Goal: Task Accomplishment & Management: Complete application form

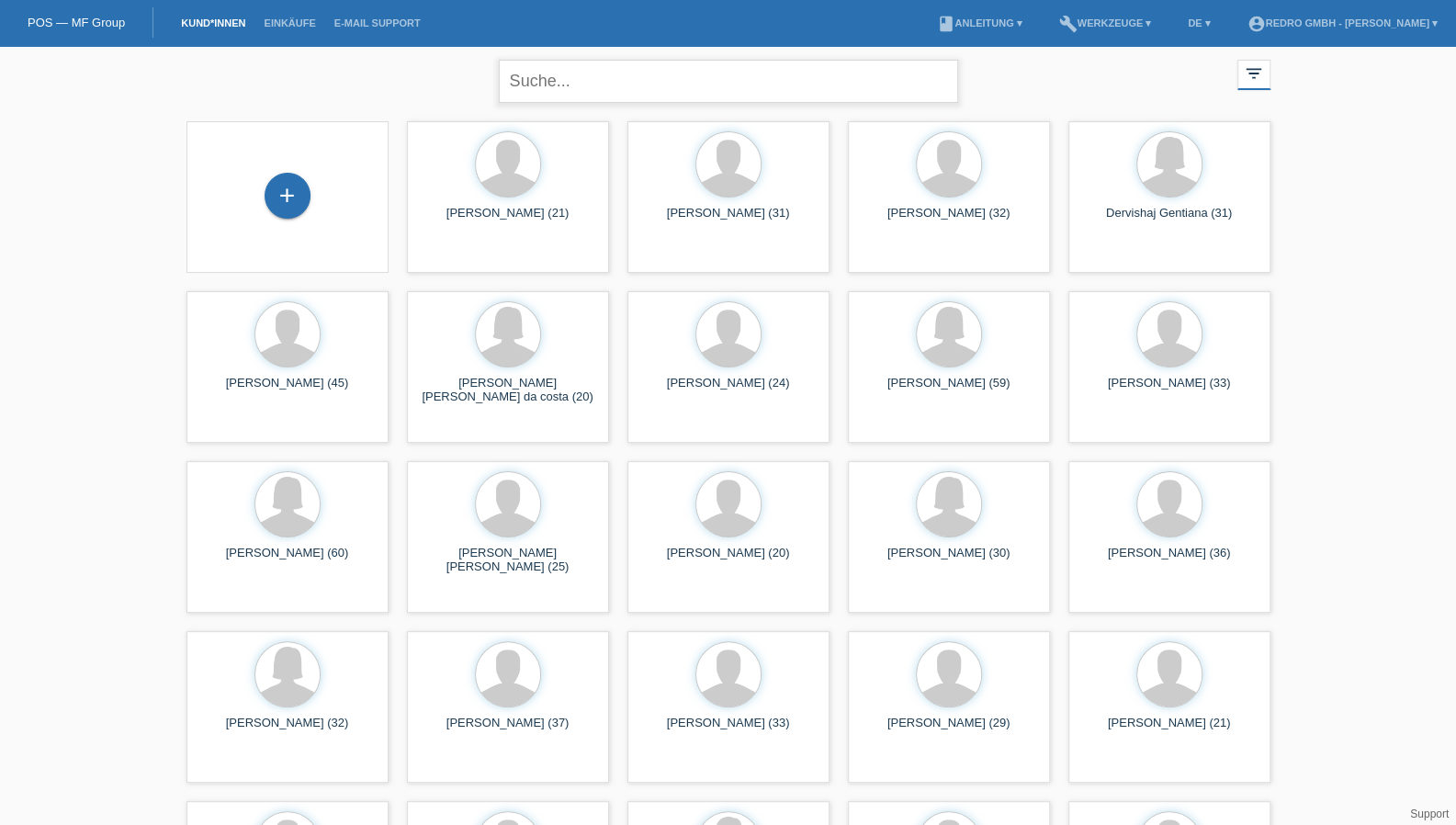
click at [583, 93] on input "text" at bounding box center [728, 81] width 459 height 43
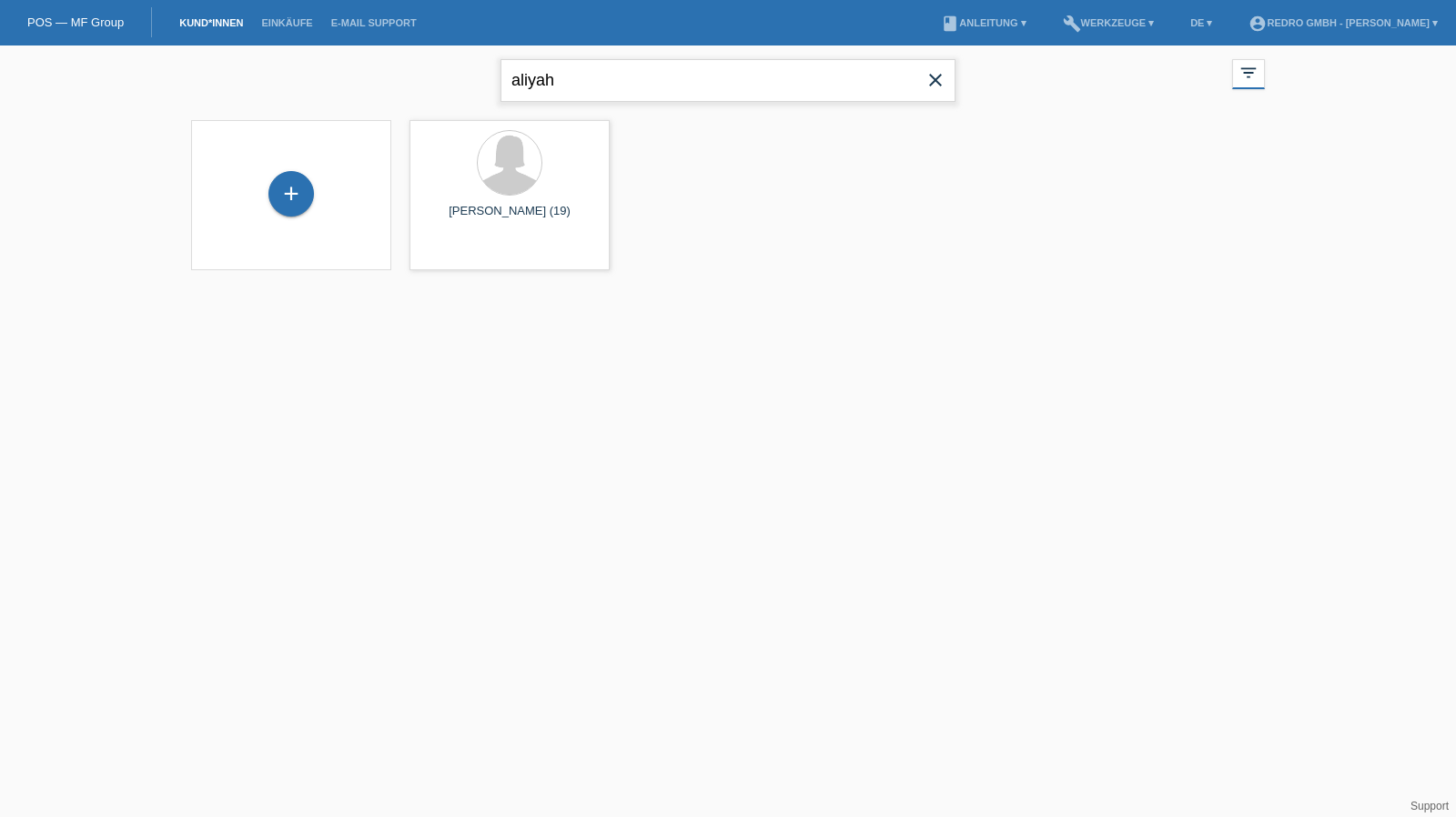
click at [610, 72] on input "aliyah" at bounding box center [728, 80] width 455 height 42
click at [634, 88] on input "aliyha" at bounding box center [728, 80] width 455 height 42
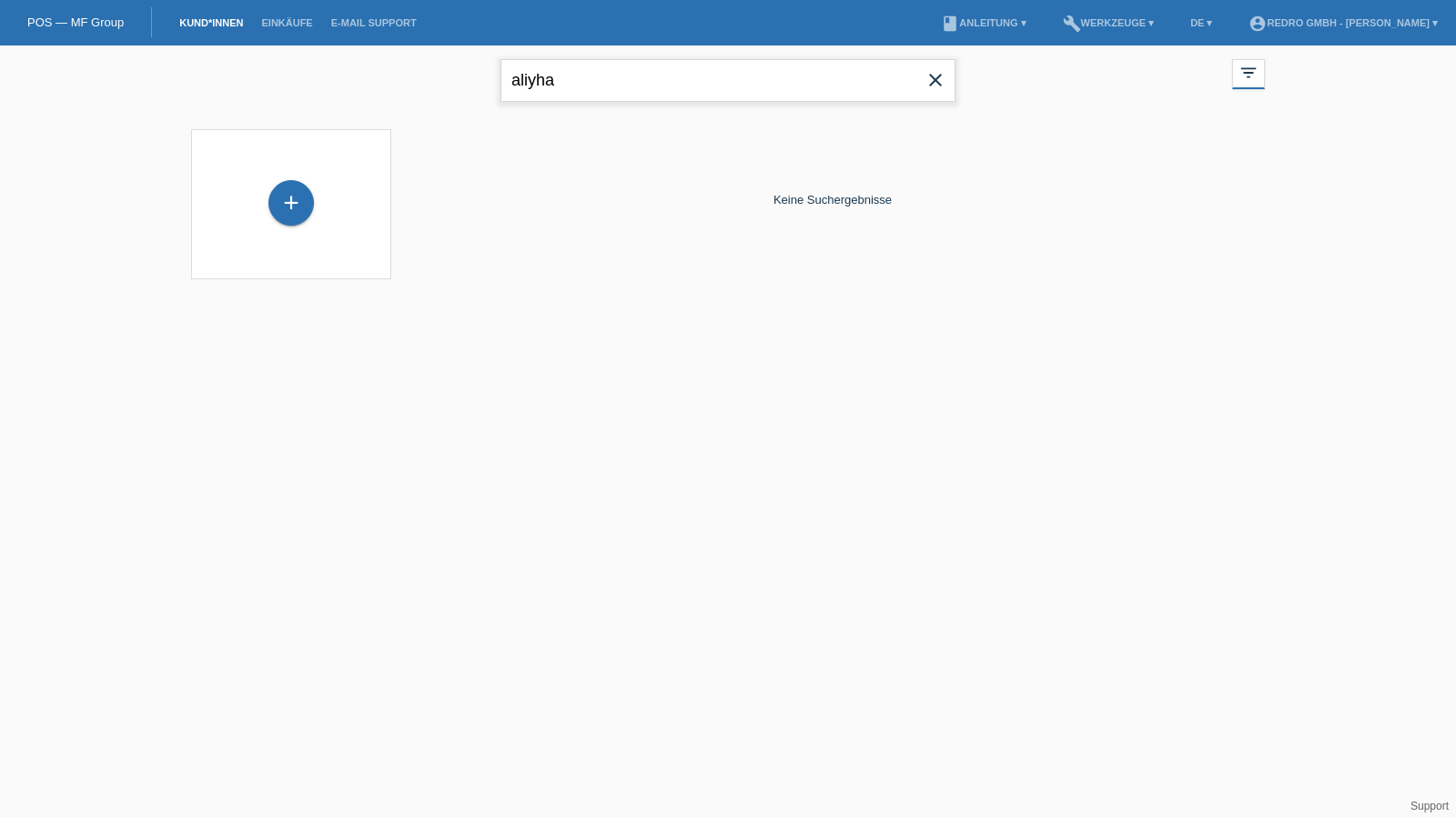
paste input "Baumann"
type input "Baumann"
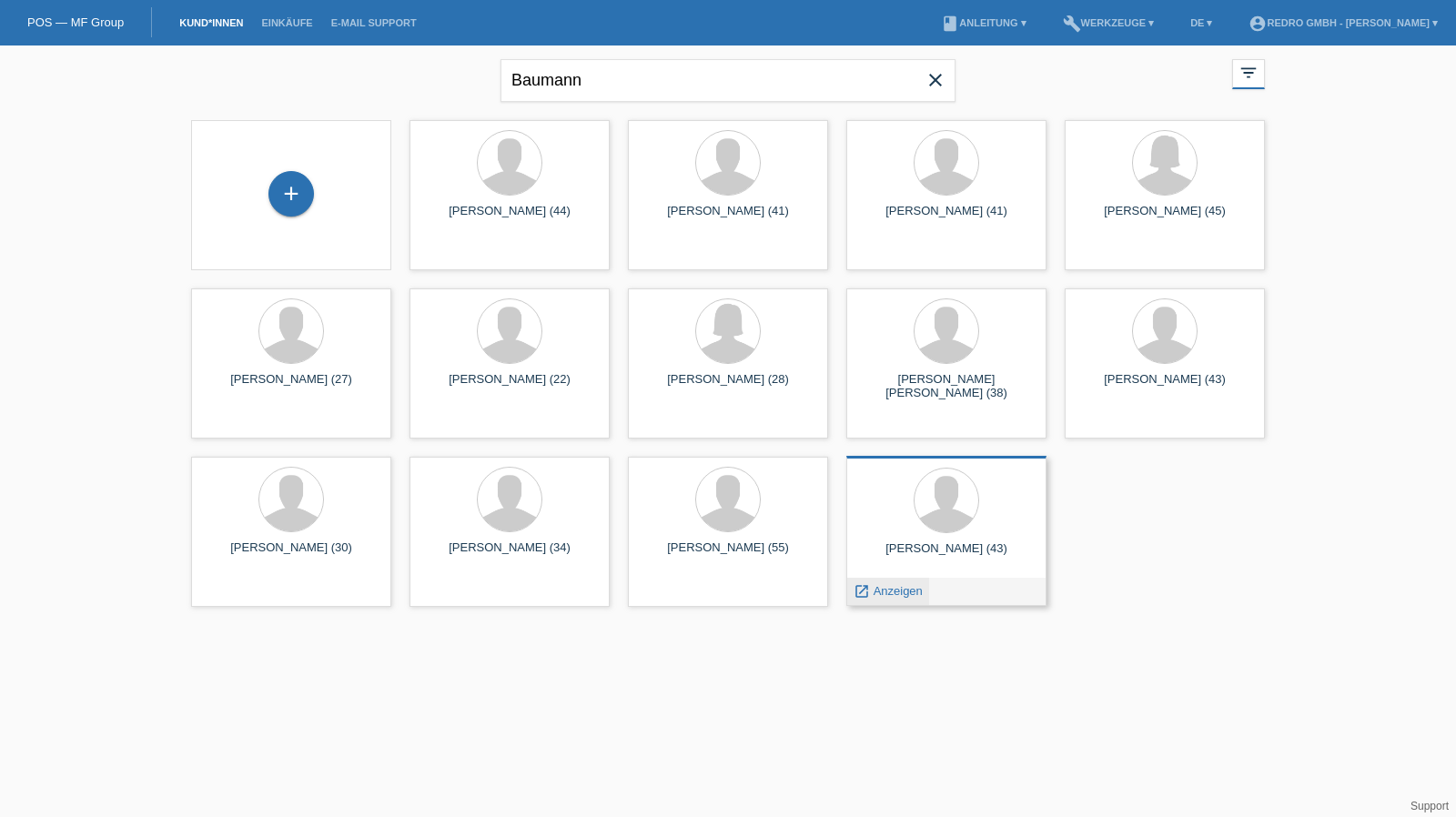
click at [910, 594] on span "Anzeigen" at bounding box center [898, 590] width 49 height 14
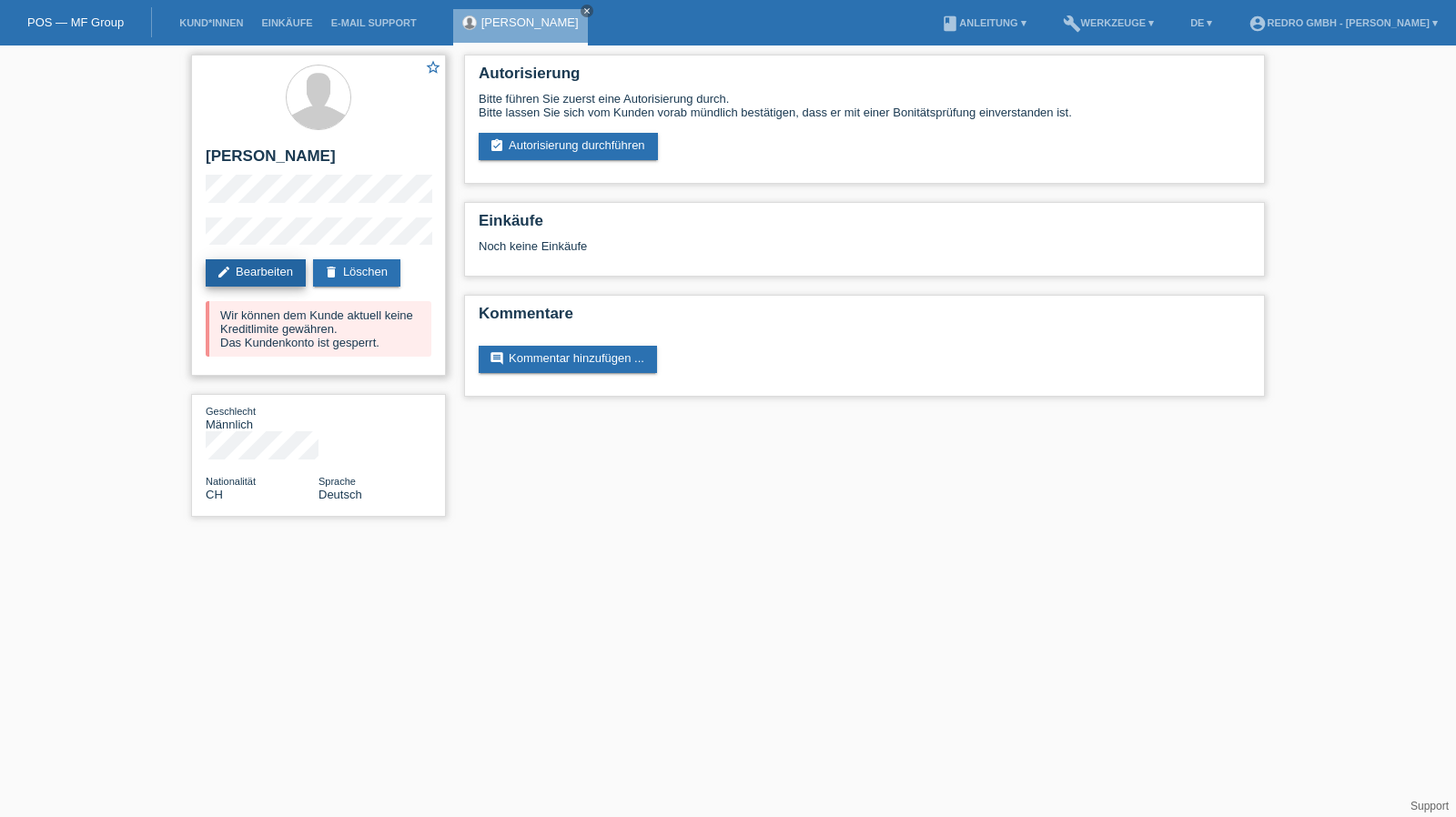
click at [253, 275] on link "edit Bearbeiten" at bounding box center [256, 273] width 100 height 27
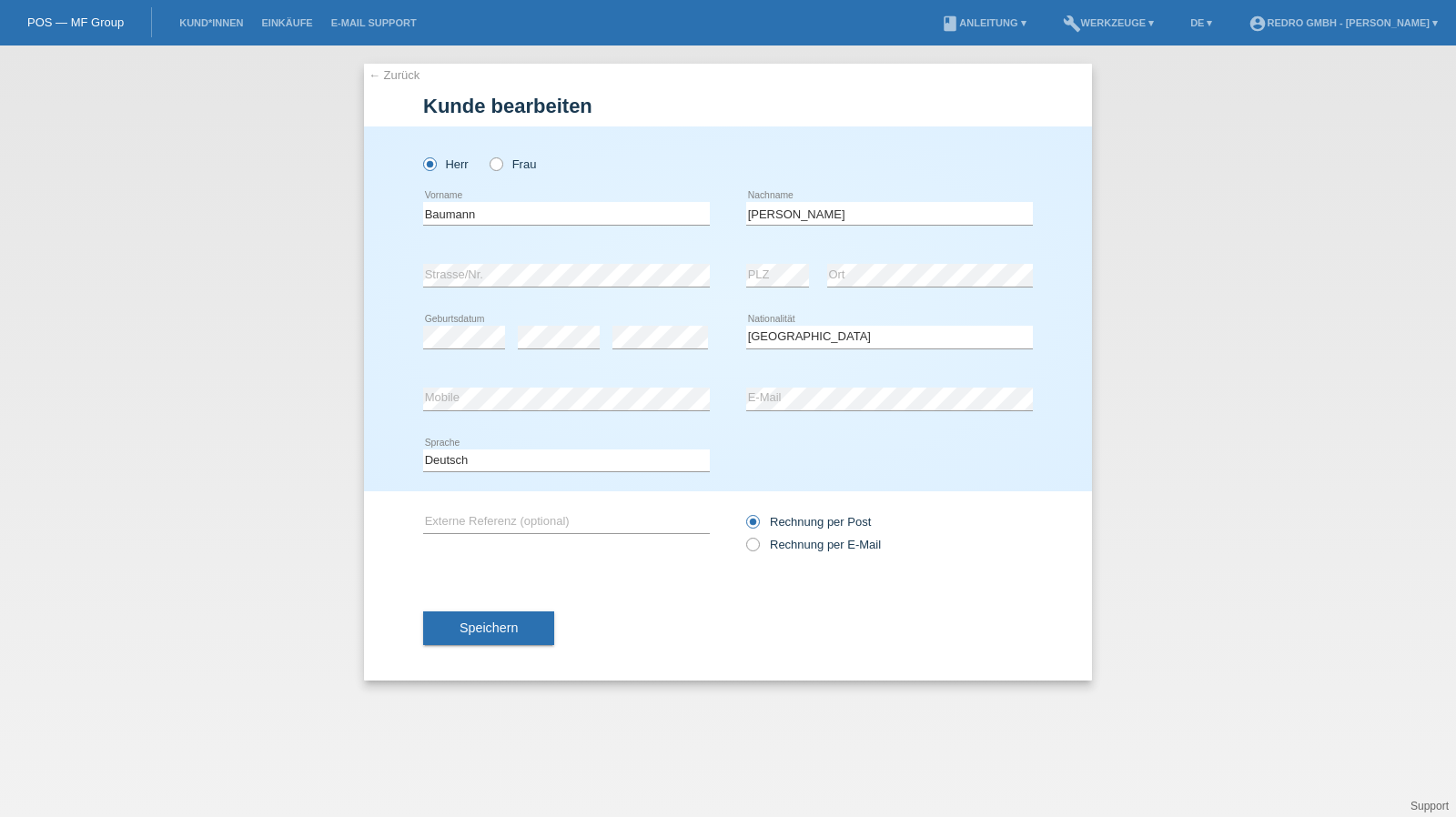
select select "CH"
click at [857, 212] on input "[PERSON_NAME]" at bounding box center [890, 213] width 287 height 23
click at [549, 212] on input "Baumann" at bounding box center [566, 213] width 287 height 23
paste input "[PERSON_NAME]"
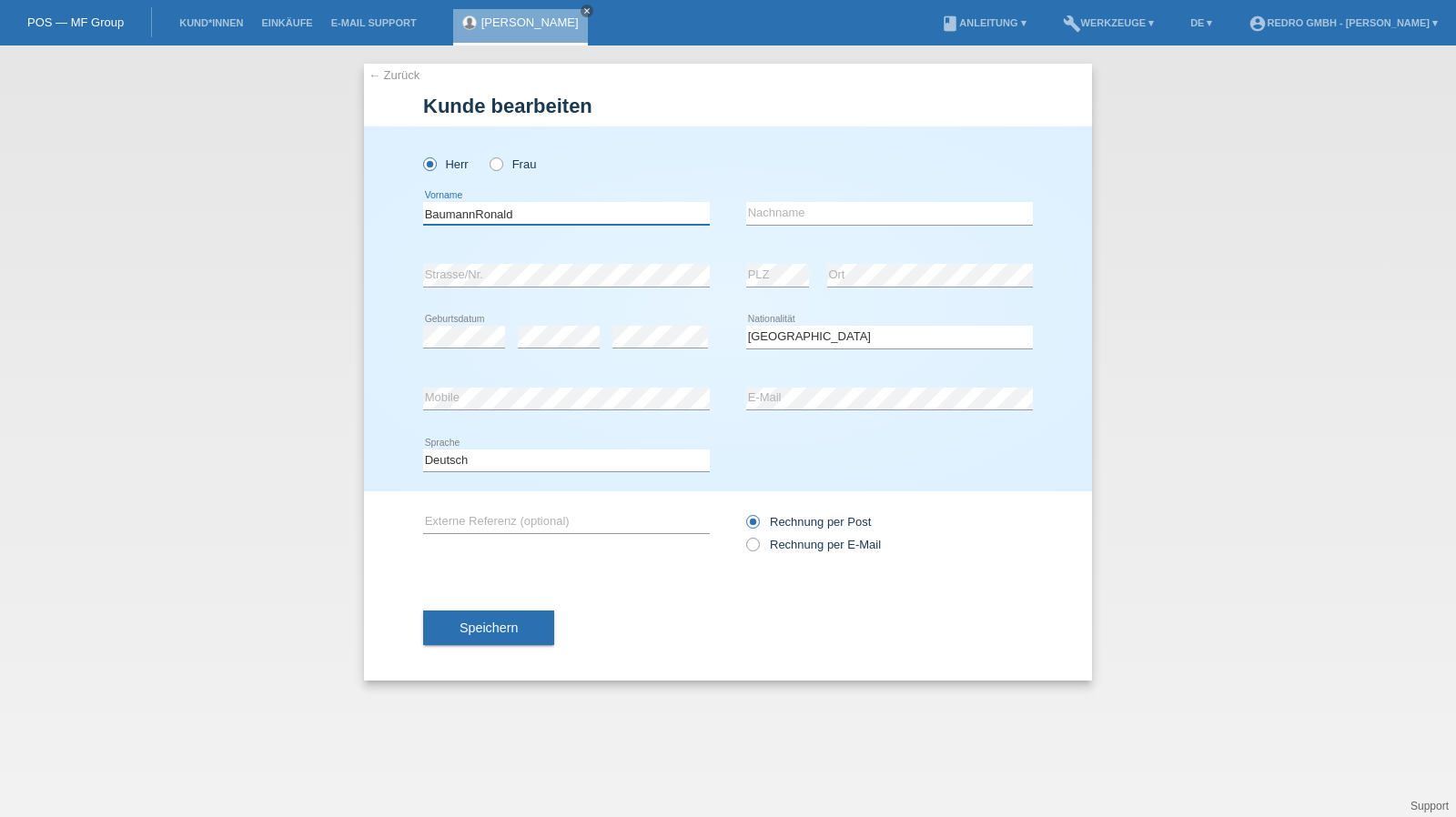
drag, startPoint x: 473, startPoint y: 211, endPoint x: 271, endPoint y: 206, distance: 202.1
click at [272, 206] on div "← Zurück Kunde bearbeiten Herr Frau BaumannRonald error Vorname" at bounding box center [728, 431] width 1456 height 772
type input "[PERSON_NAME]"
click at [838, 217] on input "text" at bounding box center [890, 213] width 287 height 23
paste input "Baumann"
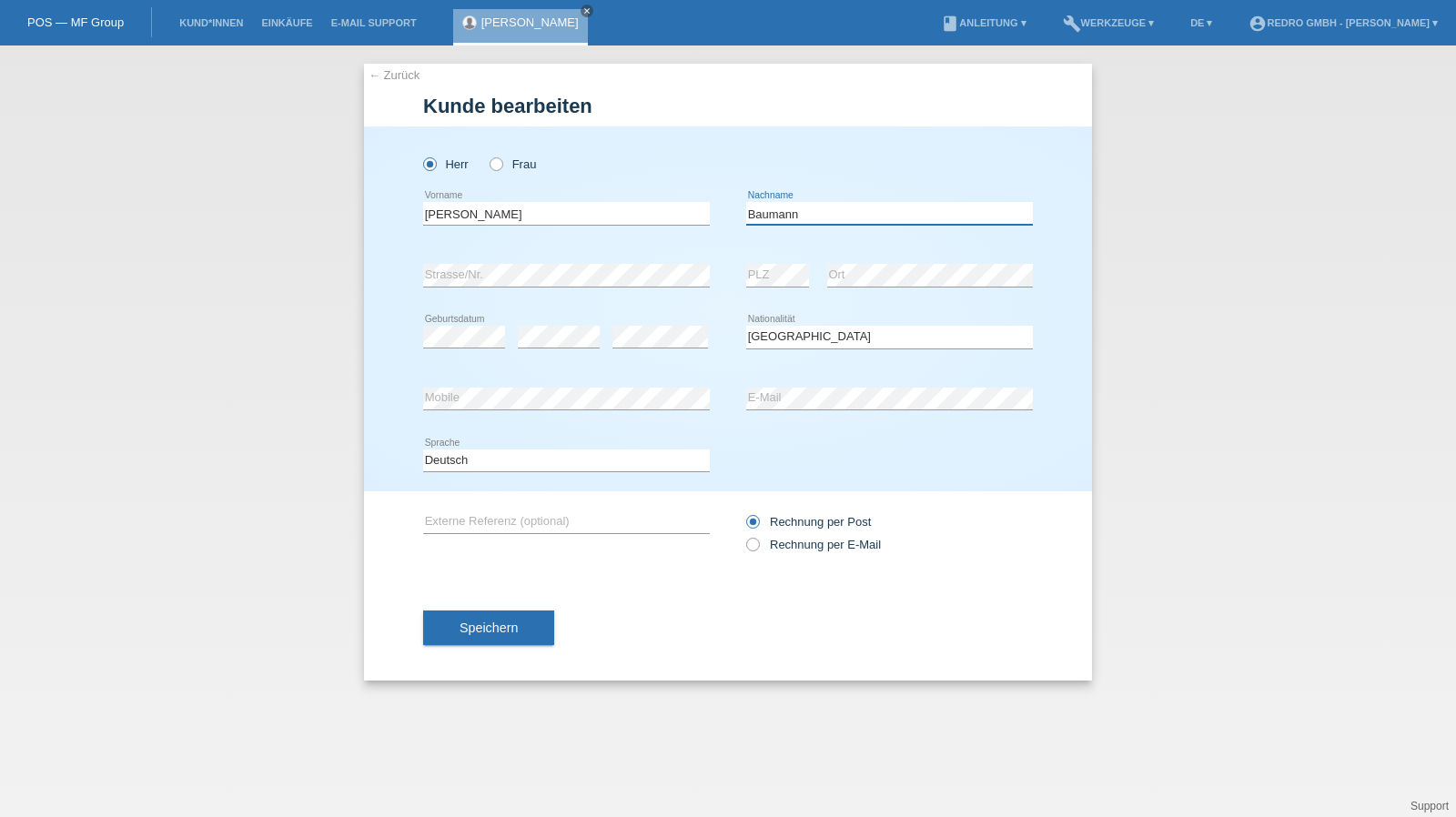
type input "Baumann"
click at [490, 622] on span "Speichern" at bounding box center [489, 627] width 58 height 14
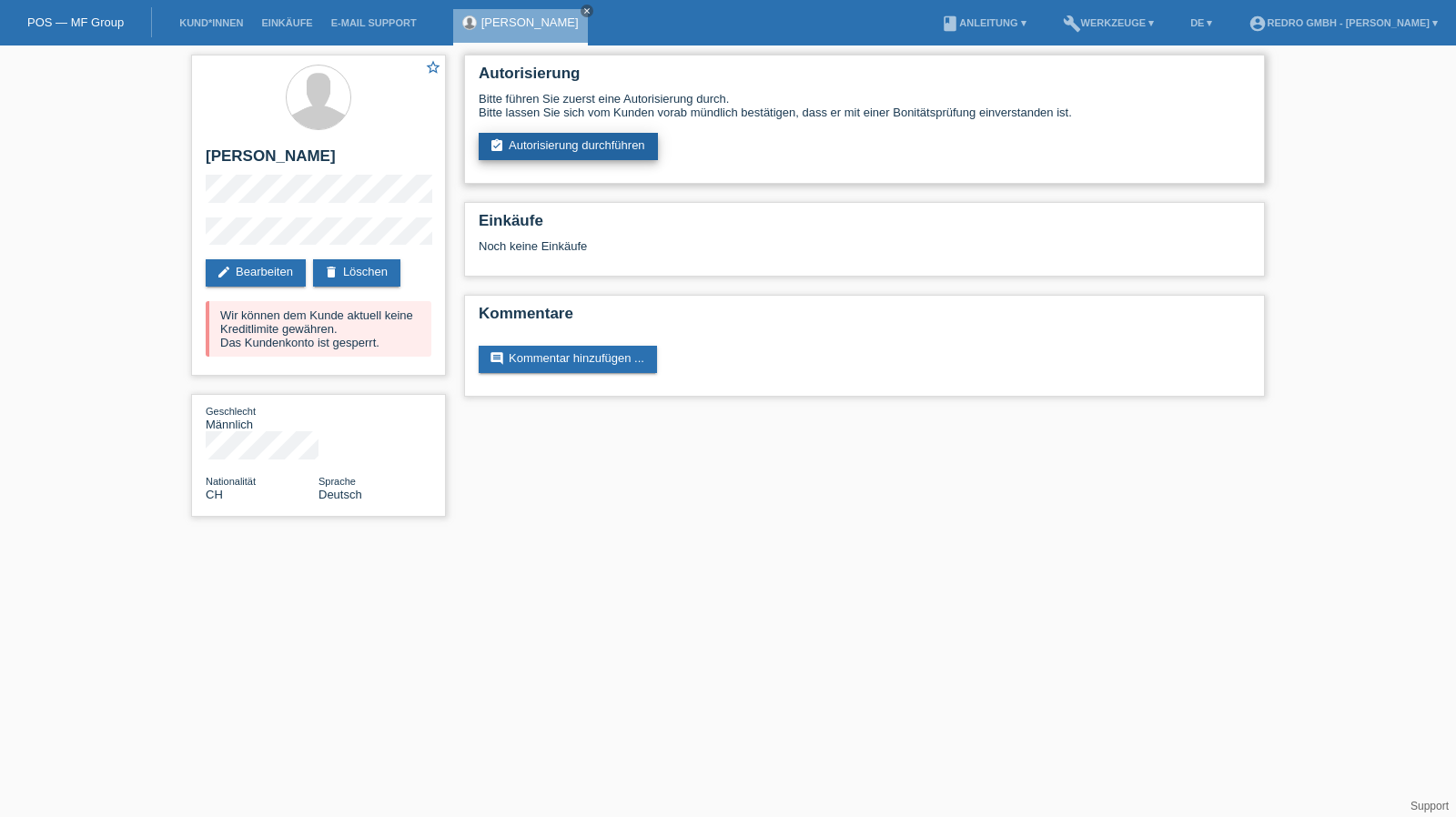
click at [546, 150] on link "assignment_turned_in Autorisierung durchführen" at bounding box center [568, 146] width 180 height 27
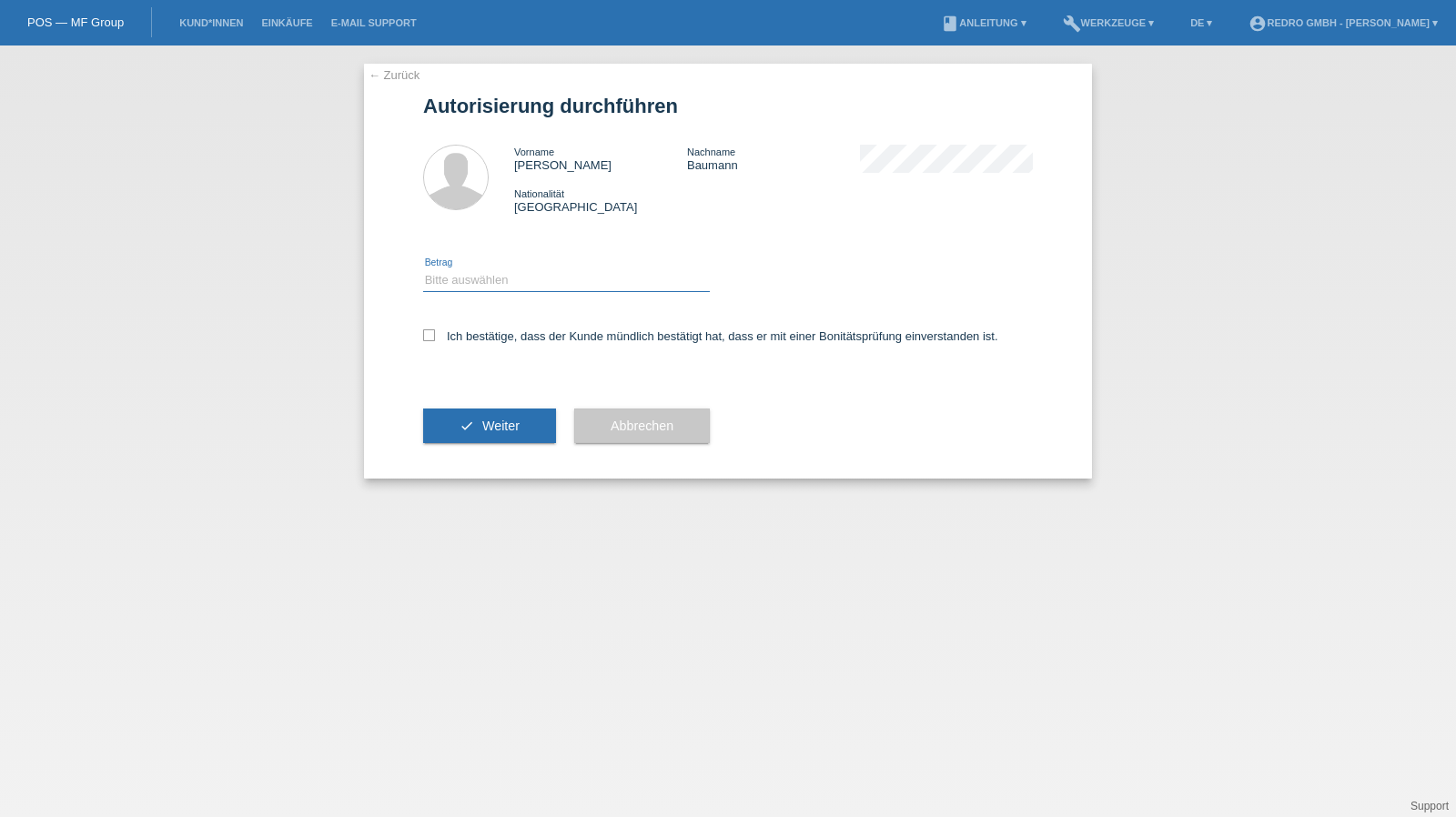
click at [517, 284] on select "Bitte auswählen CHF 1.00 - CHF 499.00 CHF 500.00 - CHF 1'999.00 CHF 2'000.00 - …" at bounding box center [566, 279] width 287 height 22
select select "1"
click at [423, 269] on select "Bitte auswählen CHF 1.00 - CHF 499.00 CHF 500.00 - CHF 1'999.00 CHF 2'000.00 - …" at bounding box center [566, 279] width 287 height 22
click at [477, 342] on label "Ich bestätige, dass der Kunde mündlich bestätigt hat, dass er mit einer Bonität…" at bounding box center [711, 336] width 576 height 14
click at [435, 341] on input "Ich bestätige, dass der Kunde mündlich bestätigt hat, dass er mit einer Bonität…" at bounding box center [429, 335] width 12 height 12
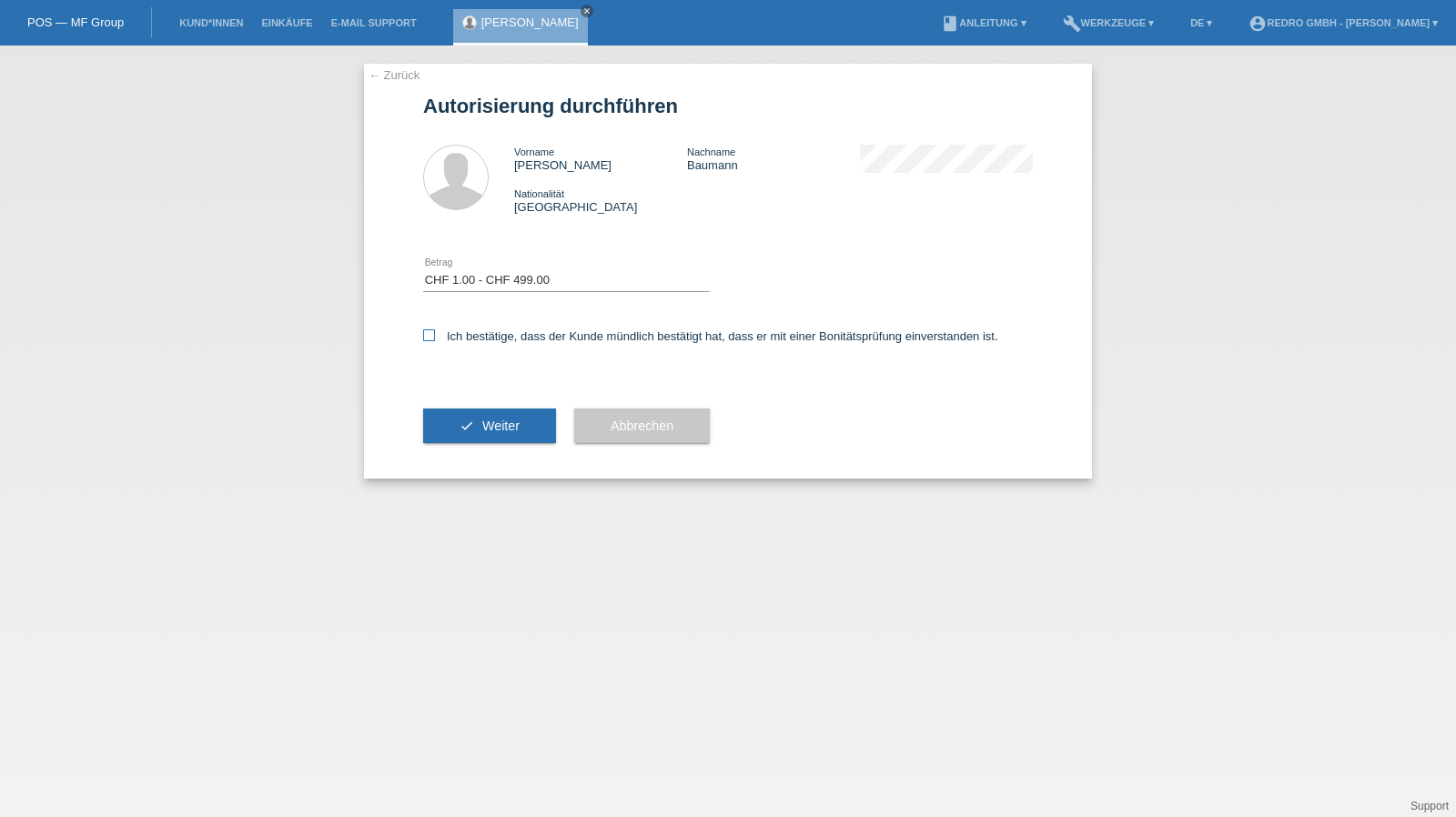
checkbox input "true"
click at [461, 405] on div "check Weiter" at bounding box center [489, 426] width 133 height 105
click at [460, 409] on button "check Weiter" at bounding box center [489, 426] width 133 height 35
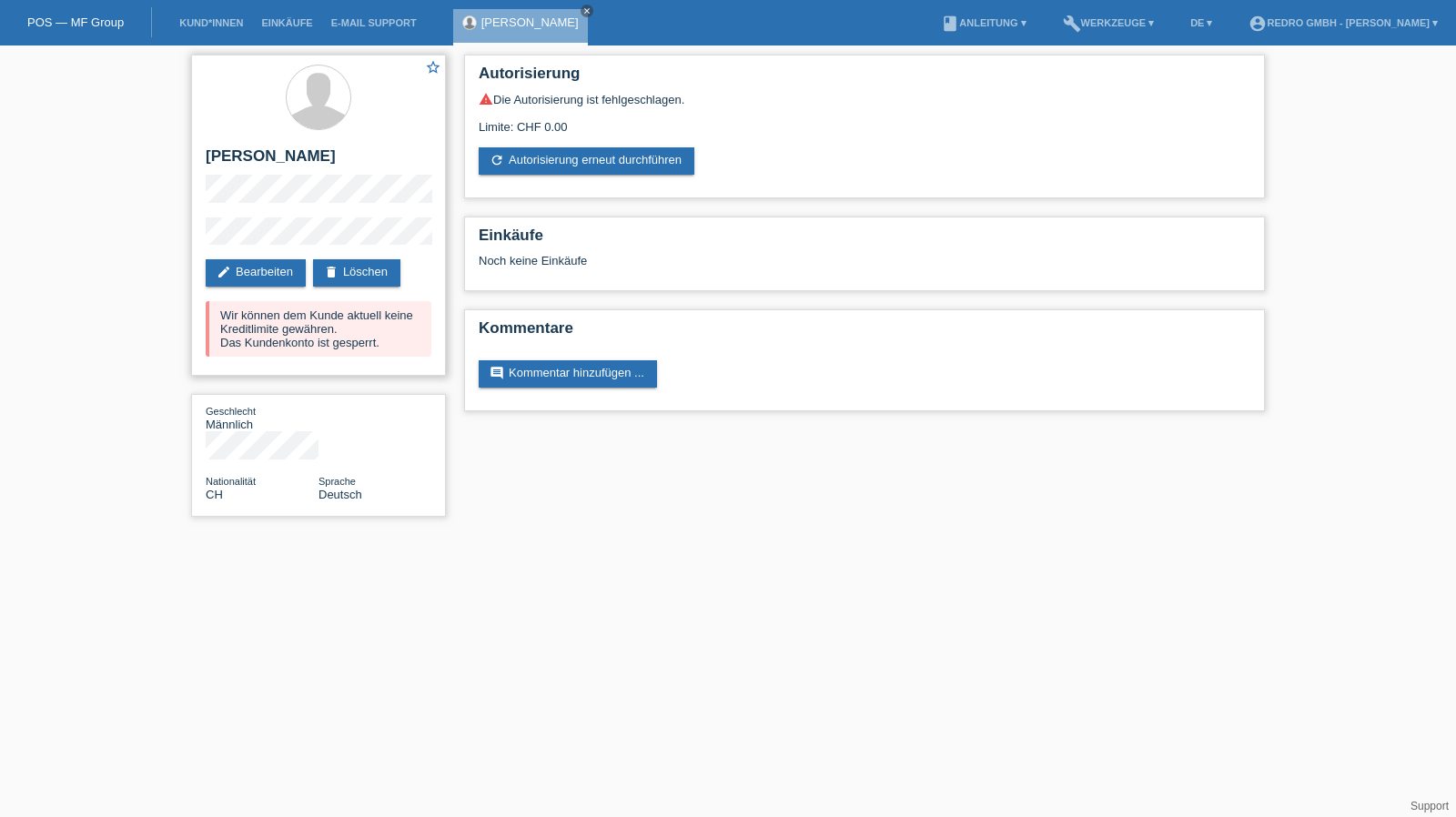
click at [301, 162] on h2 "[PERSON_NAME]" at bounding box center [319, 161] width 226 height 27
copy div "[PERSON_NAME]"
click at [777, 530] on html "POS — MF Group Kund*innen Einkäufe E-Mail Support [PERSON_NAME] close menu" at bounding box center [728, 267] width 1456 height 535
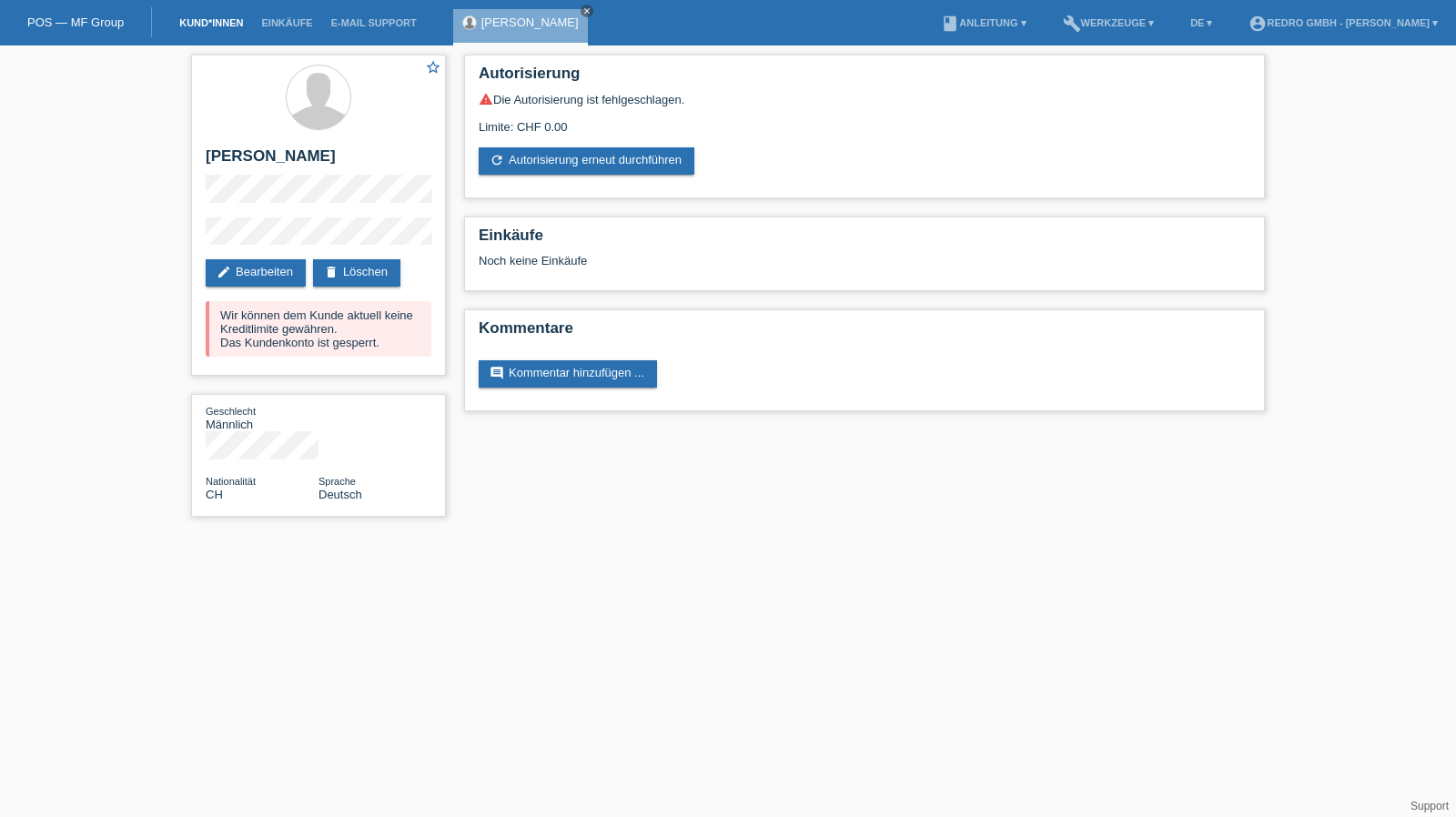
click at [232, 21] on link "Kund*innen" at bounding box center [211, 23] width 82 height 11
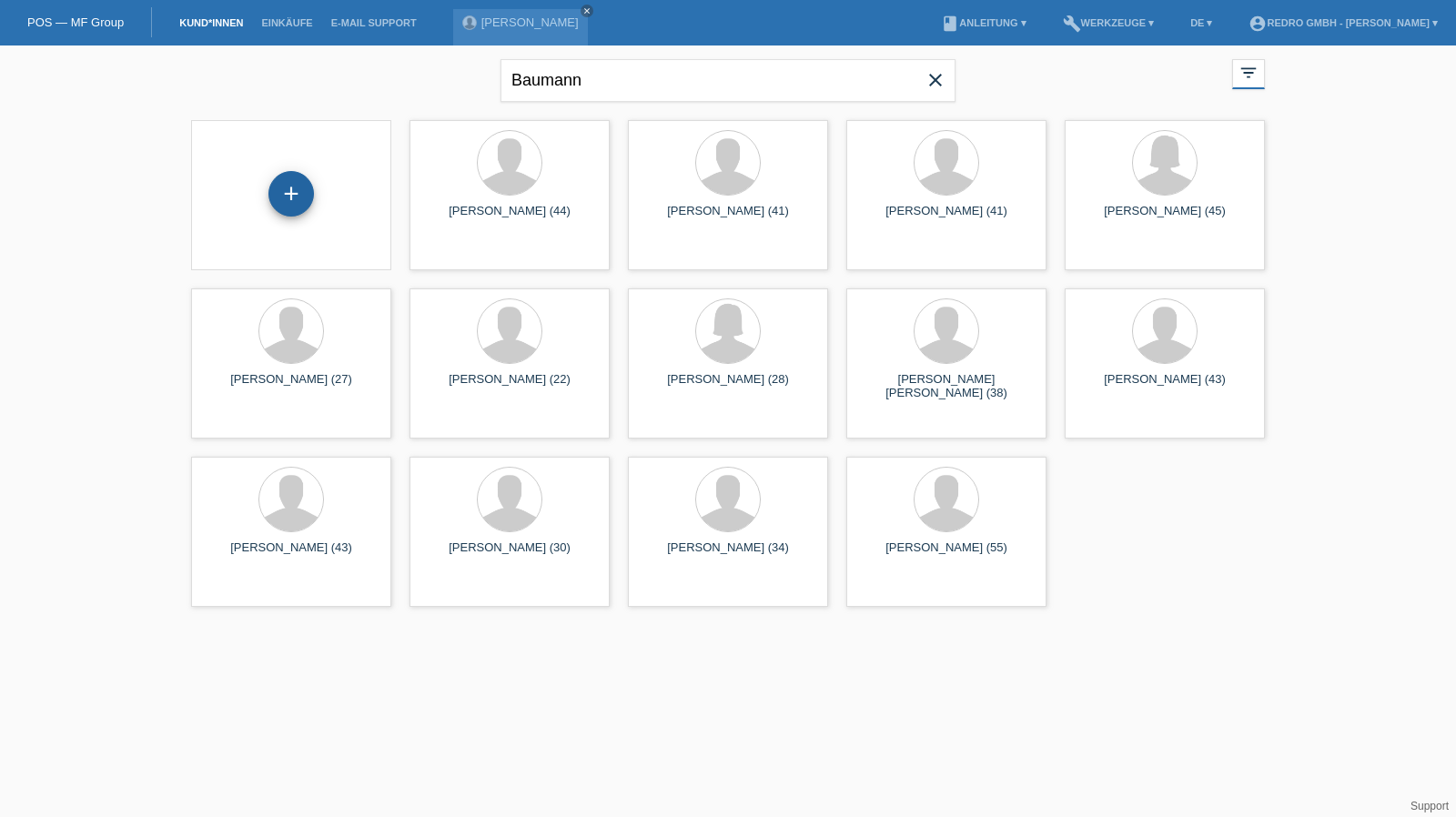
click at [296, 171] on div "+" at bounding box center [291, 194] width 45 height 45
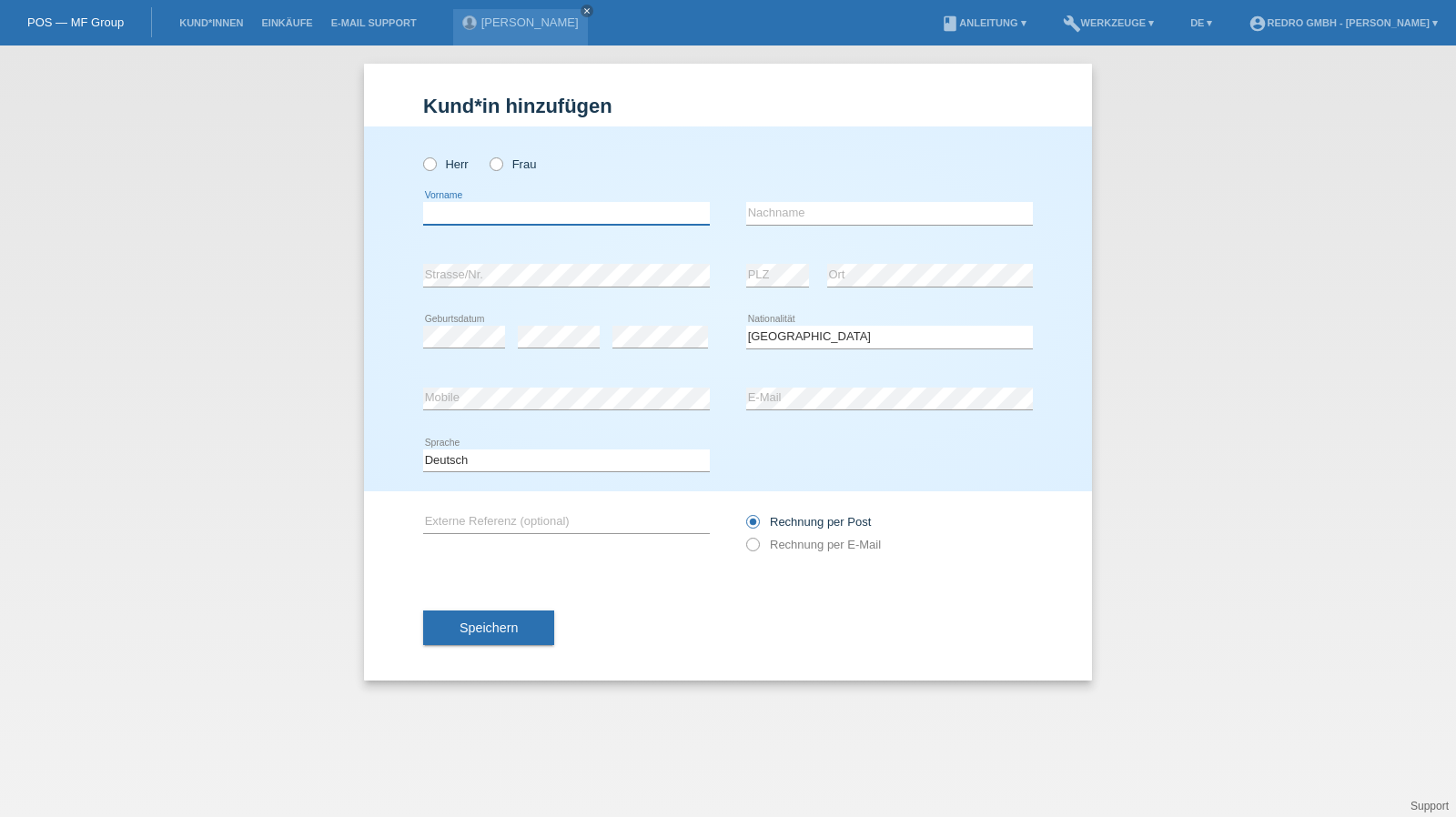
click at [483, 212] on input "text" at bounding box center [566, 213] width 287 height 23
type input "[PERSON_NAME]"
click at [830, 211] on input "[PERSON_NAME]" at bounding box center [890, 213] width 287 height 23
select select "CH"
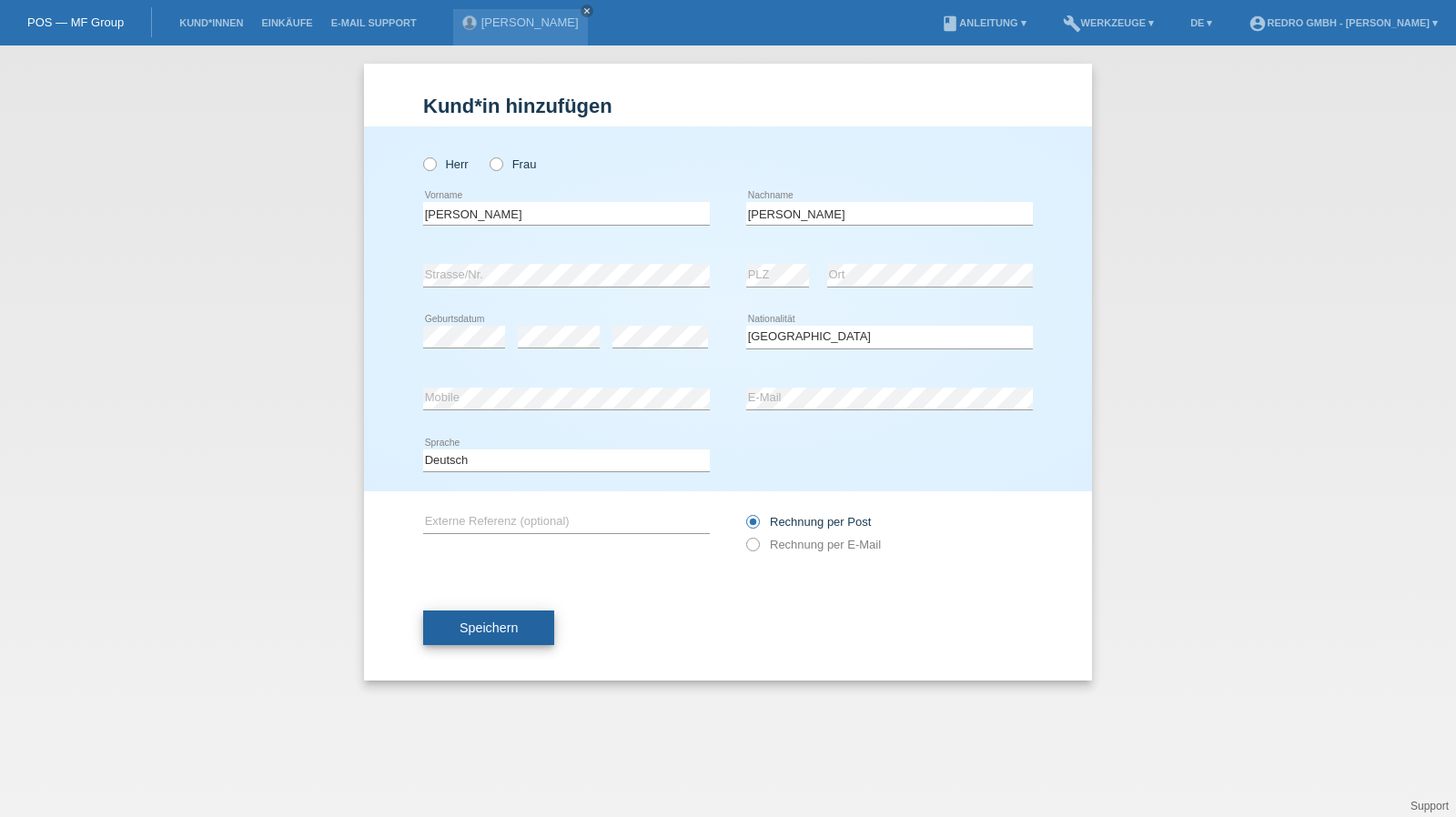
click at [515, 635] on span "Speichern" at bounding box center [489, 627] width 58 height 14
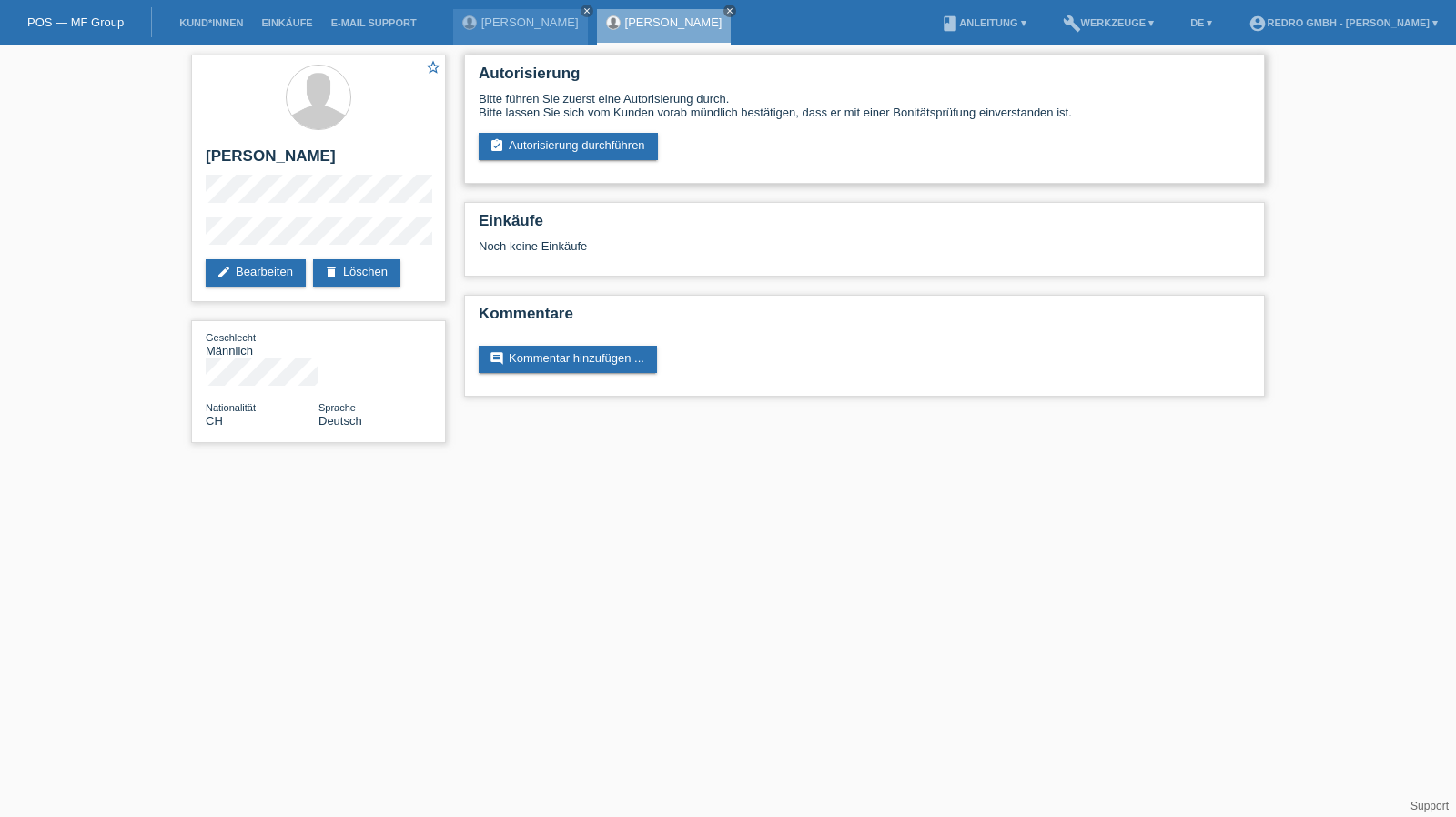
click at [591, 163] on div "Autorisierung Bitte führen Sie zuerst eine Autorisierung durch. Bitte lassen Si…" at bounding box center [865, 118] width 801 height 129
click at [593, 159] on link "assignment_turned_in Autorisierung durchführen" at bounding box center [568, 146] width 180 height 27
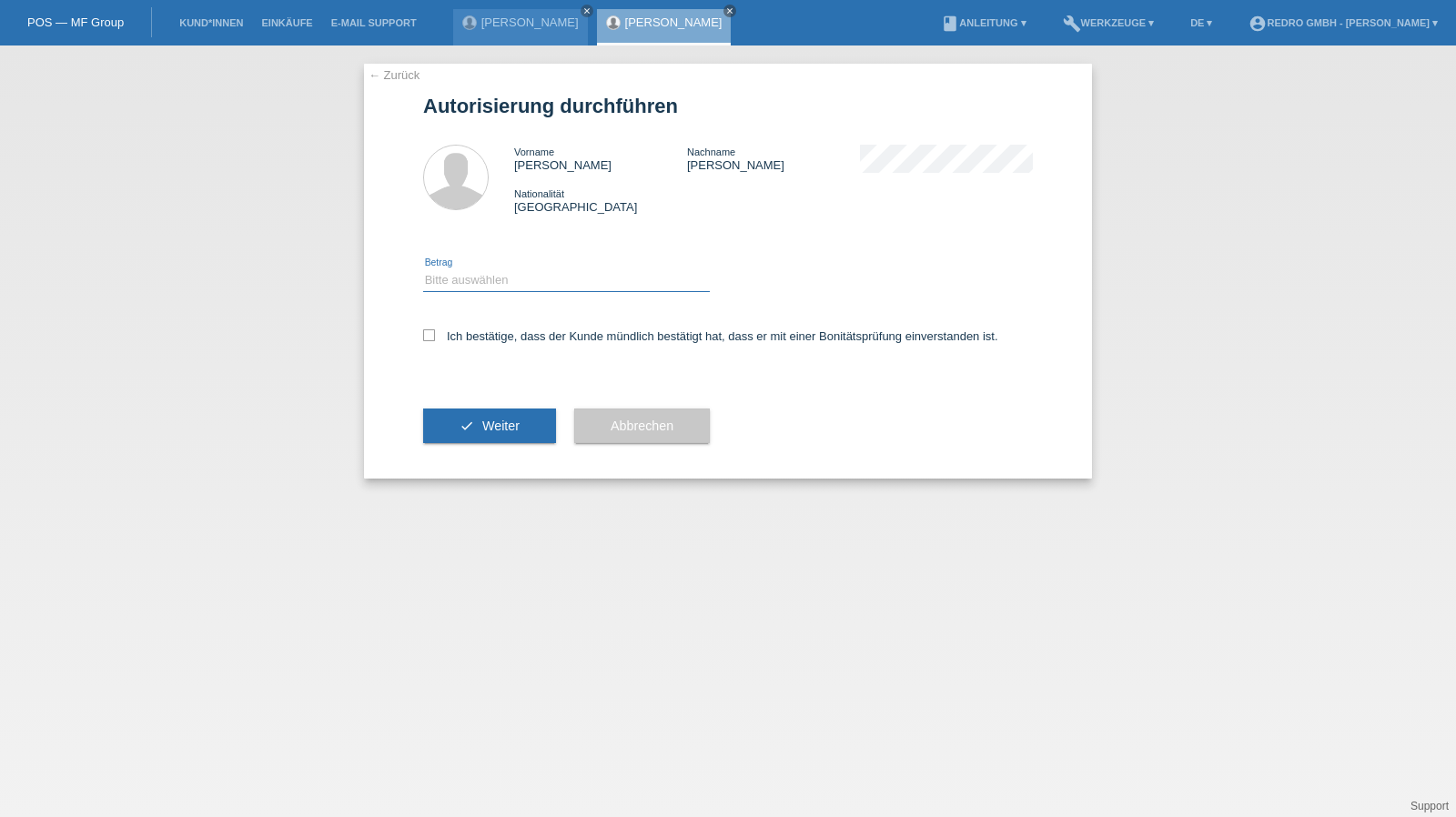
click at [498, 278] on select "Bitte auswählen CHF 1.00 - CHF 499.00 CHF 500.00 - CHF 1'999.00 CHF 2'000.00 - …" at bounding box center [566, 279] width 287 height 22
select select "1"
click at [423, 269] on select "Bitte auswählen CHF 1.00 - CHF 499.00 CHF 500.00 - CHF 1'999.00 CHF 2'000.00 - …" at bounding box center [566, 279] width 287 height 22
click at [481, 336] on label "Ich bestätige, dass der Kunde mündlich bestätigt hat, dass er mit einer Bonität…" at bounding box center [711, 336] width 576 height 14
click at [435, 336] on input "Ich bestätige, dass der Kunde mündlich bestätigt hat, dass er mit einer Bonität…" at bounding box center [429, 335] width 12 height 12
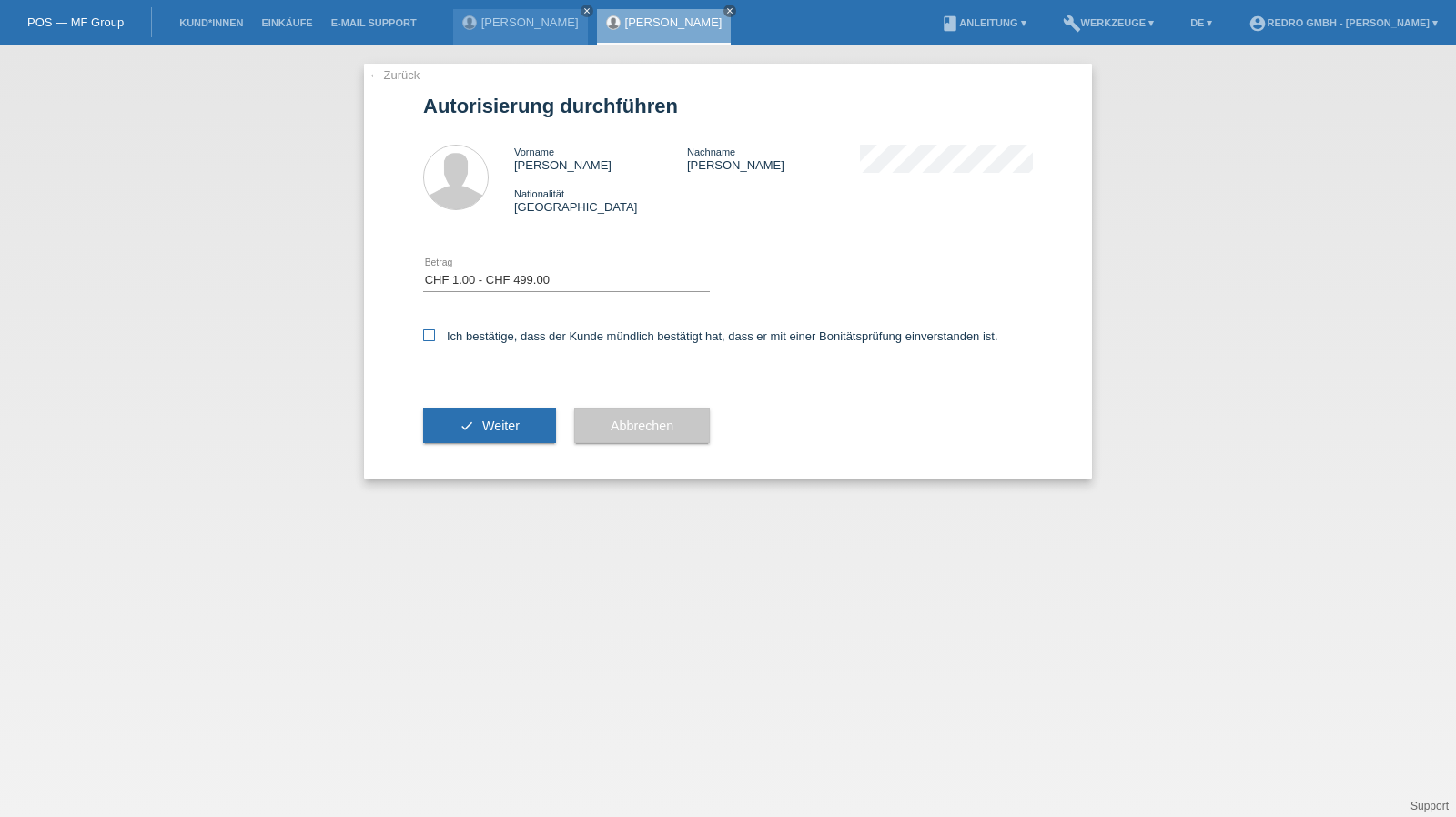
checkbox input "true"
click at [487, 432] on span "Weiter" at bounding box center [501, 425] width 38 height 14
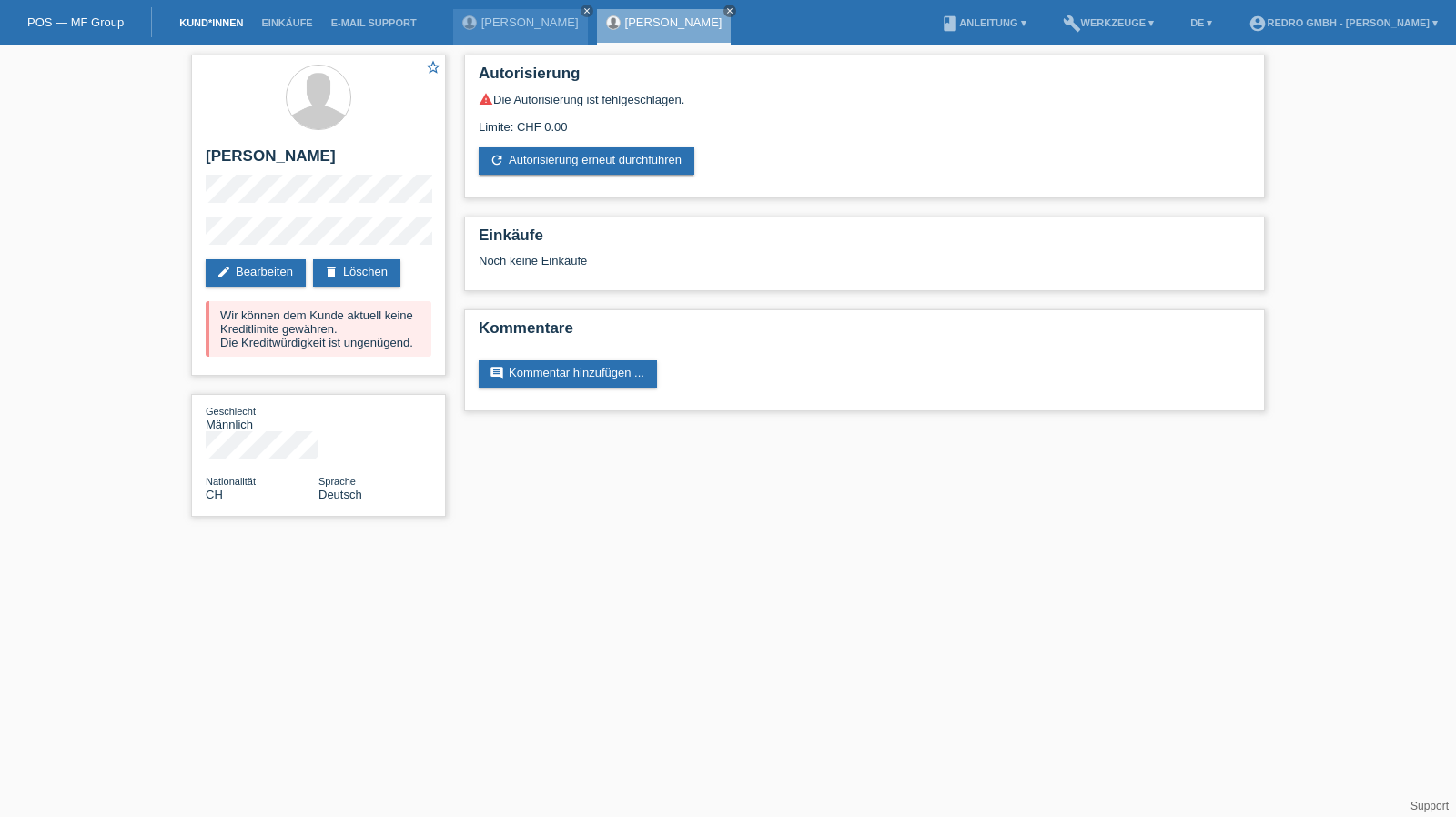
click at [207, 21] on link "Kund*innen" at bounding box center [211, 23] width 82 height 11
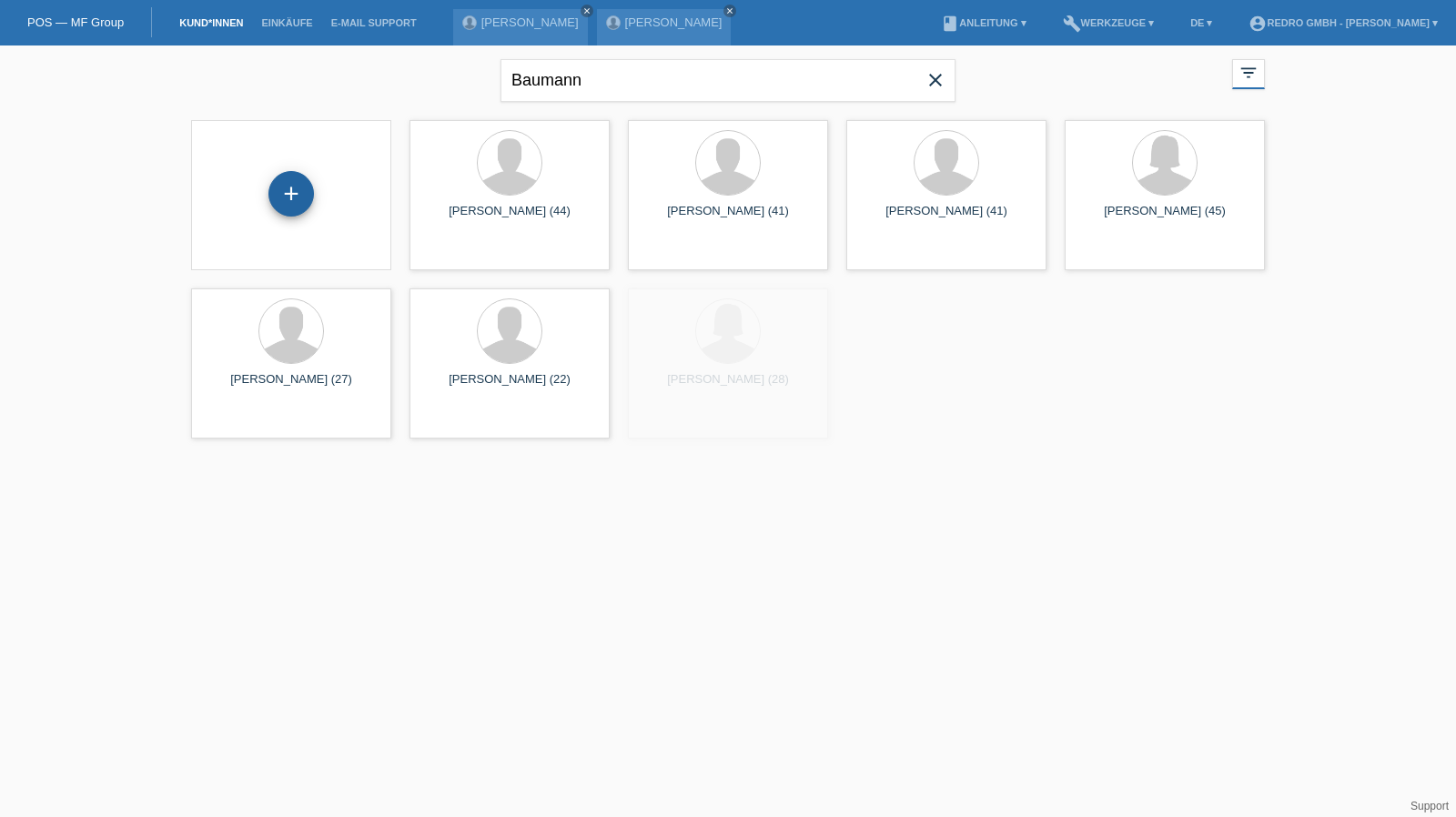
click at [284, 186] on div "+" at bounding box center [291, 194] width 45 height 45
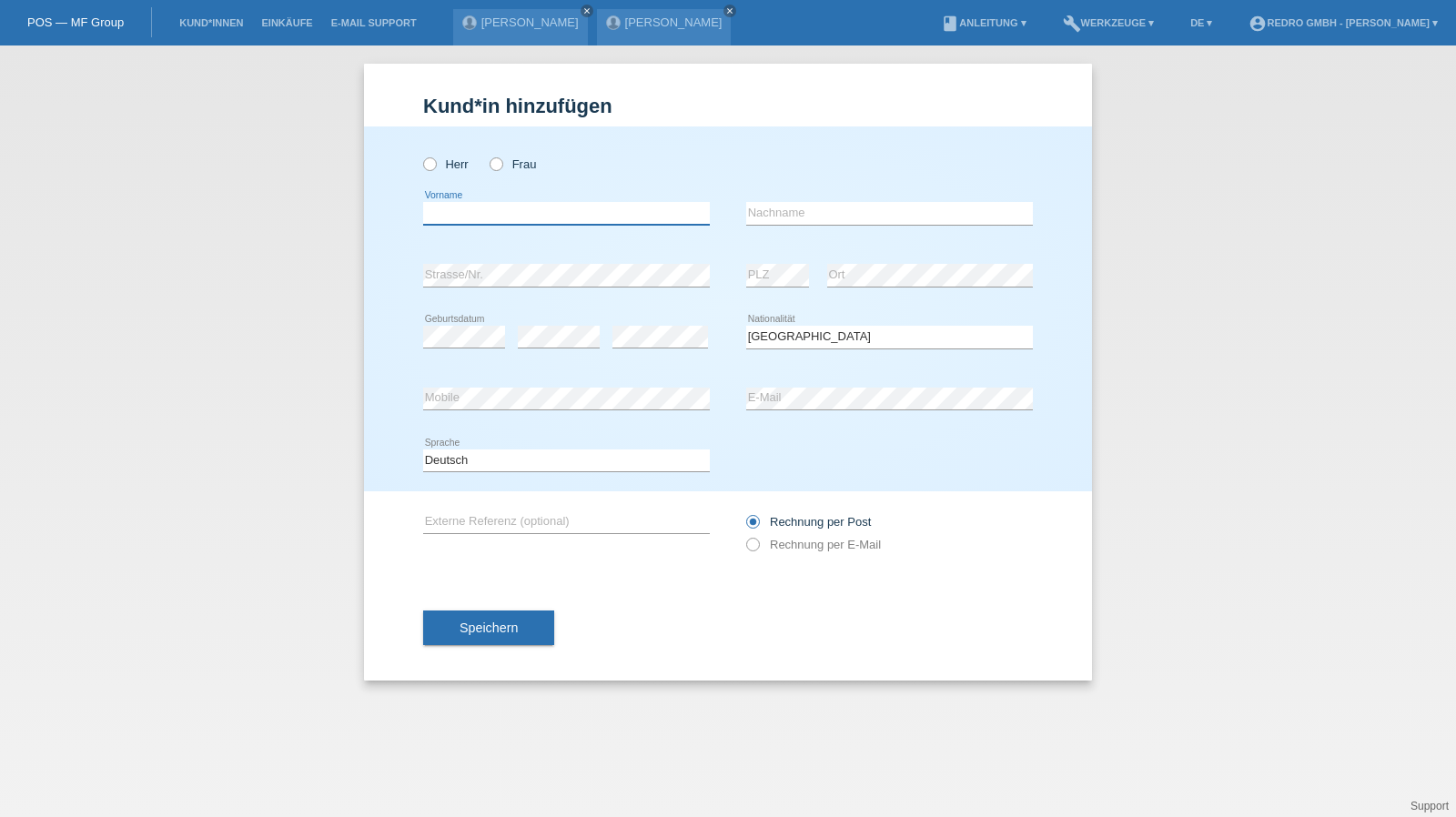
click at [548, 209] on input "text" at bounding box center [566, 213] width 287 height 23
type input "Arton"
type input "[PERSON_NAME]"
click at [821, 207] on input "[PERSON_NAME]" at bounding box center [890, 213] width 287 height 23
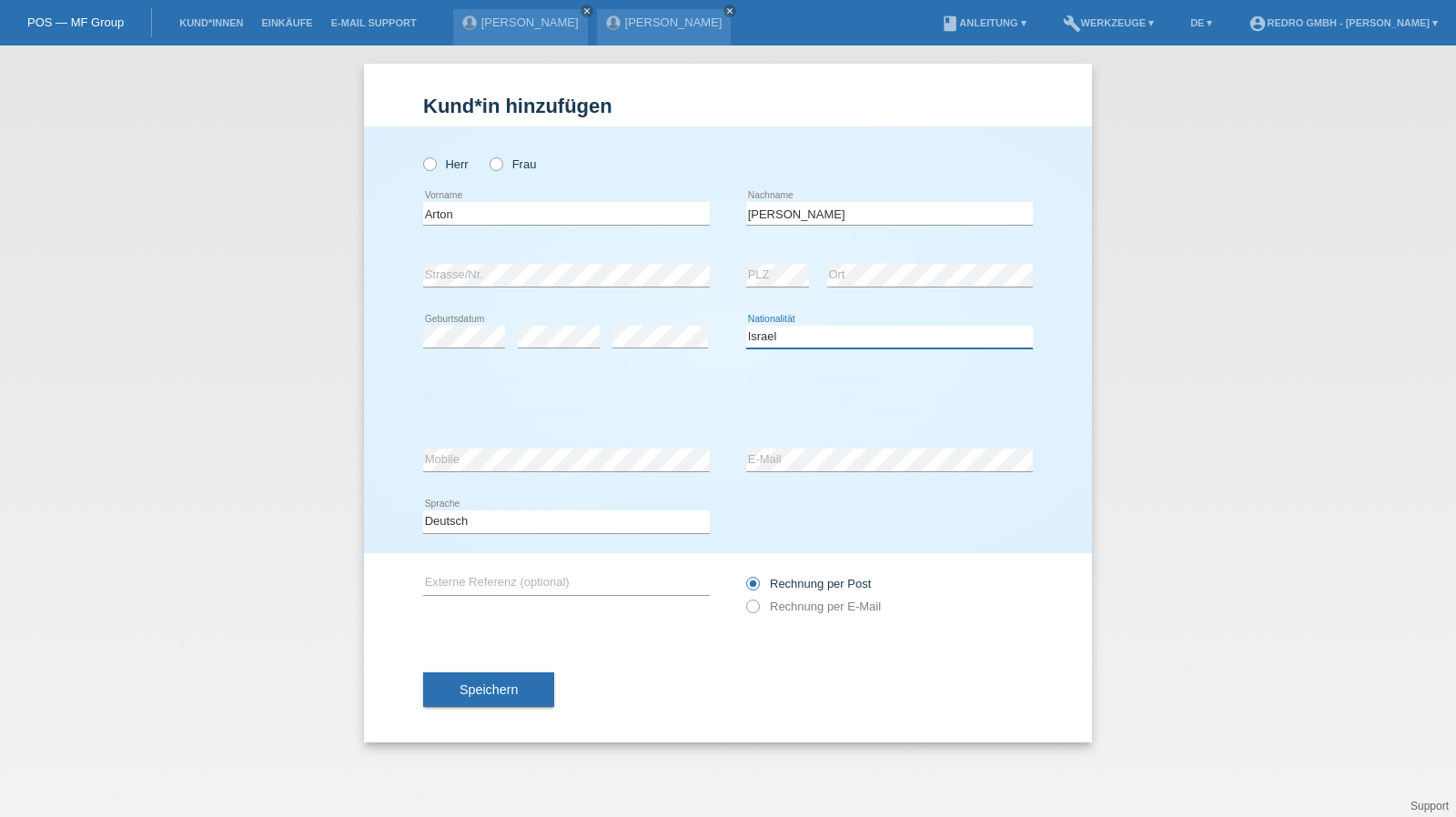
select select "IT"
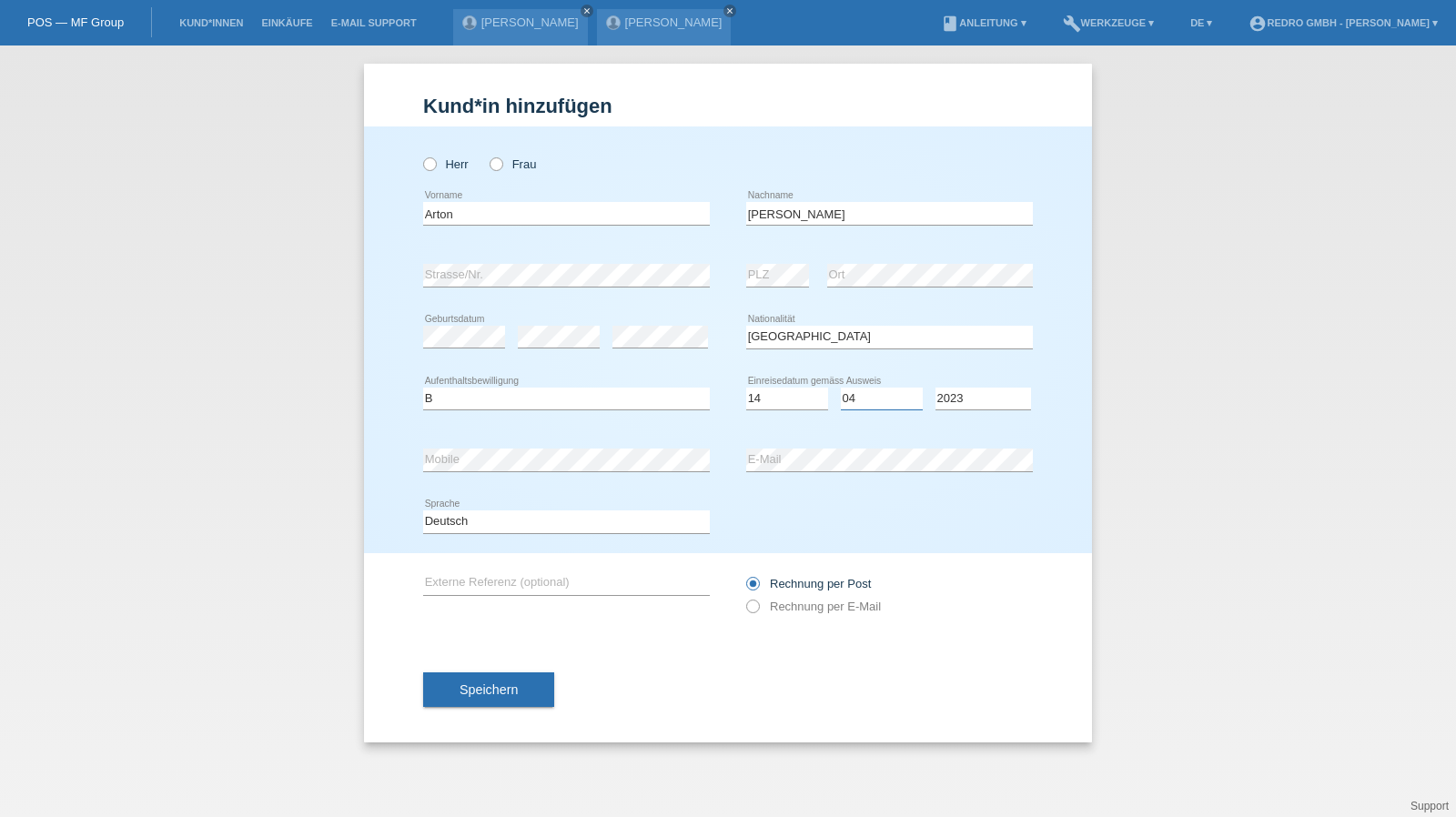
click at [856, 387] on select "Monat 01 02 03 04 05 06 07 08 09 10 11" at bounding box center [881, 398] width 82 height 22
select select "04"
select select "2022"
click at [515, 687] on span "Speichern" at bounding box center [489, 689] width 58 height 14
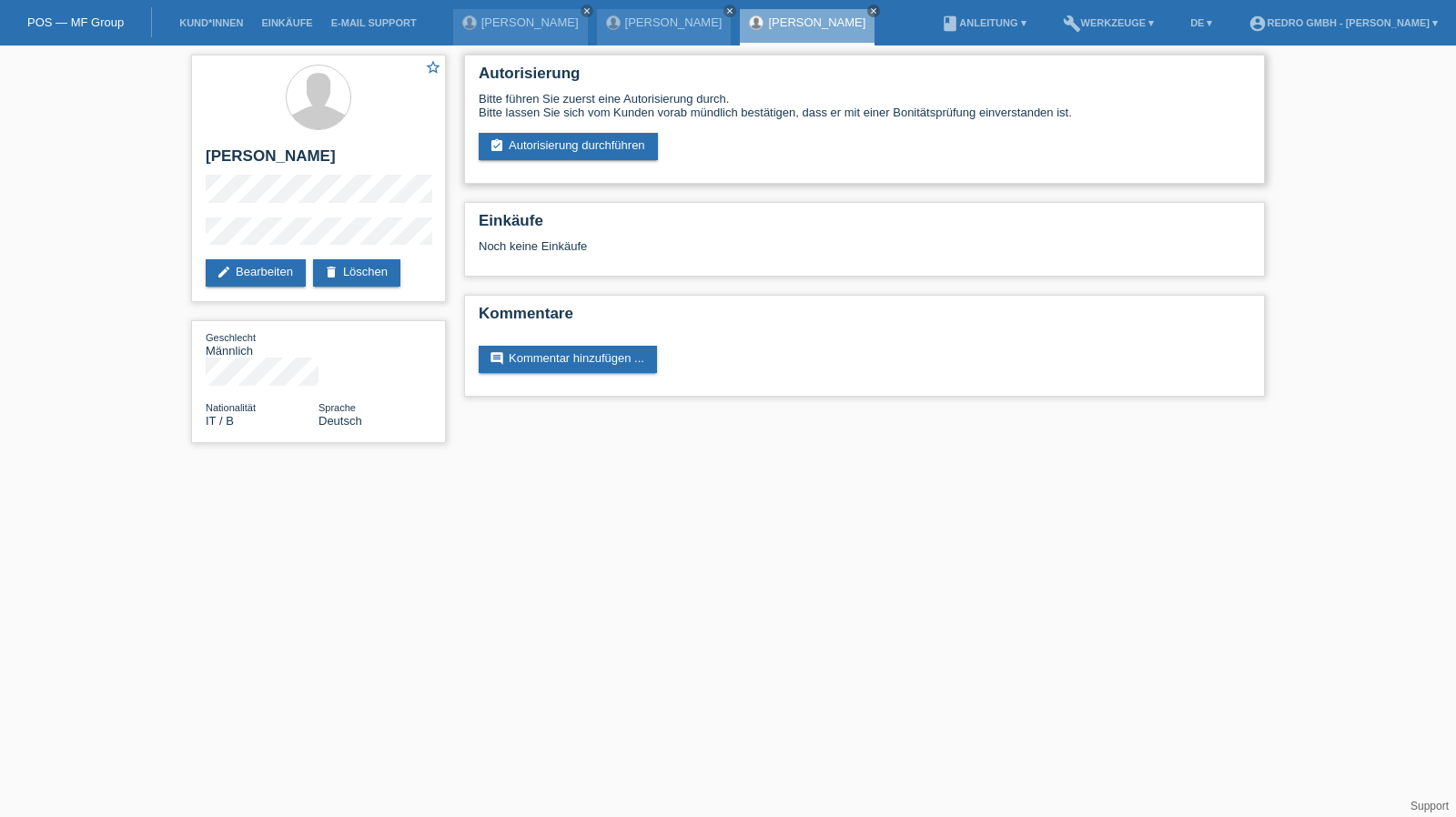
click at [562, 127] on div "Bitte führen Sie zuerst eine Autorisierung durch. Bitte lassen Sie sich vom Kun…" at bounding box center [864, 126] width 772 height 69
click at [555, 139] on link "assignment_turned_in Autorisierung durchführen" at bounding box center [568, 146] width 180 height 27
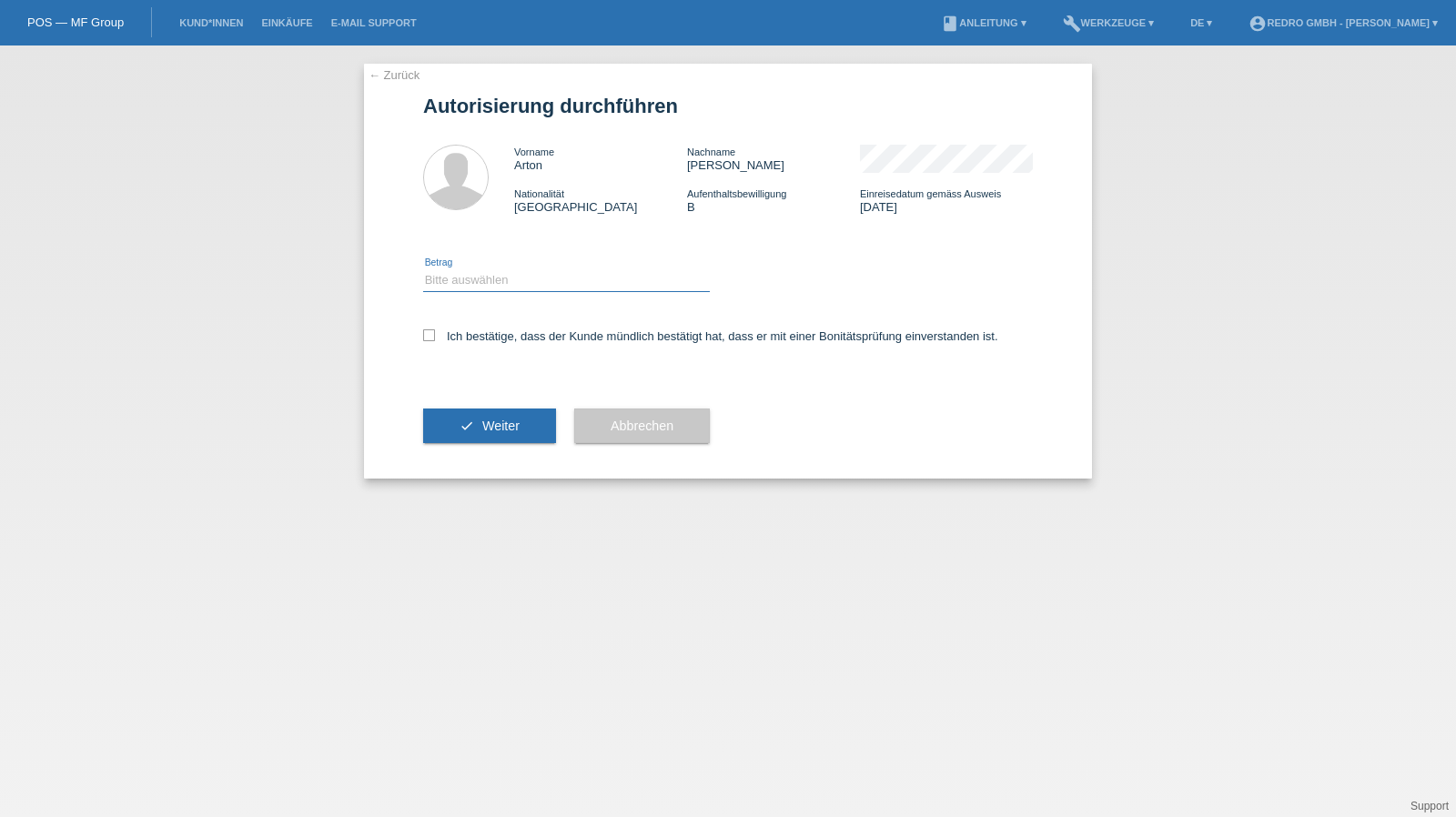
click at [472, 289] on select "Bitte auswählen CHF 1.00 - CHF 499.00 CHF 500.00 - CHF 1'999.00 CHF 2'000.00 - …" at bounding box center [566, 279] width 287 height 22
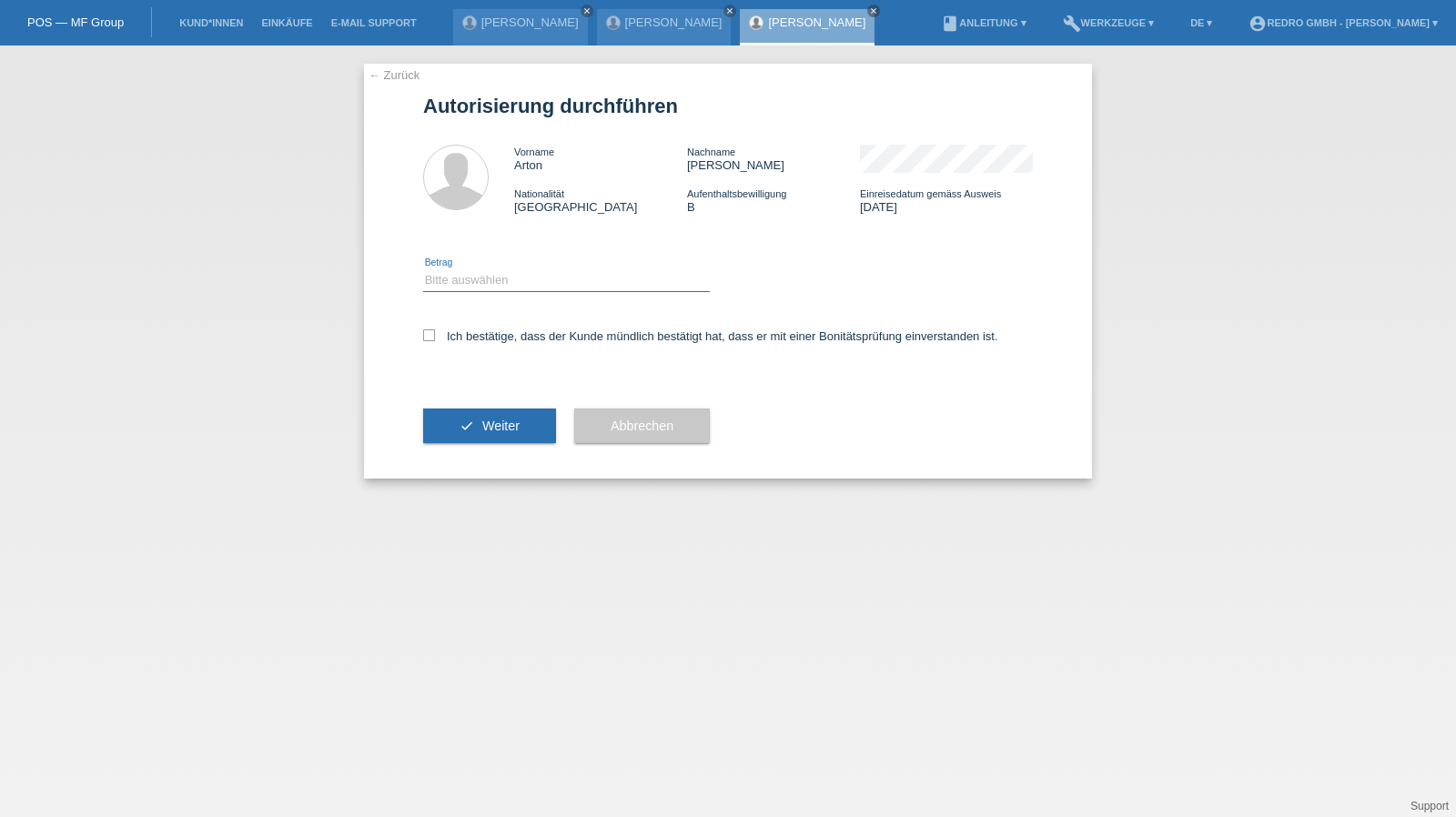
select select "1"
click at [423, 269] on select "Bitte auswählen CHF 1.00 - CHF 499.00 CHF 500.00 - CHF 1'999.00 CHF 2'000.00 - …" at bounding box center [566, 279] width 287 height 22
click at [460, 335] on label "Ich bestätige, dass der Kunde mündlich bestätigt hat, dass er mit einer Bonität…" at bounding box center [711, 336] width 576 height 14
click at [435, 335] on input "Ich bestätige, dass der Kunde mündlich bestätigt hat, dass er mit einer Bonität…" at bounding box center [429, 335] width 12 height 12
checkbox input "true"
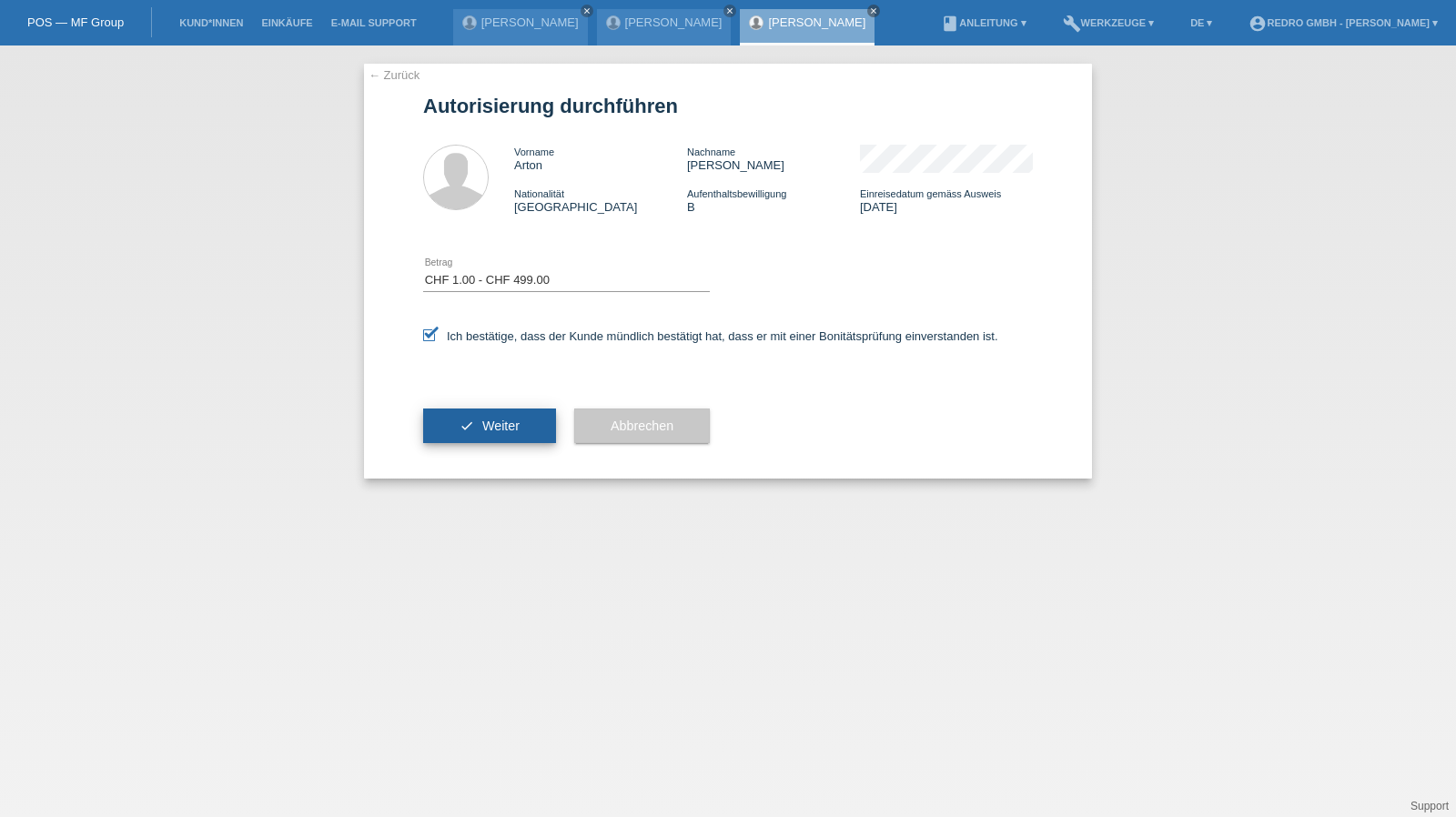
click at [461, 424] on icon "check" at bounding box center [467, 425] width 14 height 14
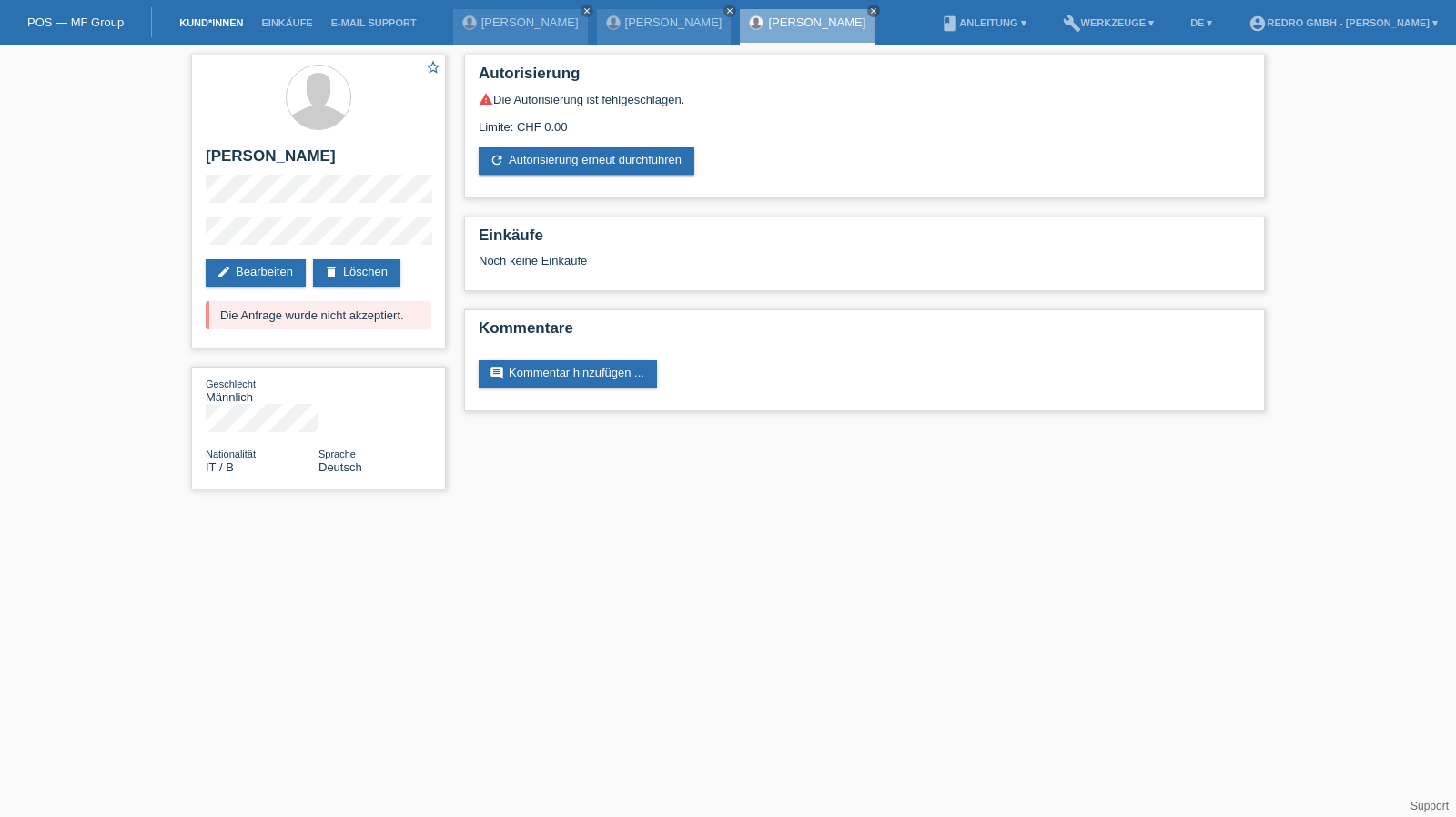
click at [202, 20] on link "Kund*innen" at bounding box center [211, 23] width 82 height 11
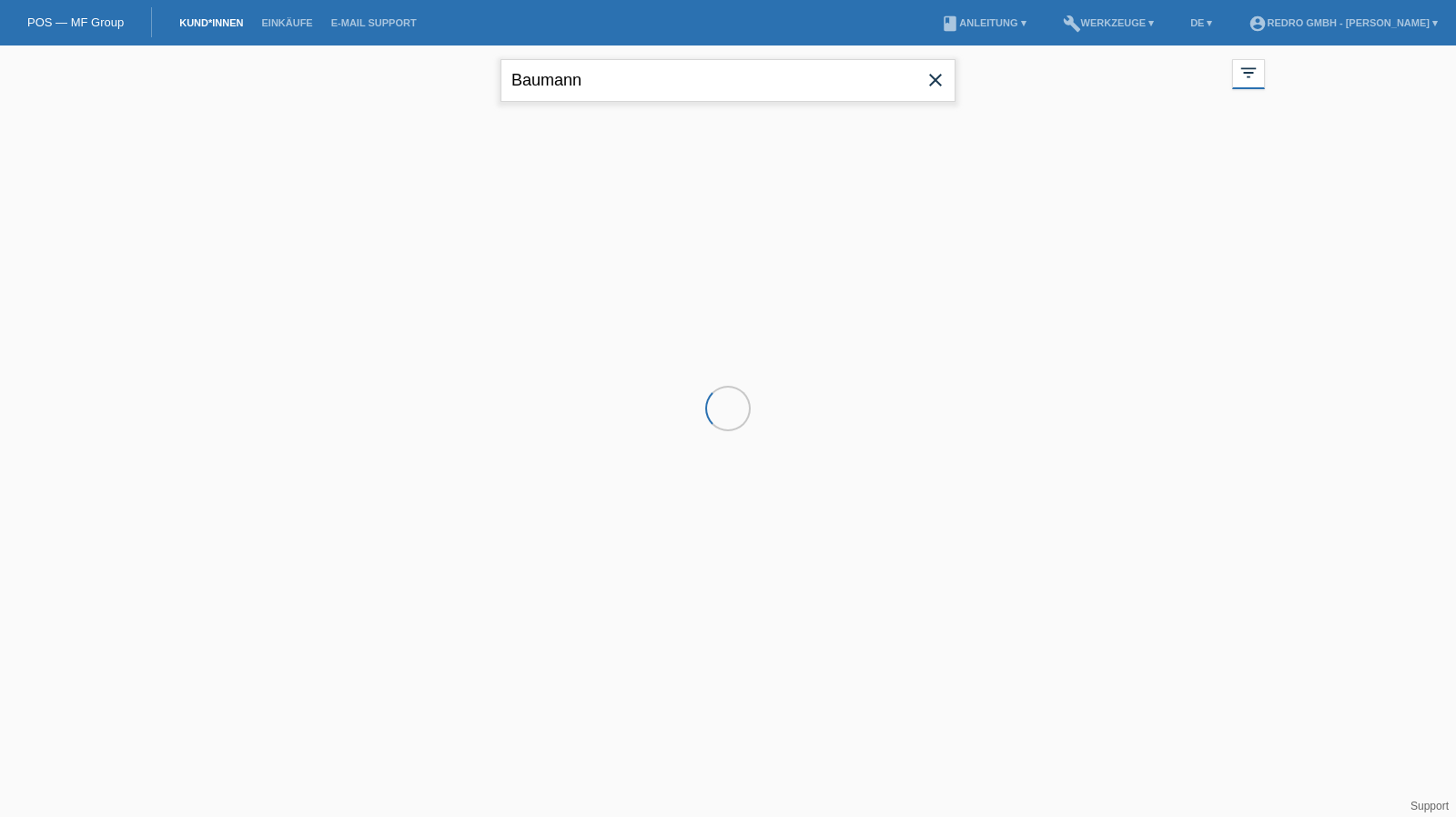
click at [591, 92] on input "Baumann" at bounding box center [728, 80] width 455 height 42
paste input "Kanangila"
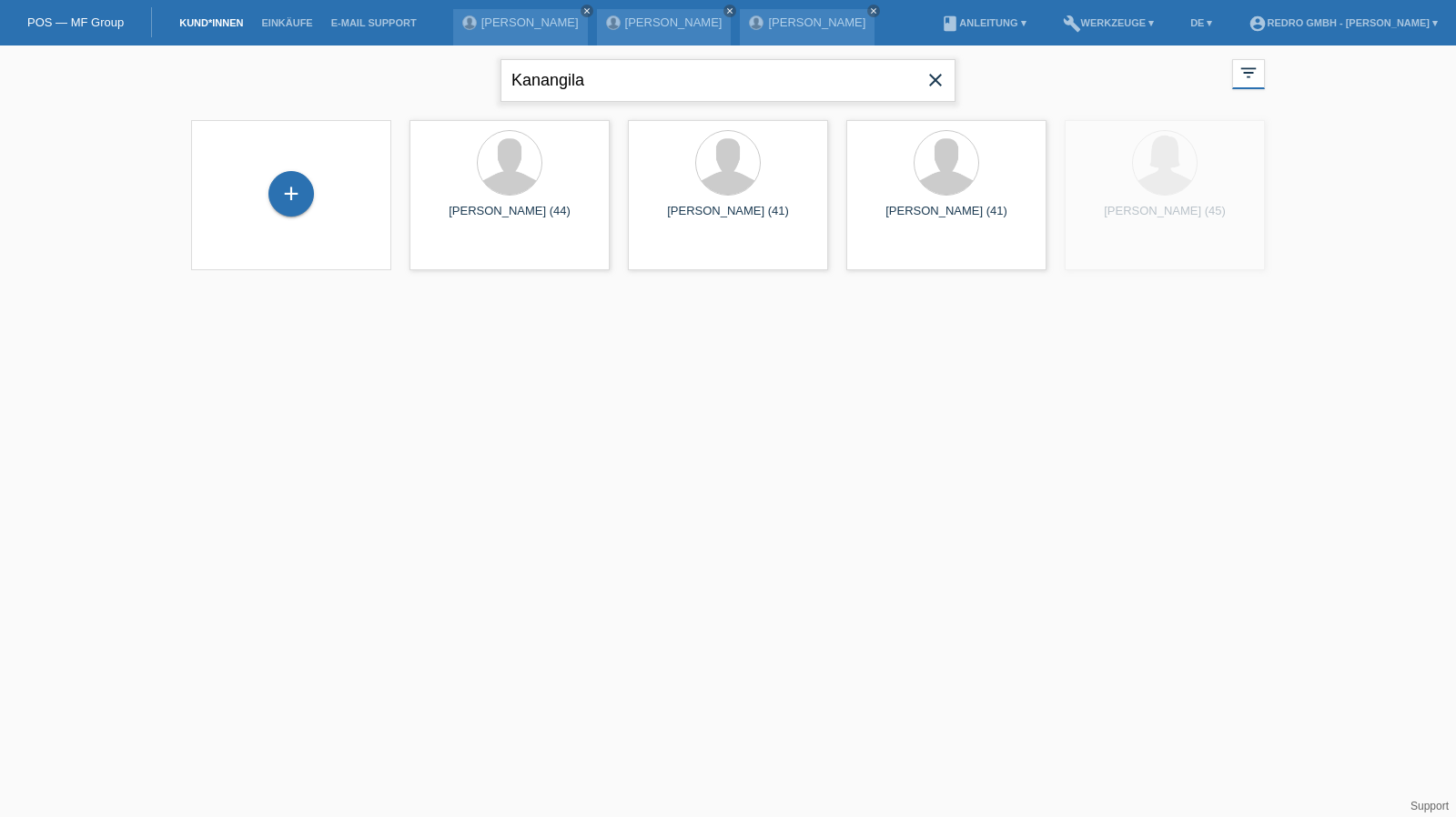
type input "Kanangila"
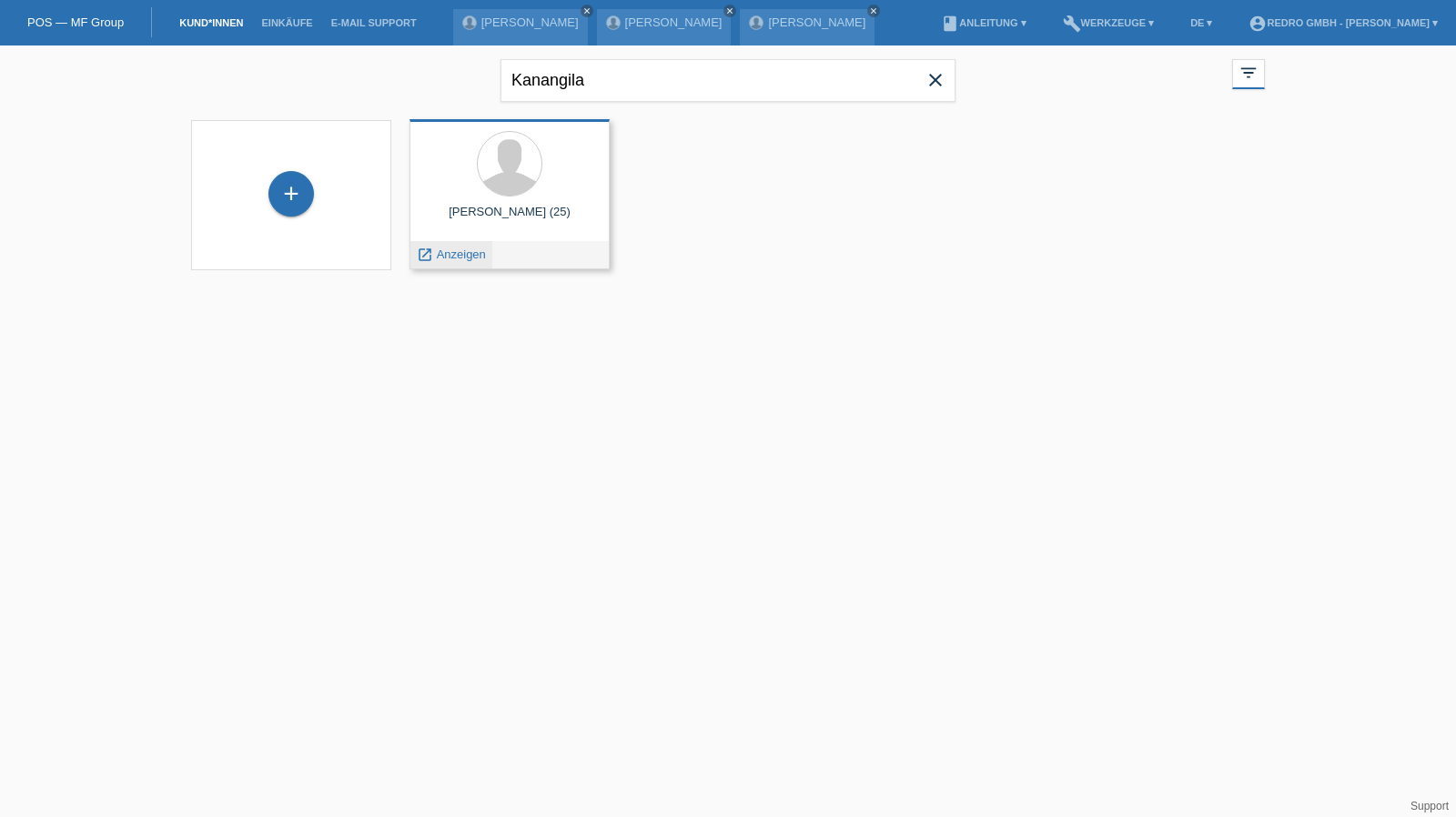
click at [458, 256] on span "Anzeigen" at bounding box center [462, 254] width 49 height 14
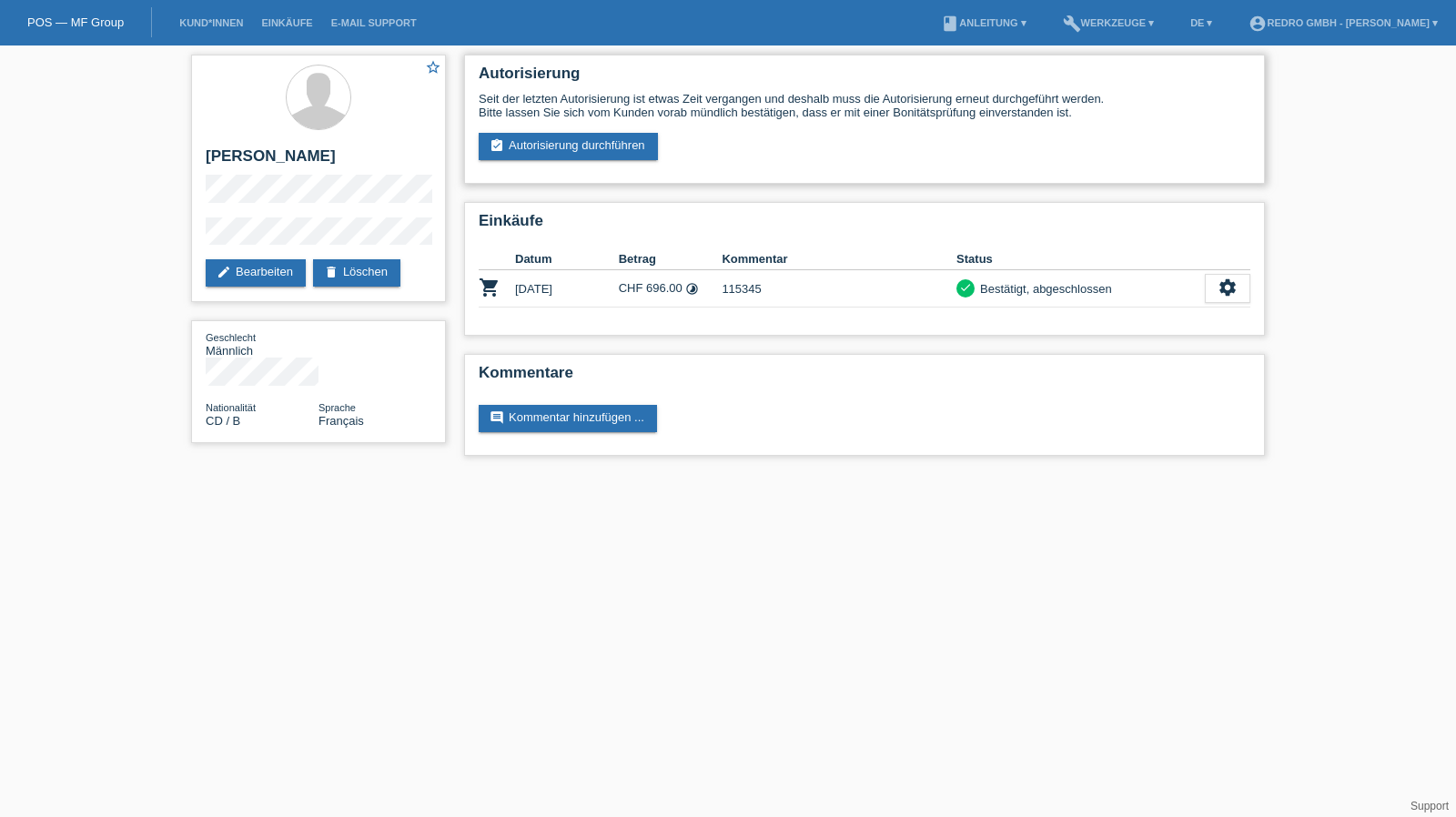
click at [588, 130] on div "Seit der letzten Autorisierung ist etwas Zeit vergangen und deshalb muss die Au…" at bounding box center [864, 126] width 772 height 69
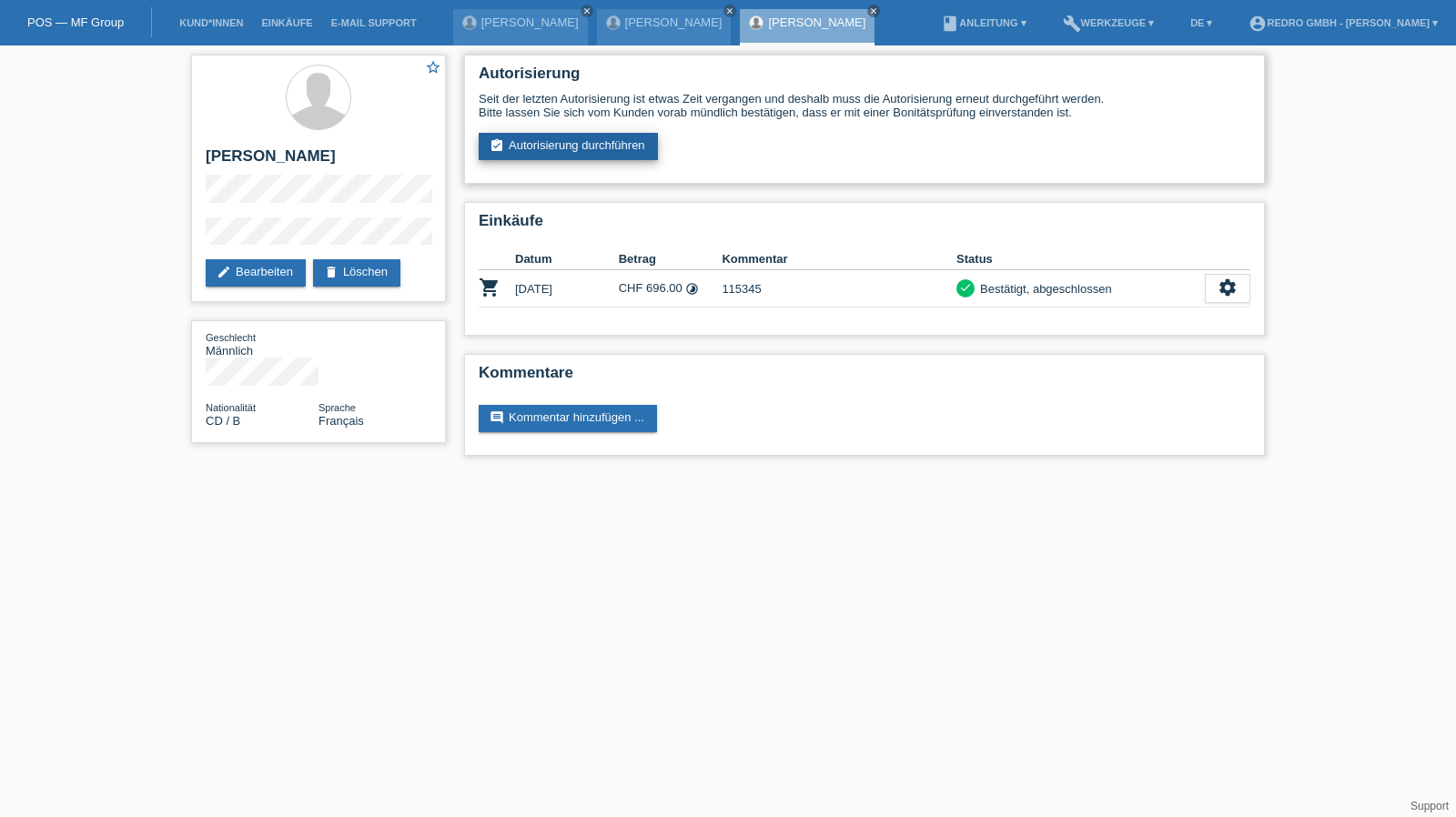
click at [582, 139] on link "assignment_turned_in Autorisierung durchführen" at bounding box center [568, 146] width 180 height 27
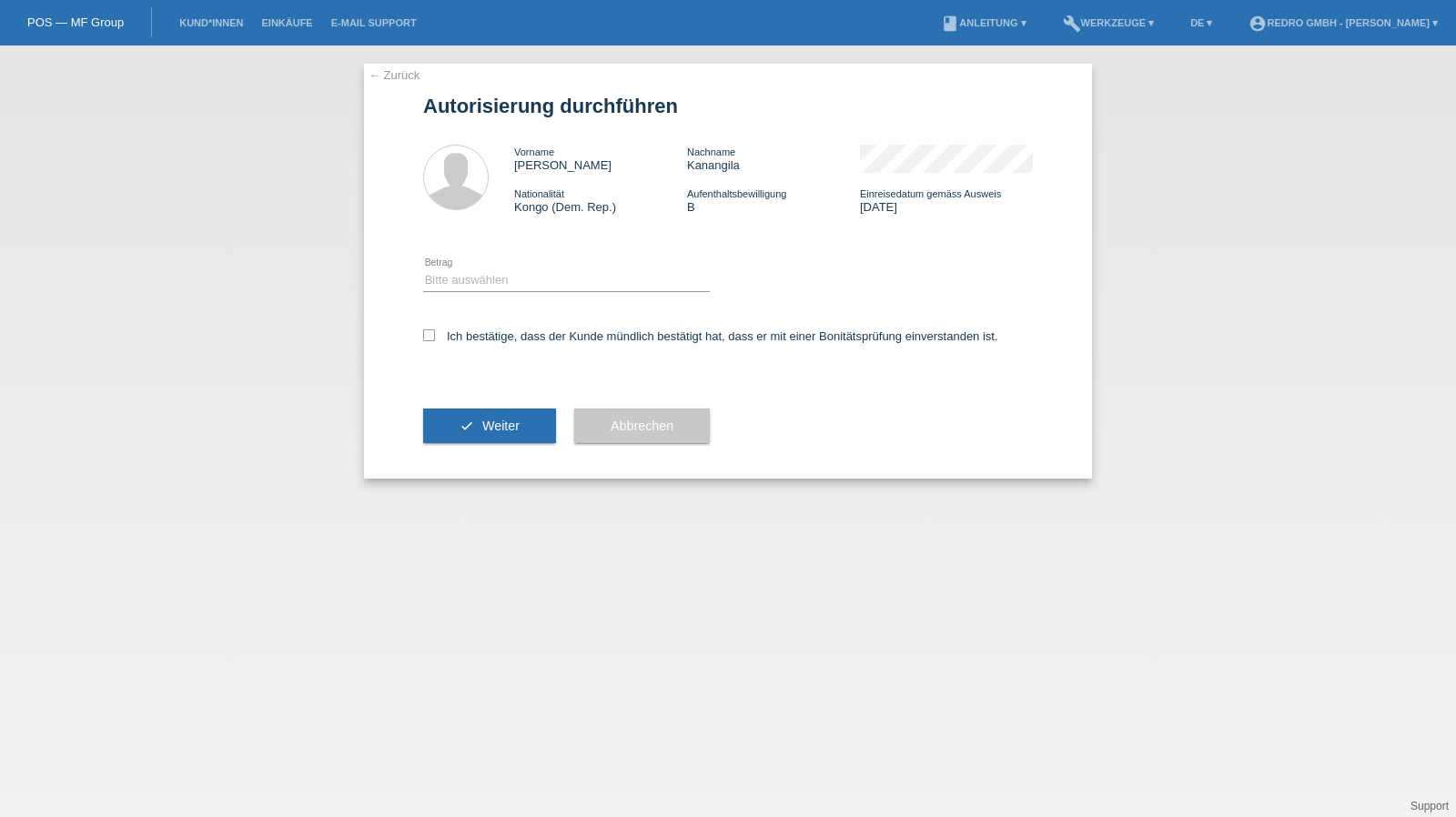
click at [515, 292] on icon at bounding box center [566, 291] width 287 height 1
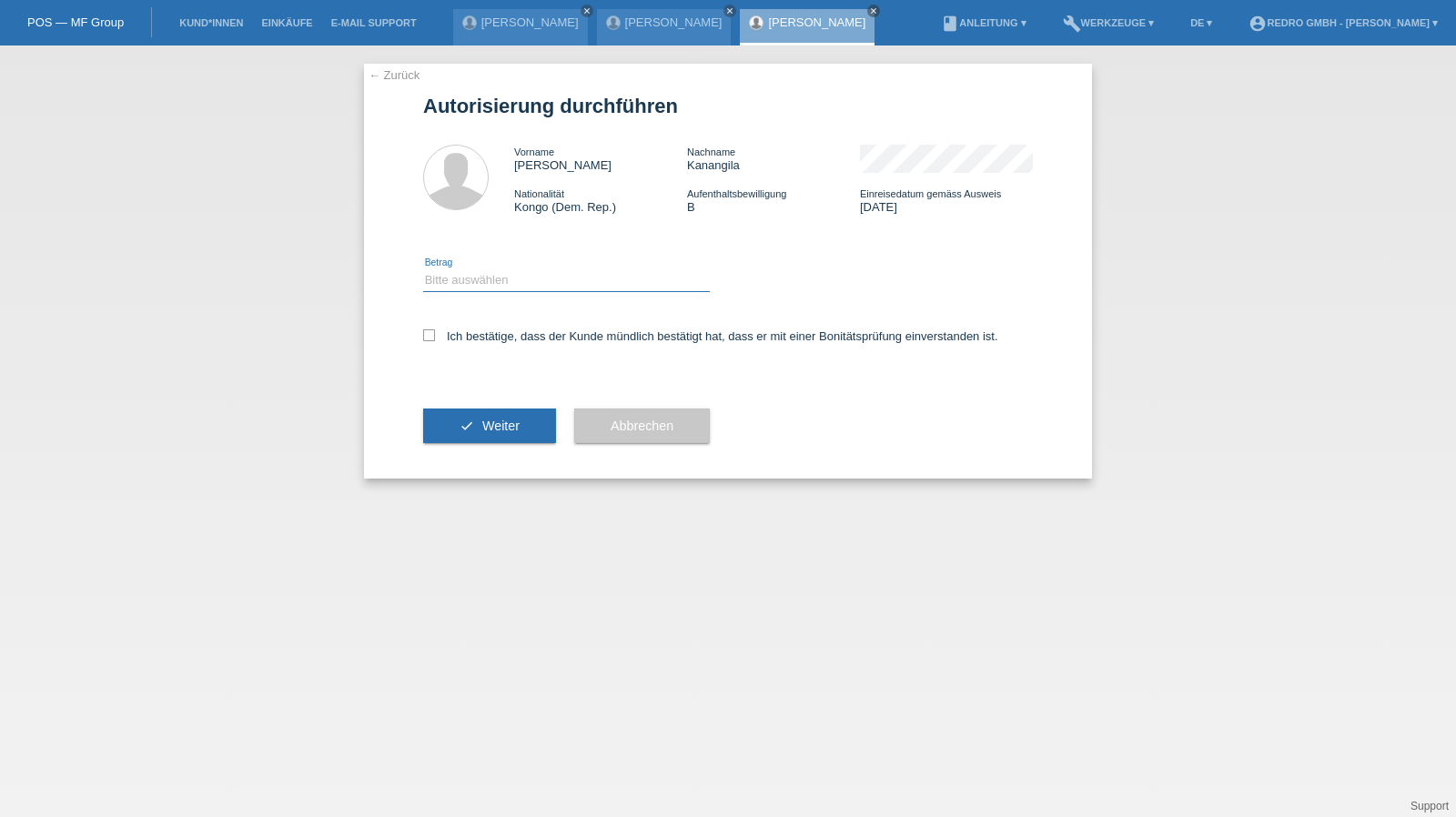
click at [510, 285] on select "Bitte auswählen CHF 1.00 - CHF 499.00 CHF 500.00 - CHF 1'999.00 CHF 2'000.00 - …" at bounding box center [566, 279] width 287 height 22
select select "1"
click at [423, 269] on select "Bitte auswählen CHF 1.00 - CHF 499.00 CHF 500.00 - CHF 1'999.00 CHF 2'000.00 - …" at bounding box center [566, 279] width 287 height 22
click at [484, 341] on label "Ich bestätige, dass der Kunde mündlich bestätigt hat, dass er mit einer Bonität…" at bounding box center [711, 336] width 576 height 14
click at [435, 341] on input "Ich bestätige, dass der Kunde mündlich bestätigt hat, dass er mit einer Bonität…" at bounding box center [429, 335] width 12 height 12
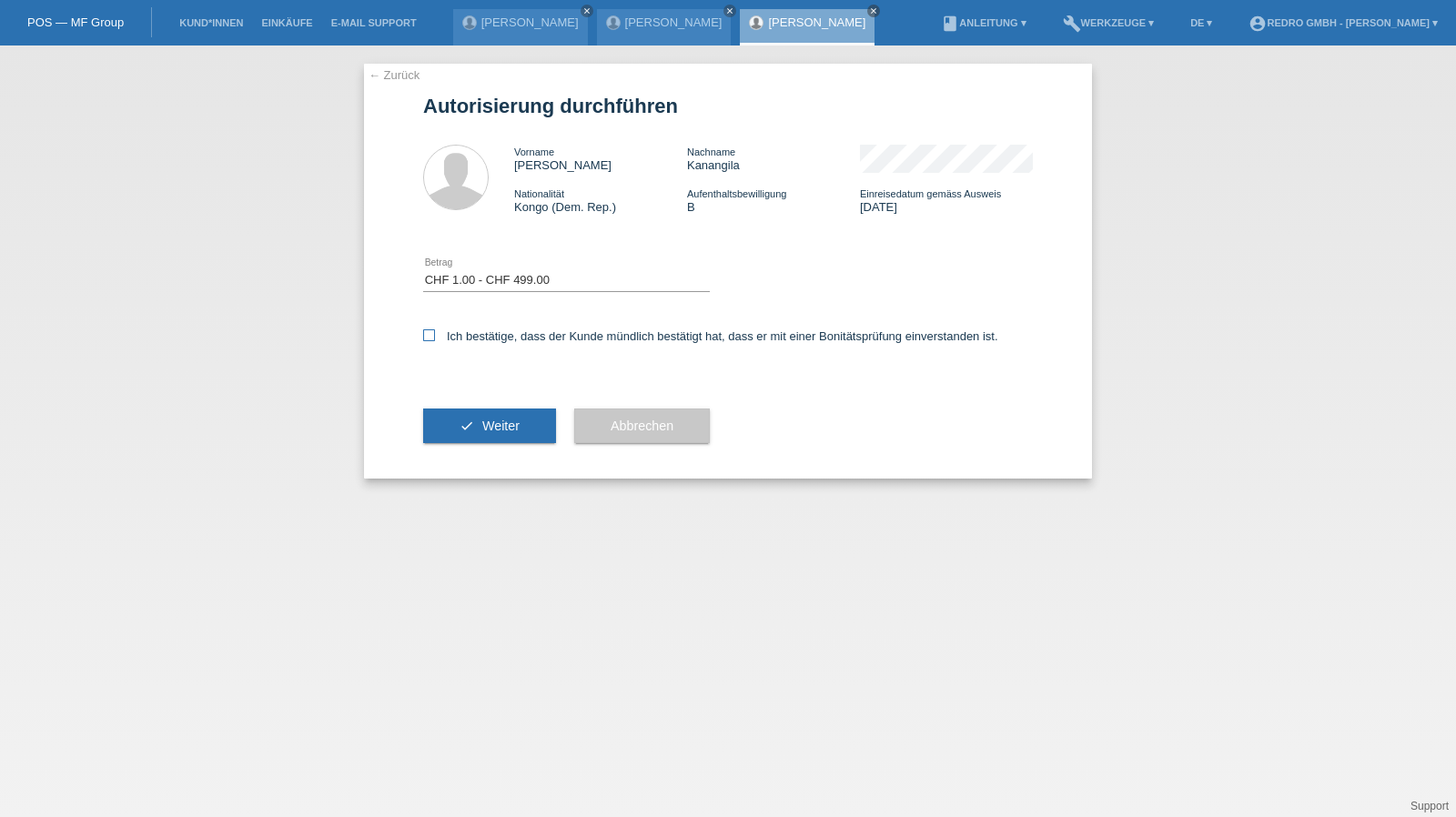
checkbox input "true"
click at [466, 434] on button "check Weiter" at bounding box center [489, 426] width 133 height 35
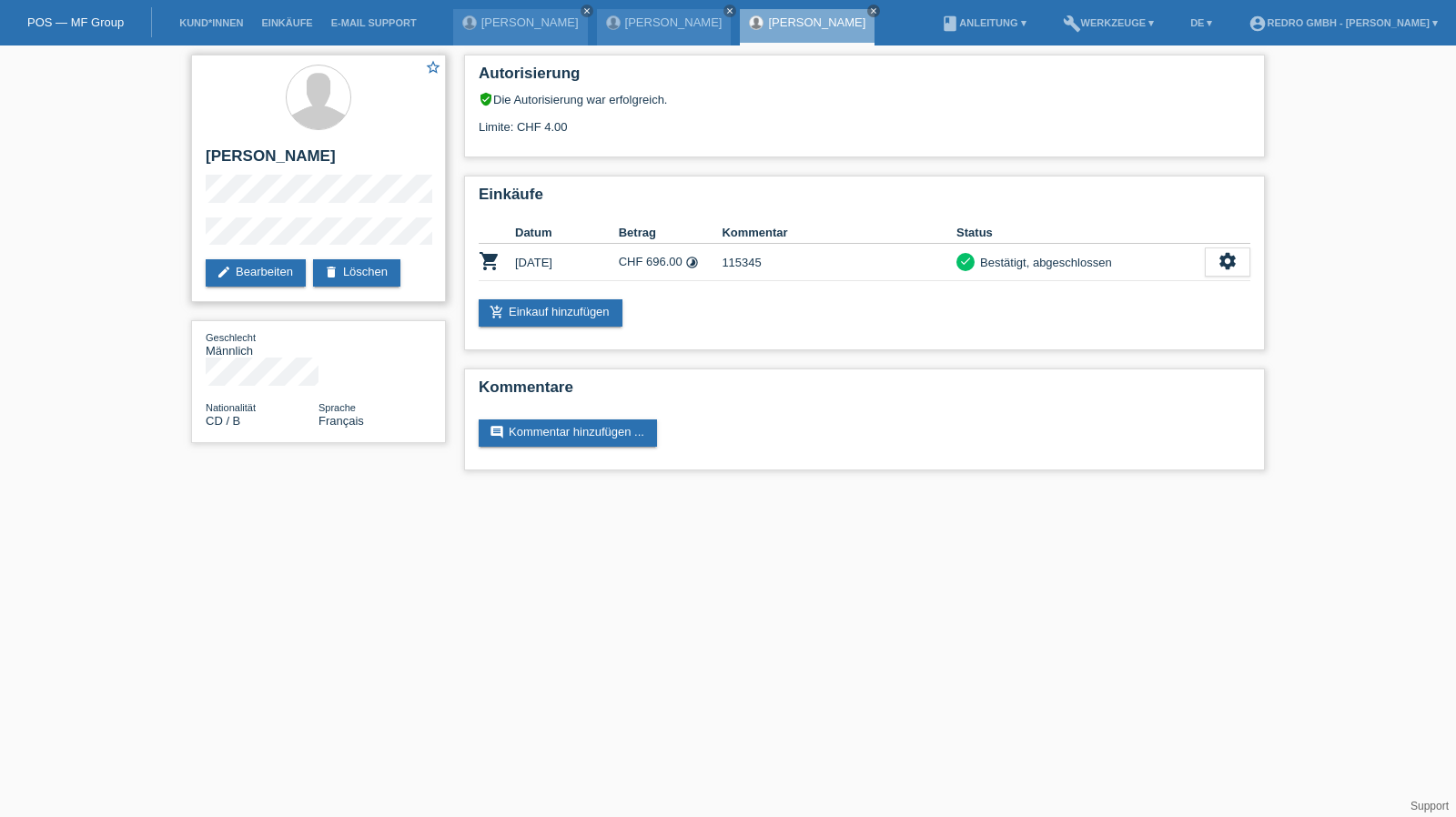
click at [256, 175] on h2 "[PERSON_NAME]" at bounding box center [319, 161] width 226 height 27
copy h2 "Kanangila"
click at [266, 164] on h2 "[PERSON_NAME]" at bounding box center [319, 161] width 226 height 27
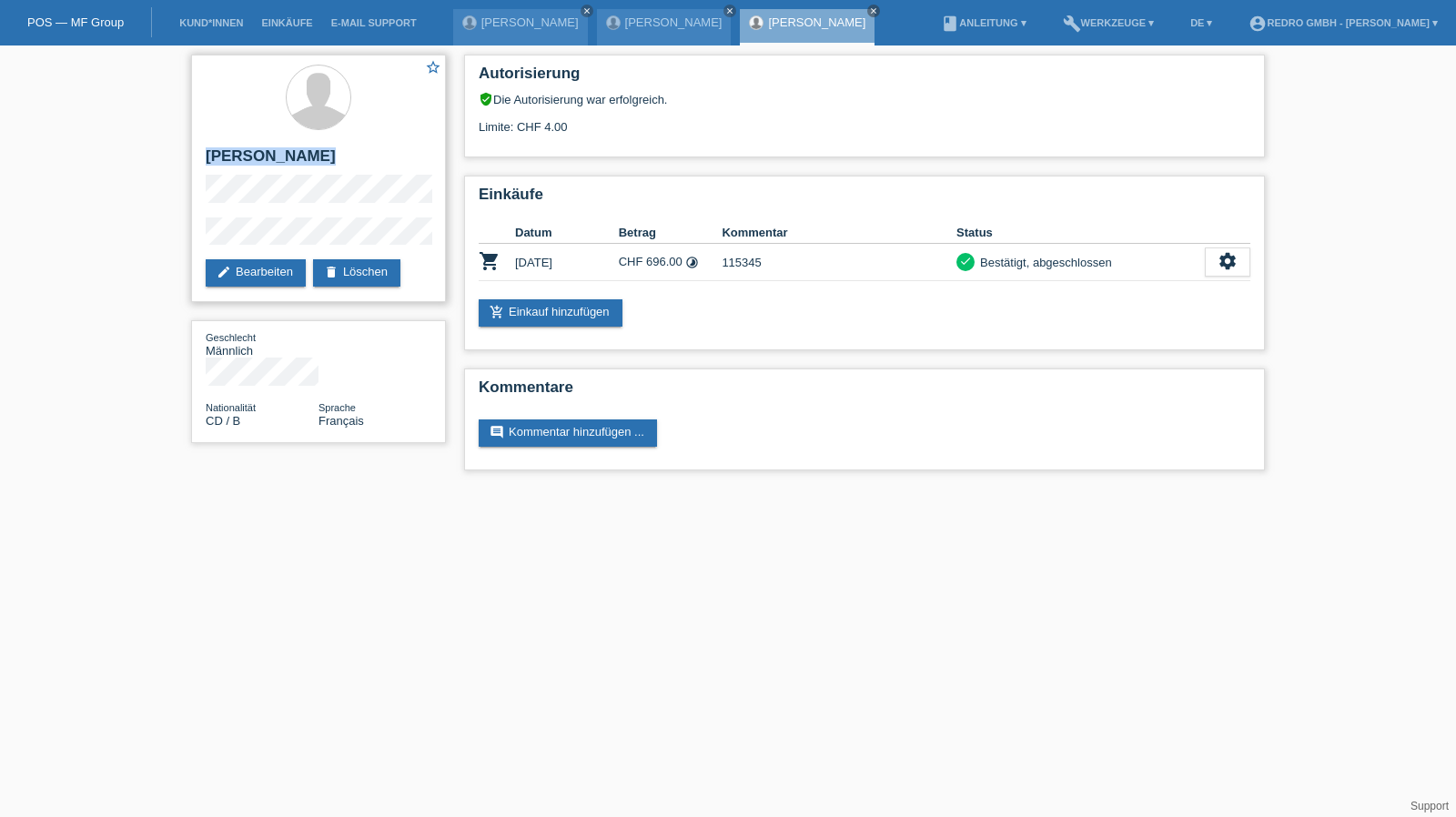
click at [266, 164] on h2 "[PERSON_NAME]" at bounding box center [319, 161] width 226 height 27
copy div "[PERSON_NAME]"
click at [291, 287] on link "edit Bearbeiten" at bounding box center [256, 273] width 100 height 27
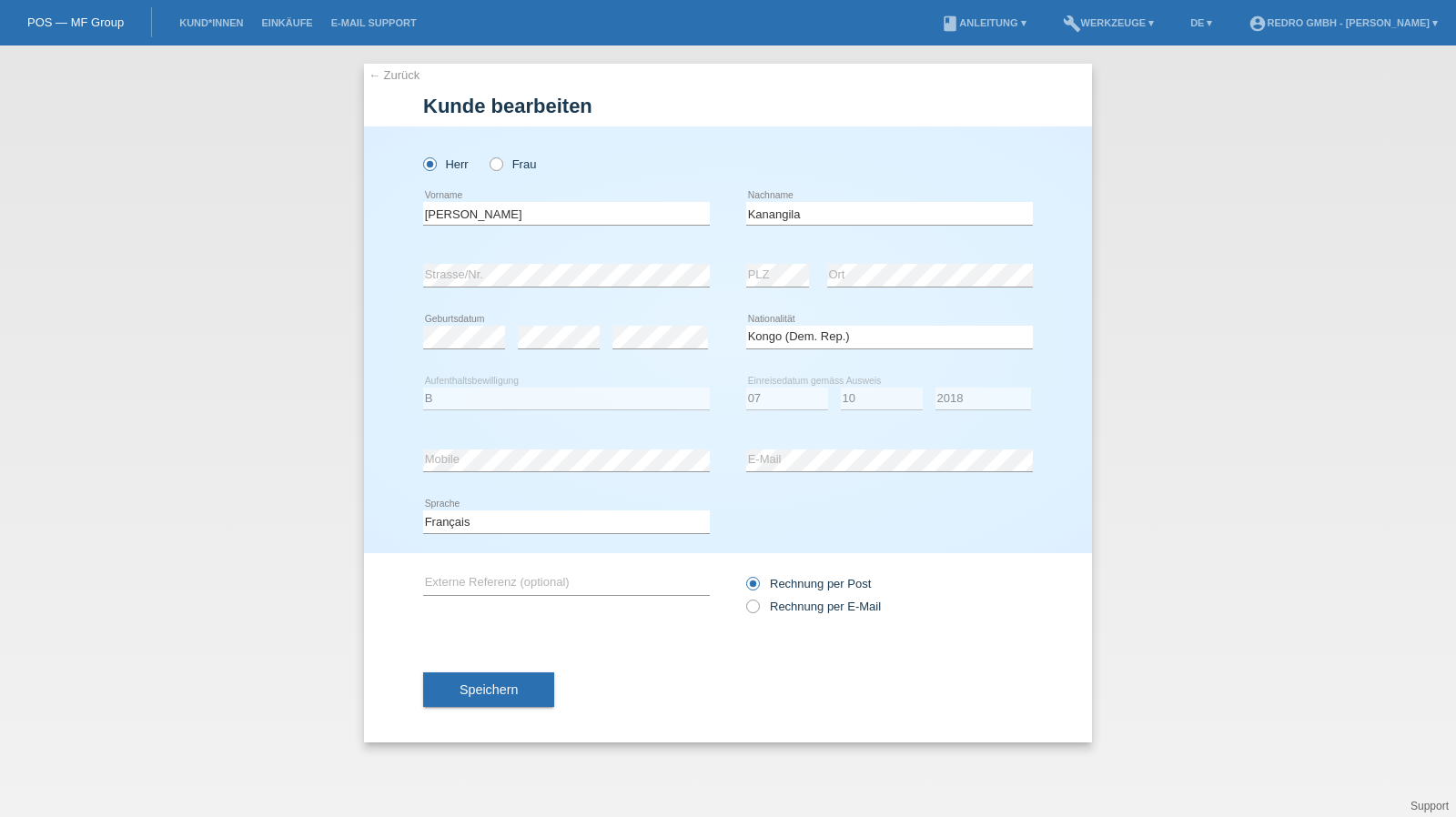
select select "CD"
select select "B"
select select "07"
select select "10"
select select "2018"
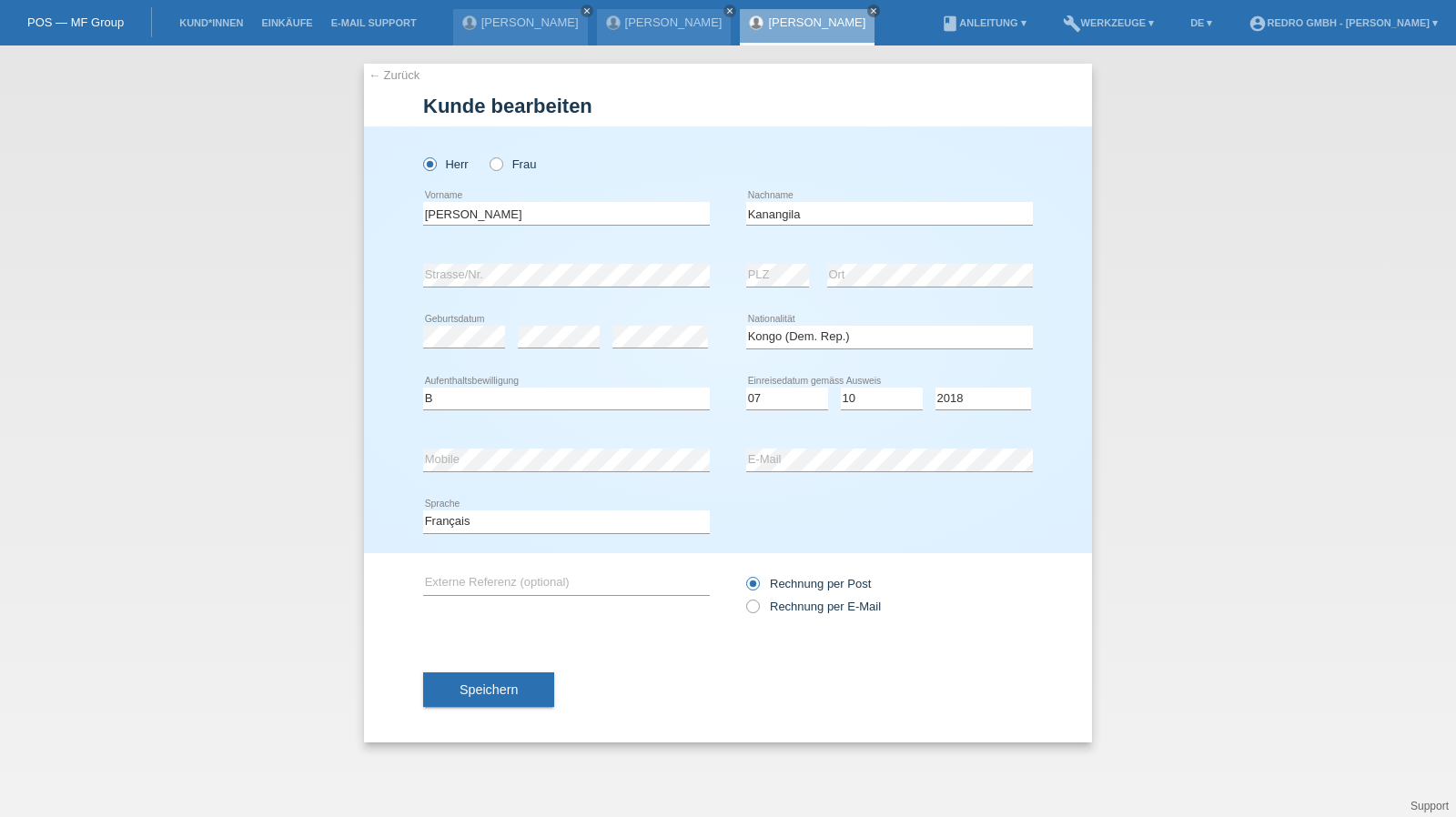
click at [383, 74] on link "← Zurück" at bounding box center [394, 75] width 51 height 14
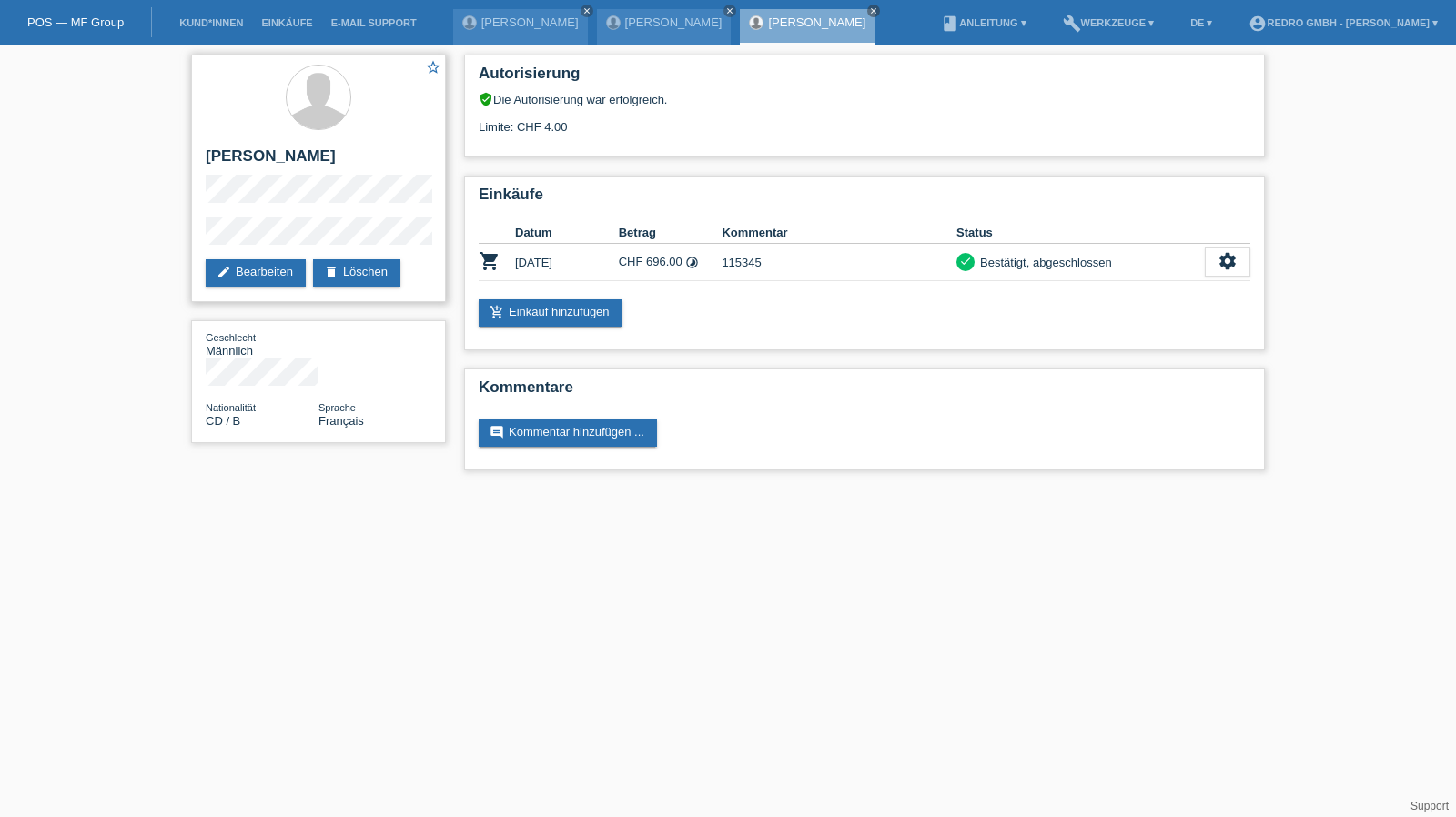
click at [229, 168] on h2 "[PERSON_NAME]" at bounding box center [319, 161] width 226 height 27
copy div "[PERSON_NAME]"
click at [216, 29] on li "Kund*innen" at bounding box center [211, 23] width 82 height 46
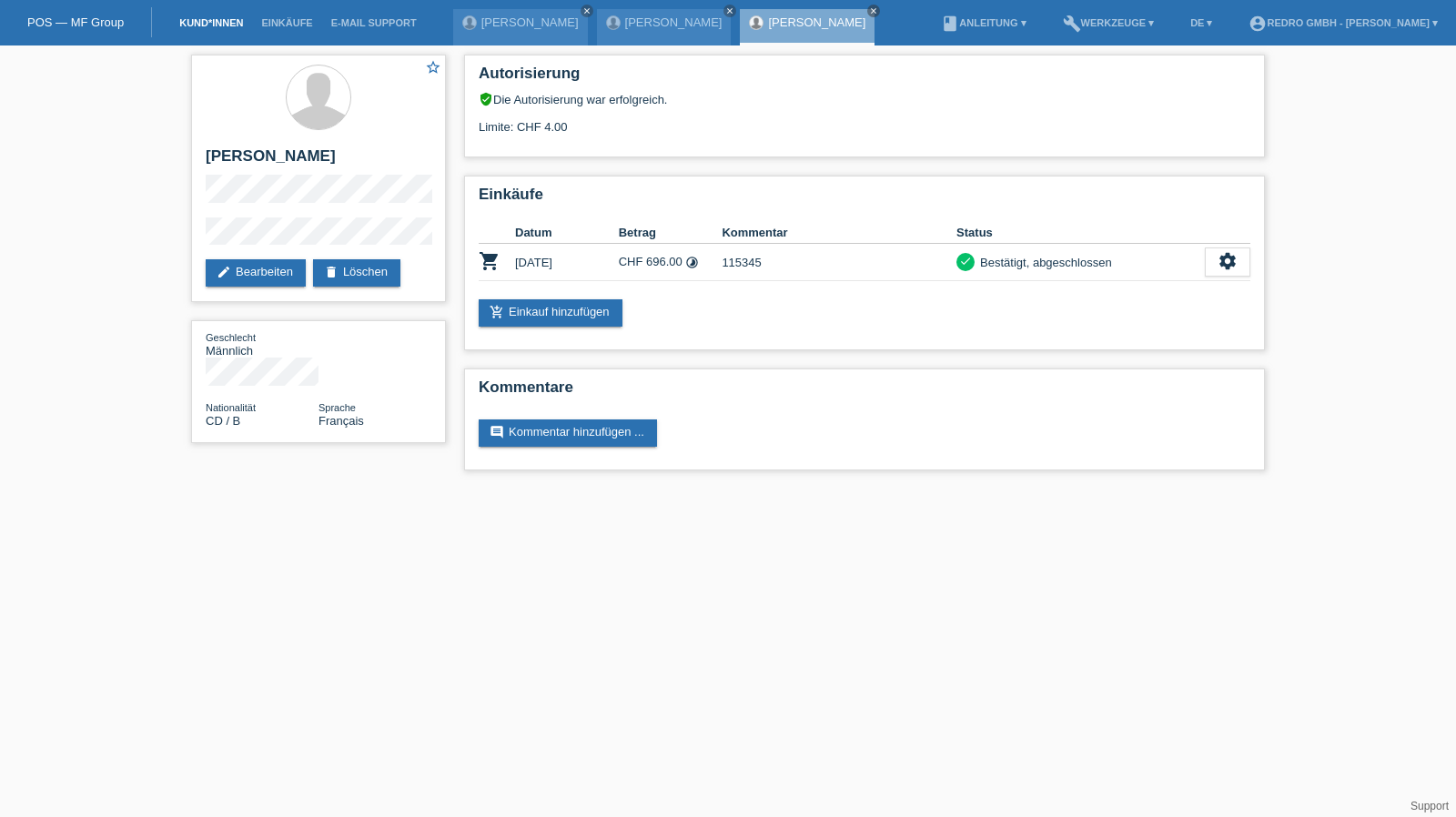
click at [216, 27] on link "Kund*innen" at bounding box center [211, 23] width 82 height 11
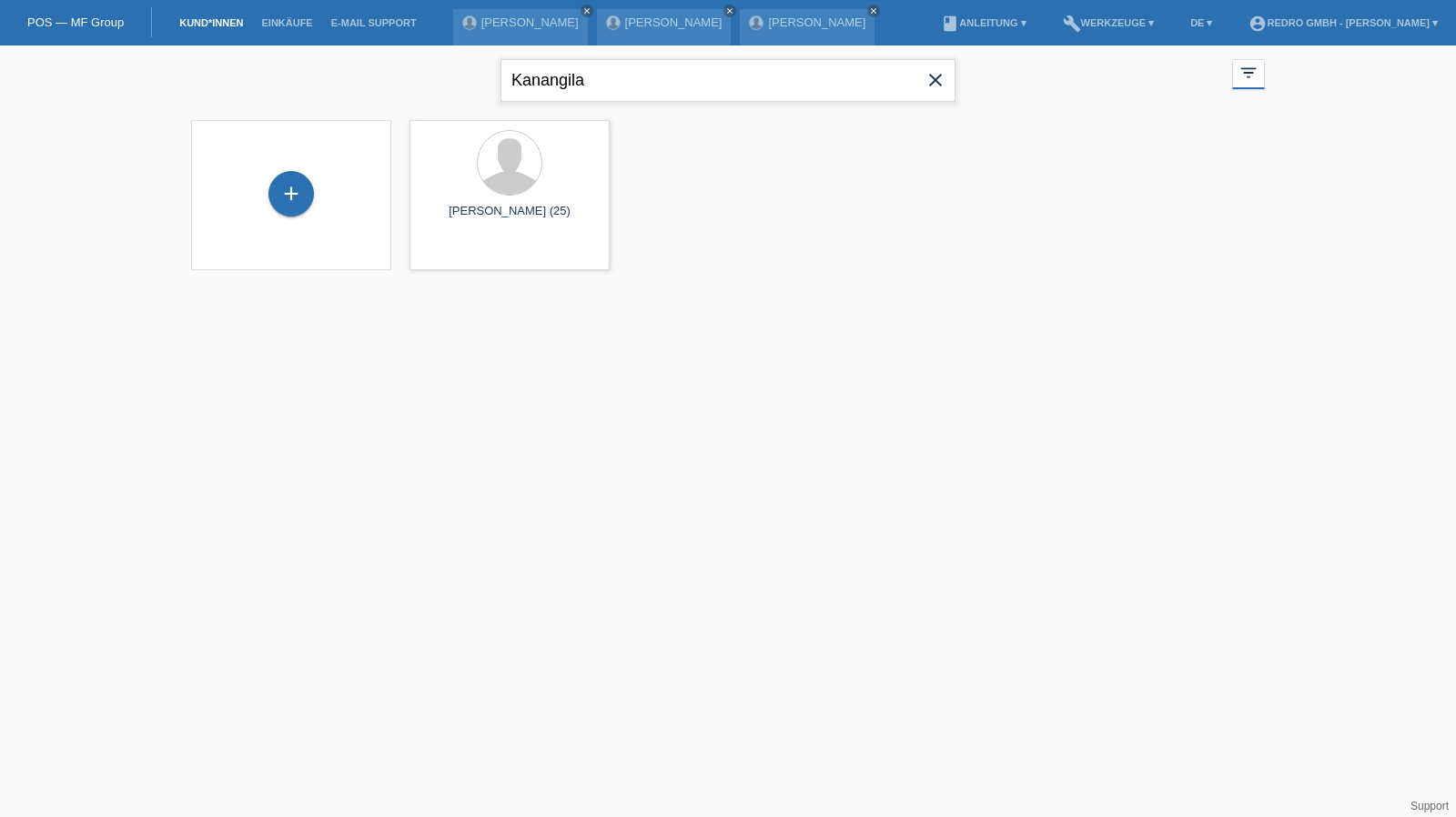
click at [681, 63] on input "Kanangila" at bounding box center [728, 80] width 455 height 42
type input "eraldo musso"
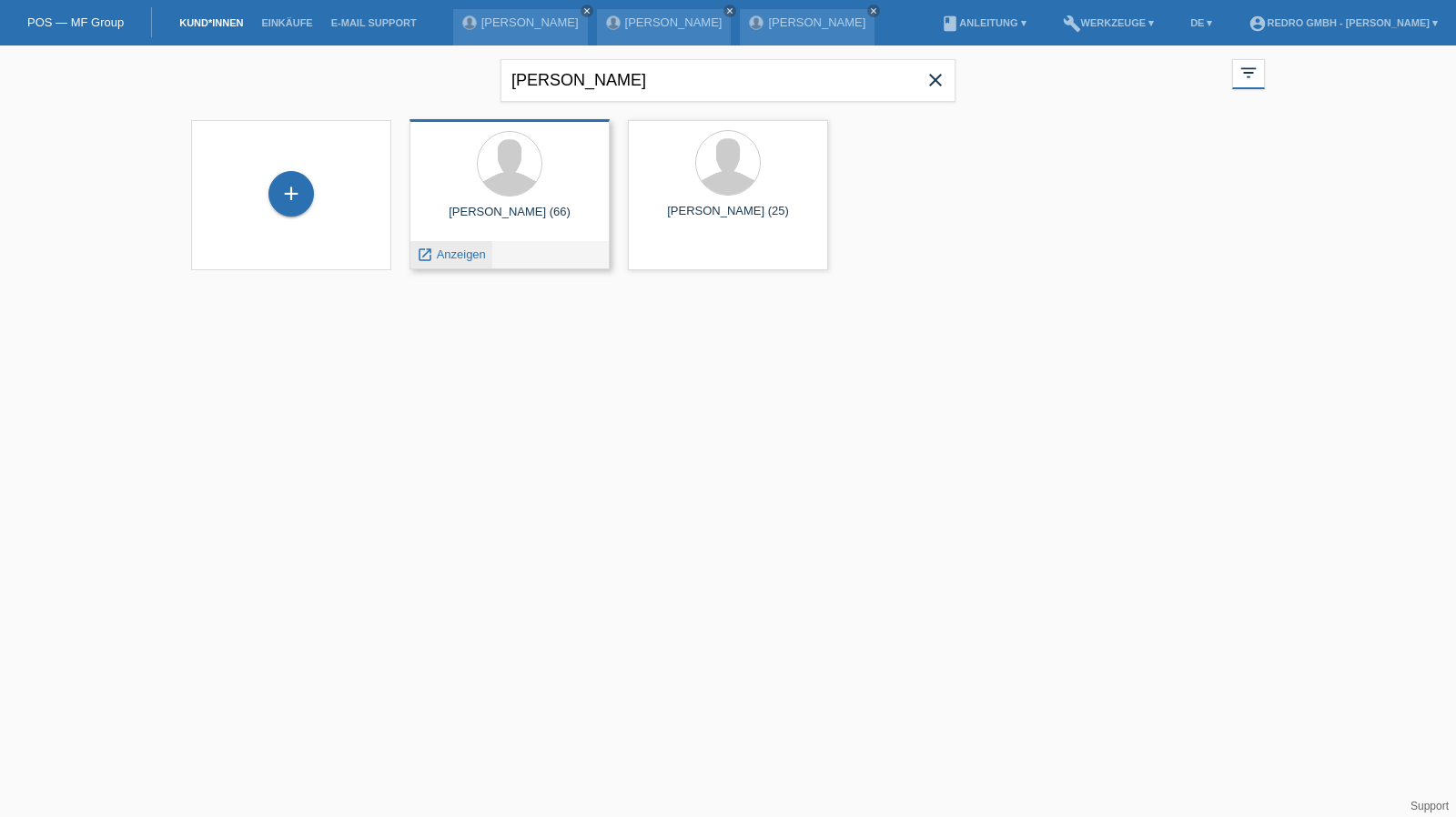
click at [449, 255] on span "Anzeigen" at bounding box center [462, 254] width 49 height 14
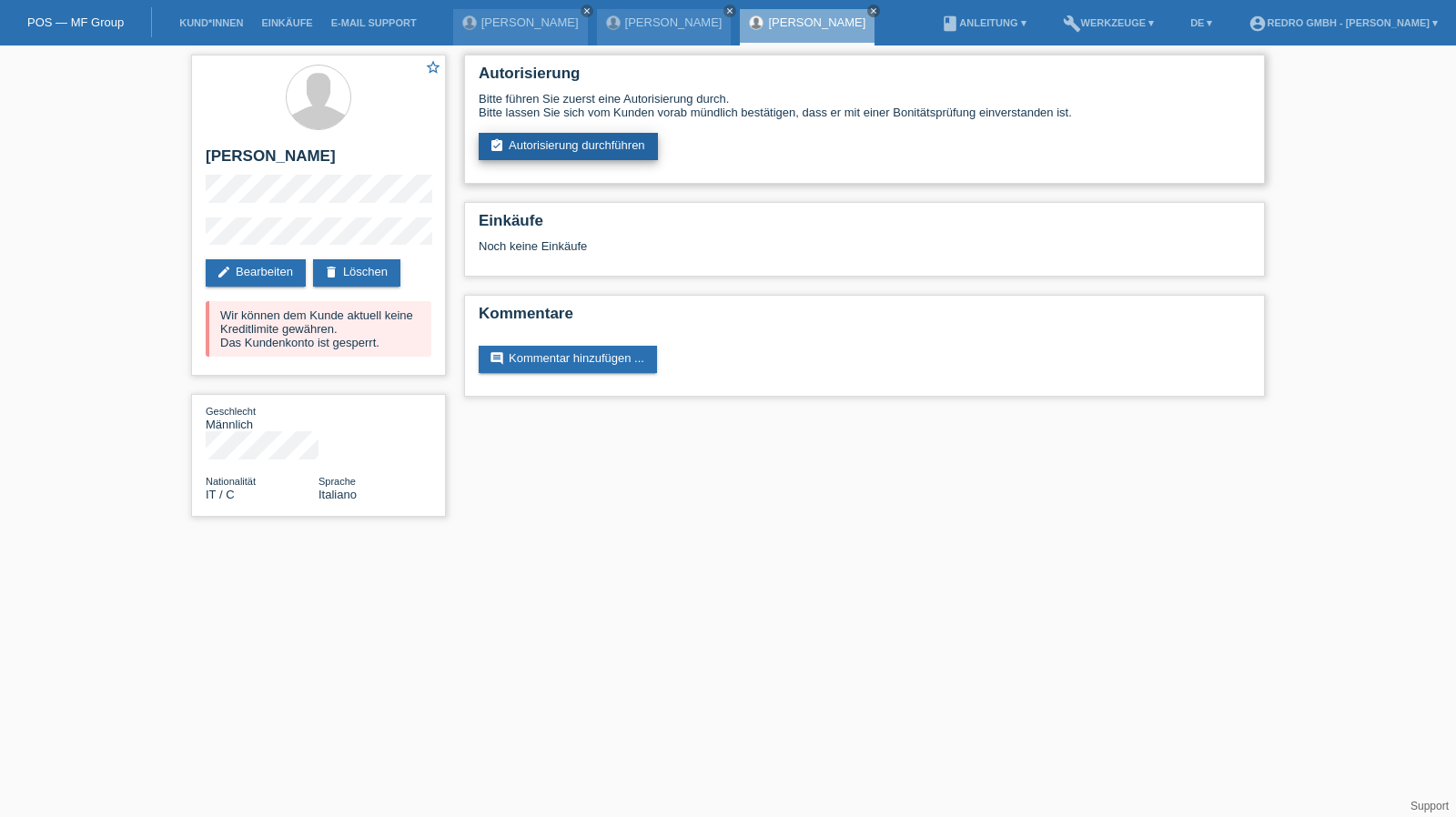
click at [550, 151] on link "assignment_turned_in Autorisierung durchführen" at bounding box center [568, 146] width 180 height 27
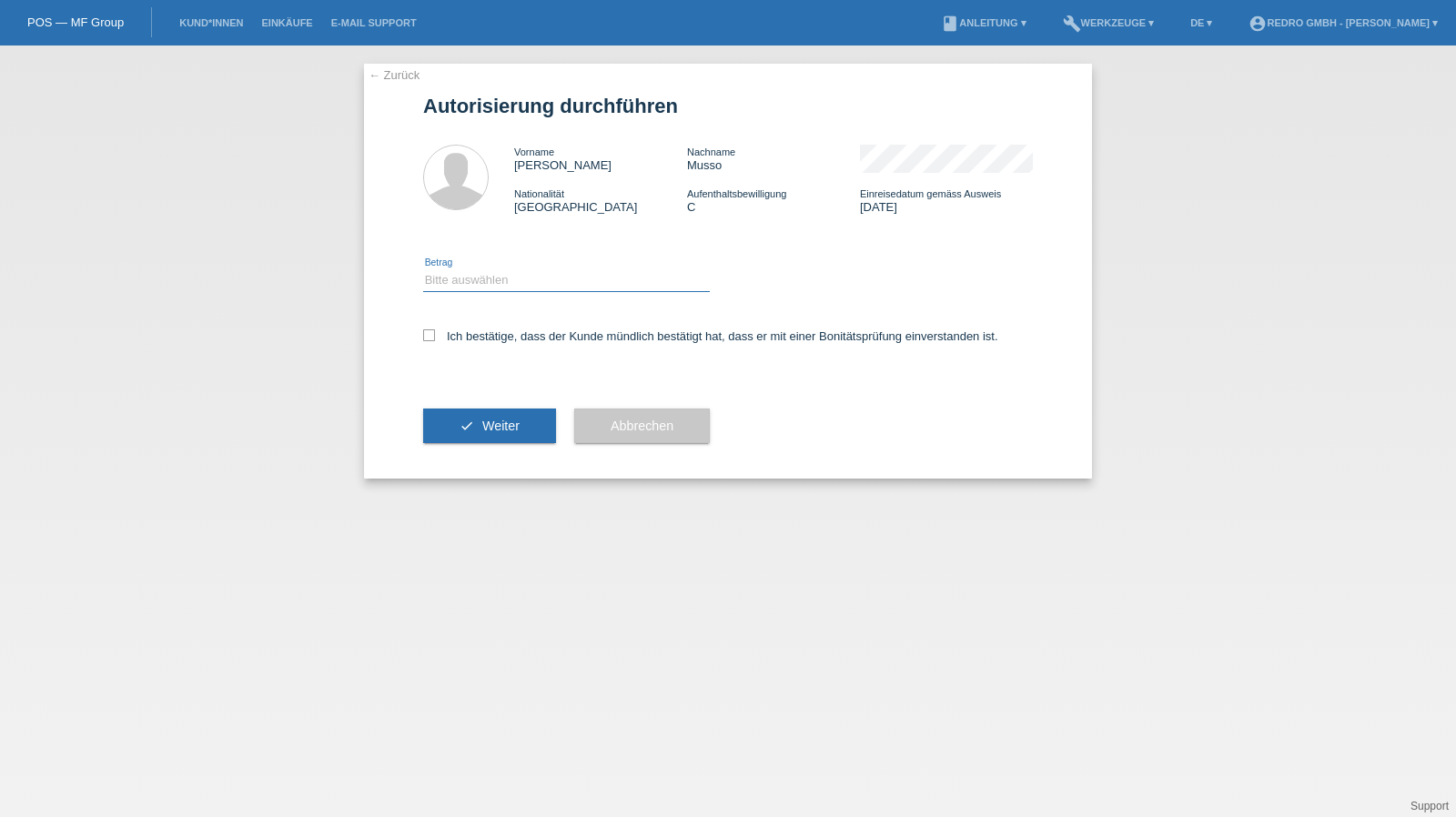
drag, startPoint x: 0, startPoint y: 0, endPoint x: 494, endPoint y: 281, distance: 568.3
click at [495, 274] on select "Bitte auswählen CHF 1.00 - CHF 499.00 CHF 500.00 - CHF 1'999.00 CHF 2'000.00 - …" at bounding box center [566, 279] width 287 height 22
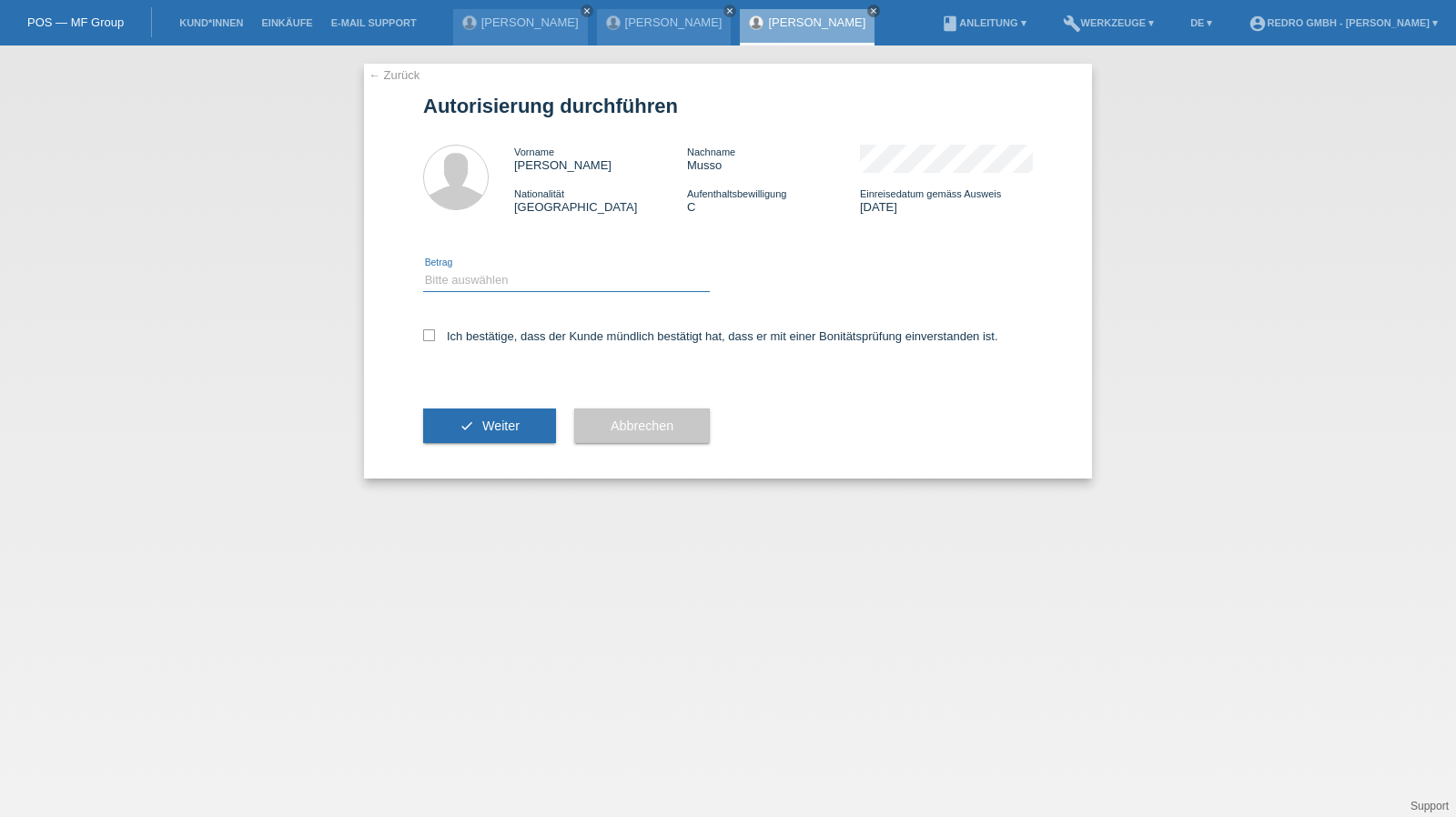
select select "1"
click at [423, 269] on select "Bitte auswählen CHF 1.00 - CHF 499.00 CHF 500.00 - CHF 1'999.00 CHF 2'000.00 - …" at bounding box center [566, 279] width 287 height 22
click at [461, 330] on label "Ich bestätige, dass der Kunde mündlich bestätigt hat, dass er mit einer Bonität…" at bounding box center [711, 336] width 576 height 14
click at [435, 330] on input "Ich bestätige, dass der Kunde mündlich bestätigt hat, dass er mit einer Bonität…" at bounding box center [429, 335] width 12 height 12
checkbox input "true"
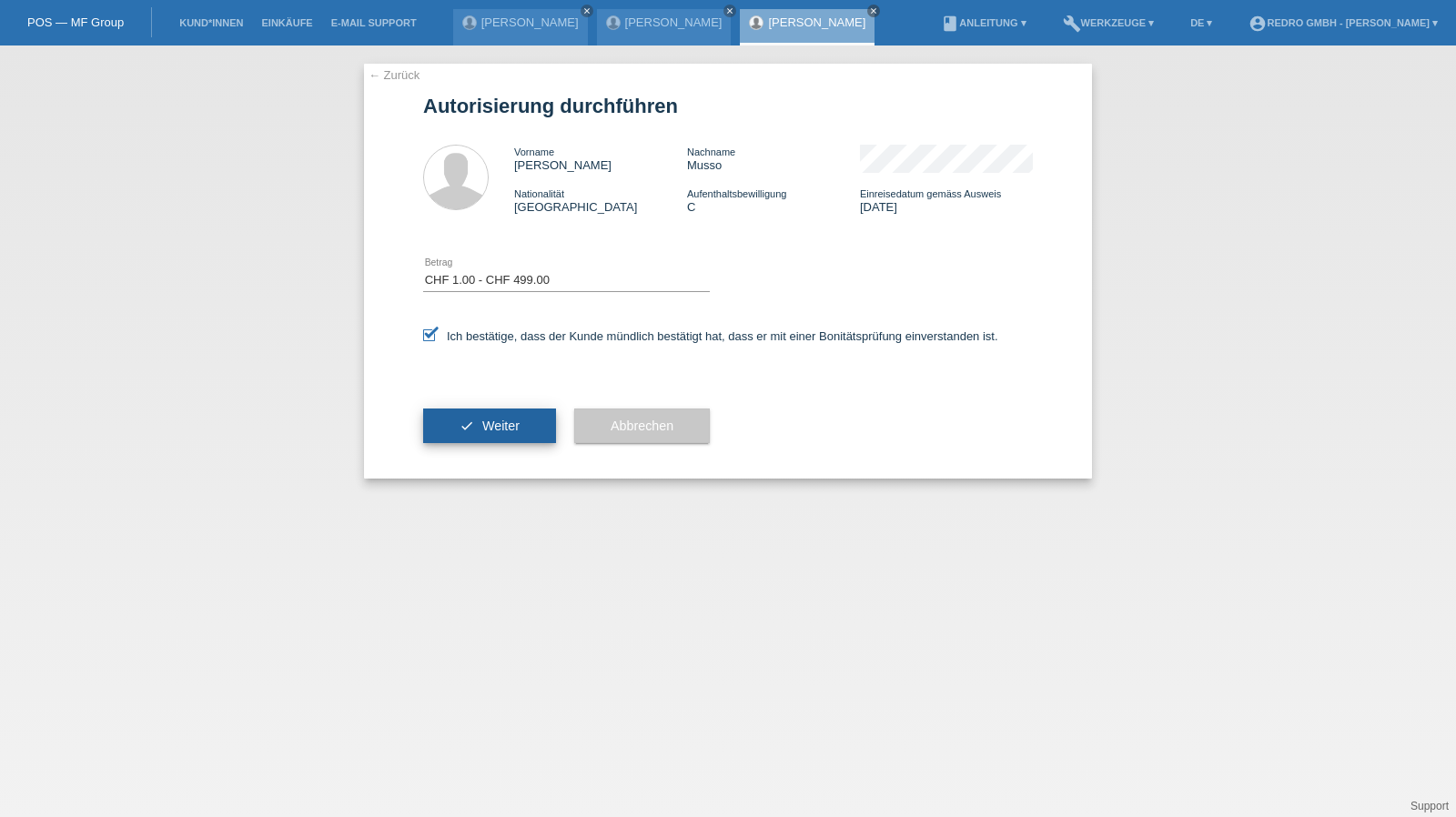
click at [473, 409] on button "check Weiter" at bounding box center [489, 426] width 133 height 35
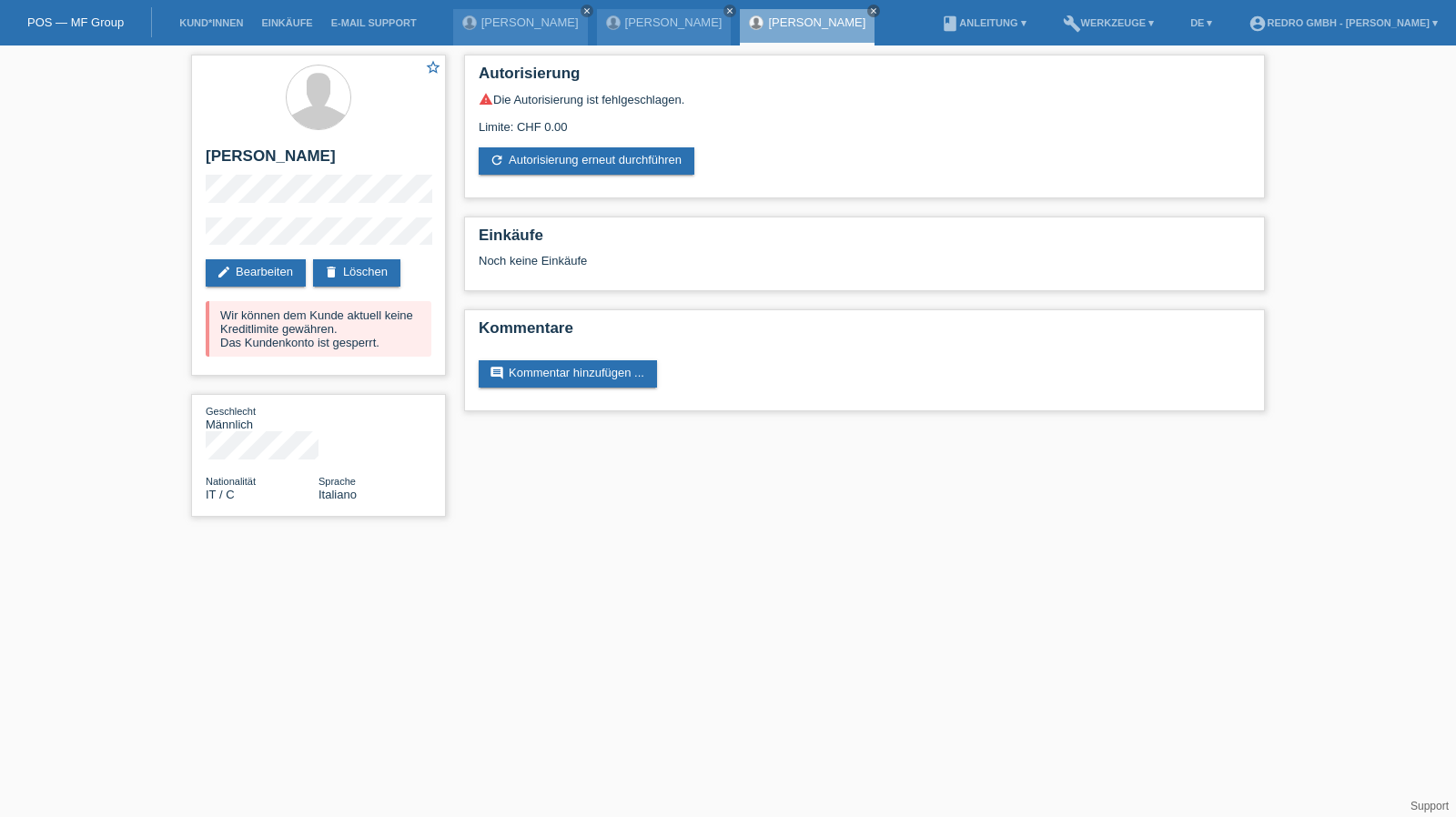
click at [211, 16] on li "Kund*innen" at bounding box center [211, 23] width 82 height 46
click at [208, 19] on link "Kund*innen" at bounding box center [211, 23] width 82 height 11
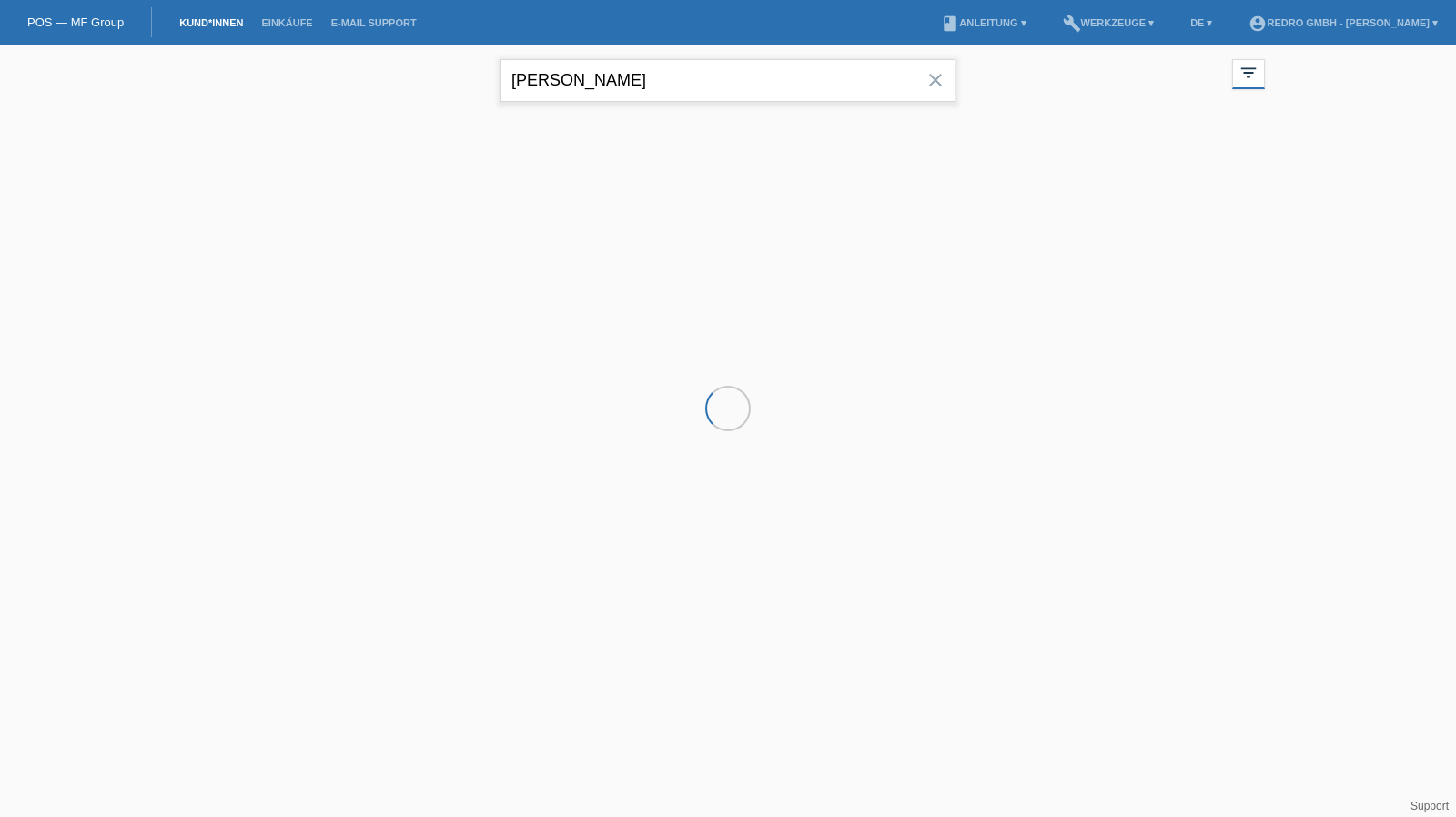
click at [579, 87] on input "[PERSON_NAME]" at bounding box center [728, 80] width 455 height 42
click at [579, 87] on input "eraldo musso" at bounding box center [728, 80] width 455 height 42
drag, startPoint x: 0, startPoint y: 0, endPoint x: 579, endPoint y: 87, distance: 585.5
click at [579, 87] on input "eraldo musso" at bounding box center [728, 80] width 455 height 42
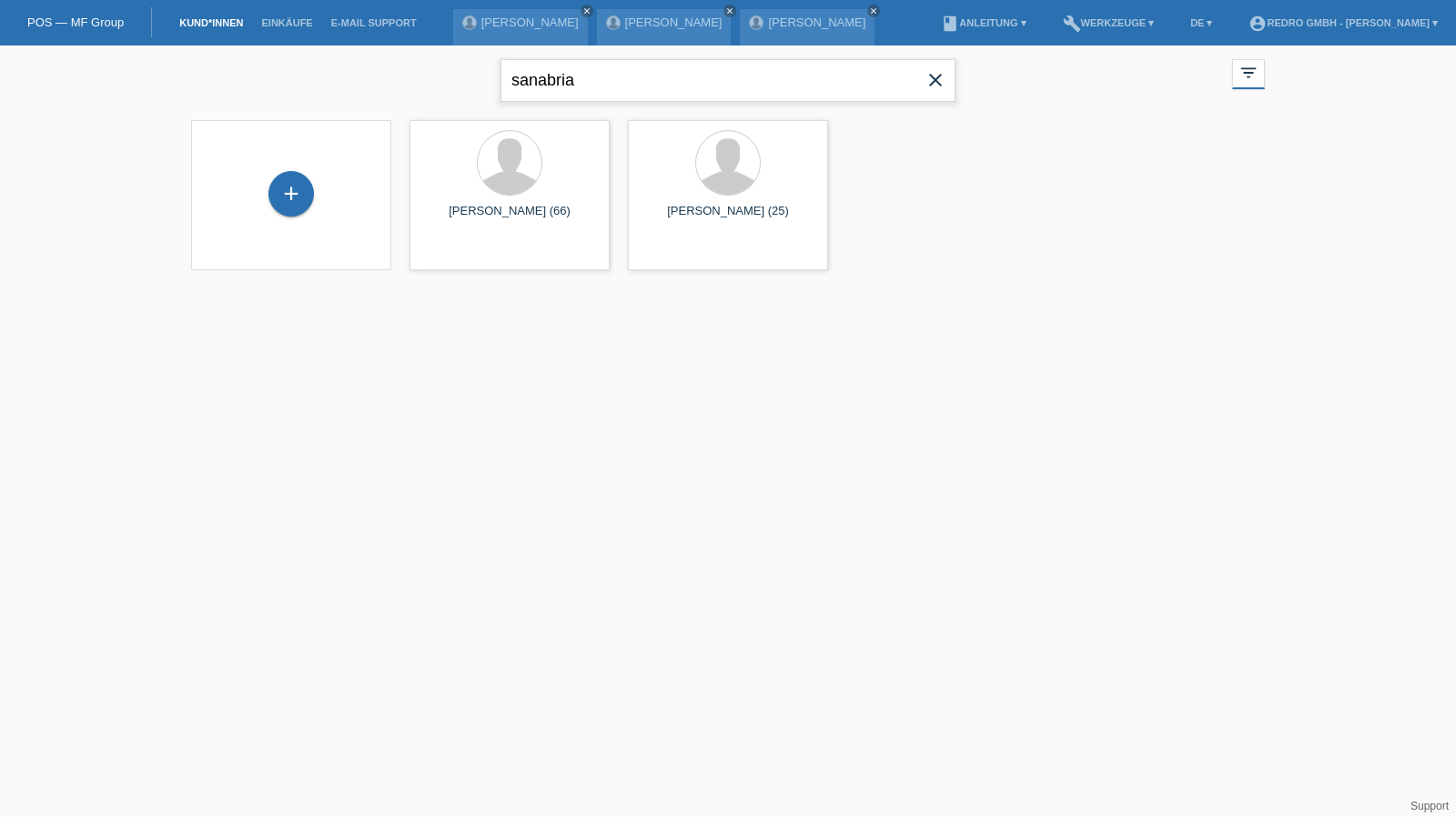
type input "sanabria"
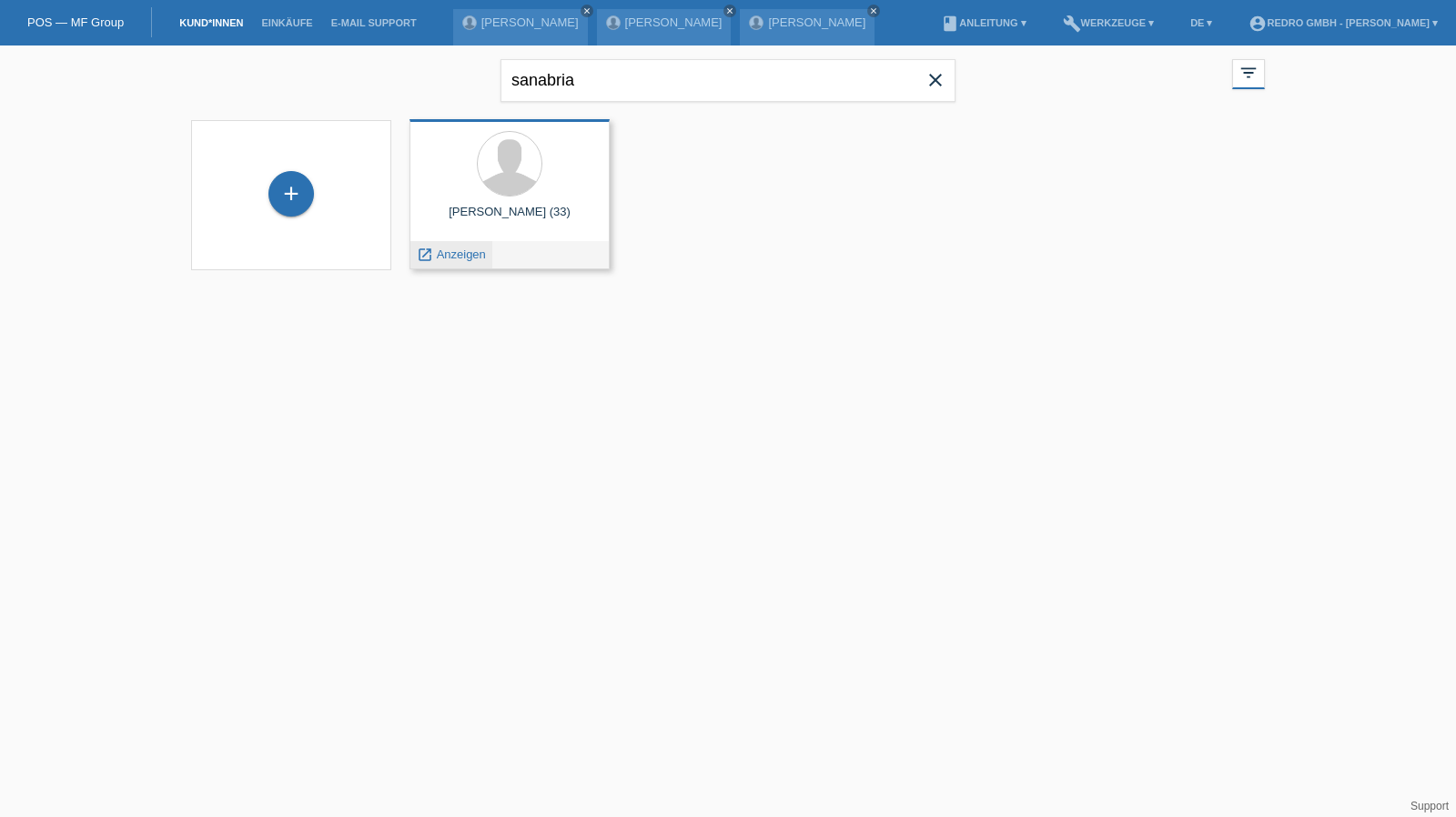
click at [469, 259] on span "Anzeigen" at bounding box center [462, 254] width 49 height 14
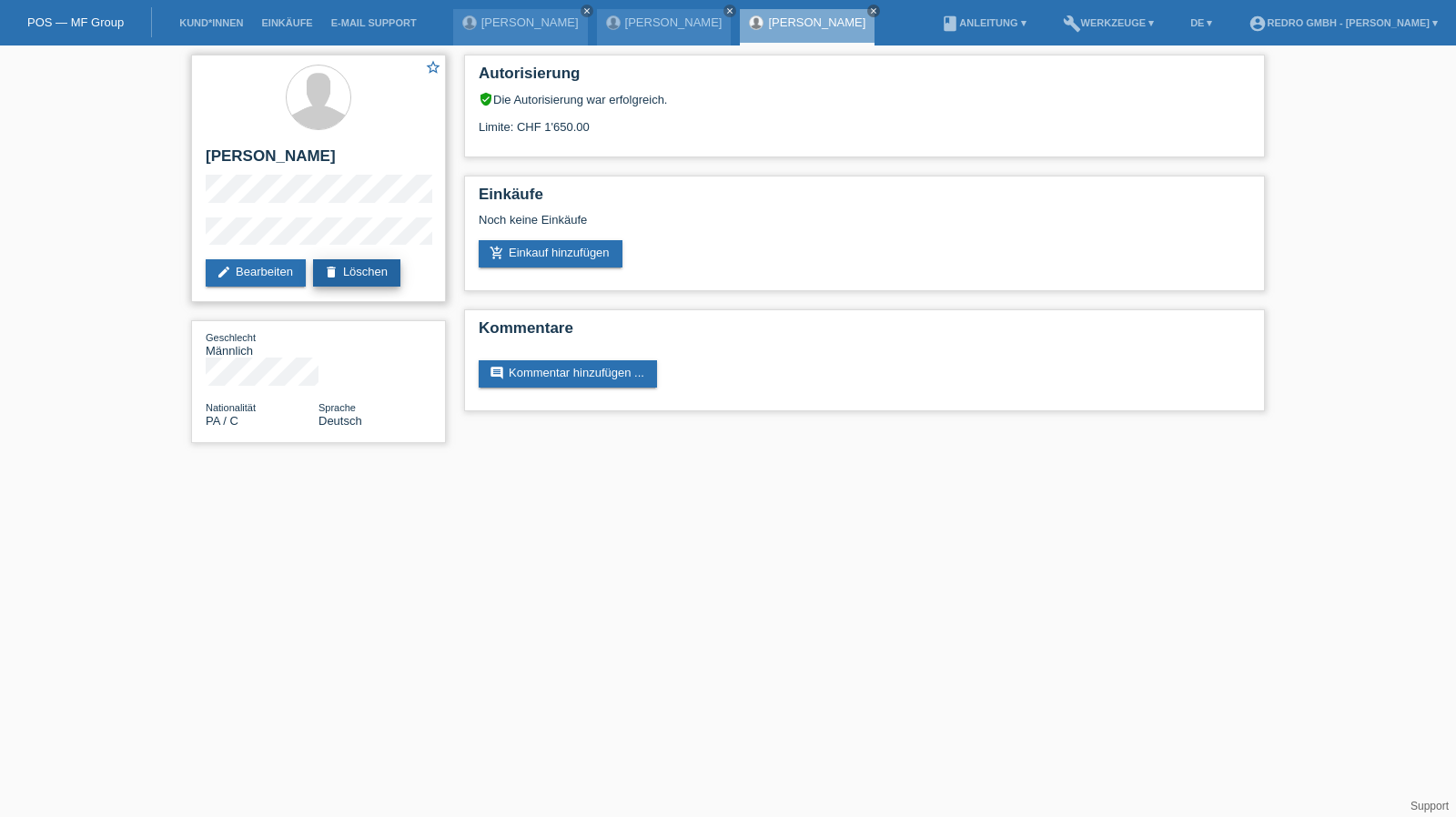
click at [369, 283] on link "delete Löschen" at bounding box center [356, 273] width 87 height 27
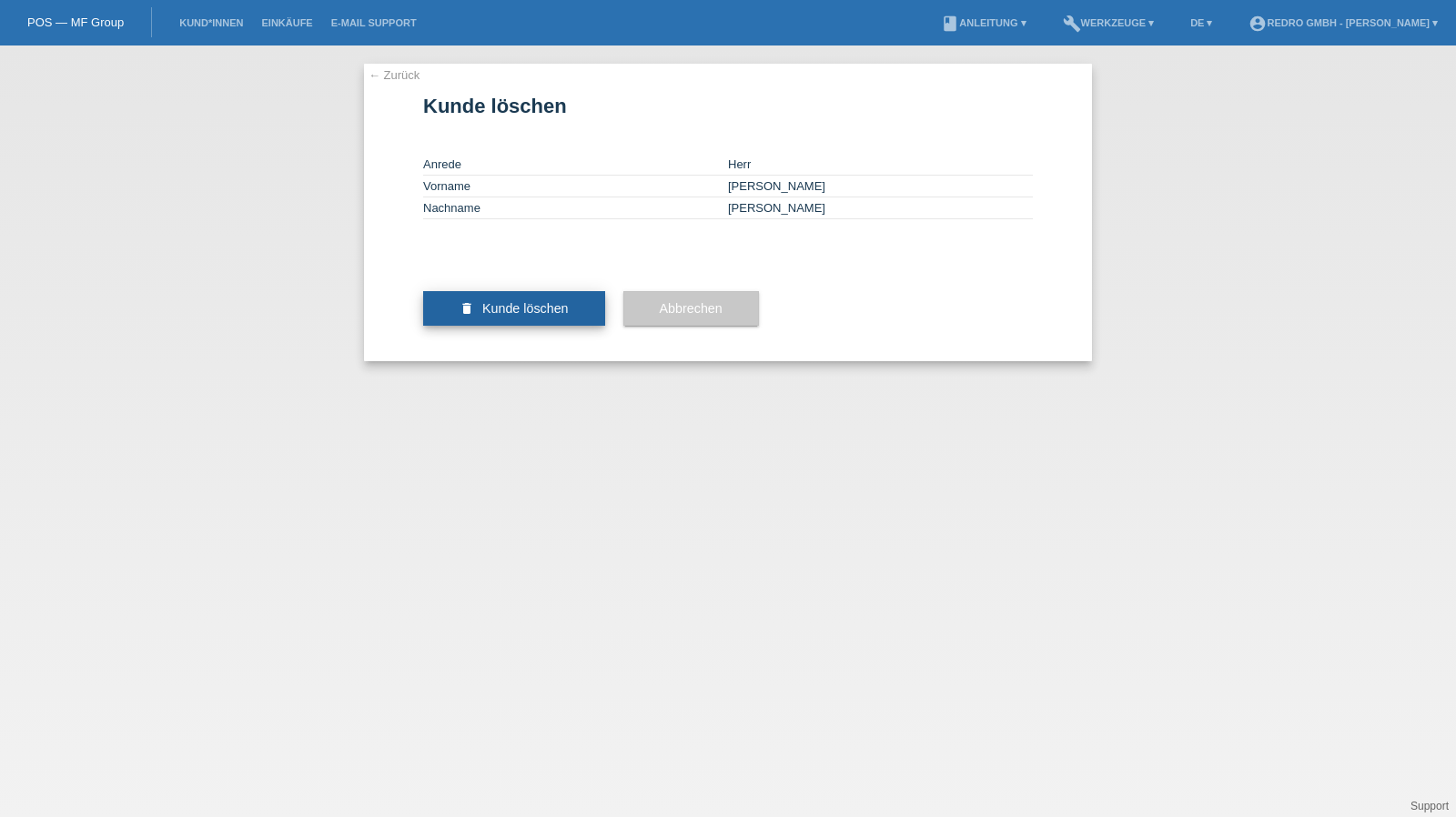
click at [573, 325] on button "delete Kunde löschen" at bounding box center [514, 308] width 182 height 35
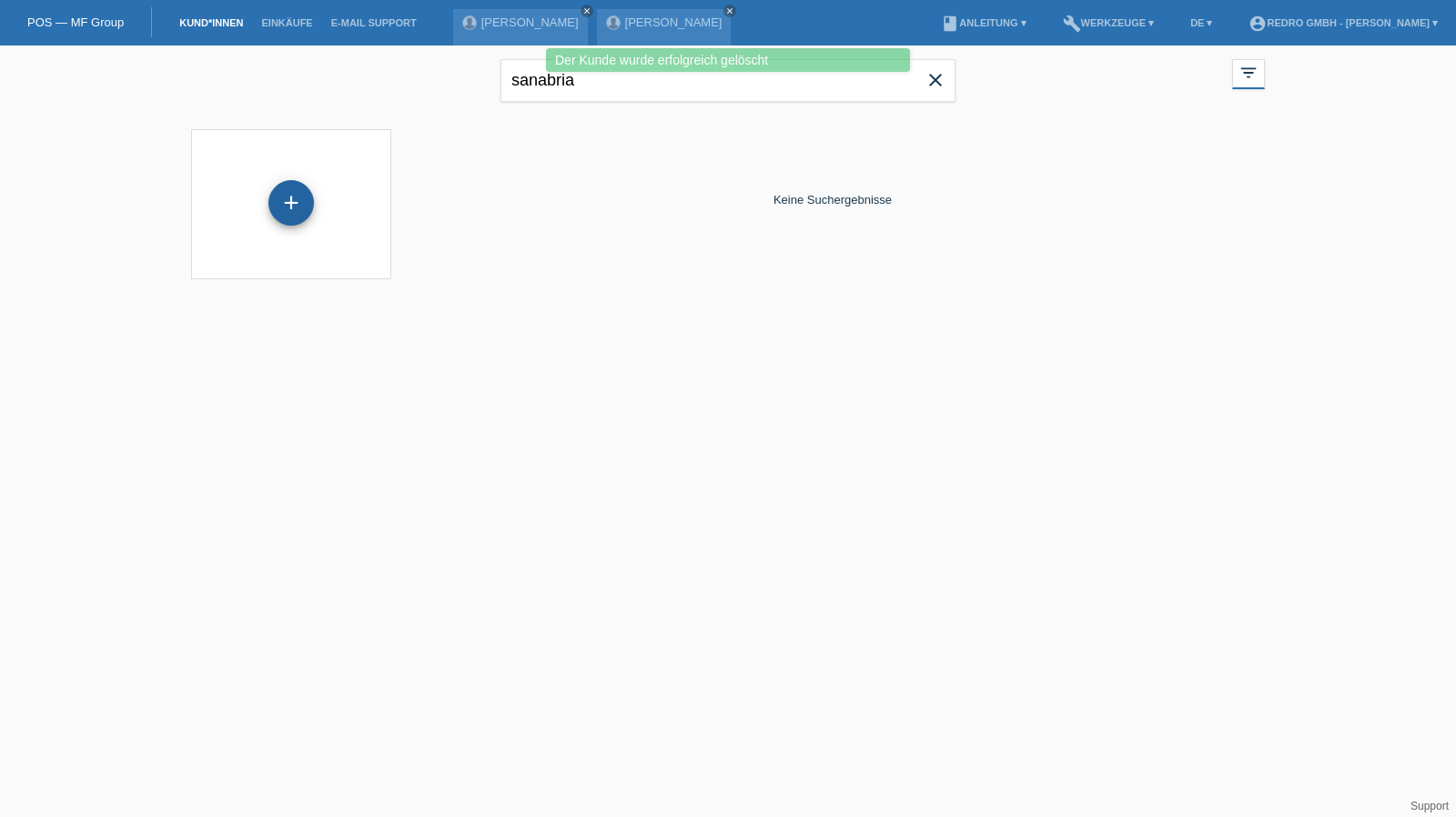
click at [286, 209] on div "+" at bounding box center [291, 203] width 45 height 45
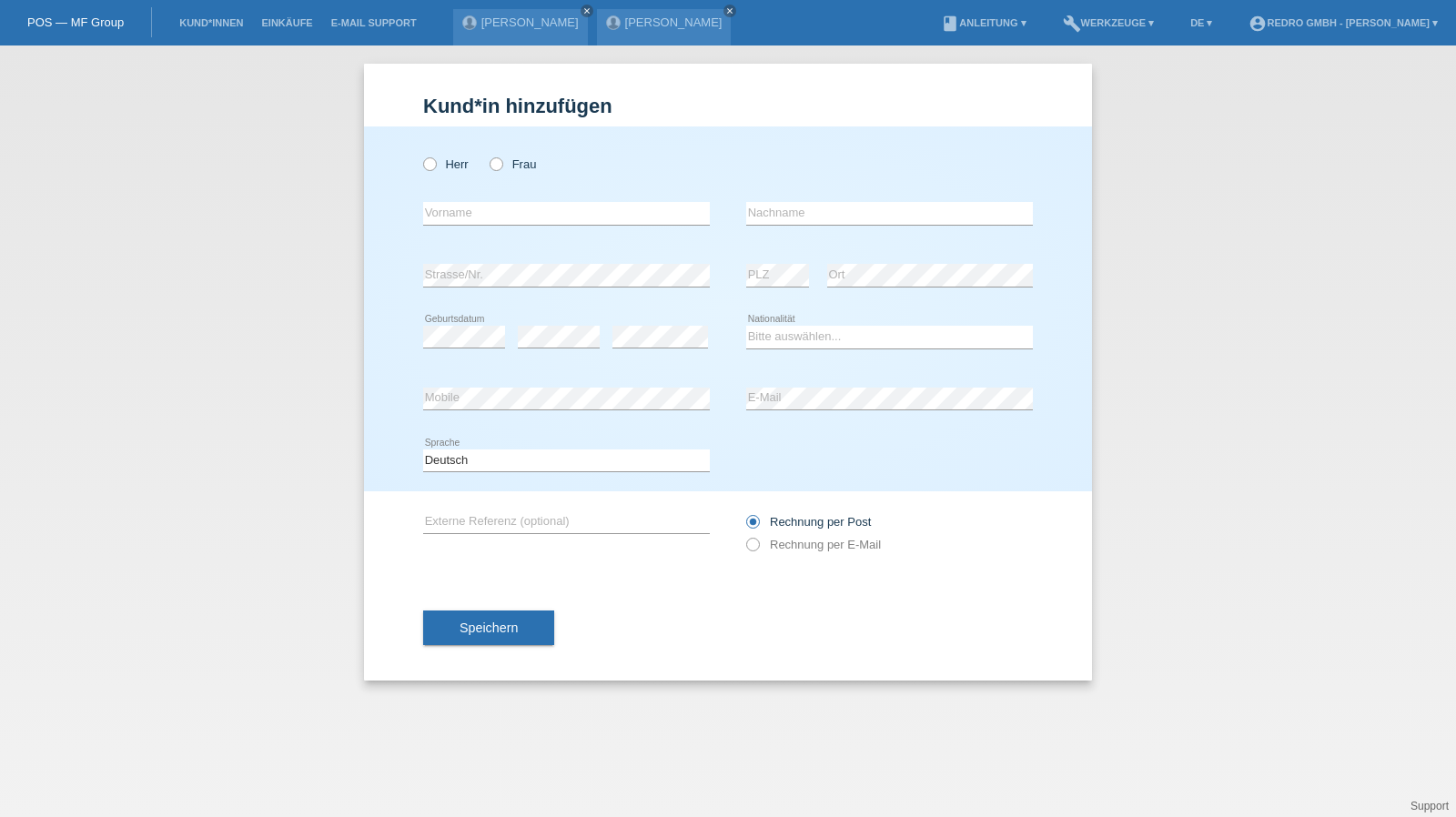
click at [440, 442] on div "Deutsch Français Italiano English error Sprache" at bounding box center [566, 462] width 287 height 62
click at [451, 452] on select "Deutsch Français Italiano English" at bounding box center [566, 460] width 287 height 22
click at [472, 458] on select "Deutsch Français Italiano English" at bounding box center [566, 460] width 287 height 22
click at [463, 169] on label "Herr" at bounding box center [446, 164] width 45 height 14
click at [435, 169] on input "Herr" at bounding box center [429, 163] width 12 height 12
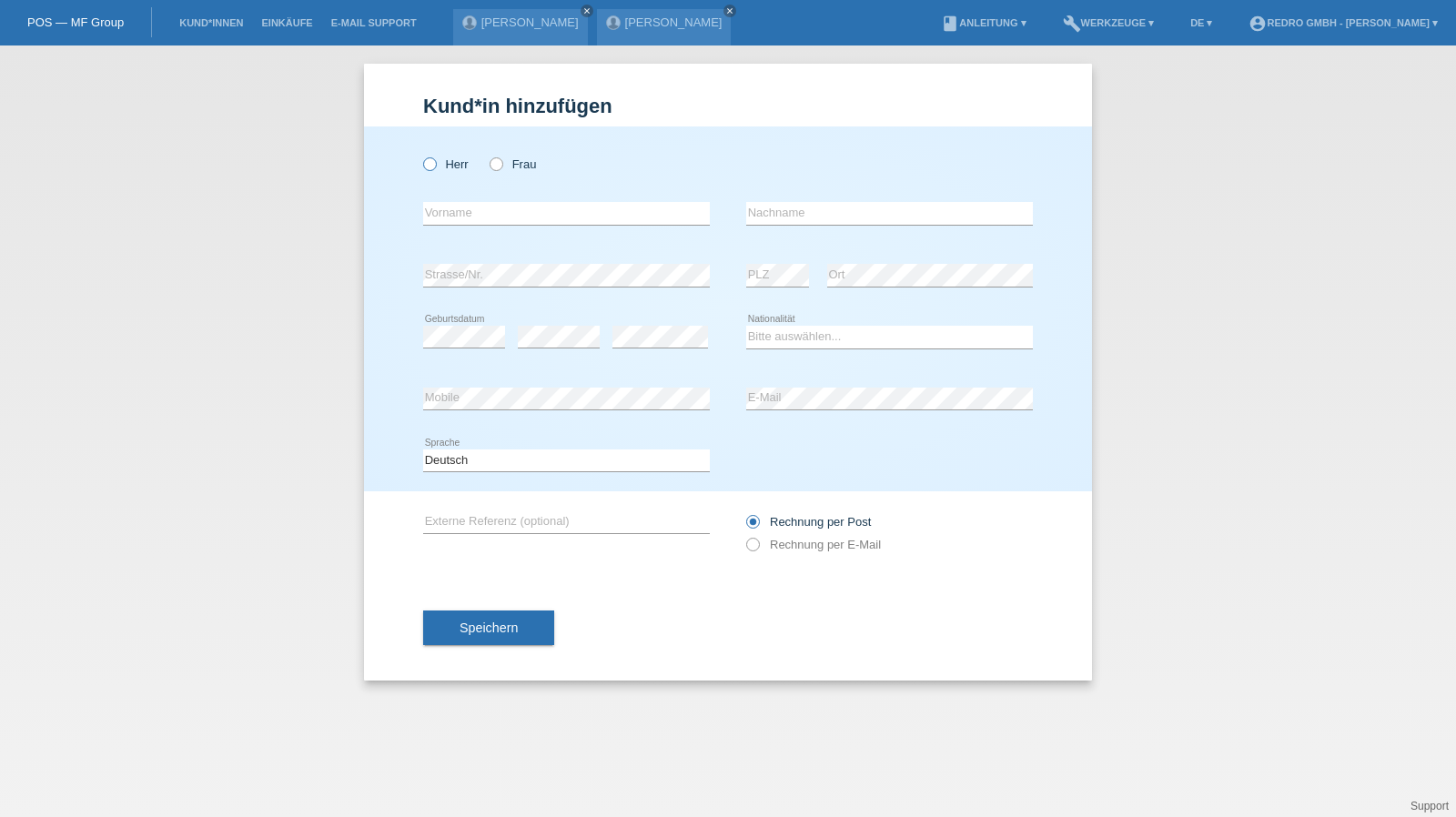
radio input "true"
click at [470, 219] on input "text" at bounding box center [566, 213] width 287 height 23
type input "[PERSON_NAME]"
select select "ES"
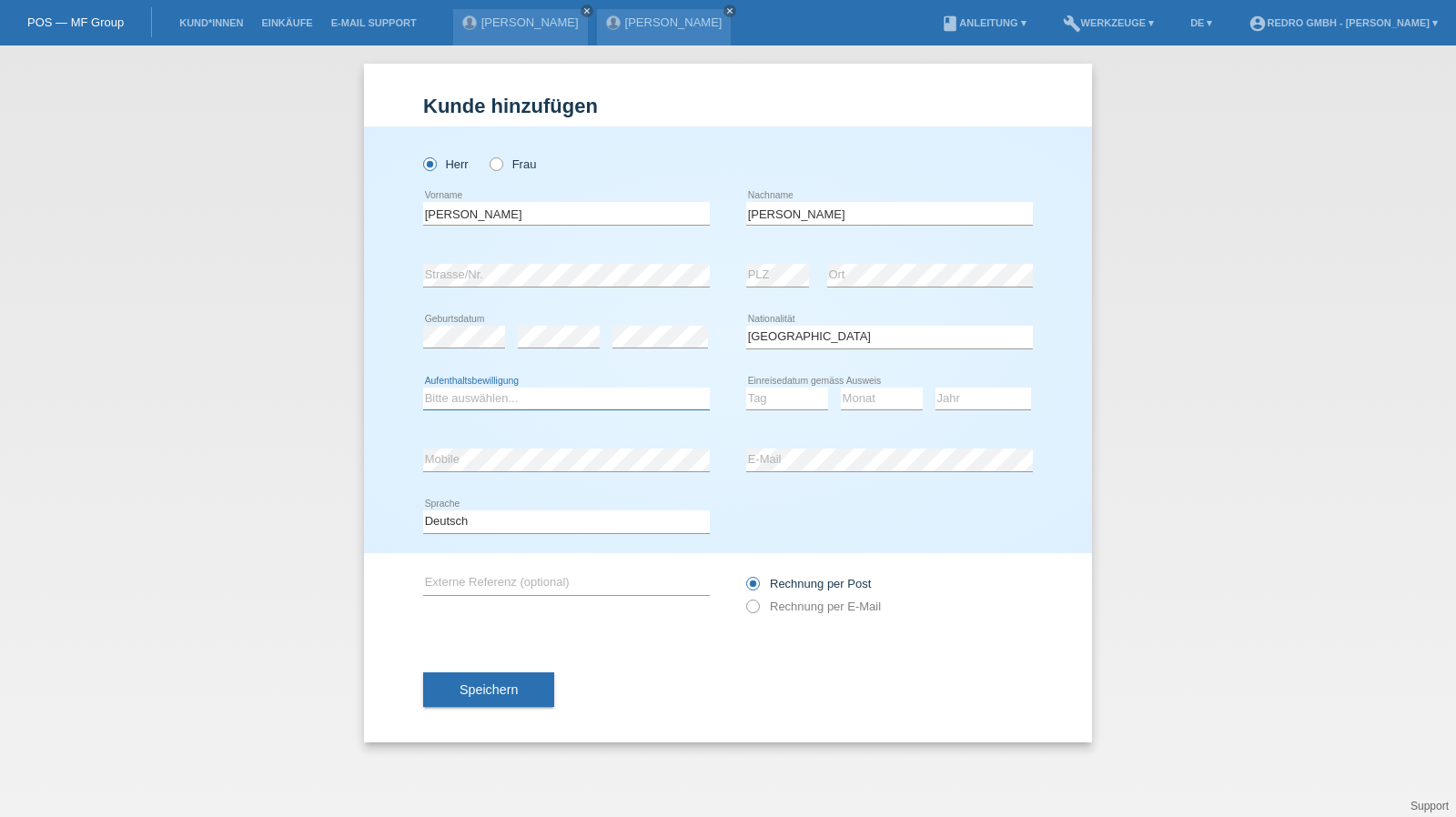
select select "B"
click at [787, 399] on select "Tag 01 02 03 04 05 06 07 08 09 10 11" at bounding box center [787, 398] width 82 height 22
select select "18"
select select "07"
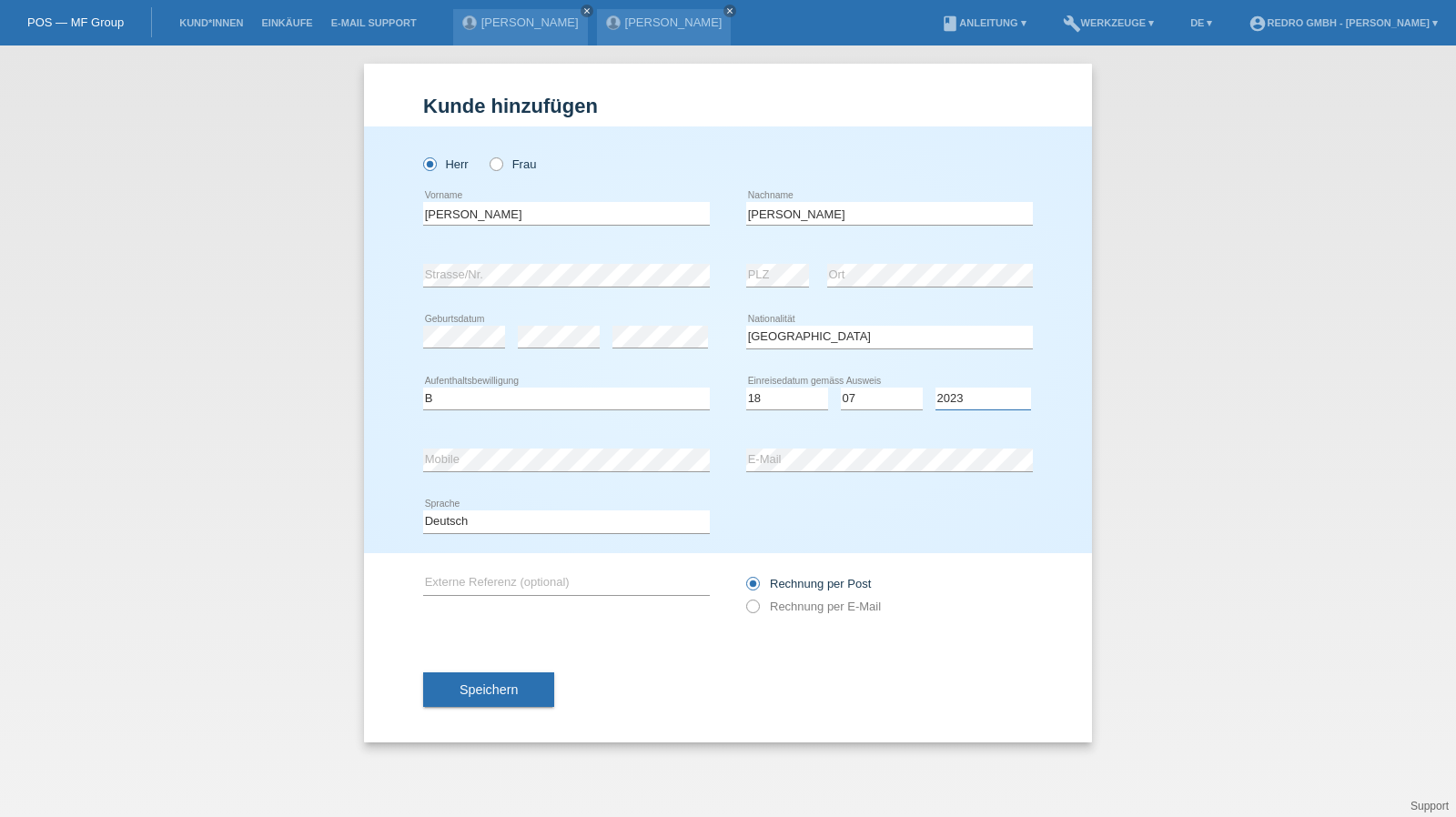
select select "2022"
click at [471, 688] on span "Speichern" at bounding box center [489, 689] width 58 height 14
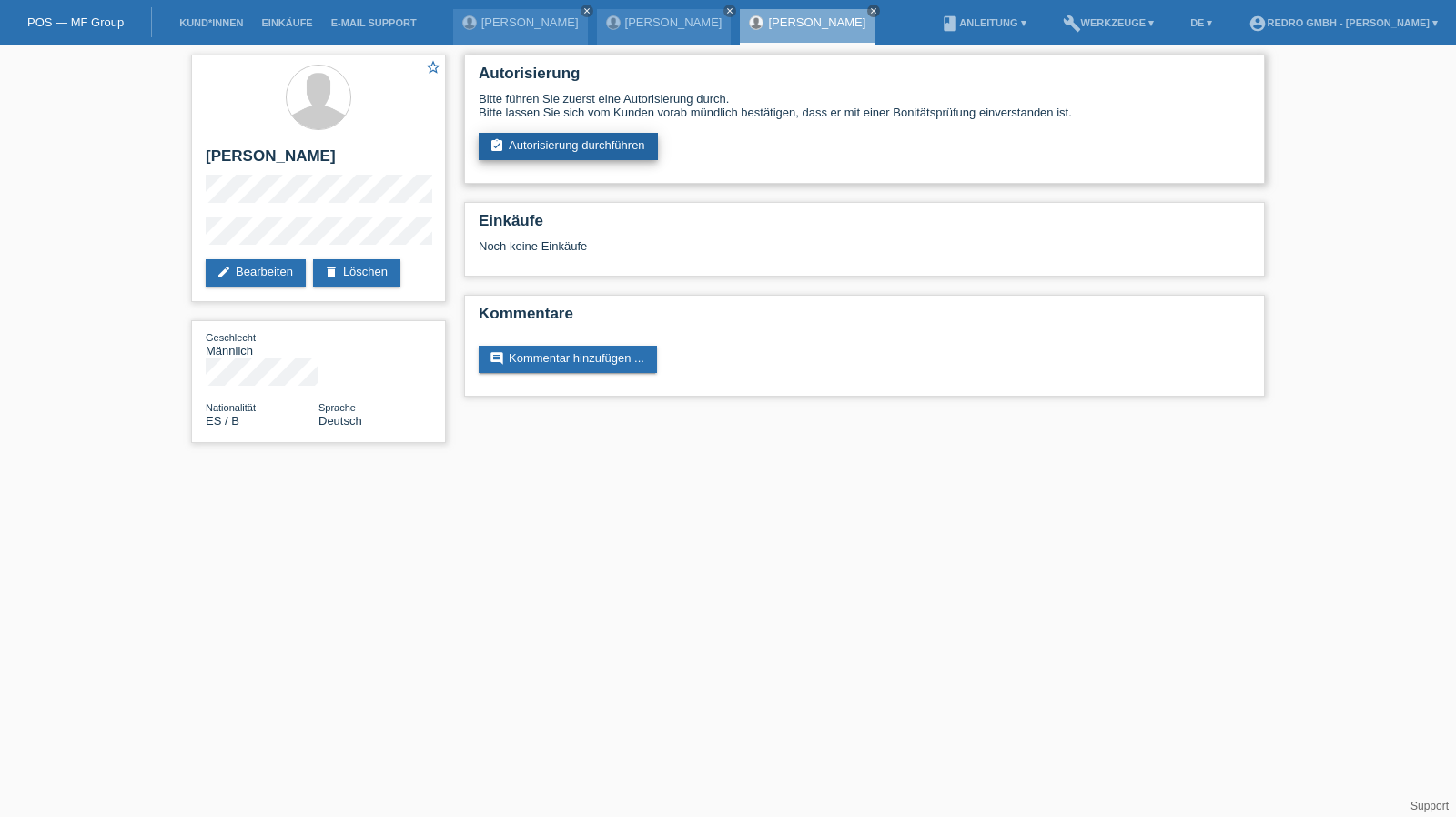
click at [627, 152] on link "assignment_turned_in Autorisierung durchführen" at bounding box center [568, 146] width 180 height 27
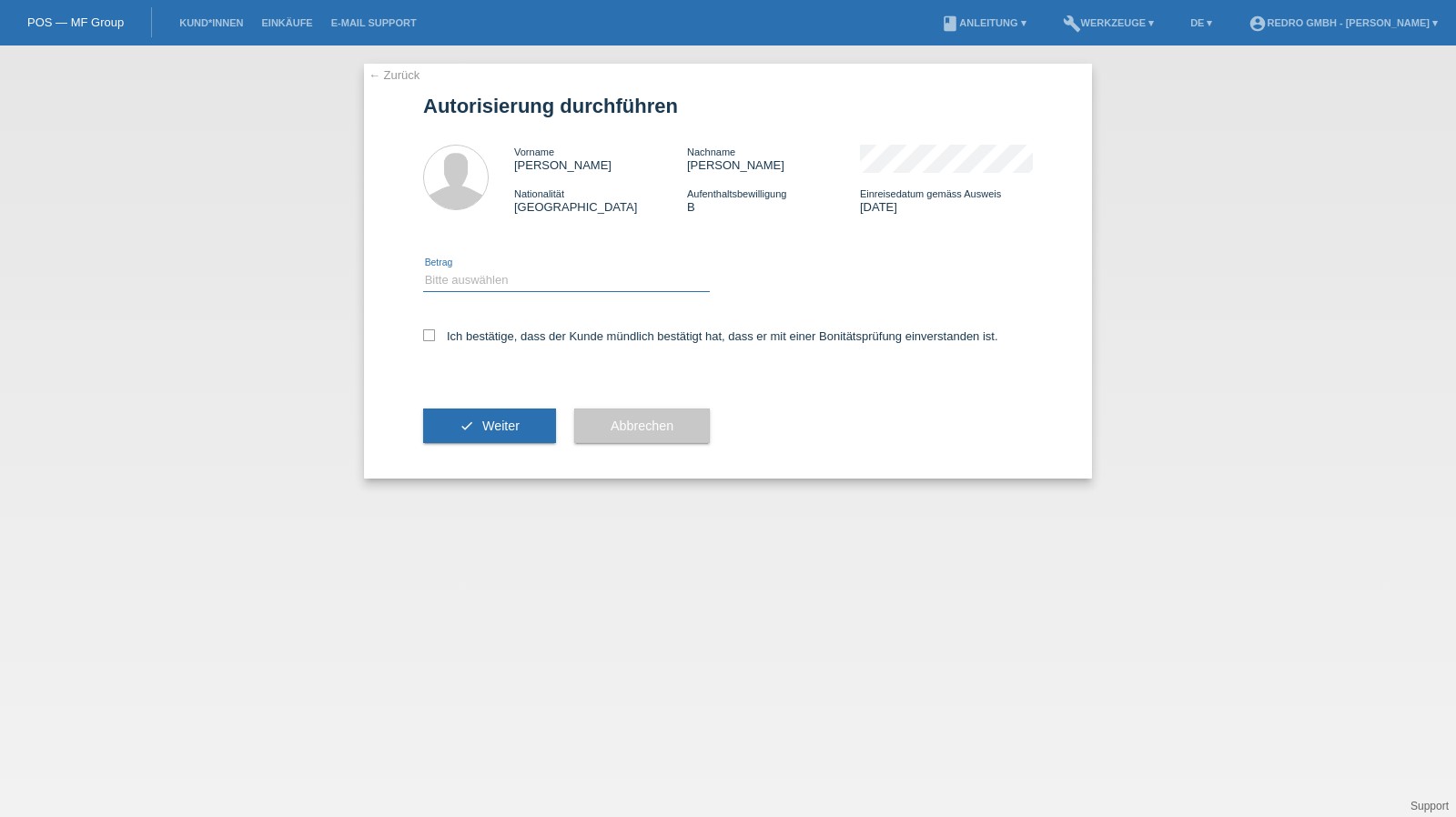
click at [467, 280] on select "Bitte auswählen CHF 1.00 - CHF 499.00 CHF 500.00 - CHF 1'999.00 CHF 2'000.00 - …" at bounding box center [566, 279] width 287 height 22
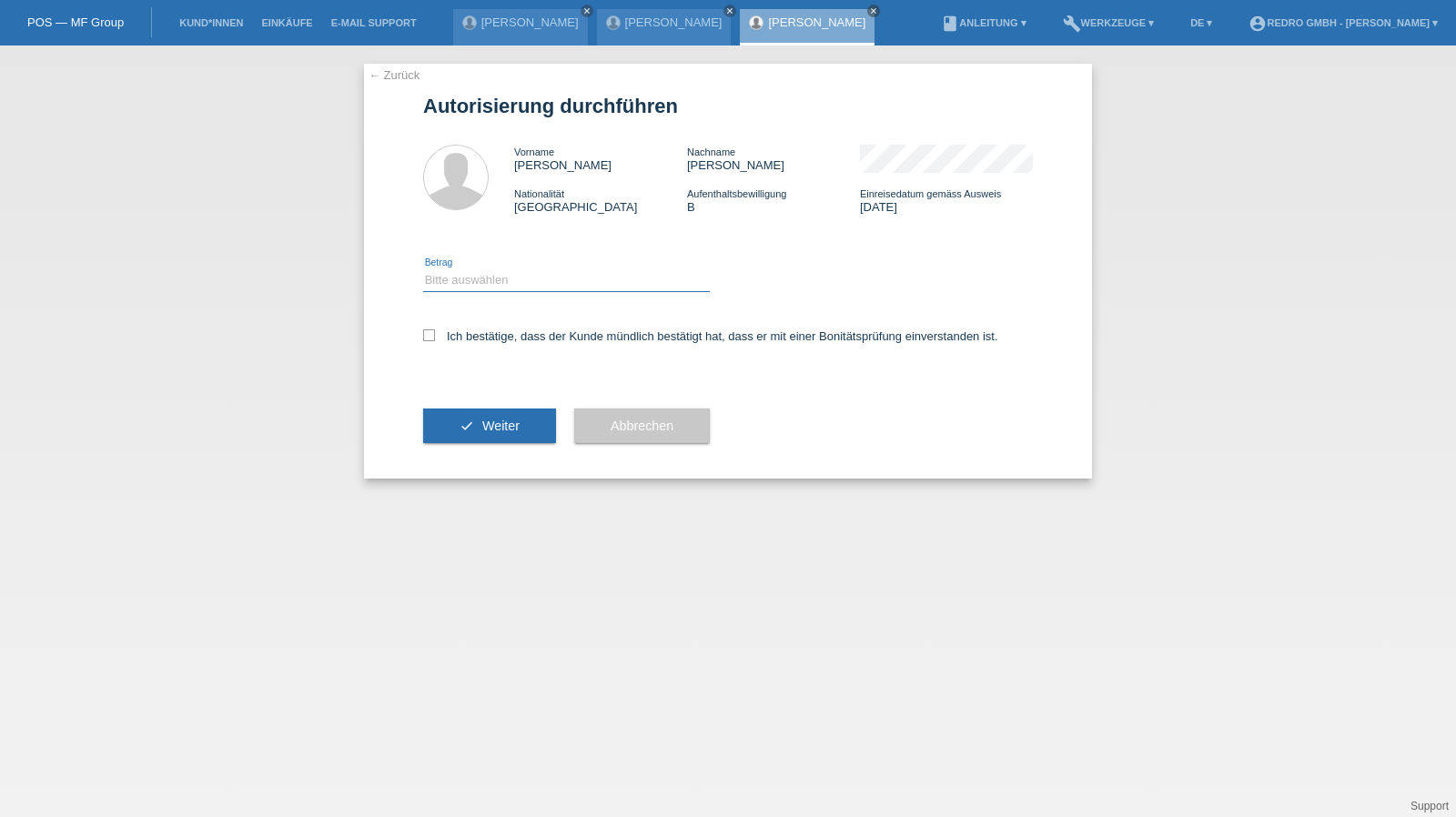
select select "1"
click at [423, 269] on select "Bitte auswählen CHF 1.00 - CHF 499.00 CHF 500.00 - CHF 1'999.00 CHF 2'000.00 - …" at bounding box center [566, 279] width 287 height 22
click at [478, 343] on label "Ich bestätige, dass der Kunde mündlich bestätigt hat, dass er mit einer Bonität…" at bounding box center [711, 336] width 576 height 14
click at [435, 341] on input "Ich bestätige, dass der Kunde mündlich bestätigt hat, dass er mit einer Bonität…" at bounding box center [429, 335] width 12 height 12
checkbox input "true"
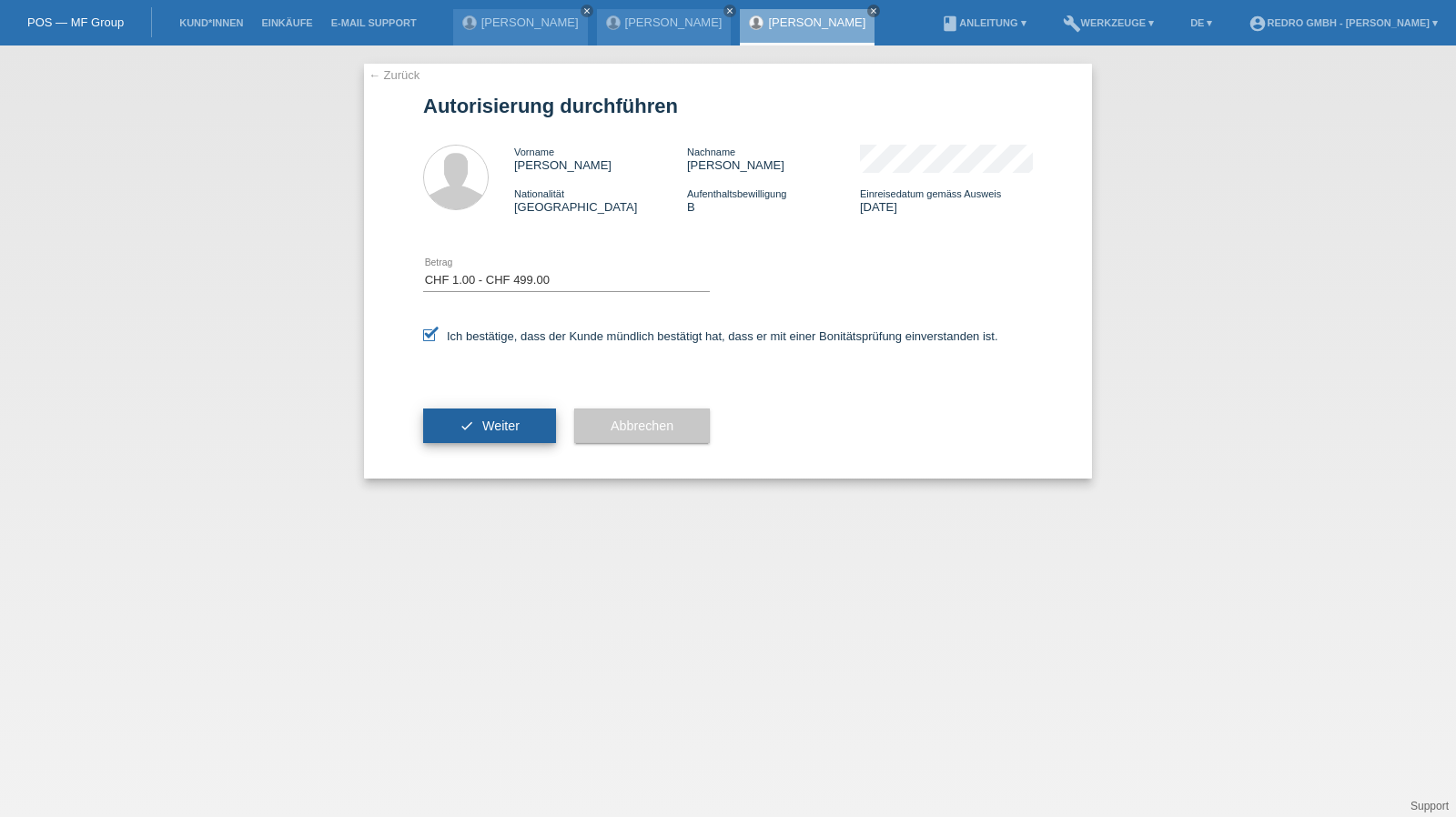
click at [477, 409] on button "check Weiter" at bounding box center [489, 426] width 133 height 35
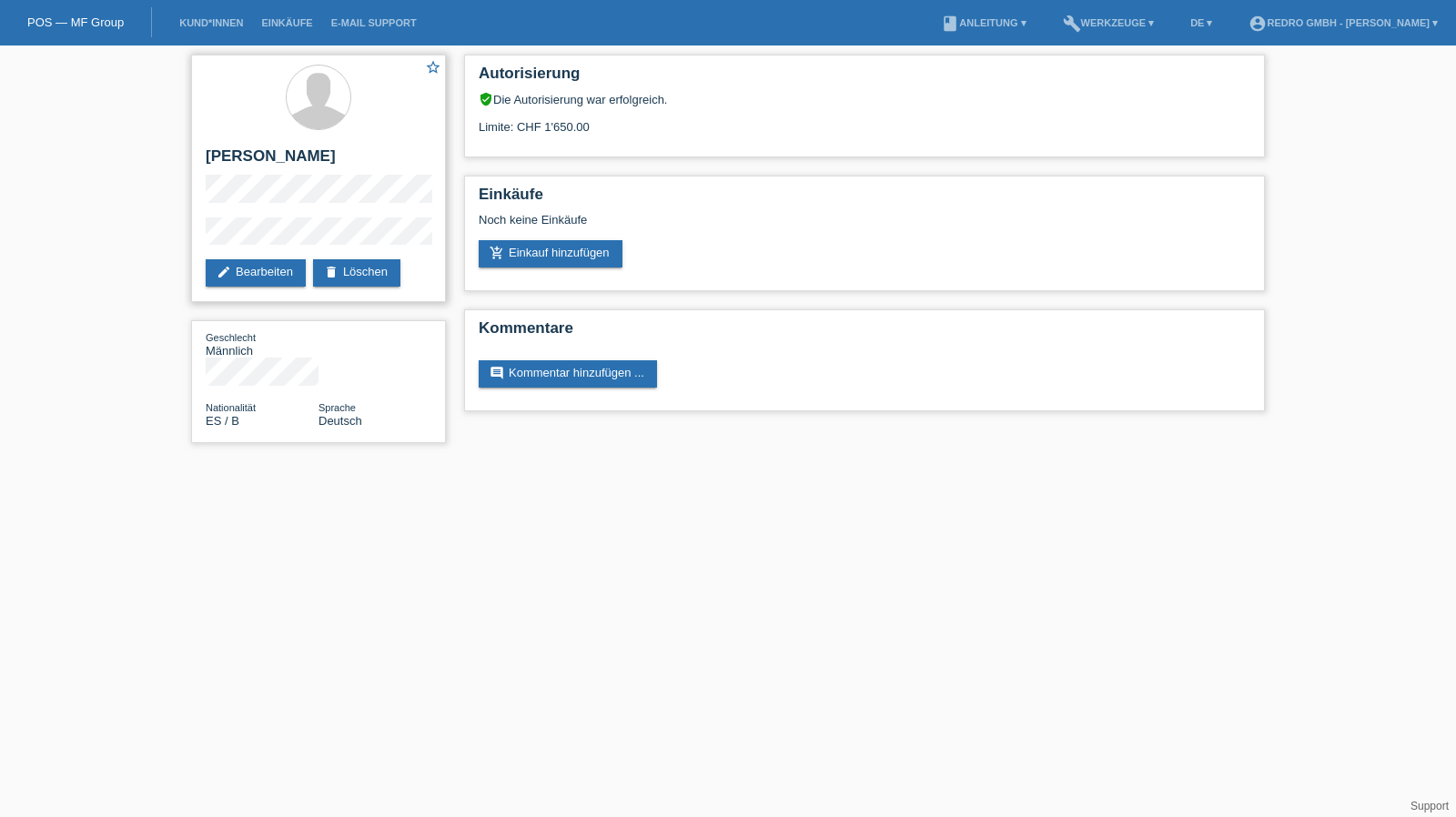
click at [293, 168] on h2 "[PERSON_NAME]" at bounding box center [319, 161] width 226 height 27
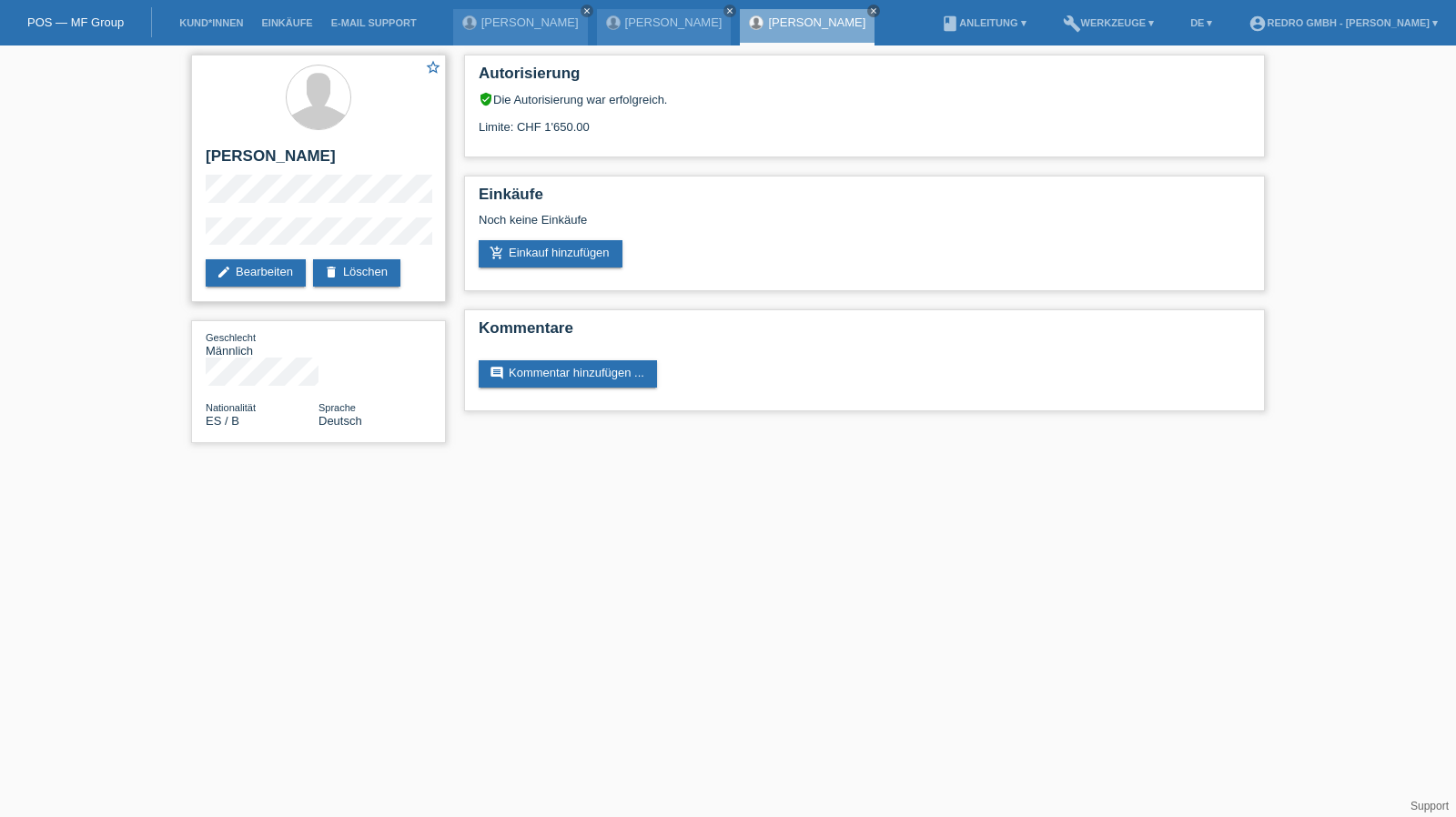
click at [300, 160] on h2 "[PERSON_NAME]" at bounding box center [319, 161] width 226 height 27
copy div "[PERSON_NAME]"
click at [288, 256] on div "star_border Leandro Sanabria Fernandèz edit Bearbeiten delete Löschen" at bounding box center [318, 178] width 255 height 247
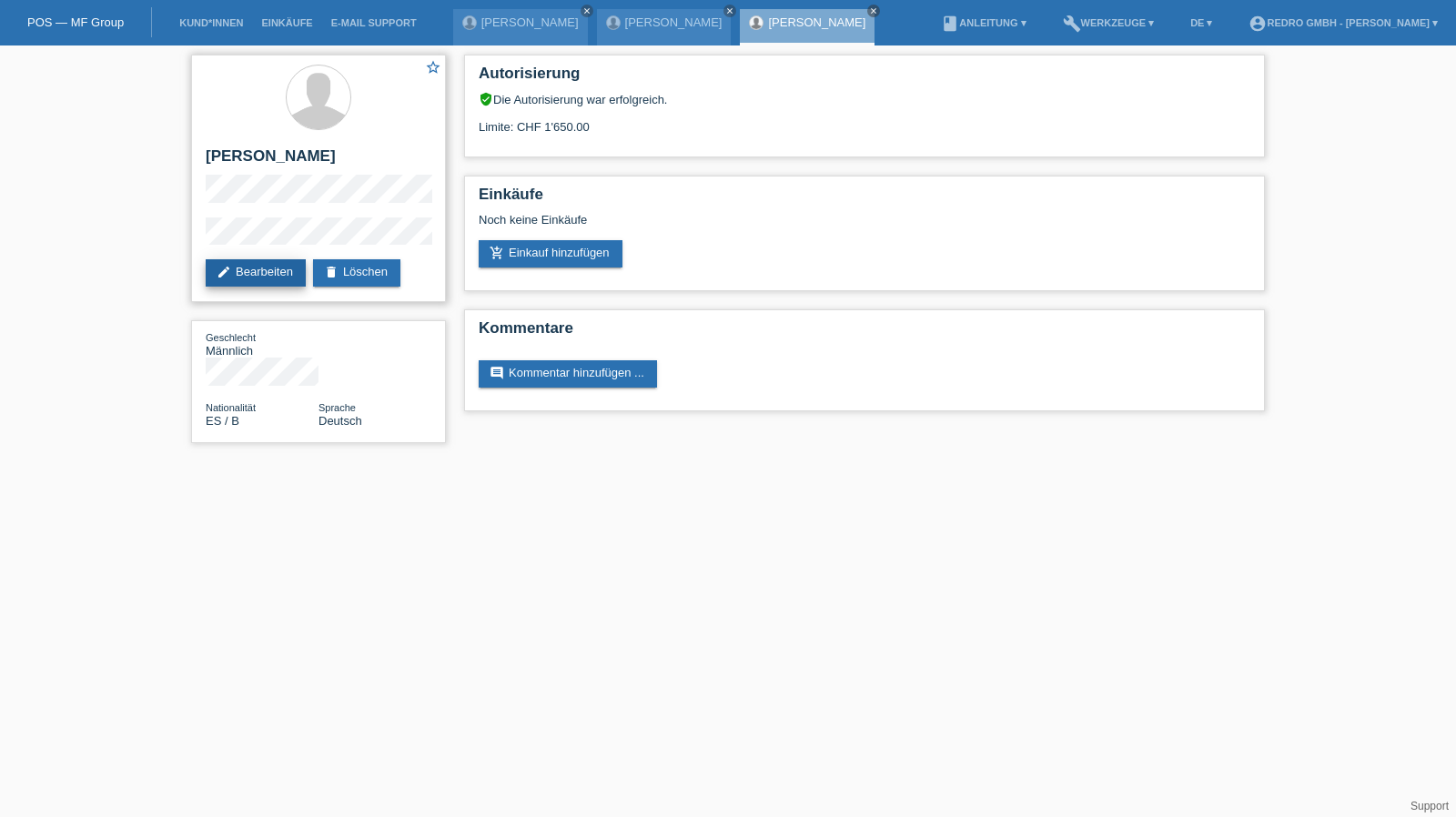
click at [246, 272] on link "edit Bearbeiten" at bounding box center [256, 273] width 100 height 27
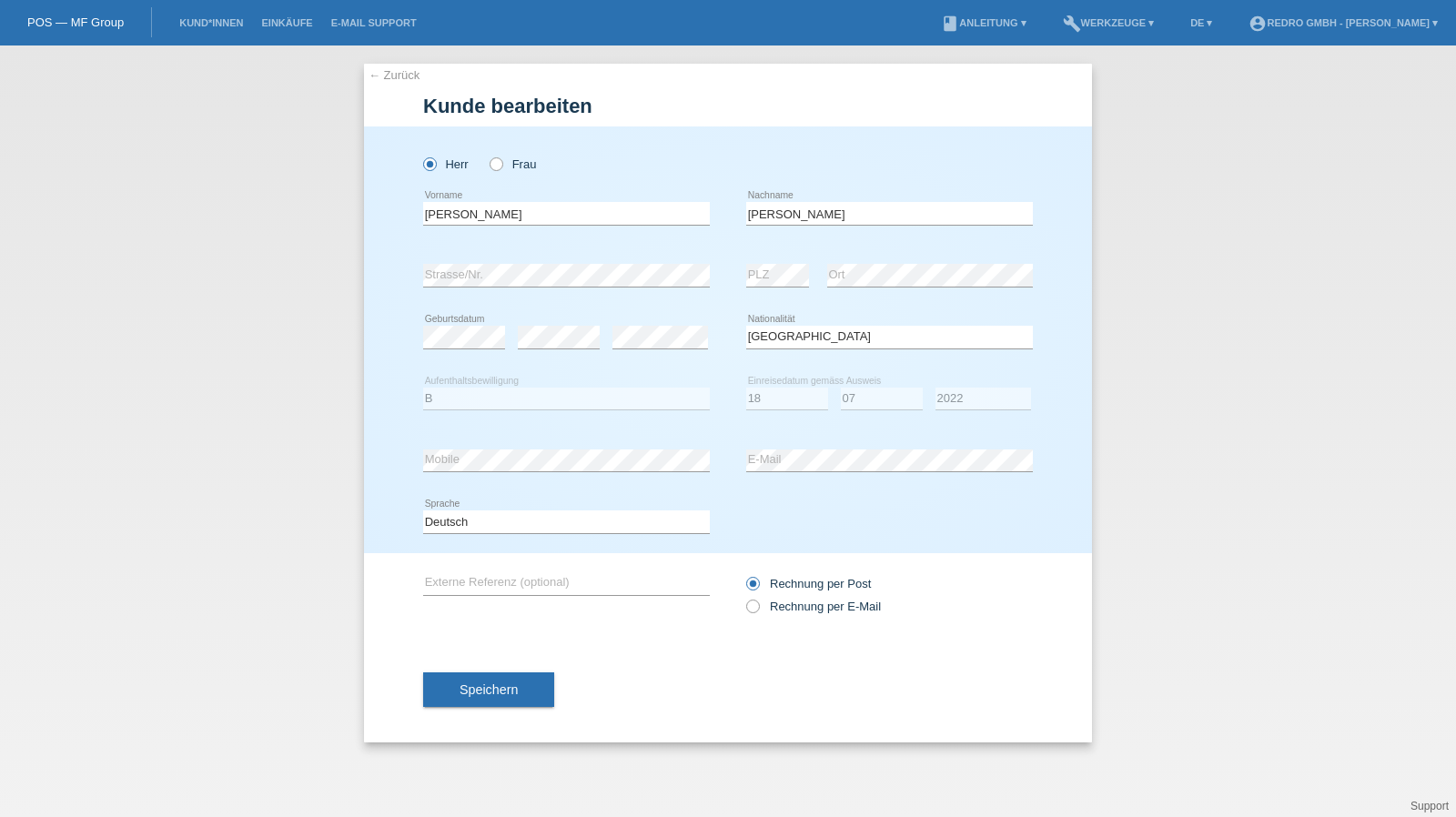
select select "ES"
select select "B"
select select "18"
select select "07"
select select "2022"
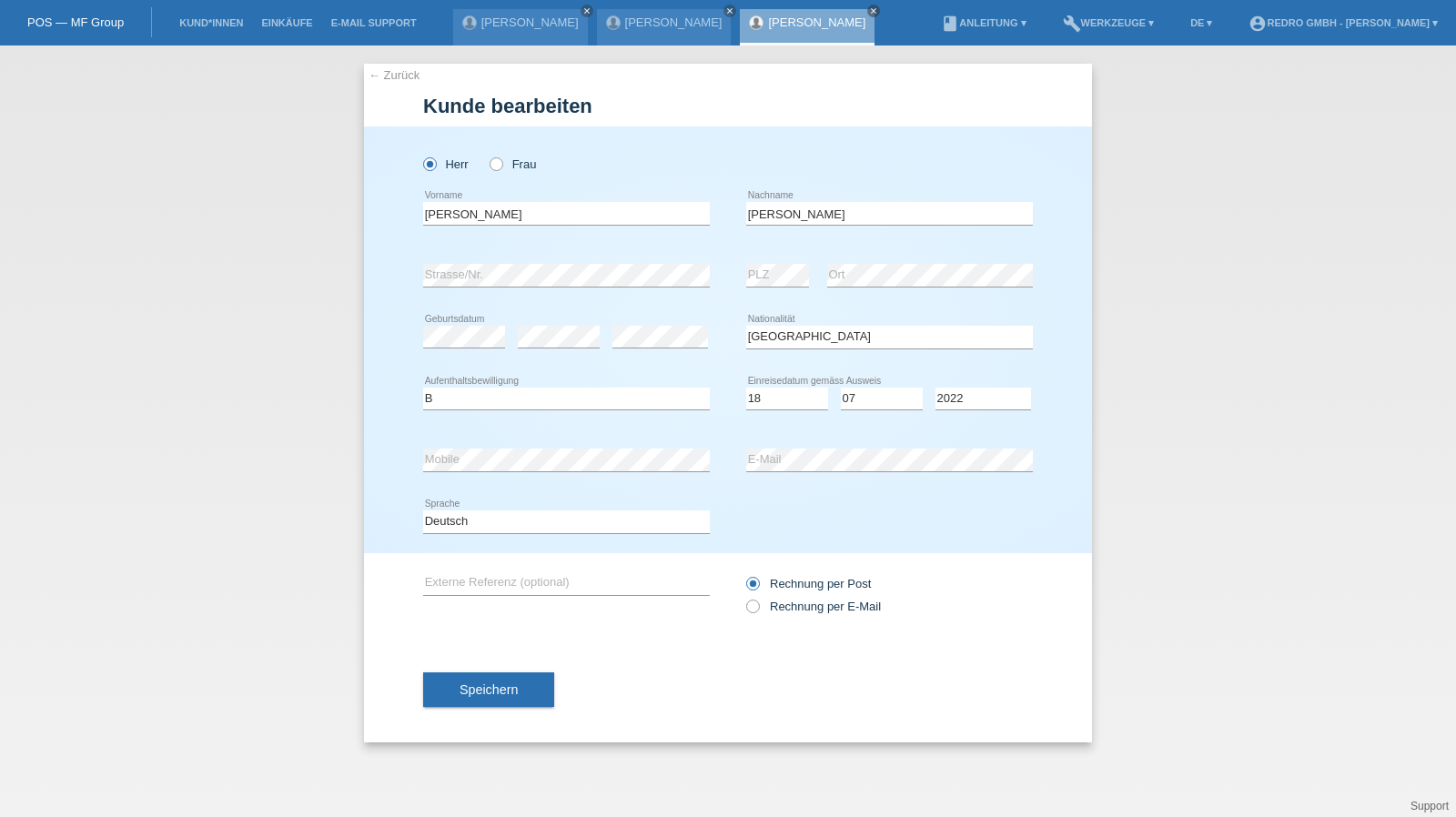
click at [390, 71] on link "← Zurück" at bounding box center [394, 75] width 51 height 14
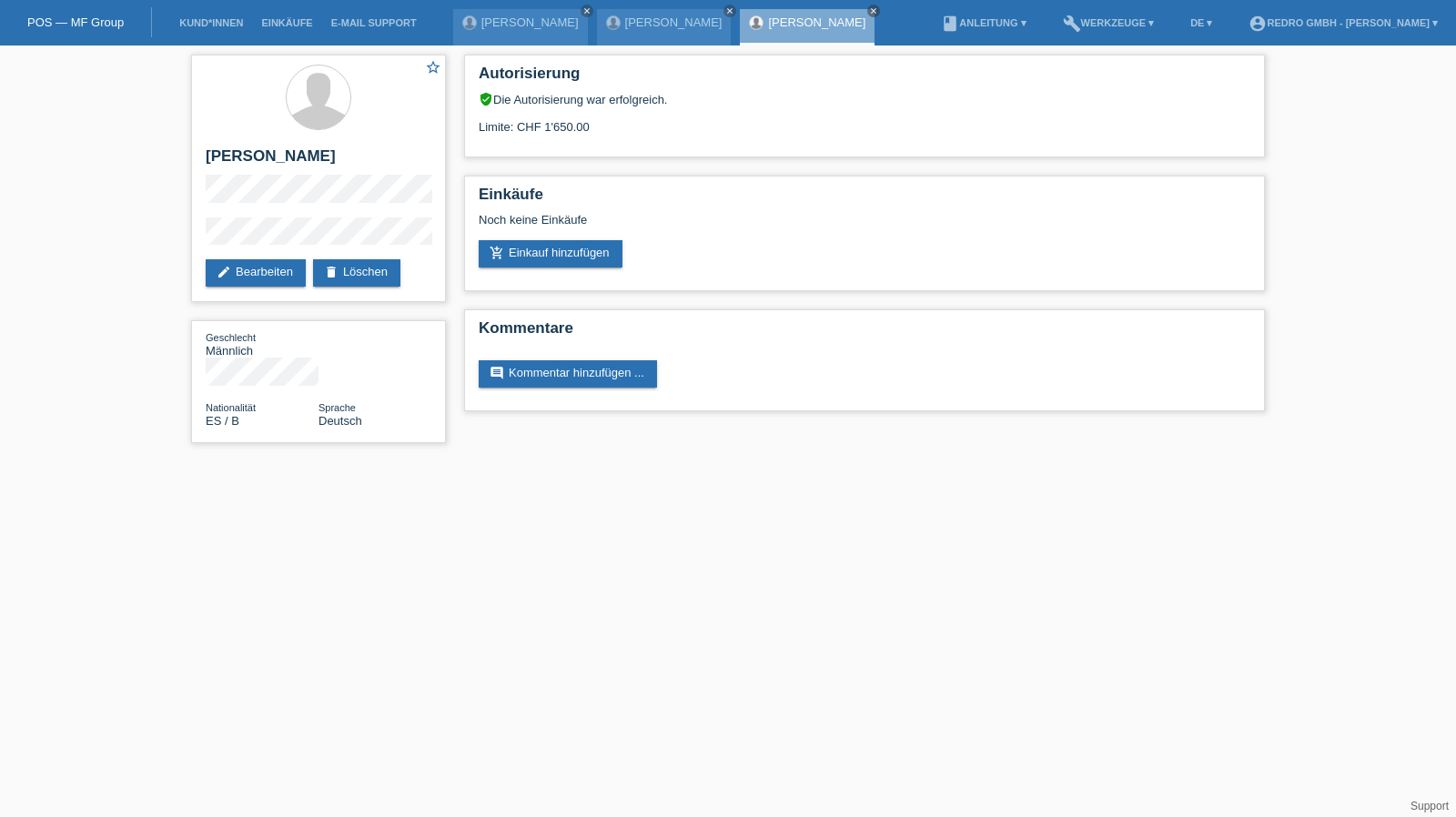
click at [145, 230] on div "star_border [PERSON_NAME] edit Bearbeiten delete Löschen Geschlecht Männlich Na…" at bounding box center [728, 253] width 1456 height 416
click at [141, 238] on div "star_border Leandro Sanabria Fernandèz edit Bearbeiten delete Löschen Geschlech…" at bounding box center [728, 253] width 1456 height 416
click at [340, 155] on h2 "[PERSON_NAME]" at bounding box center [319, 161] width 226 height 27
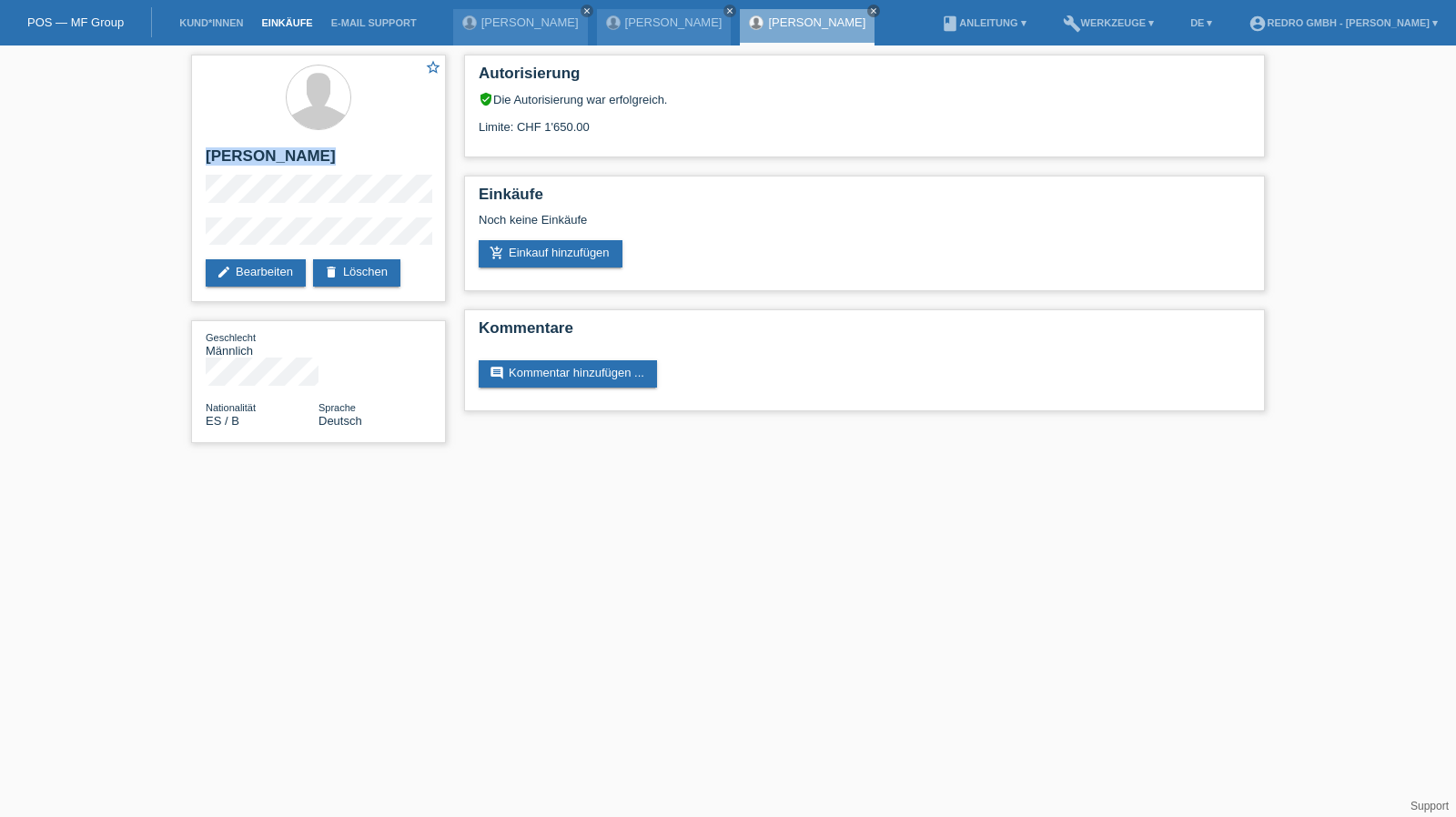
copy div "[PERSON_NAME]"
click at [327, 155] on h2 "[PERSON_NAME]" at bounding box center [319, 161] width 226 height 27
click at [210, 29] on li "Kund*innen" at bounding box center [211, 23] width 82 height 46
click at [211, 26] on link "Kund*innen" at bounding box center [211, 23] width 82 height 11
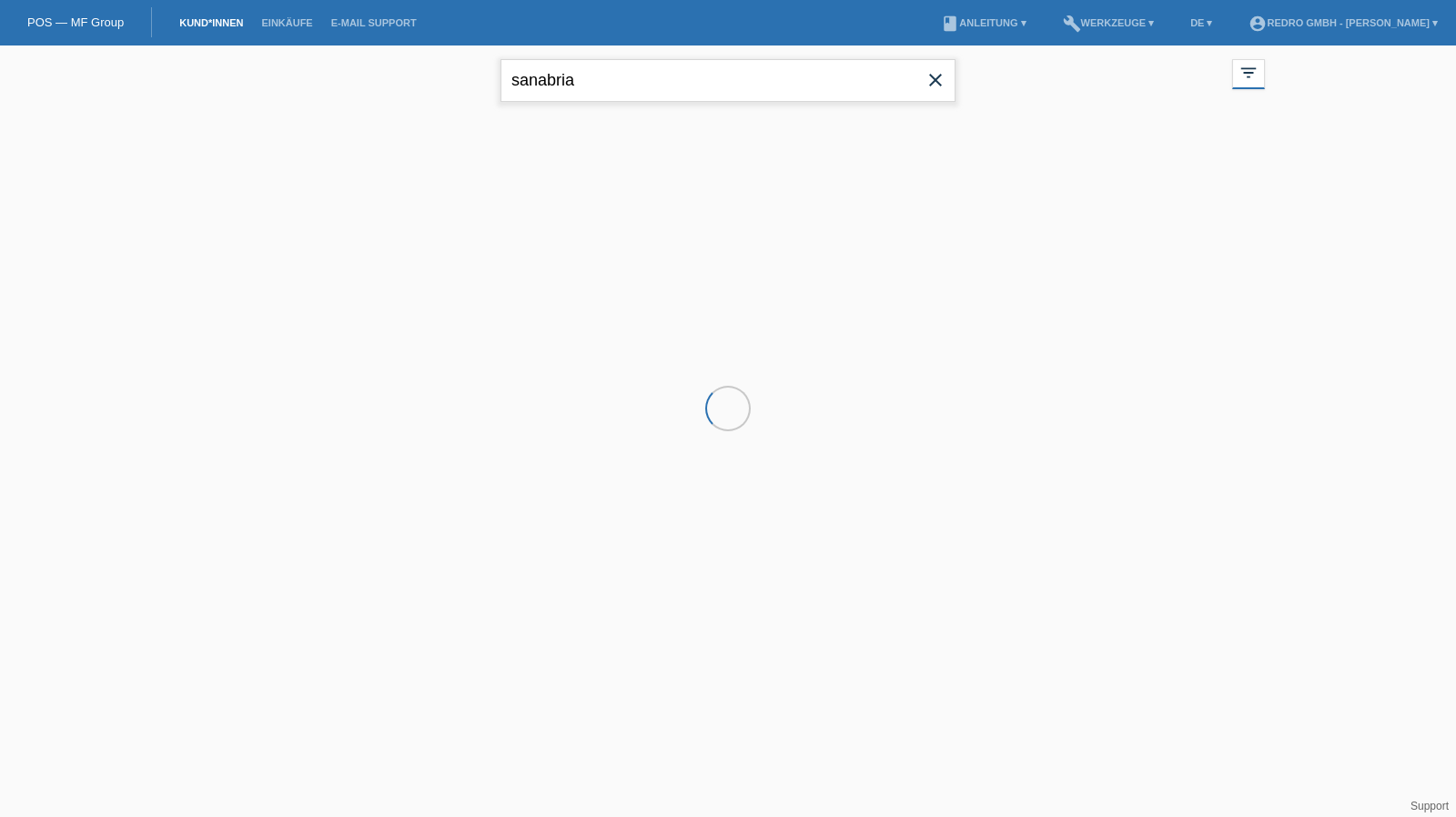
click at [677, 70] on input "sanabria" at bounding box center [728, 80] width 455 height 42
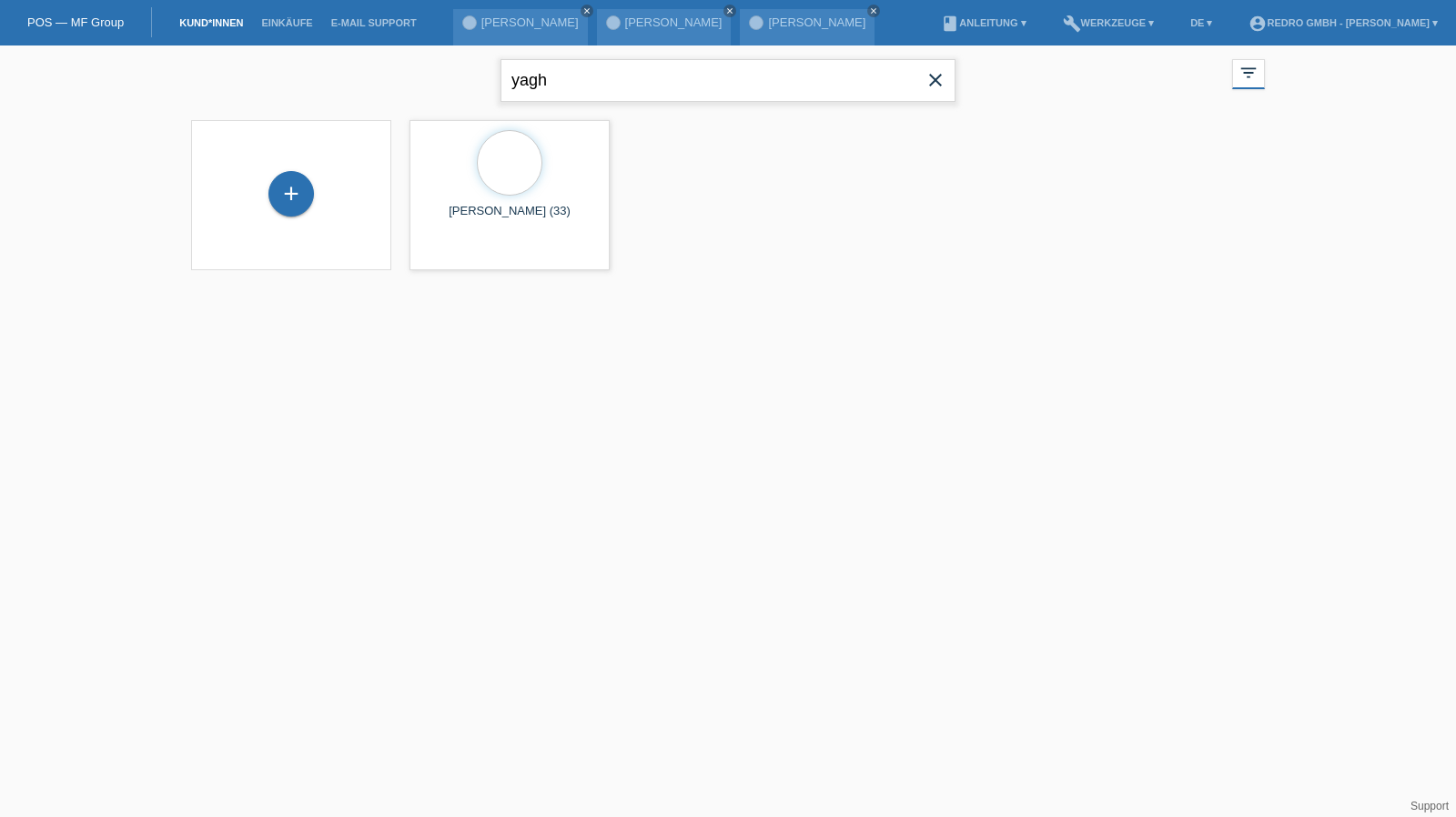
type input "yagh"
click at [477, 251] on span "Anzeigen" at bounding box center [462, 254] width 49 height 14
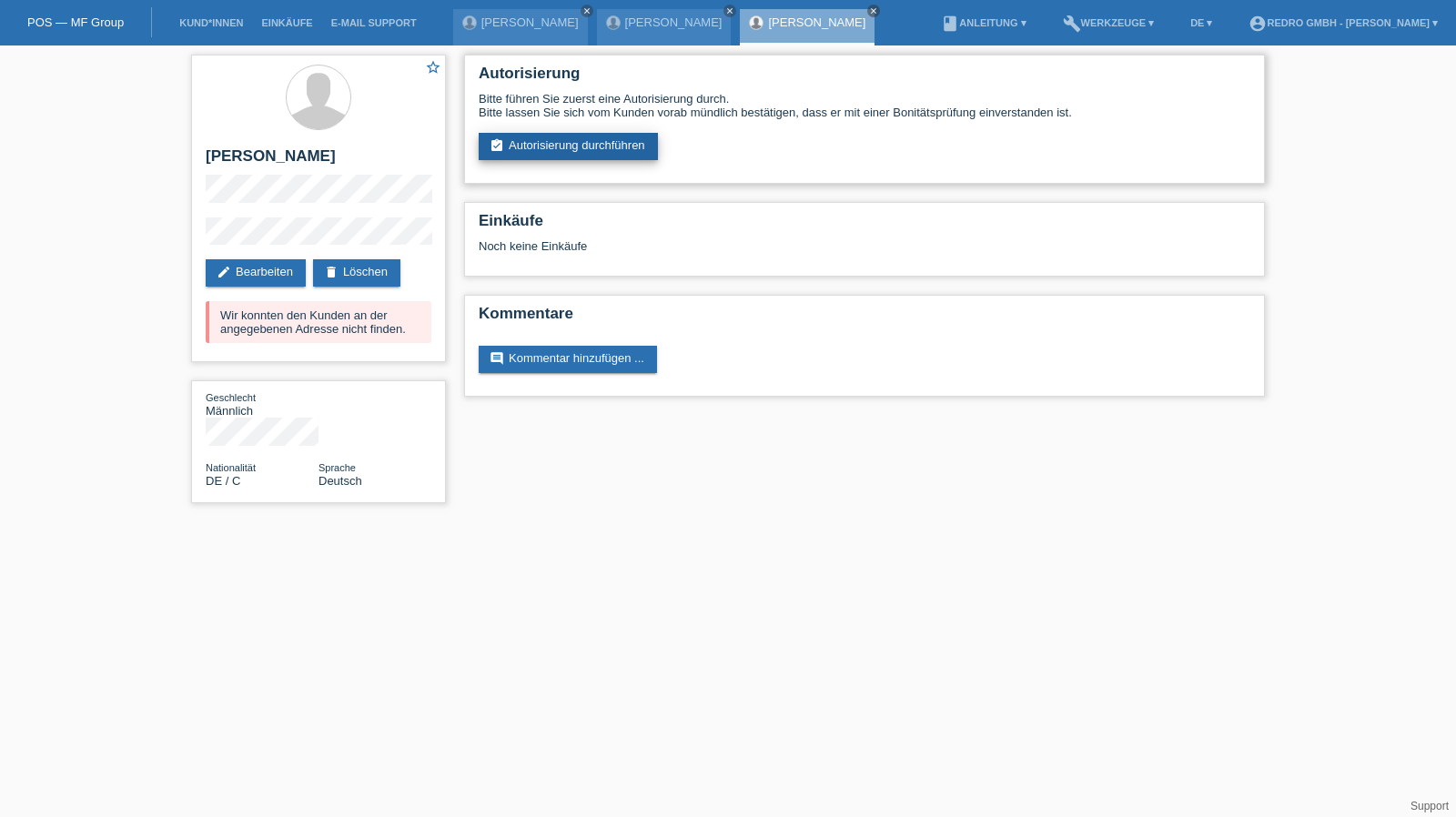
click at [535, 150] on link "assignment_turned_in Autorisierung durchführen" at bounding box center [568, 146] width 180 height 27
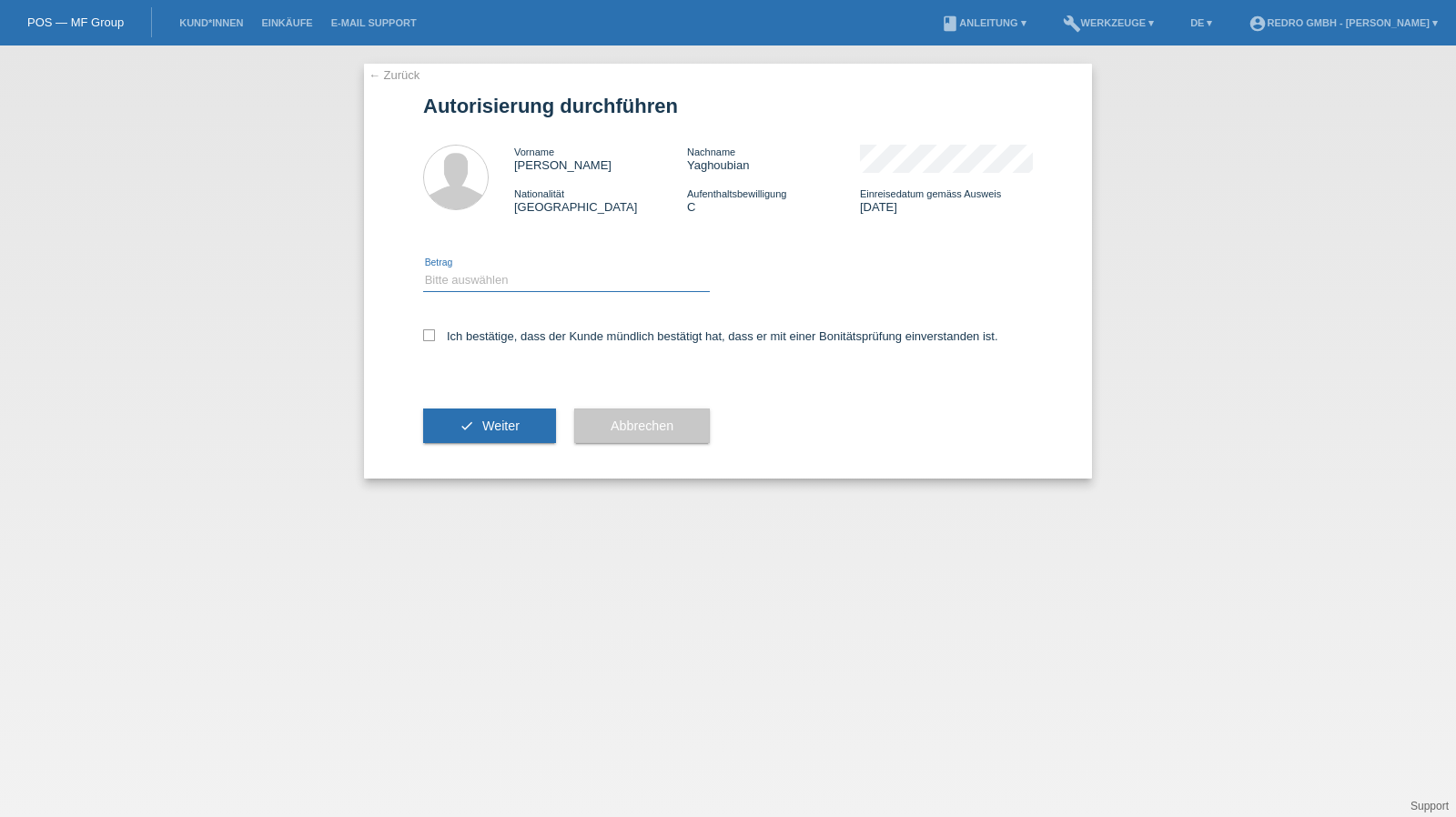
click at [461, 283] on select "Bitte auswählen CHF 1.00 - CHF 499.00 CHF 500.00 - CHF 1'999.00 CHF 2'000.00 - …" at bounding box center [566, 279] width 287 height 22
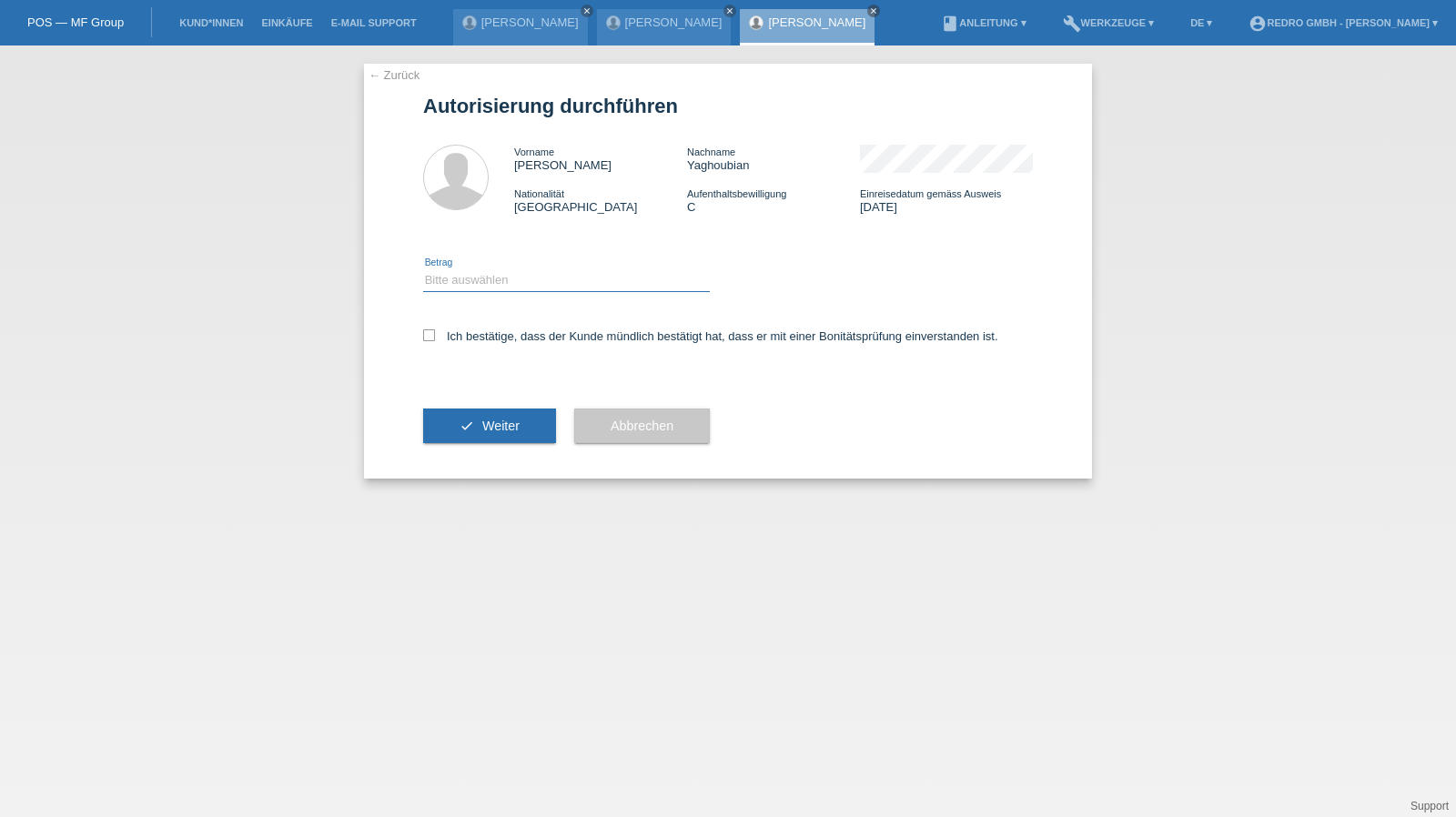
select select "1"
click at [423, 269] on select "Bitte auswählen CHF 1.00 - CHF 499.00 CHF 500.00 - CHF 1'999.00 CHF 2'000.00 - …" at bounding box center [566, 279] width 287 height 22
click at [453, 334] on label "Ich bestätige, dass der Kunde mündlich bestätigt hat, dass er mit einer Bonität…" at bounding box center [711, 336] width 576 height 14
click at [435, 334] on input "Ich bestätige, dass der Kunde mündlich bestätigt hat, dass er mit einer Bonität…" at bounding box center [429, 335] width 12 height 12
checkbox input "true"
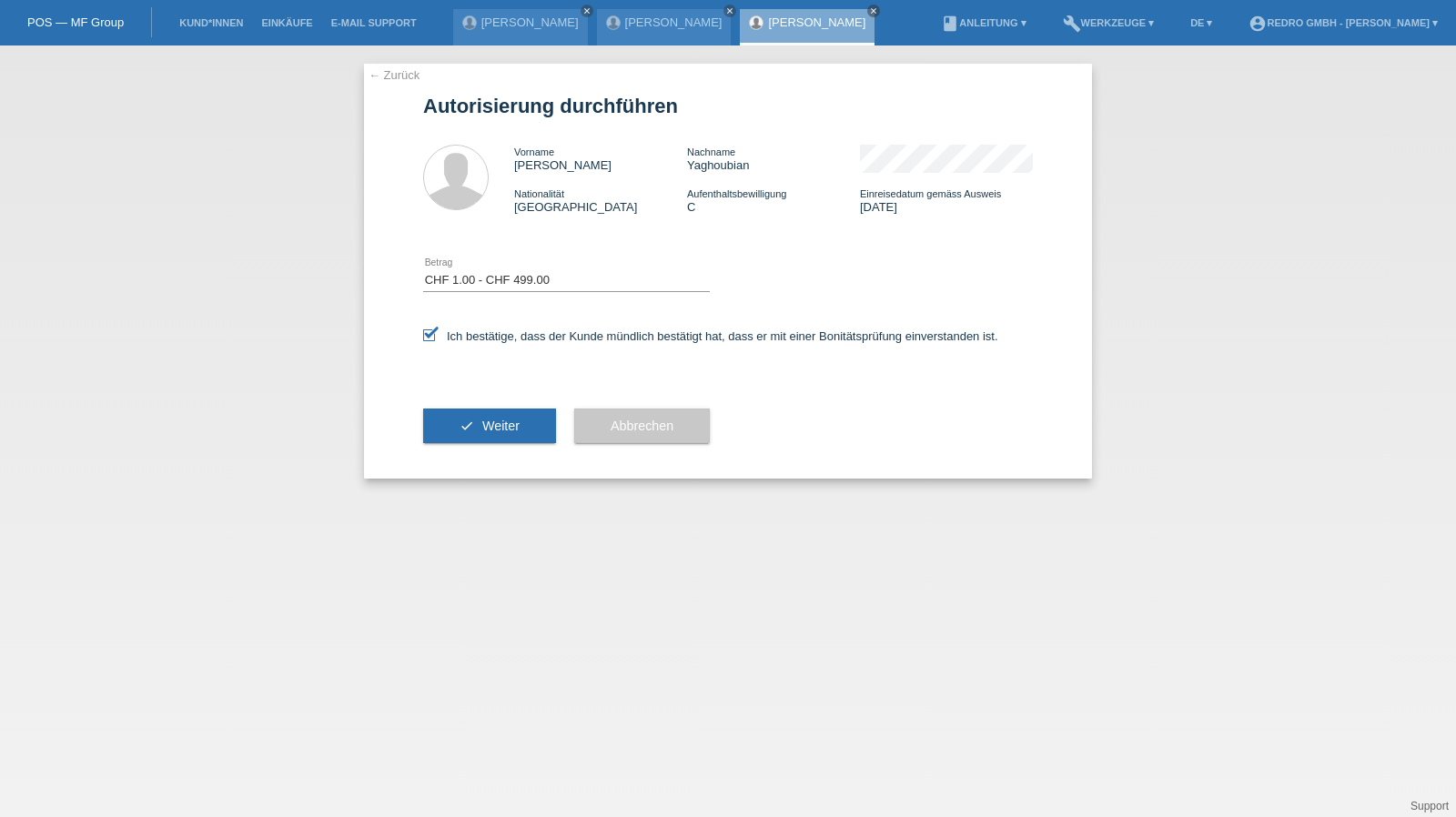
click at [452, 404] on div "check Weiter" at bounding box center [489, 426] width 133 height 105
click at [450, 415] on button "check Weiter" at bounding box center [489, 426] width 133 height 35
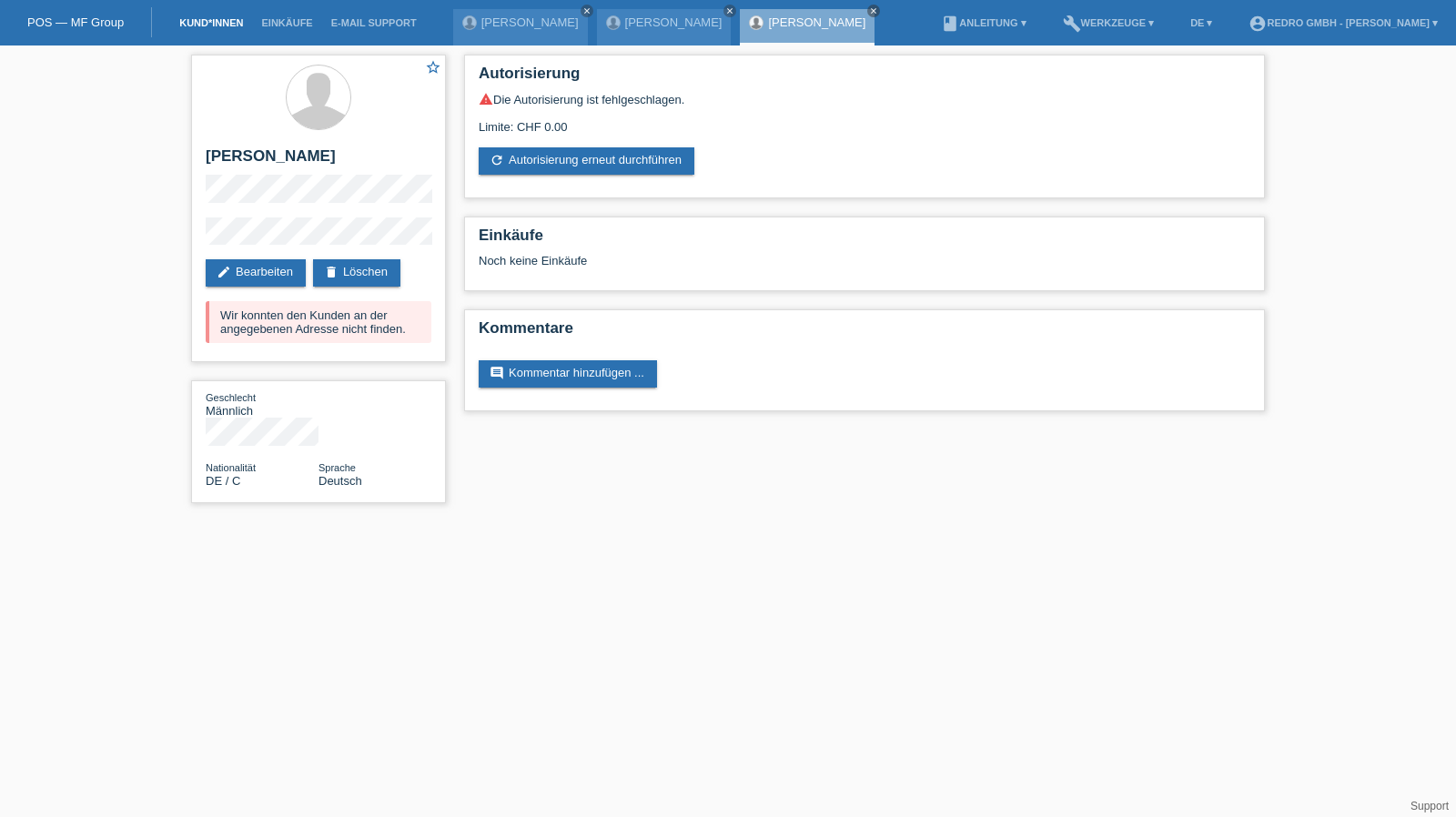
click at [197, 26] on link "Kund*innen" at bounding box center [211, 23] width 82 height 11
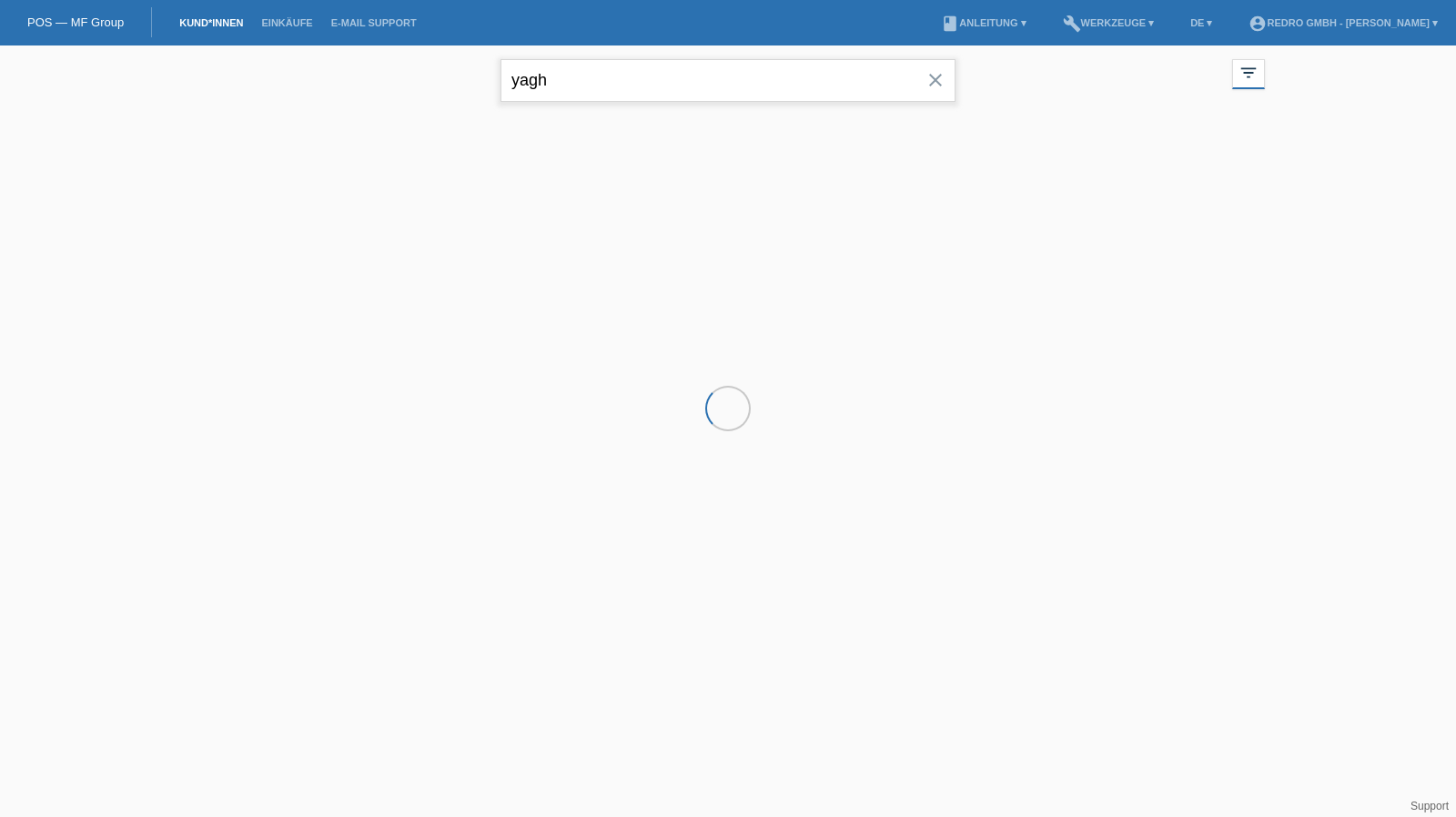
click at [611, 79] on input "yagh" at bounding box center [728, 80] width 455 height 42
type input "v"
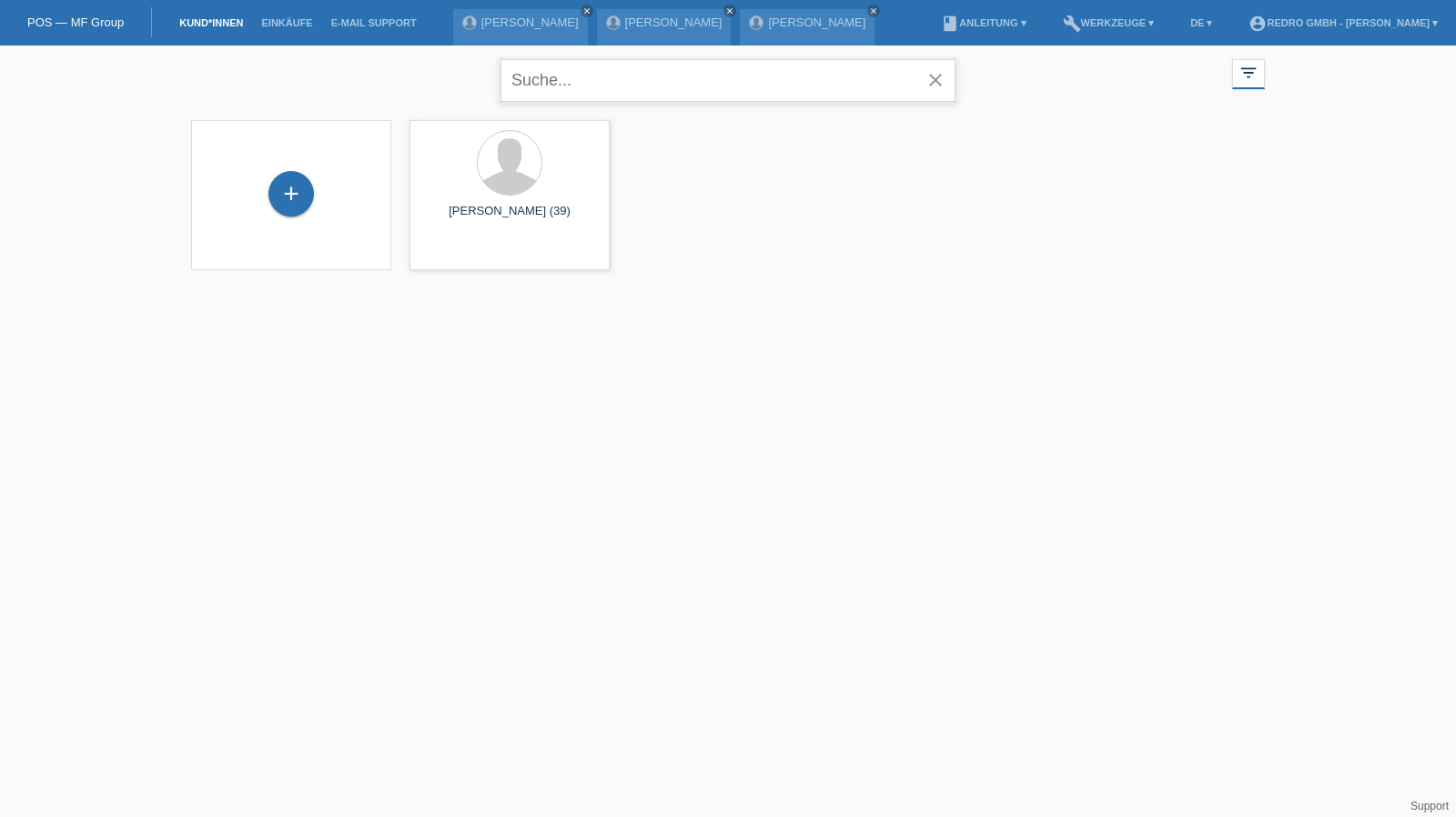
paste input "Oulimata"
type input "Oulimata"
click at [470, 251] on span "Anzeigen" at bounding box center [462, 254] width 49 height 14
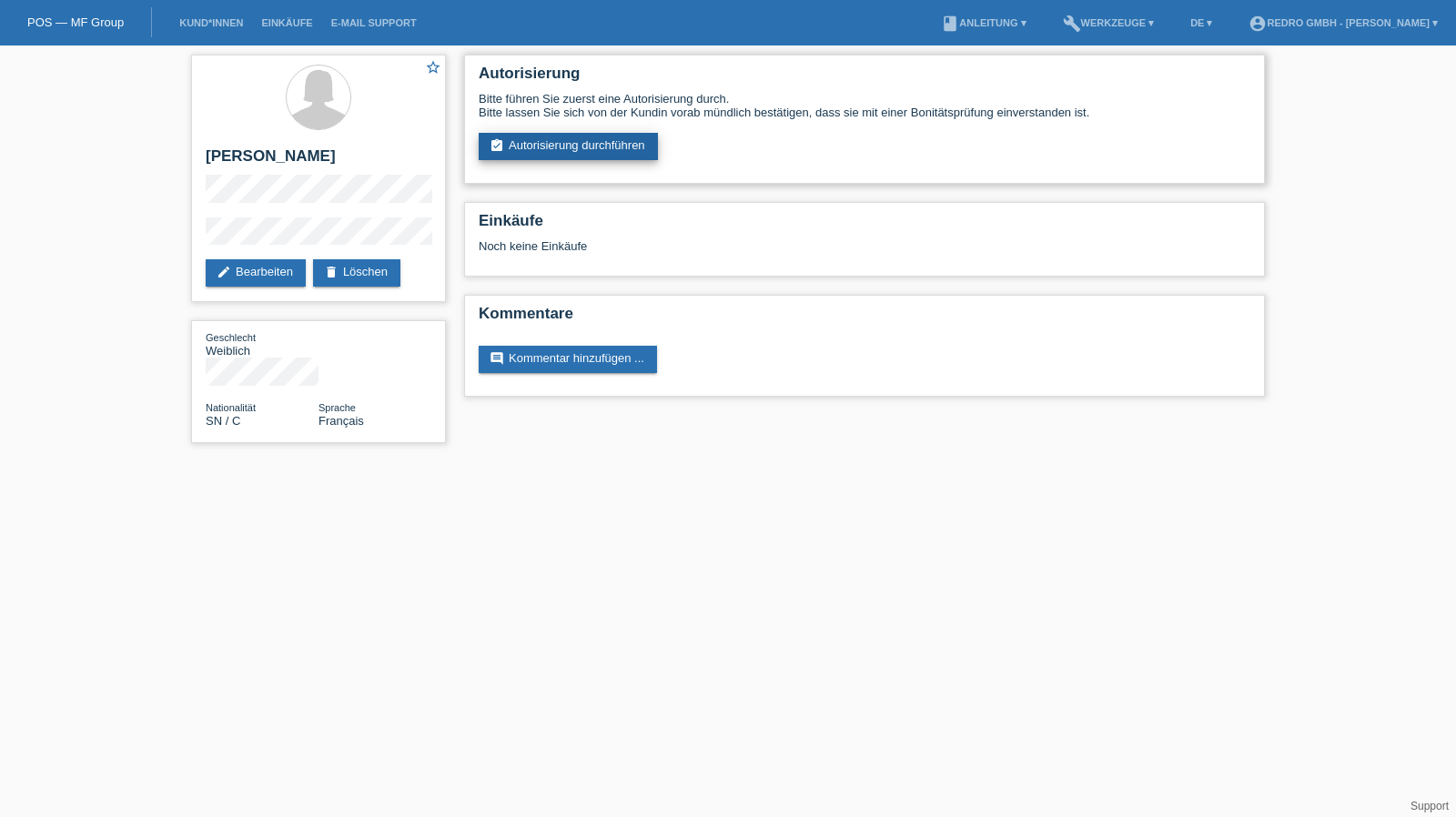
click at [514, 145] on link "assignment_turned_in Autorisierung durchführen" at bounding box center [568, 146] width 180 height 27
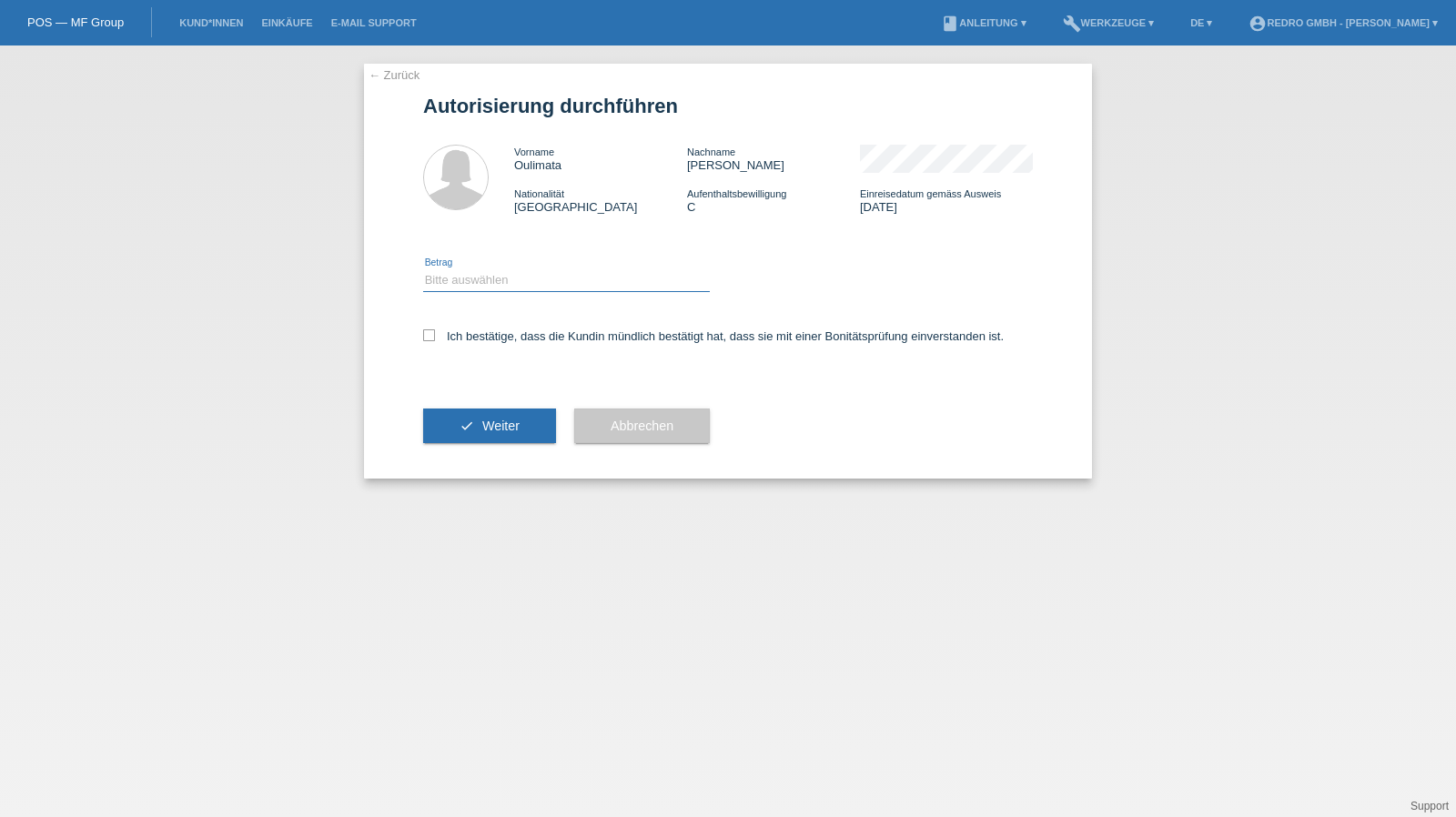
click at [500, 282] on select "Bitte auswählen CHF 1.00 - CHF 499.00 CHF 500.00 - CHF 1'999.00 CHF 2'000.00 - …" at bounding box center [566, 279] width 287 height 22
select select "1"
click at [423, 269] on select "Bitte auswählen CHF 1.00 - CHF 499.00 CHF 500.00 - CHF 1'999.00 CHF 2'000.00 - …" at bounding box center [566, 279] width 287 height 22
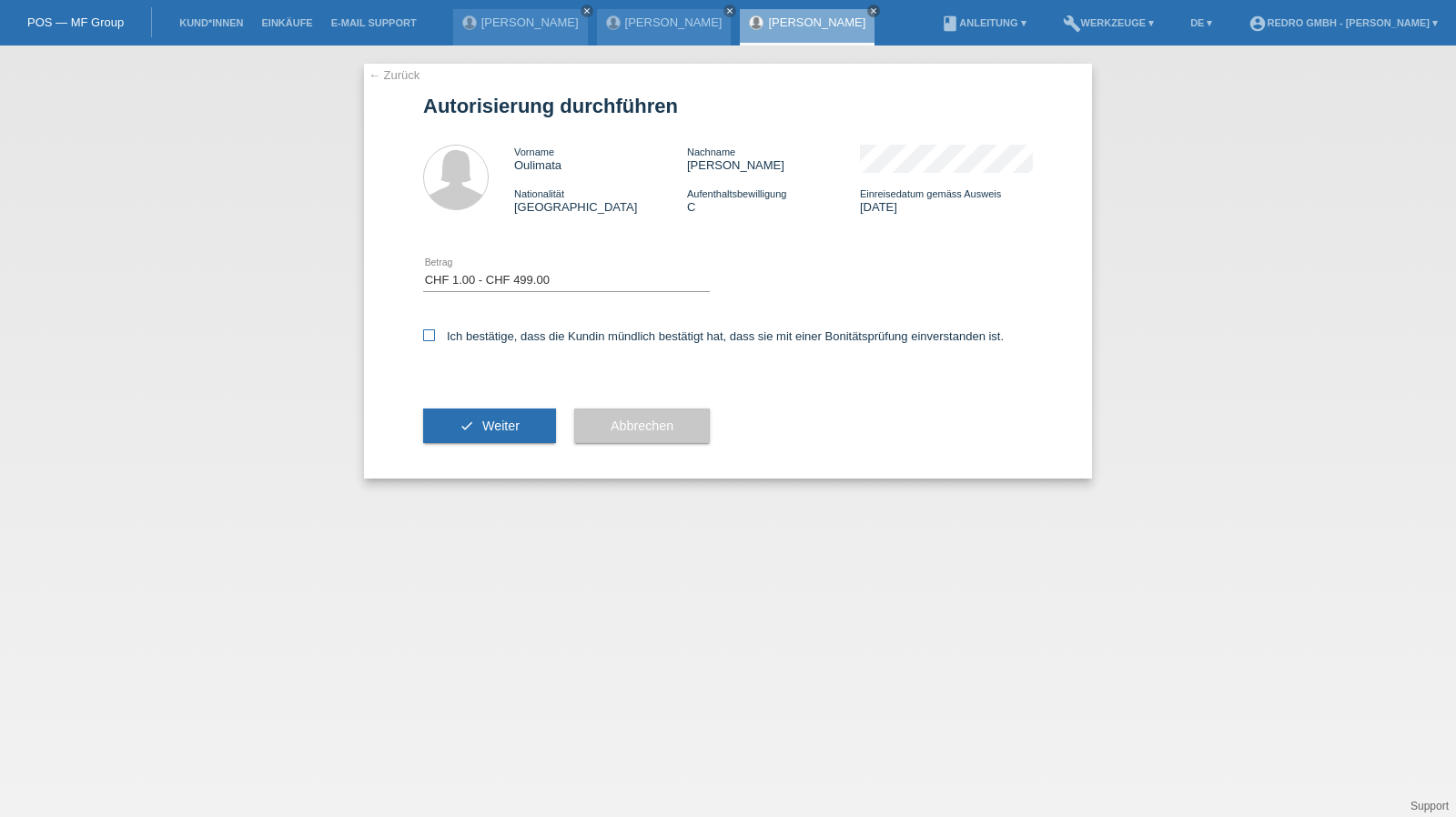
click at [477, 336] on label "Ich bestätige, dass die Kundin mündlich bestätigt hat, dass sie mit einer Bonit…" at bounding box center [713, 336] width 580 height 14
click at [435, 336] on input "Ich bestätige, dass die Kundin mündlich bestätigt hat, dass sie mit einer Bonit…" at bounding box center [429, 335] width 12 height 12
checkbox input "true"
click at [444, 434] on button "check Weiter" at bounding box center [489, 426] width 133 height 35
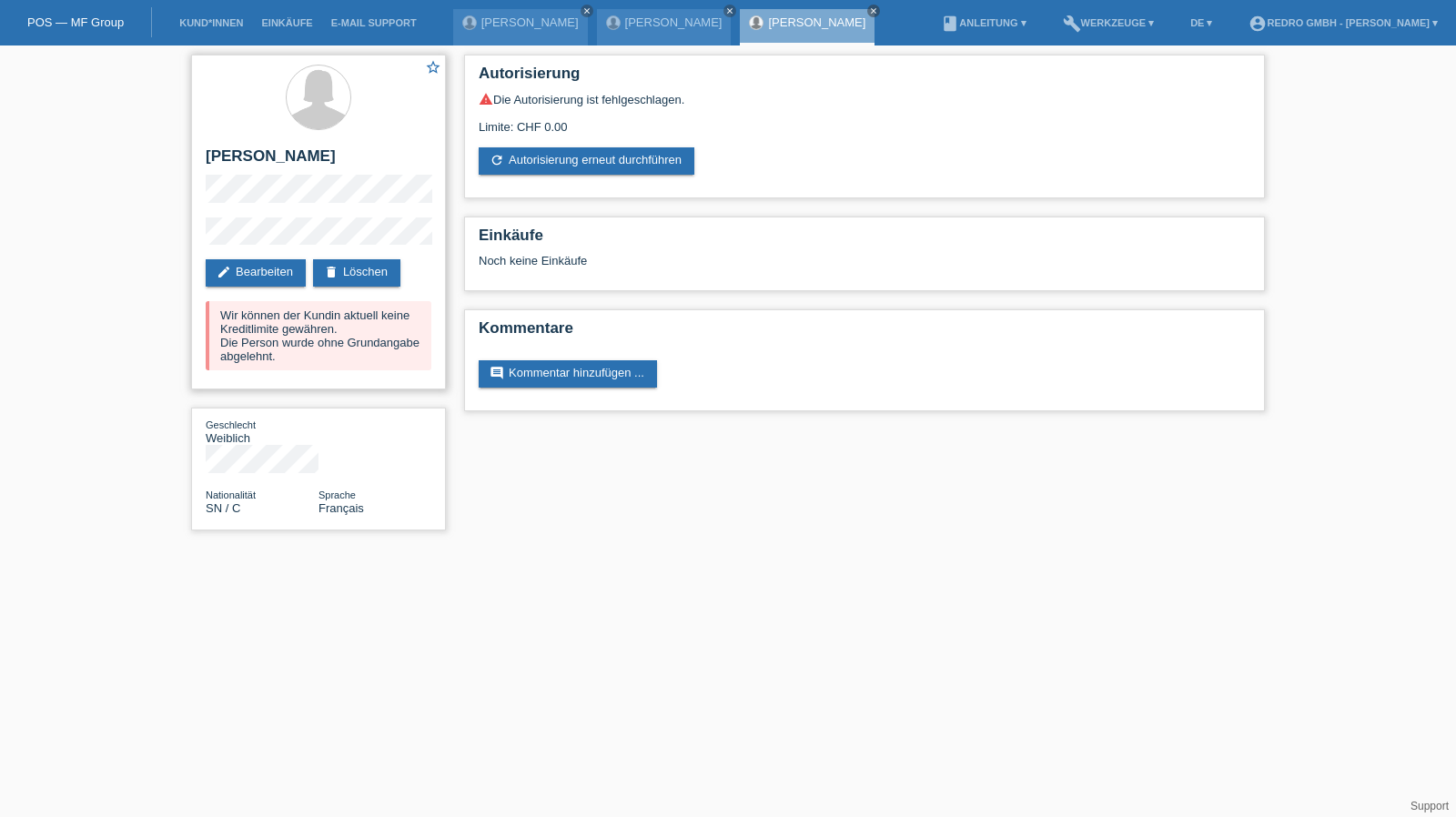
click at [247, 161] on h2 "[PERSON_NAME]" at bounding box center [319, 161] width 226 height 27
click at [247, 157] on h2 "[PERSON_NAME]" at bounding box center [319, 161] width 226 height 27
copy h2 "Oulimata"
click at [224, 22] on link "Kund*innen" at bounding box center [211, 23] width 82 height 11
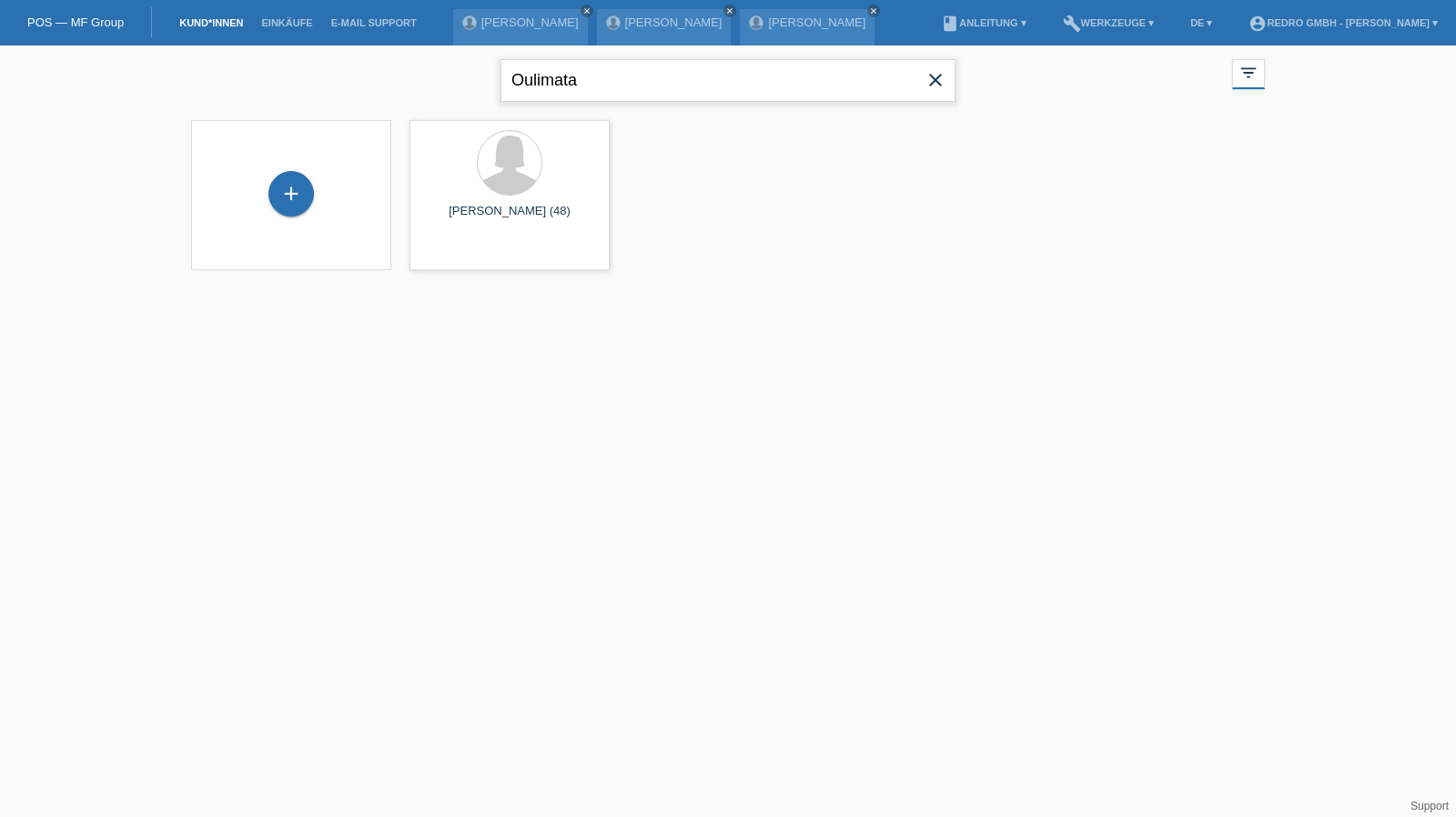
click at [629, 88] on input "Oulimata" at bounding box center [728, 80] width 455 height 42
paste input "Dieng"
type input "Dieng"
click at [293, 184] on div "+" at bounding box center [291, 194] width 45 height 45
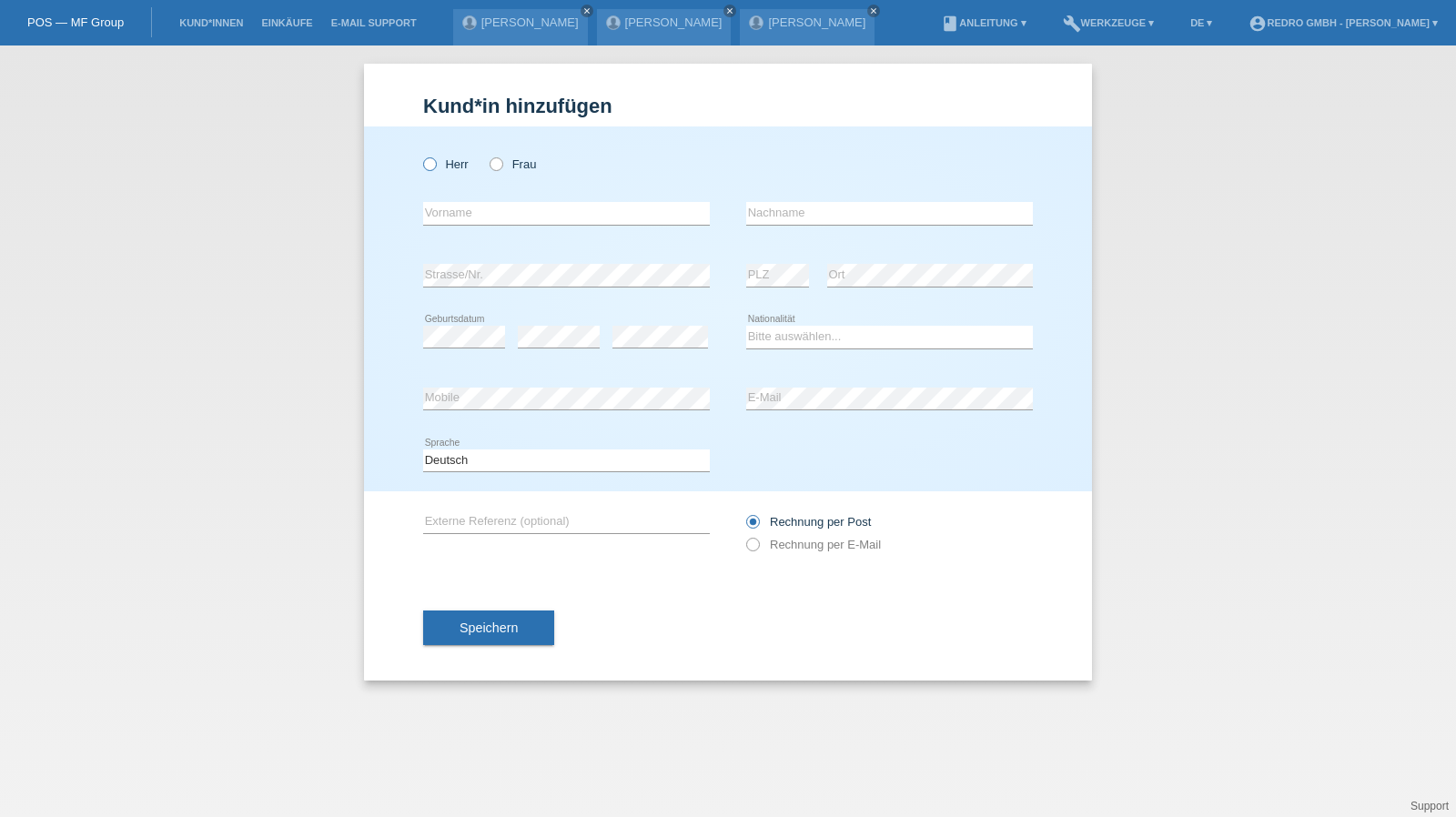
click at [463, 161] on label "Herr" at bounding box center [446, 164] width 45 height 14
click at [435, 161] on input "Herr" at bounding box center [429, 163] width 12 height 12
radio input "true"
click at [463, 212] on input "text" at bounding box center [566, 213] width 287 height 23
type input "Erik"
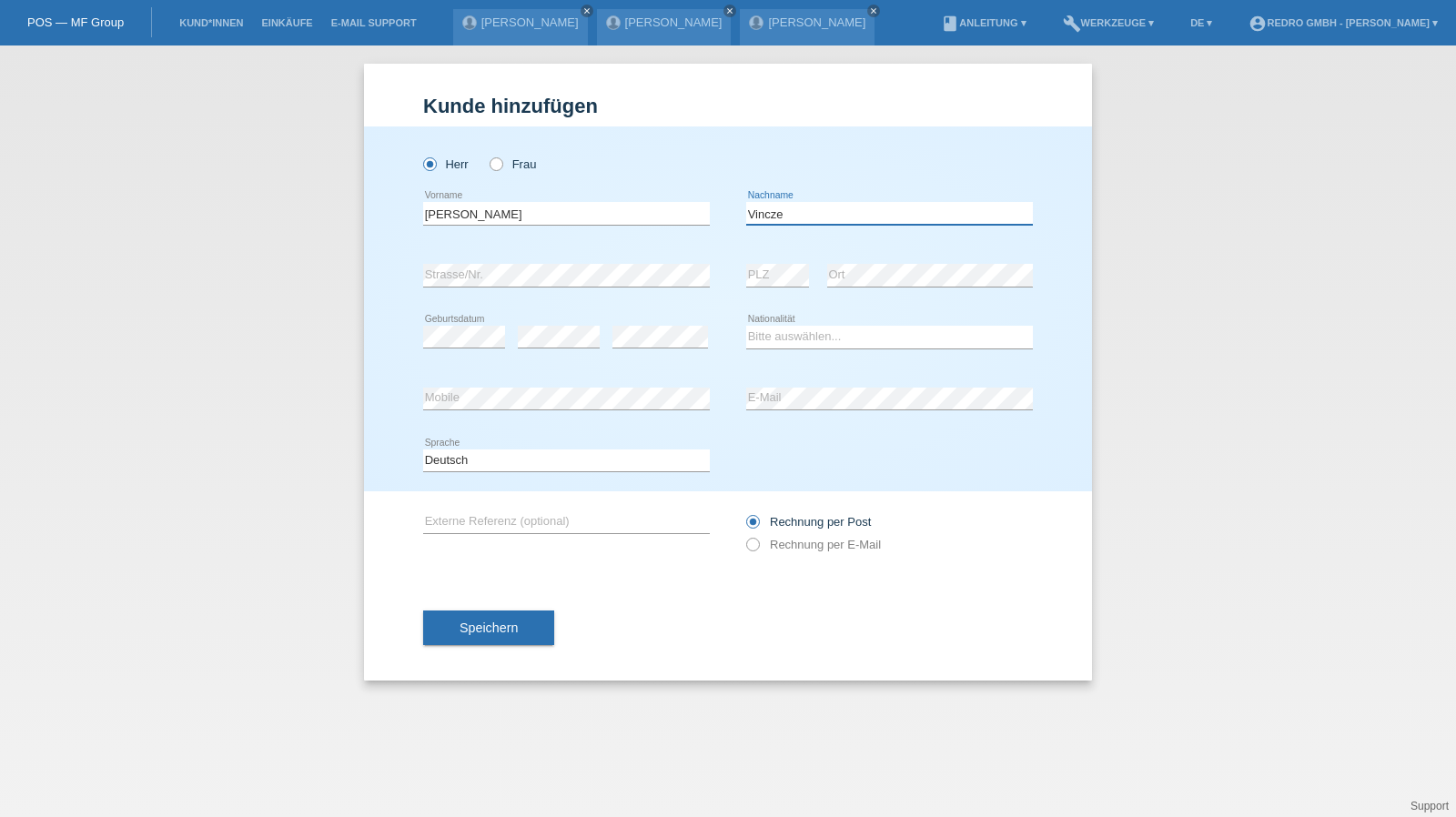
type input "Vincze"
select select "CH"
click at [465, 636] on button "Speichern" at bounding box center [488, 627] width 131 height 35
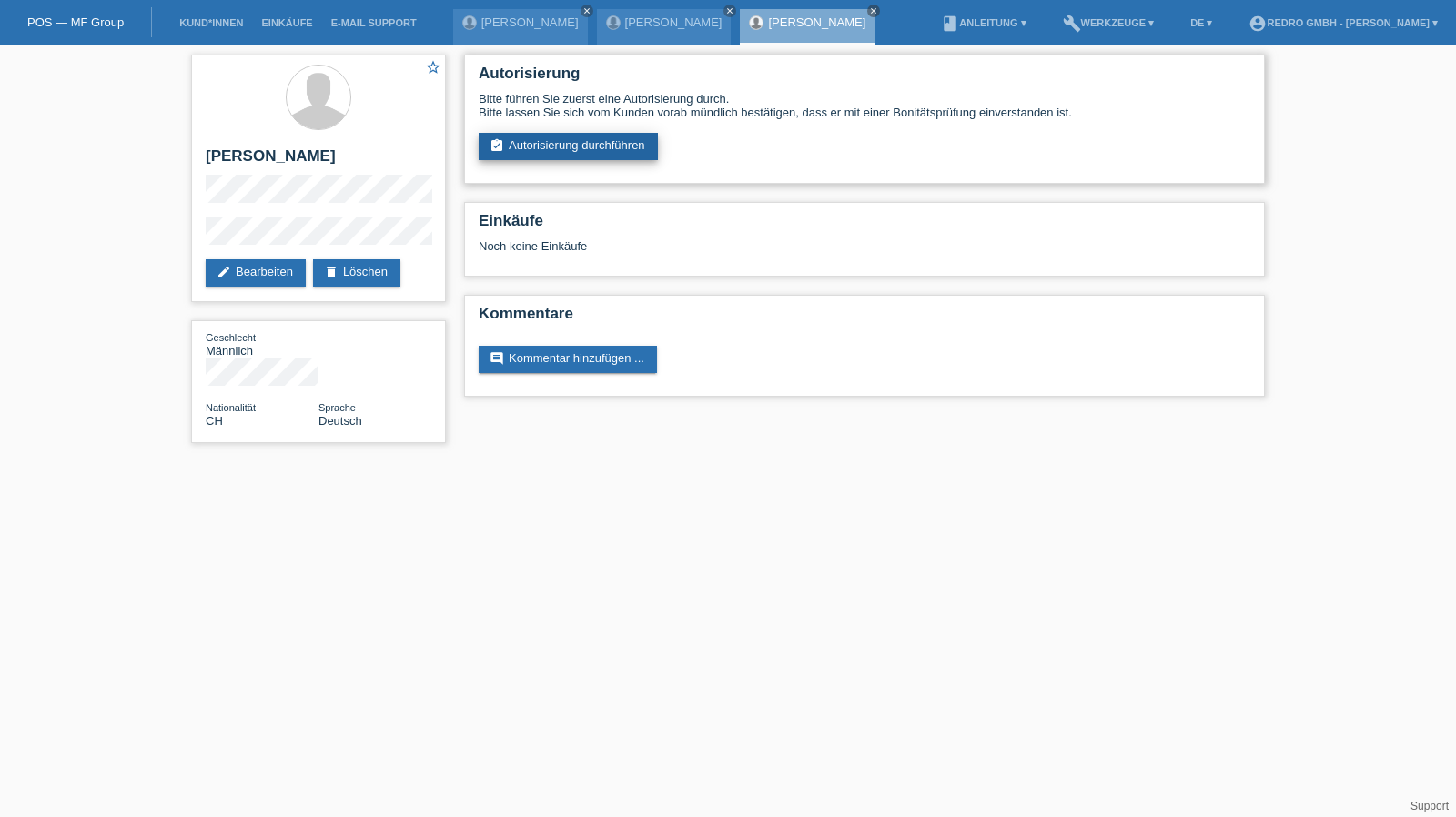
click at [617, 150] on link "assignment_turned_in Autorisierung durchführen" at bounding box center [568, 146] width 180 height 27
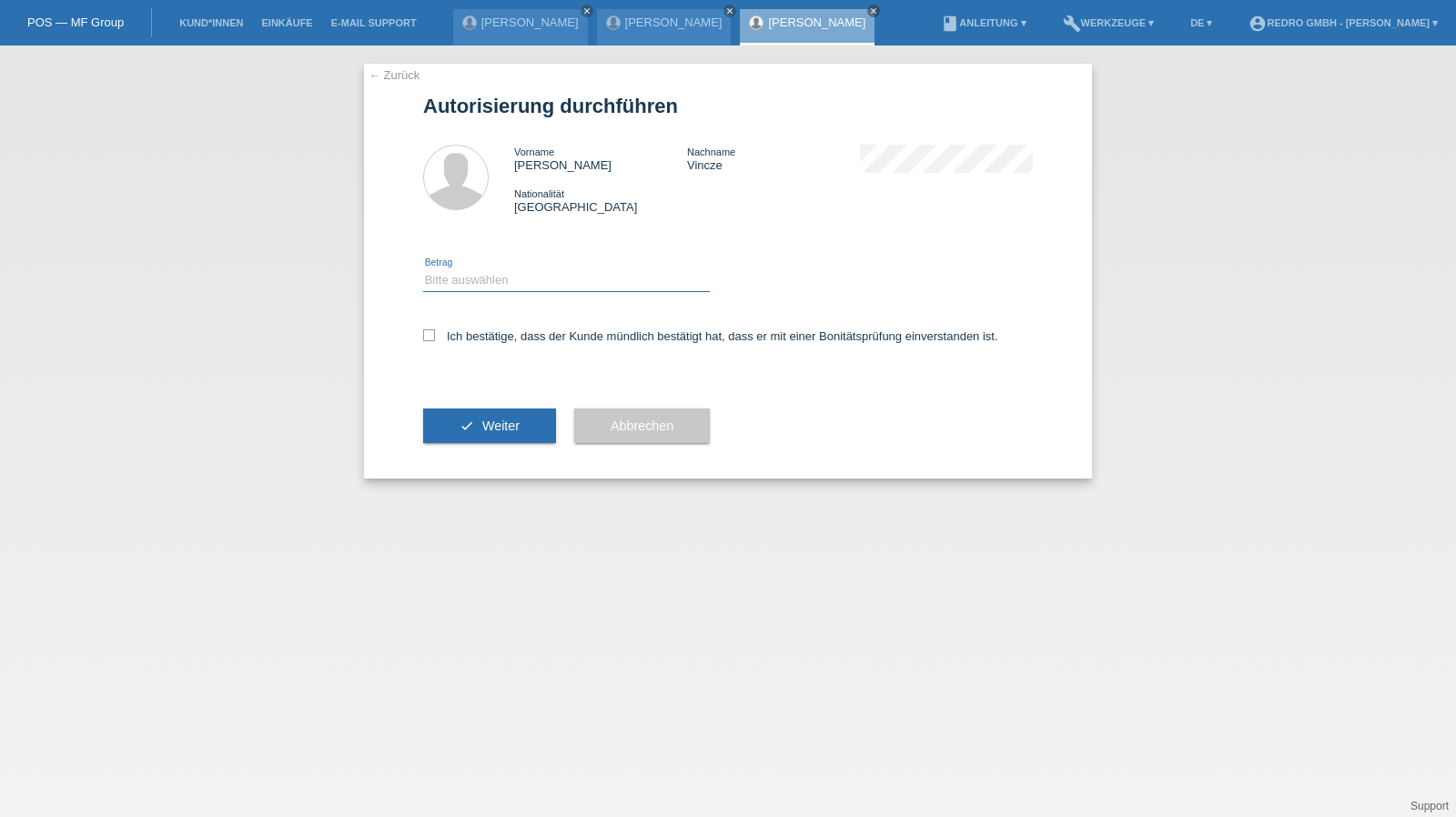
drag, startPoint x: 490, startPoint y: 277, endPoint x: 487, endPoint y: 291, distance: 14.3
click at [490, 277] on select "Bitte auswählen CHF 1.00 - CHF 499.00 CHF 500.00 - CHF 1'999.00 CHF 2'000.00 - …" at bounding box center [566, 279] width 287 height 22
select select "1"
click at [423, 269] on select "Bitte auswählen CHF 1.00 - CHF 499.00 CHF 500.00 - CHF 1'999.00 CHF 2'000.00 - …" at bounding box center [566, 279] width 287 height 22
click at [470, 343] on label "Ich bestätige, dass der Kunde mündlich bestätigt hat, dass er mit einer Bonität…" at bounding box center [711, 336] width 576 height 14
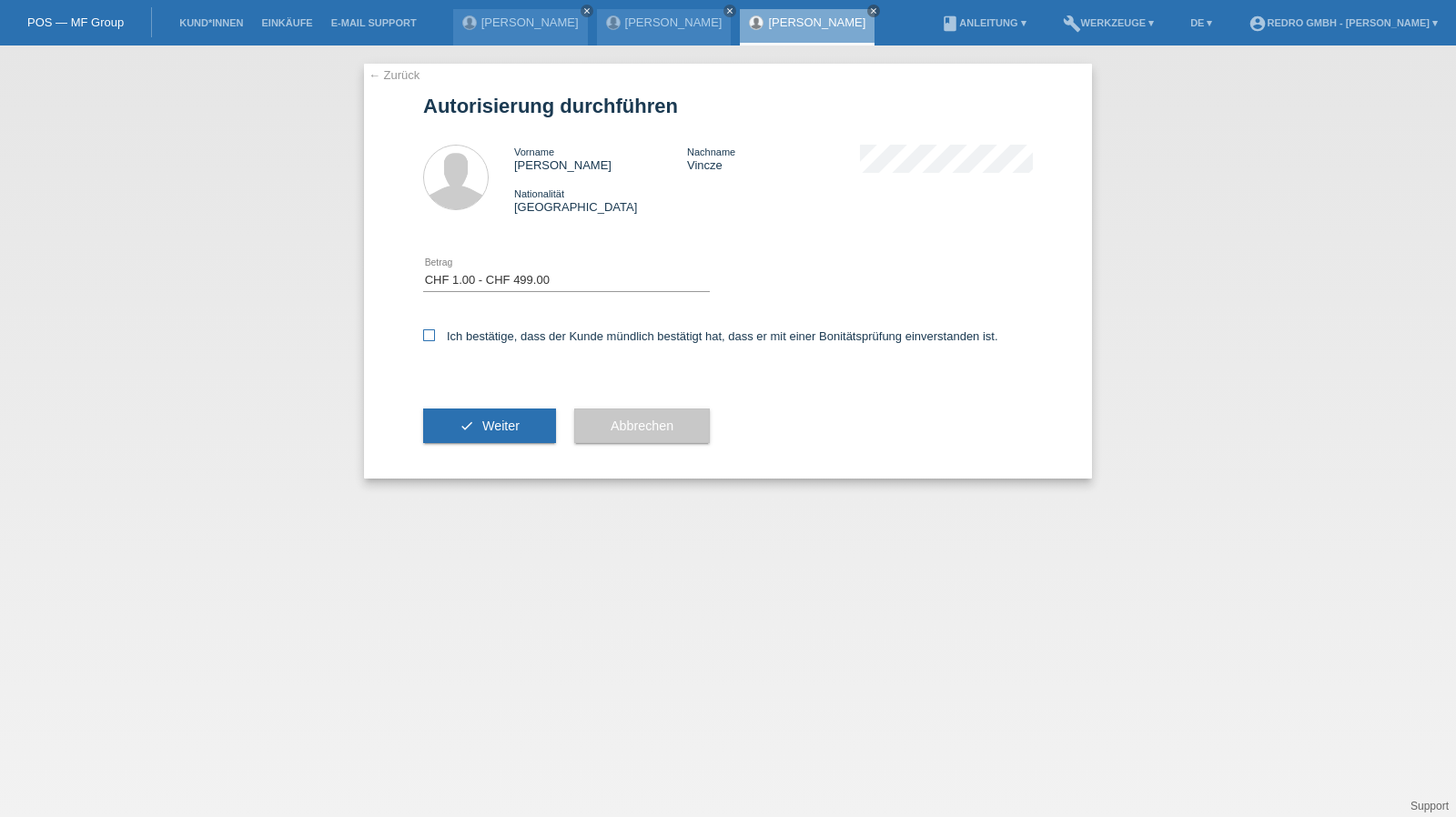
click at [435, 341] on input "Ich bestätige, dass der Kunde mündlich bestätigt hat, dass er mit einer Bonität…" at bounding box center [429, 335] width 12 height 12
checkbox input "true"
click at [466, 429] on icon "check" at bounding box center [467, 425] width 14 height 14
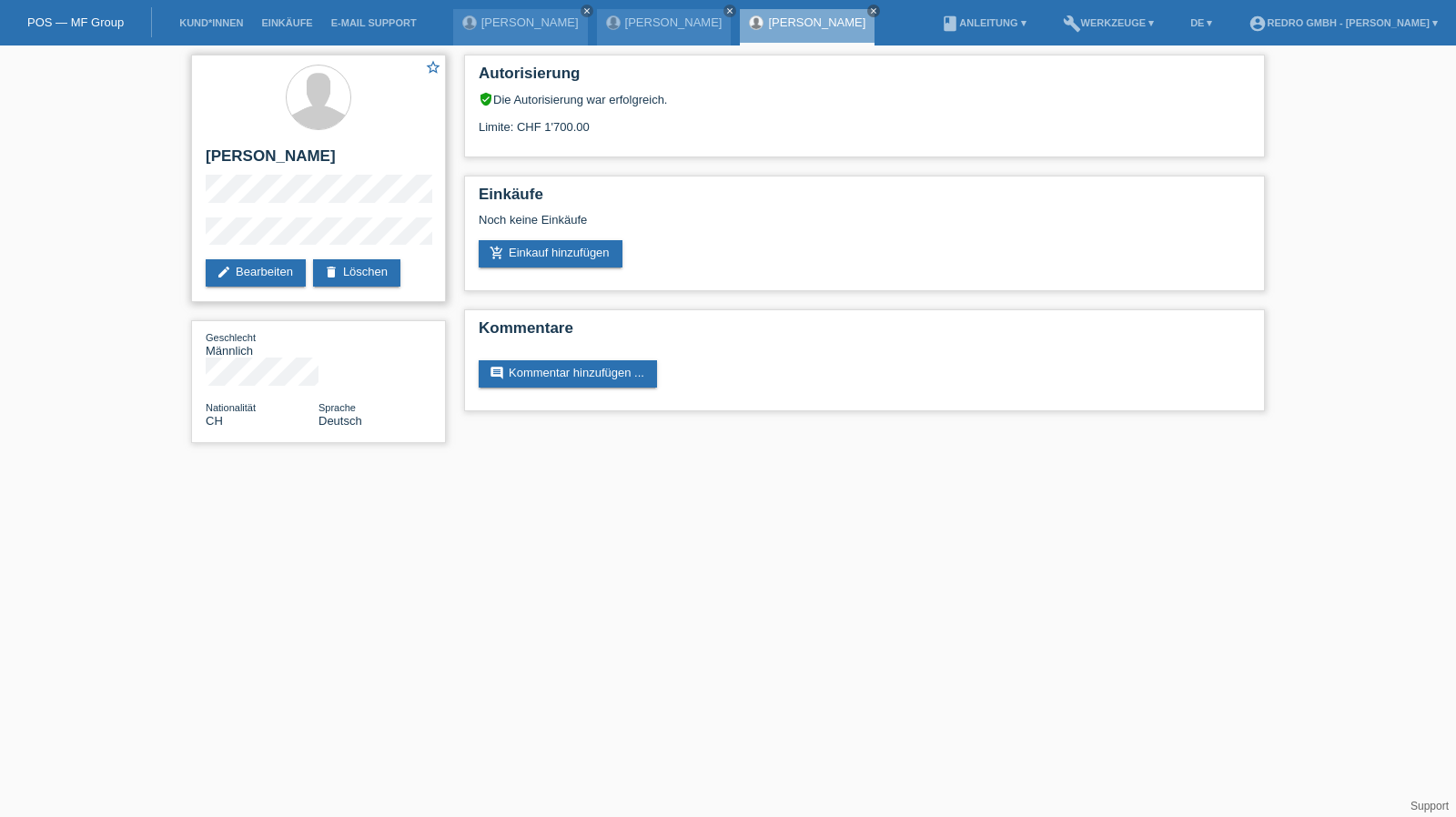
click at [257, 160] on h2 "[PERSON_NAME]" at bounding box center [319, 161] width 226 height 27
copy div "[PERSON_NAME]"
click at [149, 241] on div "star_border Erik Vincze edit Bearbeiten delete Löschen Geschlecht Männlich Nati…" at bounding box center [728, 253] width 1456 height 416
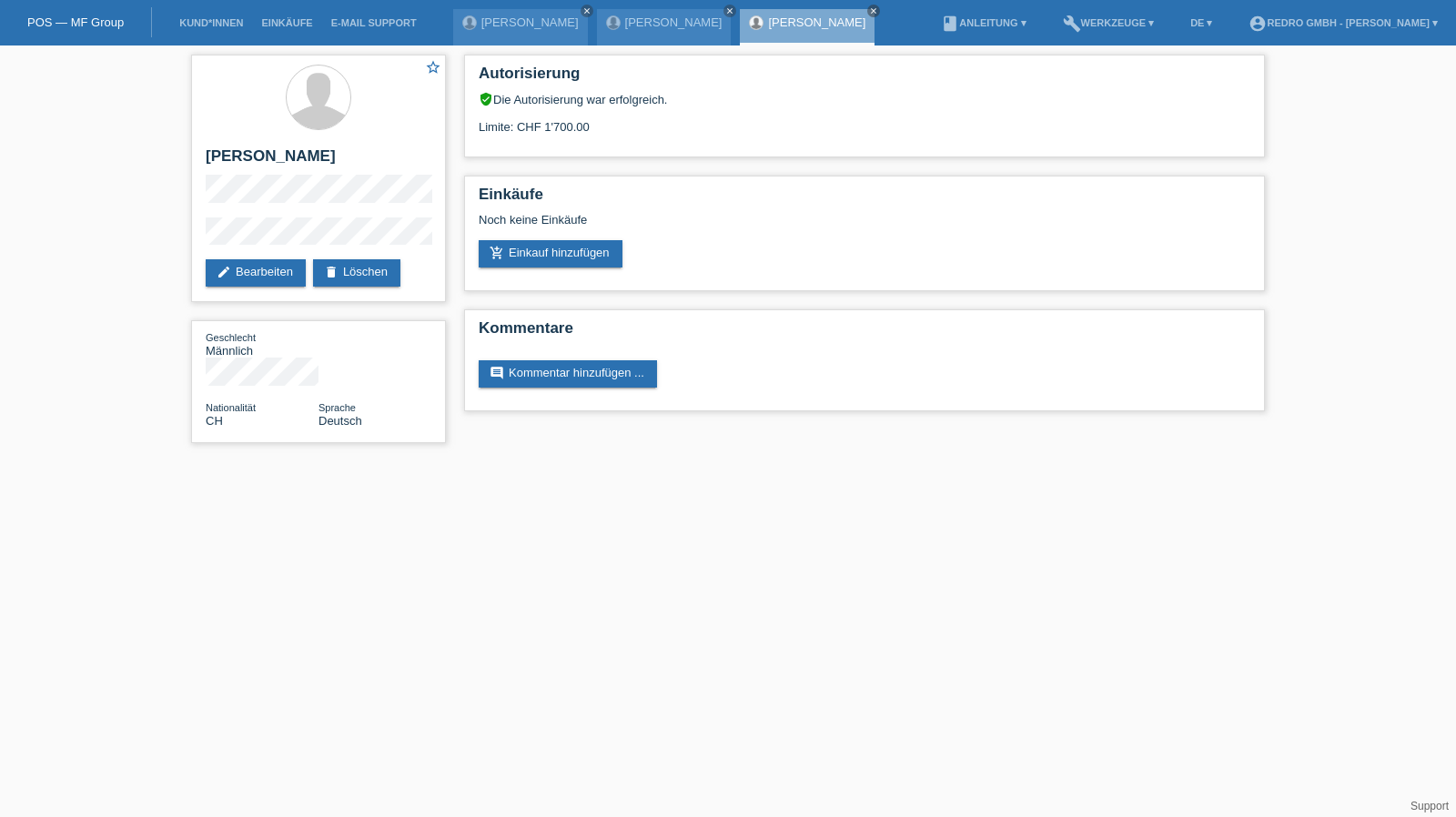
click at [204, 15] on li "Kund*innen" at bounding box center [211, 23] width 82 height 46
click at [204, 21] on link "Kund*innen" at bounding box center [211, 23] width 82 height 11
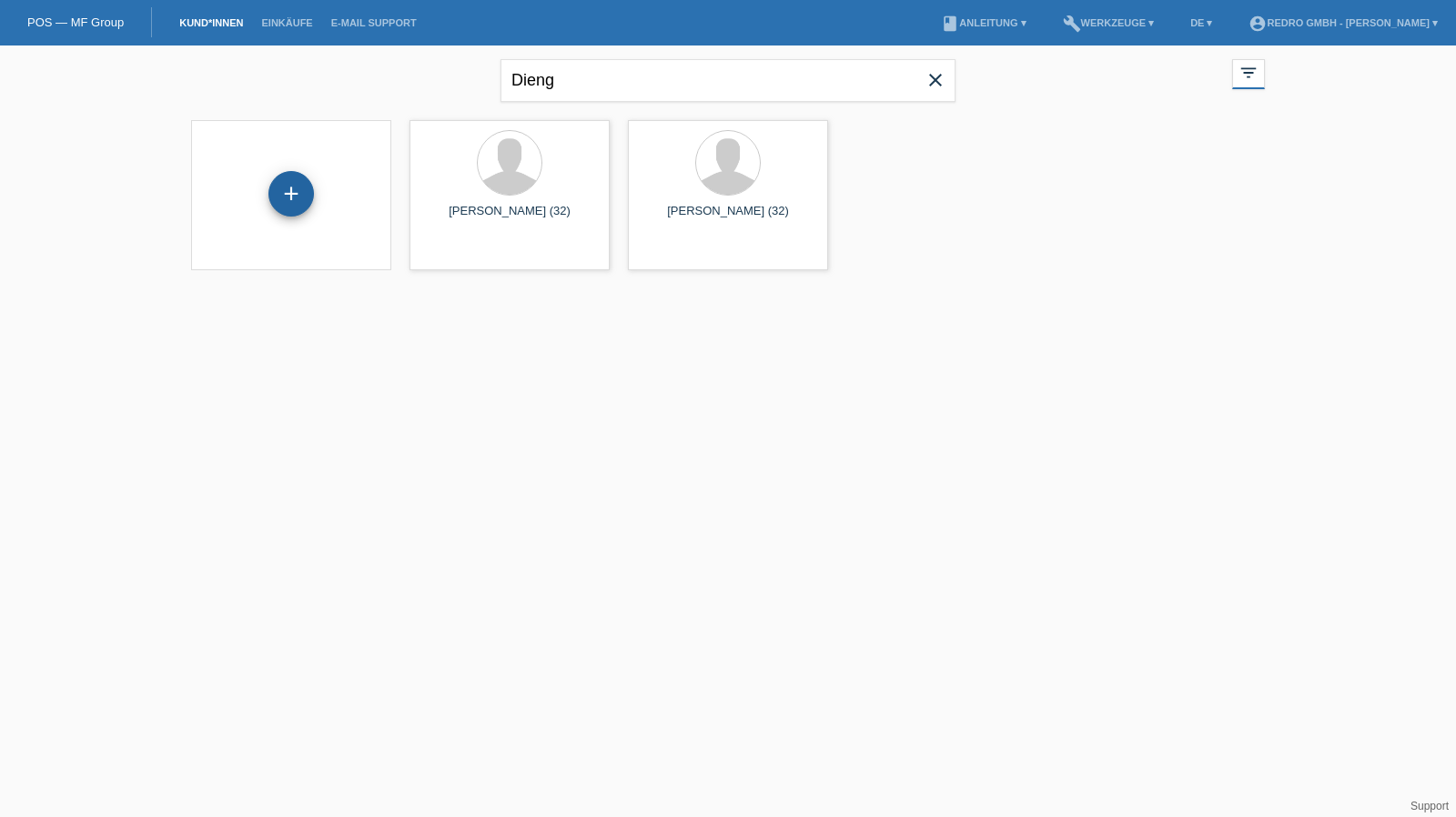
click at [293, 194] on div "+" at bounding box center [291, 194] width 45 height 45
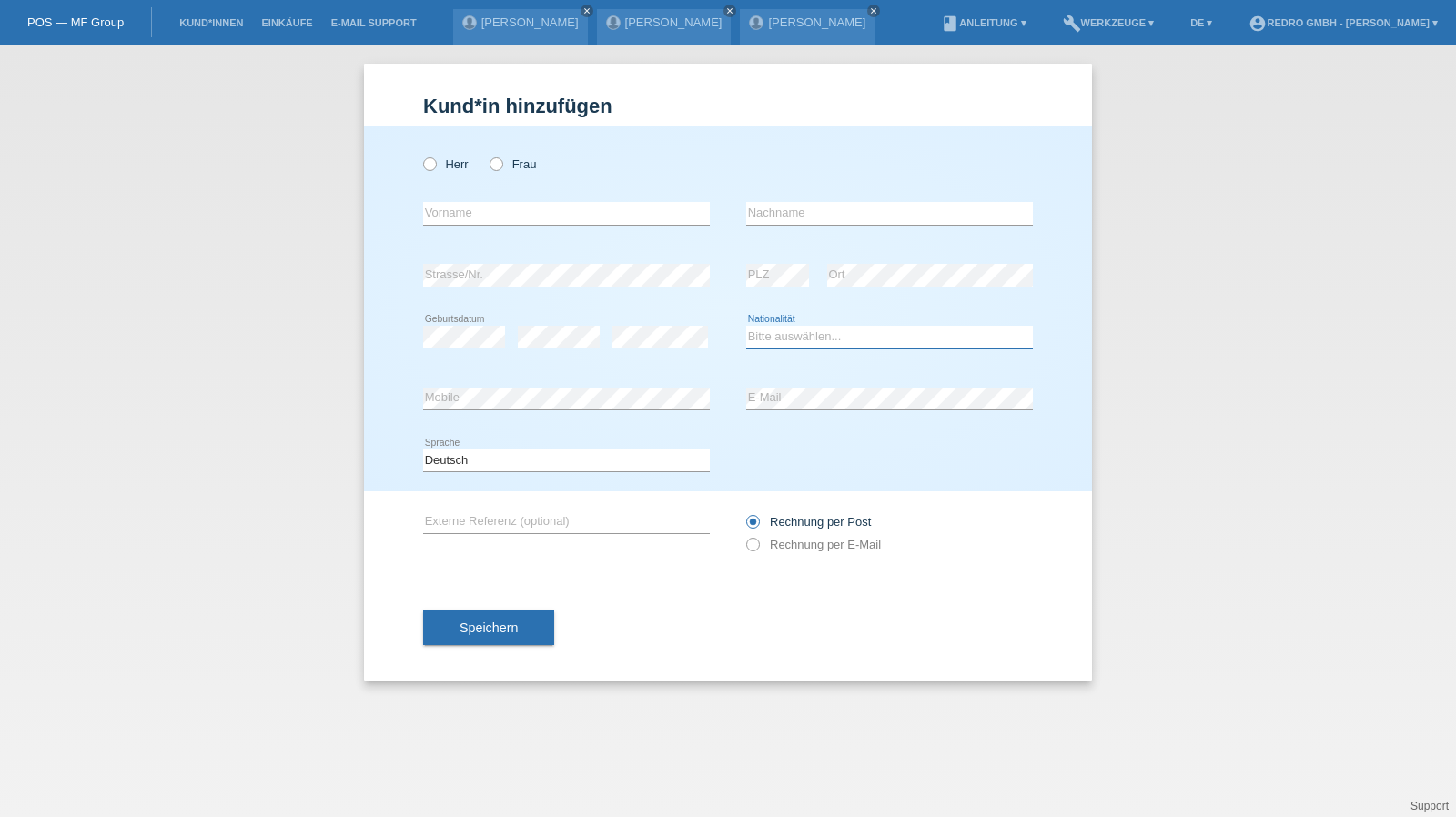
click at [798, 330] on select "Bitte auswählen... [GEOGRAPHIC_DATA] [GEOGRAPHIC_DATA] [GEOGRAPHIC_DATA] [GEOGR…" at bounding box center [890, 336] width 287 height 22
select select "TN"
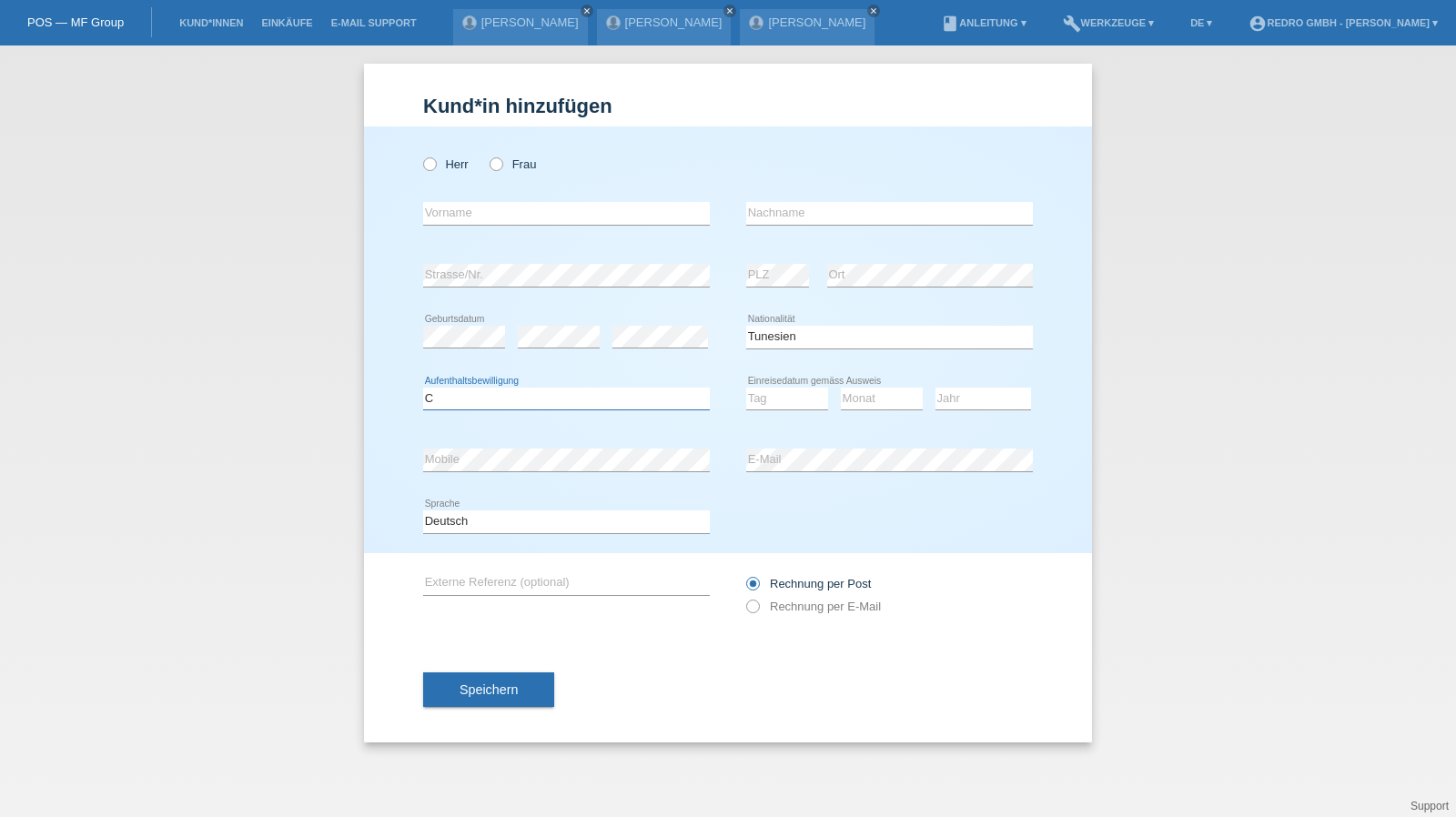
select select "B"
select select "10"
select select "05"
select select "2022"
click at [766, 403] on select "Tag 01 02 03 04 05 06 07 08 09 10 11" at bounding box center [787, 398] width 82 height 22
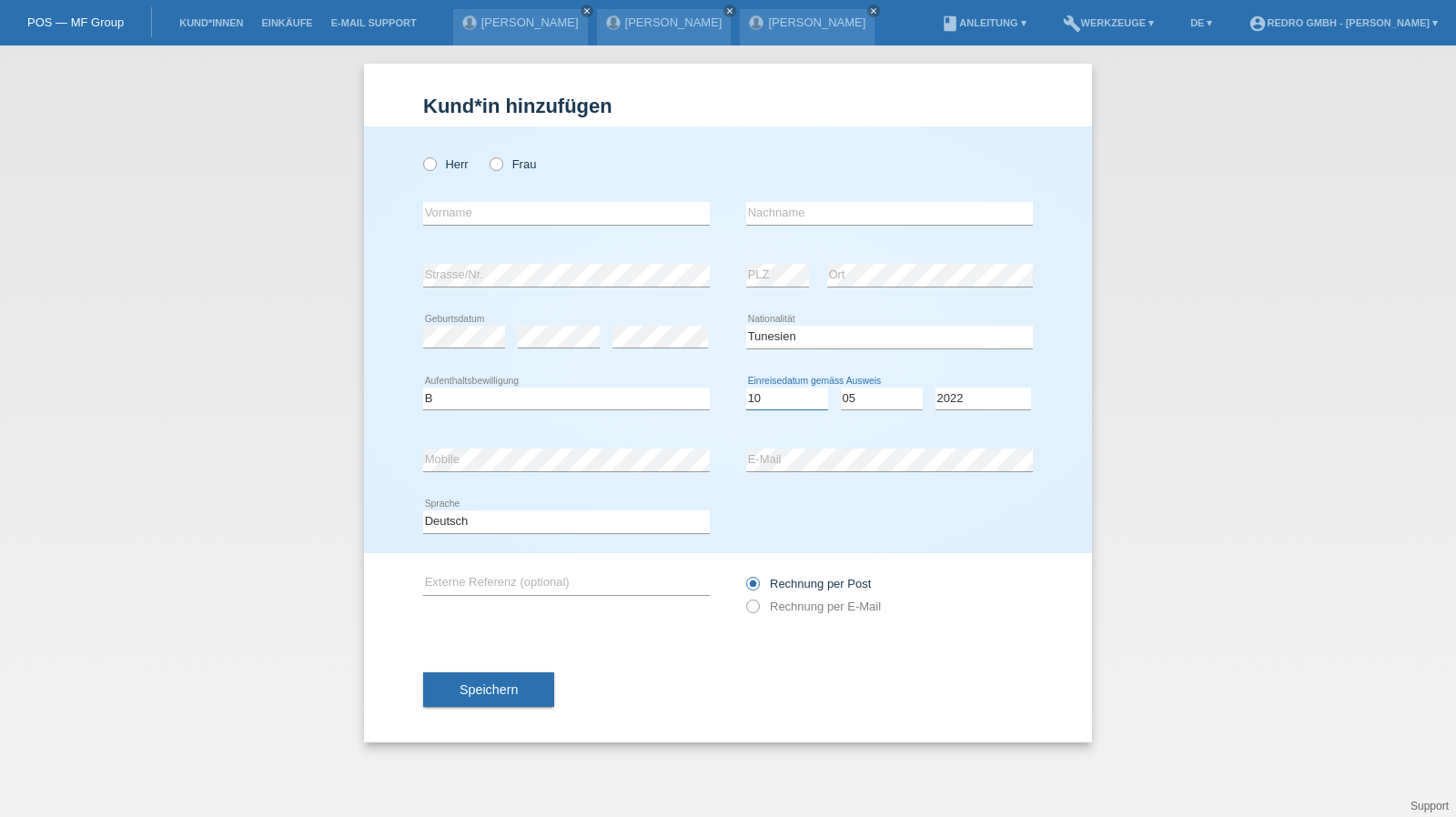
click at [766, 403] on select "Tag 01 02 03 04 05 06 07 08 09 10 11" at bounding box center [787, 398] width 82 height 22
select select "18"
click at [515, 167] on label "Frau" at bounding box center [513, 164] width 46 height 14
click at [501, 167] on input "Frau" at bounding box center [496, 163] width 12 height 12
radio input "true"
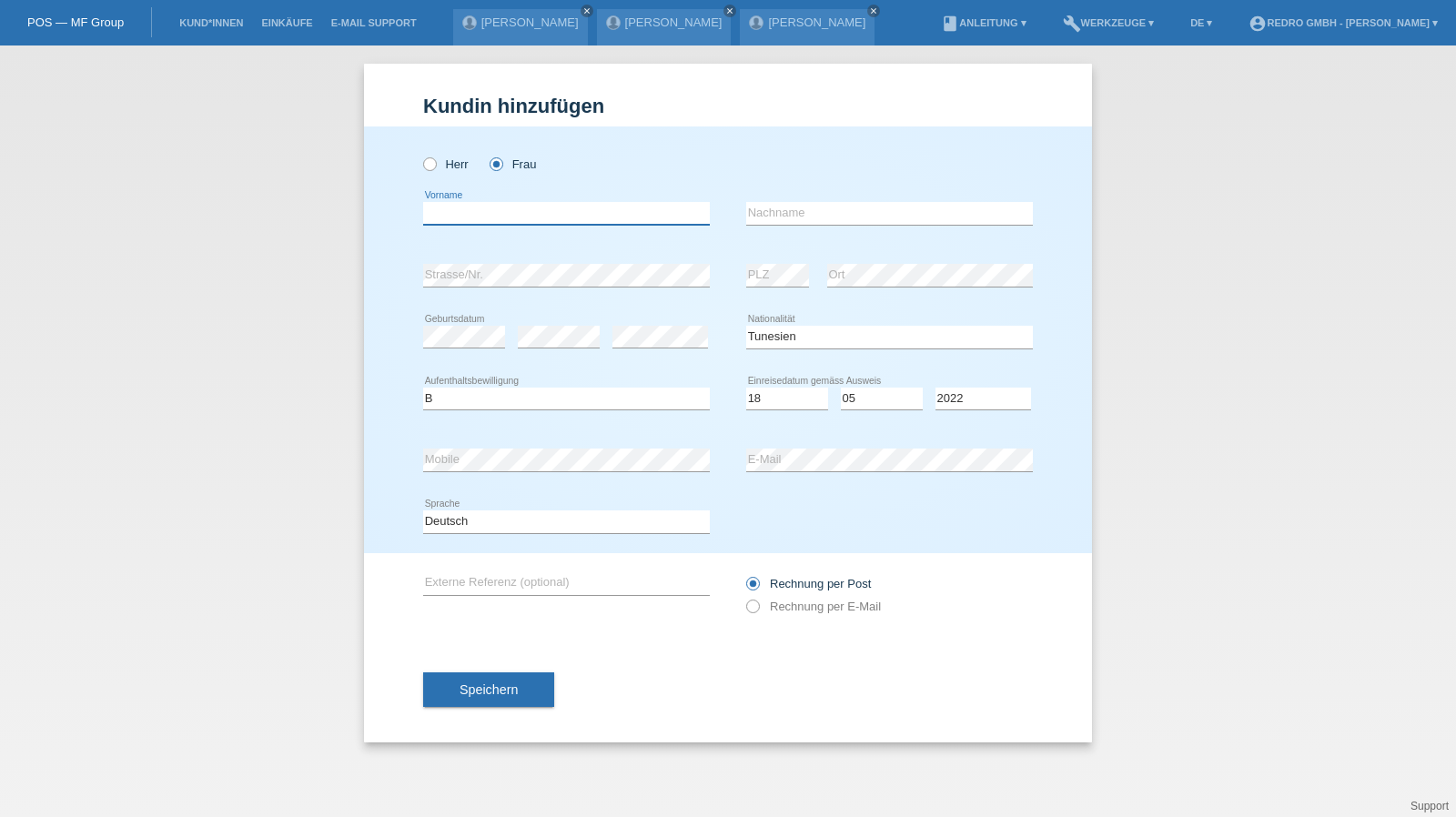
click at [539, 212] on input "text" at bounding box center [566, 213] width 287 height 23
type input "Wiem"
type input "Brahem"
click at [489, 696] on button "Speichern" at bounding box center [488, 689] width 131 height 35
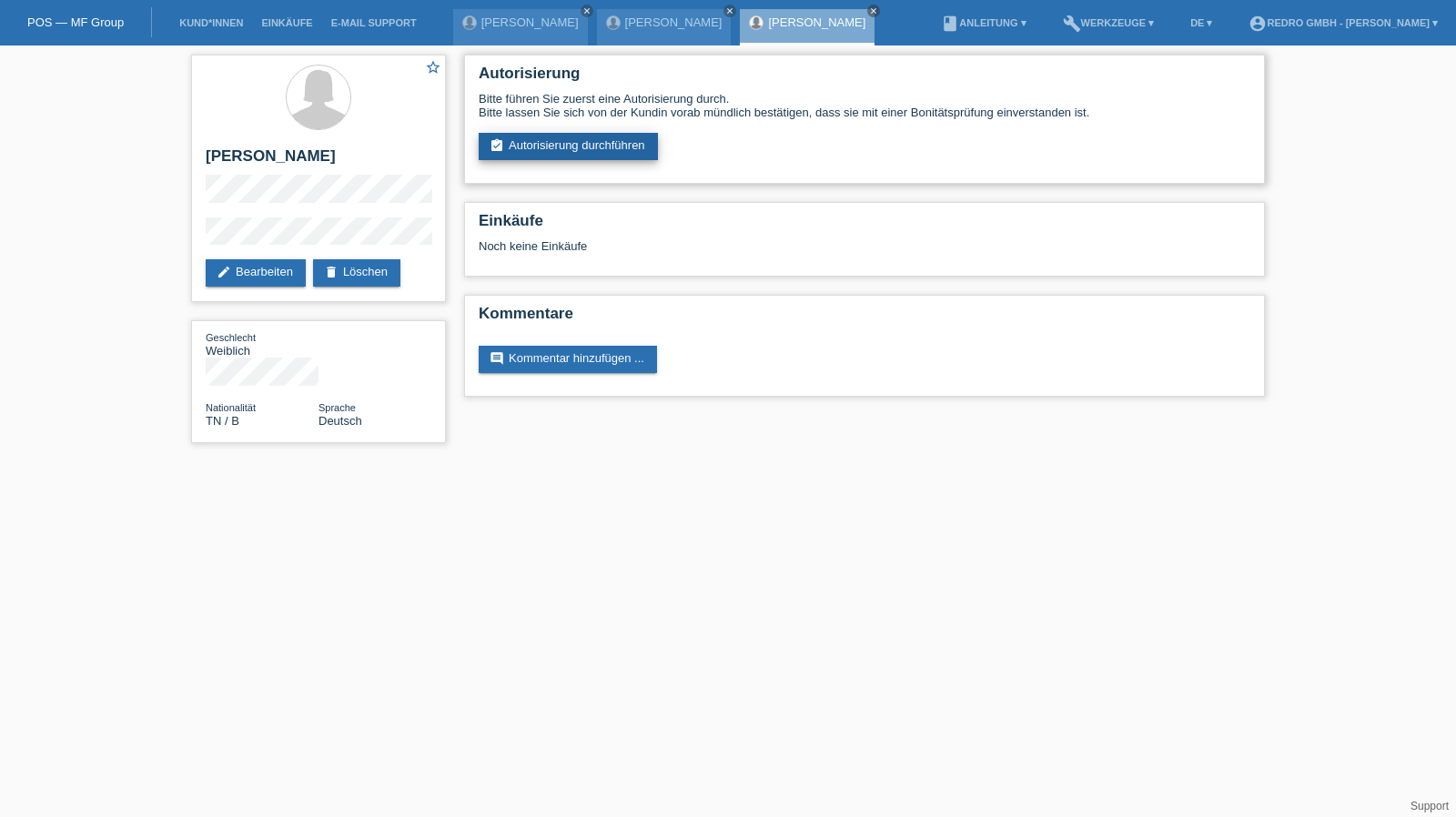
click at [572, 150] on link "assignment_turned_in Autorisierung durchführen" at bounding box center [568, 146] width 180 height 27
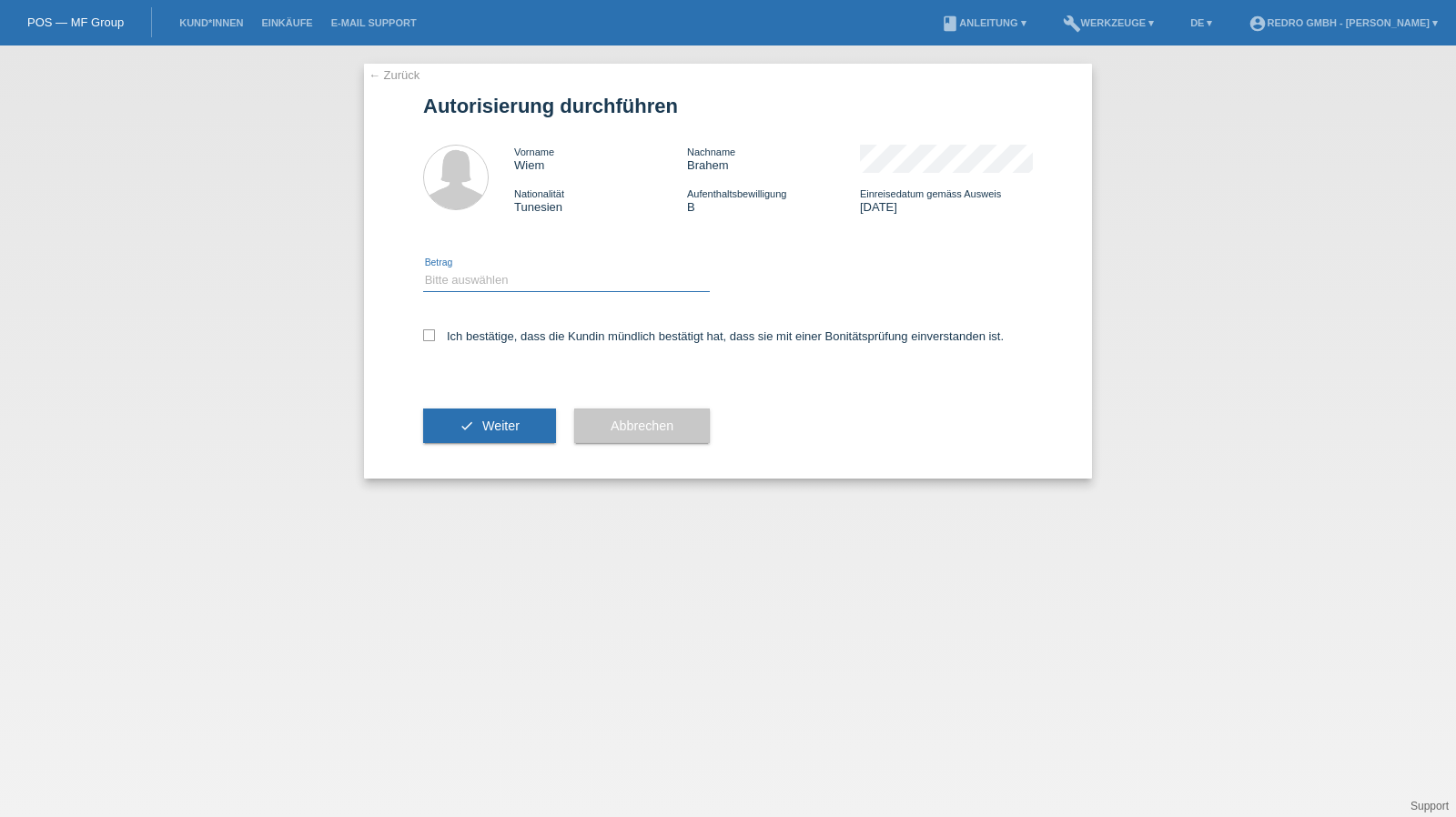
click at [442, 287] on select "Bitte auswählen CHF 1.00 - CHF 499.00 CHF 500.00 - CHF 1'999.00 CHF 2'000.00 - …" at bounding box center [566, 279] width 287 height 22
select select "1"
click at [423, 269] on select "Bitte auswählen CHF 1.00 - CHF 499.00 CHF 500.00 - CHF 1'999.00 CHF 2'000.00 - …" at bounding box center [566, 279] width 287 height 22
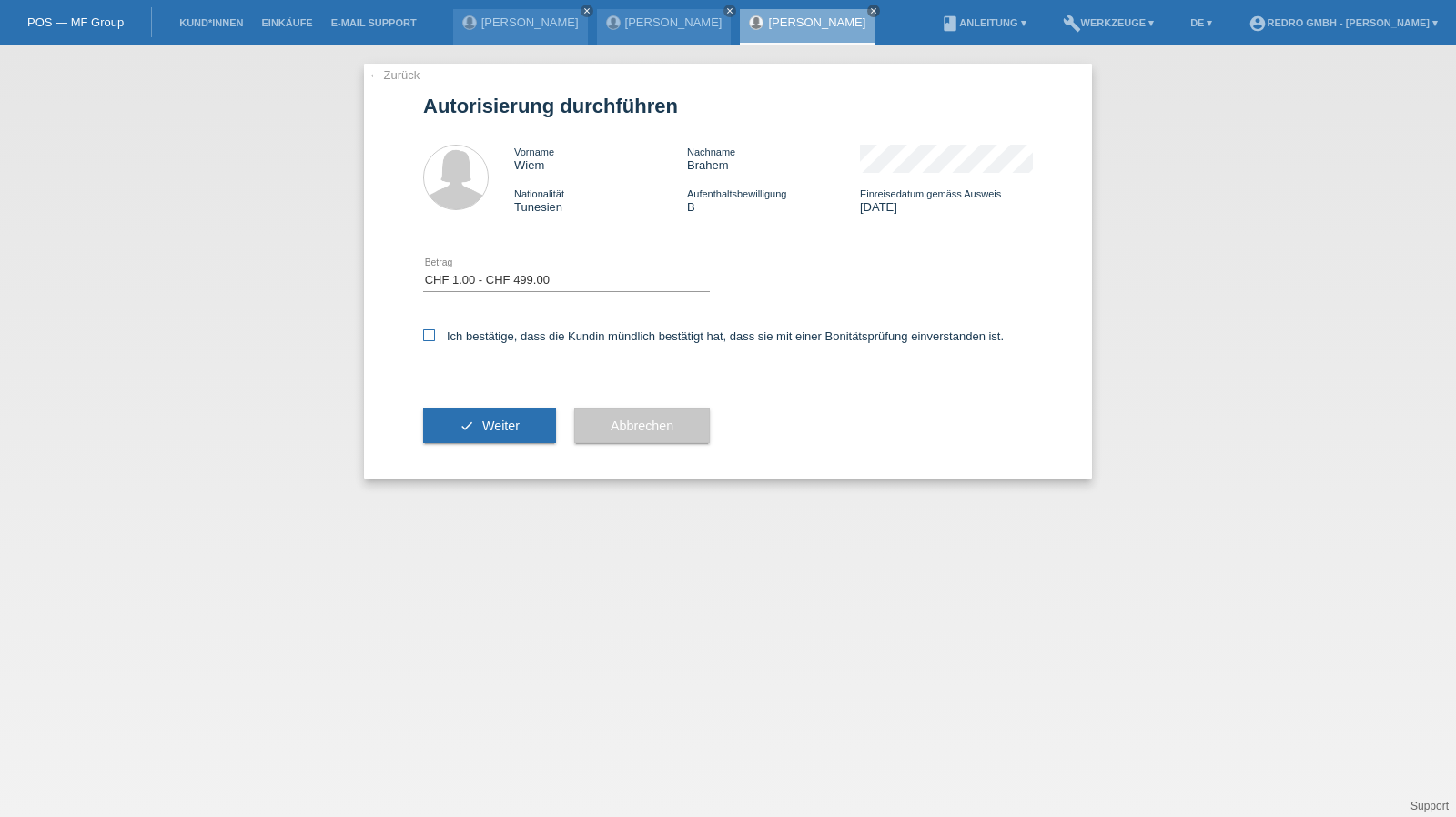
click at [466, 335] on label "Ich bestätige, dass die Kundin mündlich bestätigt hat, dass sie mit einer Bonit…" at bounding box center [713, 336] width 580 height 14
click at [435, 335] on input "Ich bestätige, dass die Kundin mündlich bestätigt hat, dass sie mit einer Bonit…" at bounding box center [429, 335] width 12 height 12
checkbox input "true"
click at [465, 398] on div "check Weiter" at bounding box center [489, 426] width 133 height 105
click at [471, 422] on icon "check" at bounding box center [467, 425] width 14 height 14
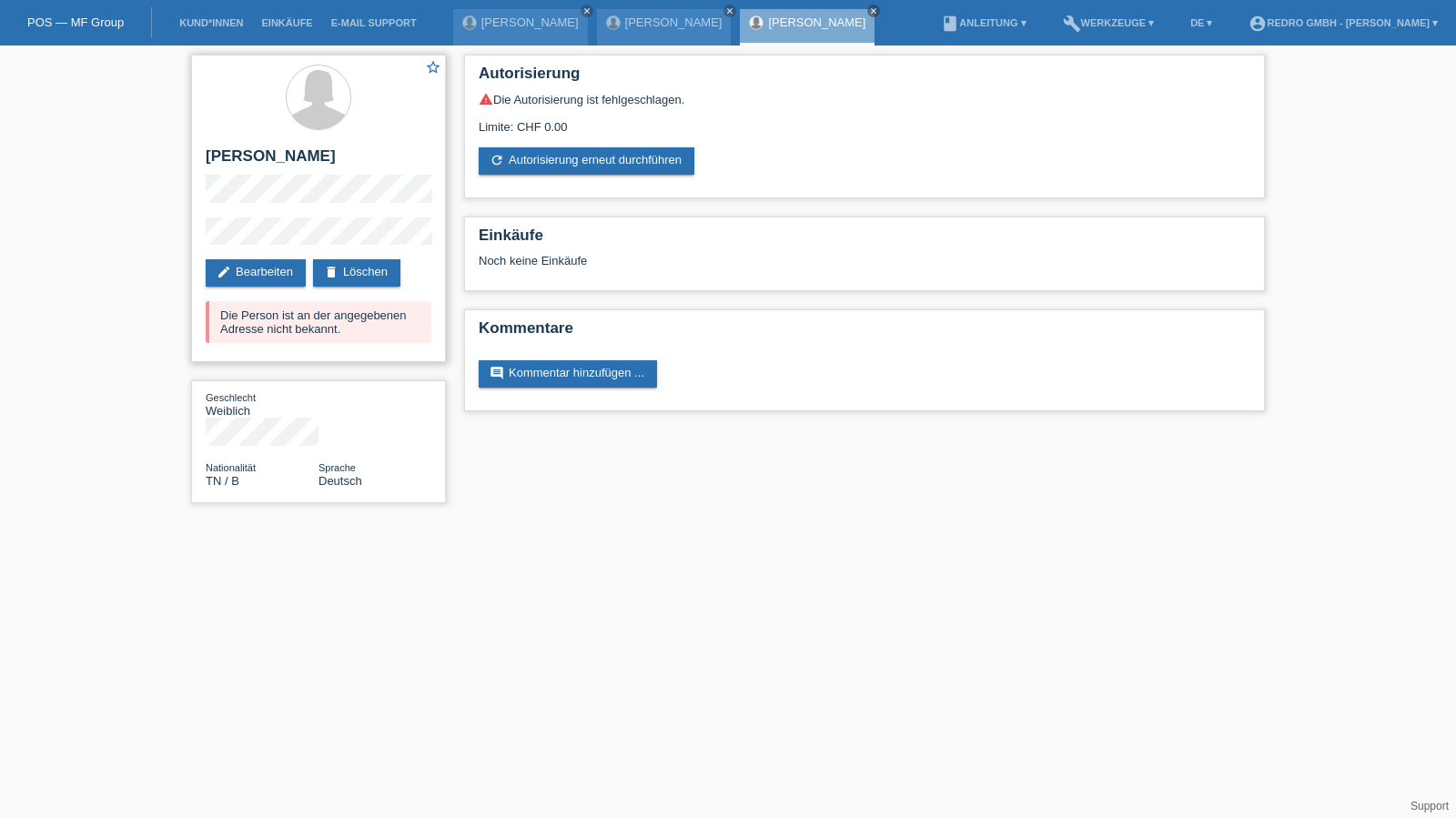
click at [275, 156] on h2 "[PERSON_NAME]" at bounding box center [319, 161] width 226 height 27
copy div "[PERSON_NAME]"
click at [290, 161] on h2 "[PERSON_NAME]" at bounding box center [319, 161] width 226 height 27
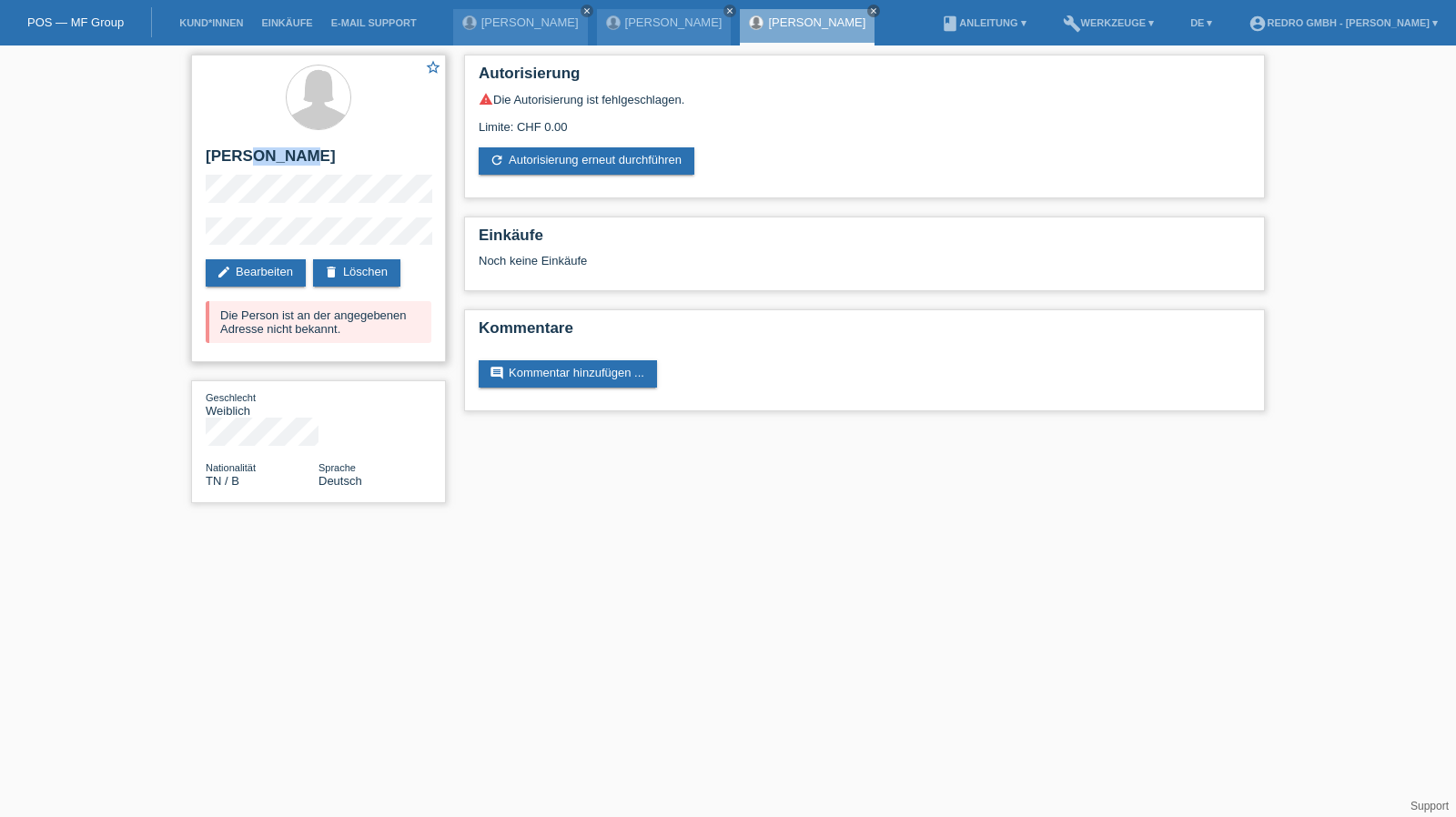
click at [290, 161] on h2 "[PERSON_NAME]" at bounding box center [319, 161] width 226 height 27
drag, startPoint x: 395, startPoint y: 248, endPoint x: 185, endPoint y: 241, distance: 210.1
click at [185, 241] on div "star_border Wiem Brahem edit Bearbeiten delete Löschen Die Person ist an der an…" at bounding box center [319, 283] width 273 height 476
copy div "edit Bearbeiten"
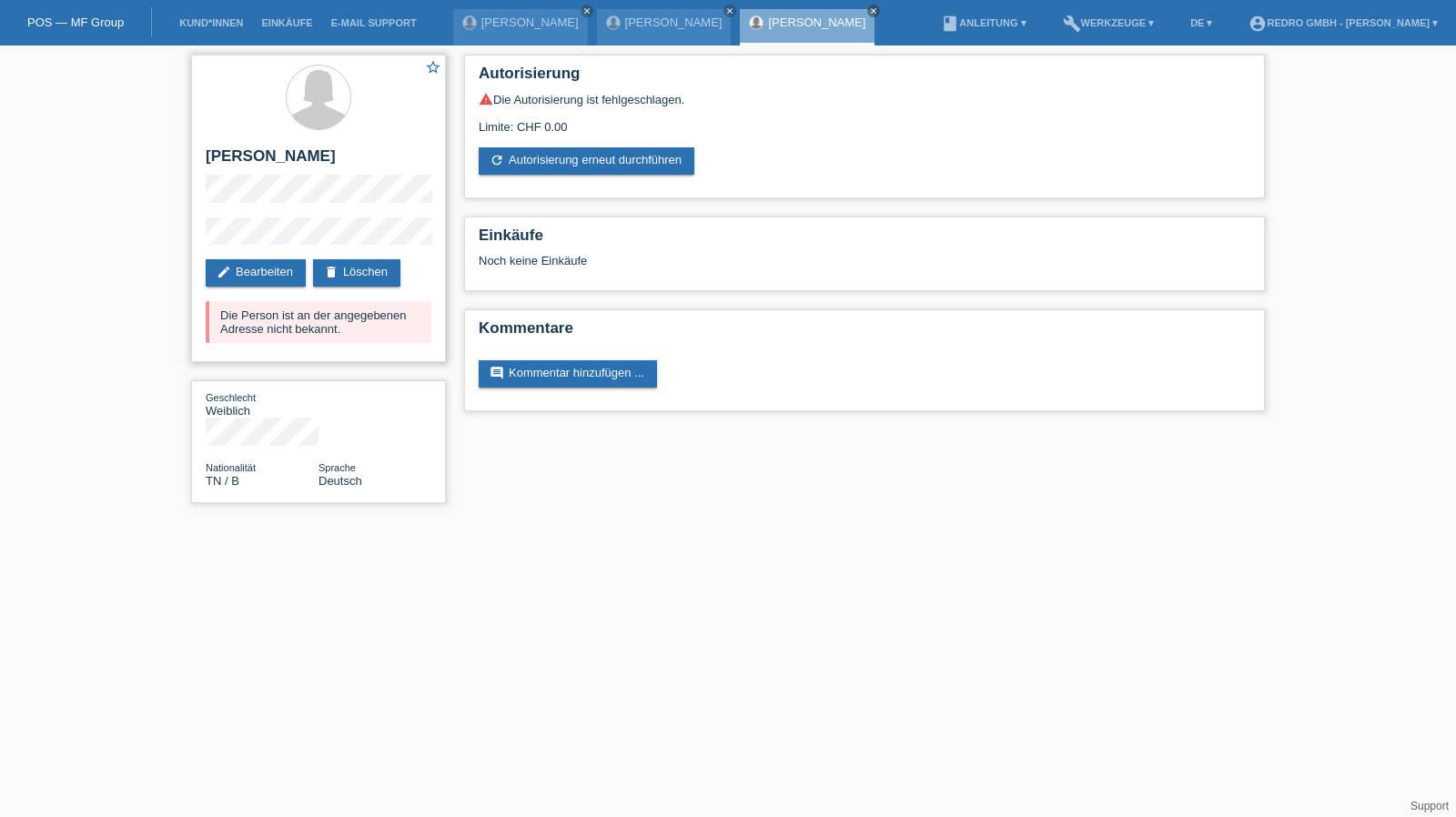
click at [397, 204] on div "star_border Wiem Brahem edit Bearbeiten delete Löschen Die Person ist an der an…" at bounding box center [318, 208] width 255 height 307
click at [185, 236] on div "star_border Wiem Brahem edit Bearbeiten delete Löschen Die Person ist an der an…" at bounding box center [319, 283] width 273 height 476
click at [186, 19] on link "Kund*innen" at bounding box center [211, 23] width 82 height 11
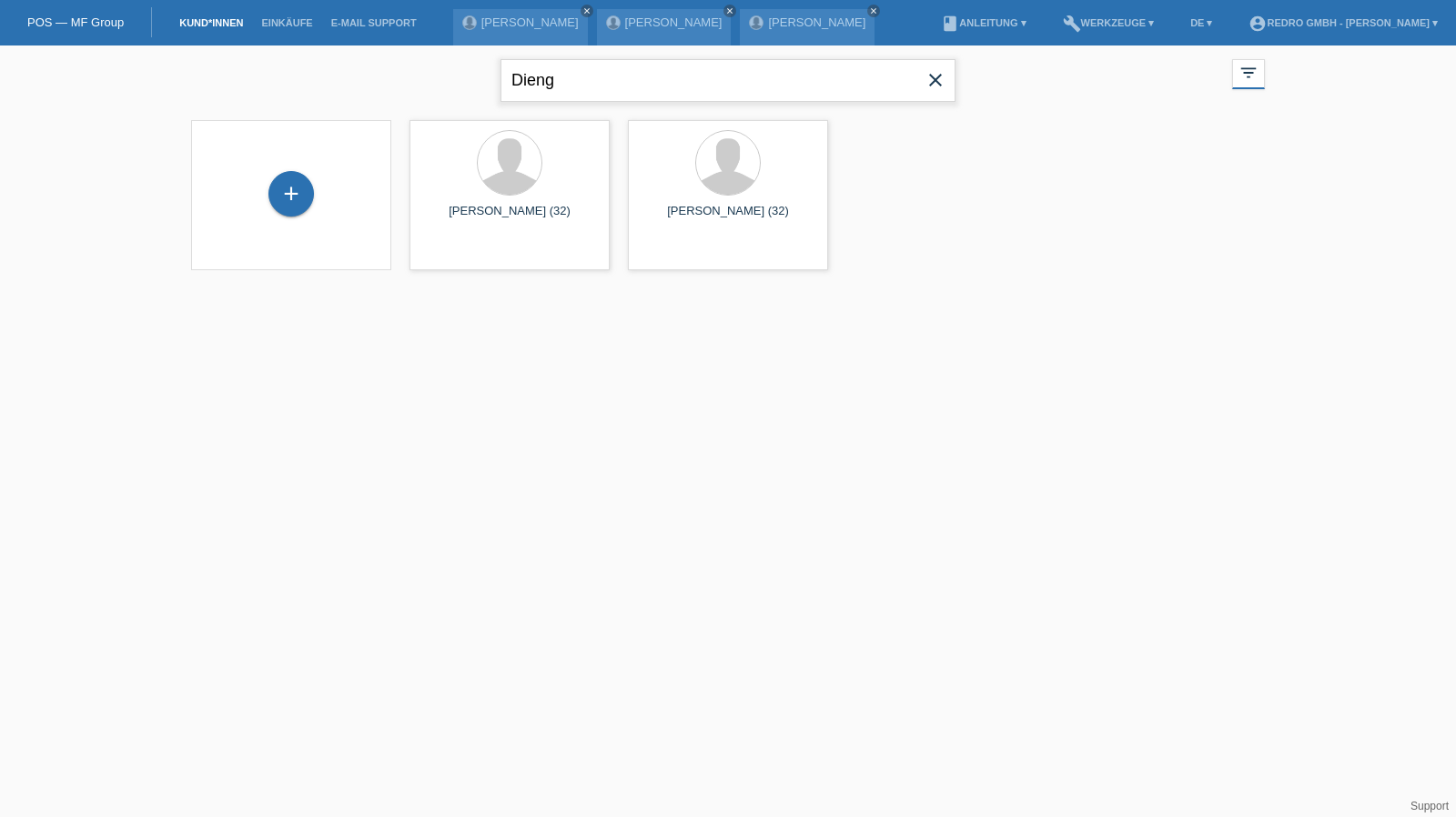
click at [584, 61] on input "Dieng" at bounding box center [728, 80] width 455 height 42
type input "abohanan"
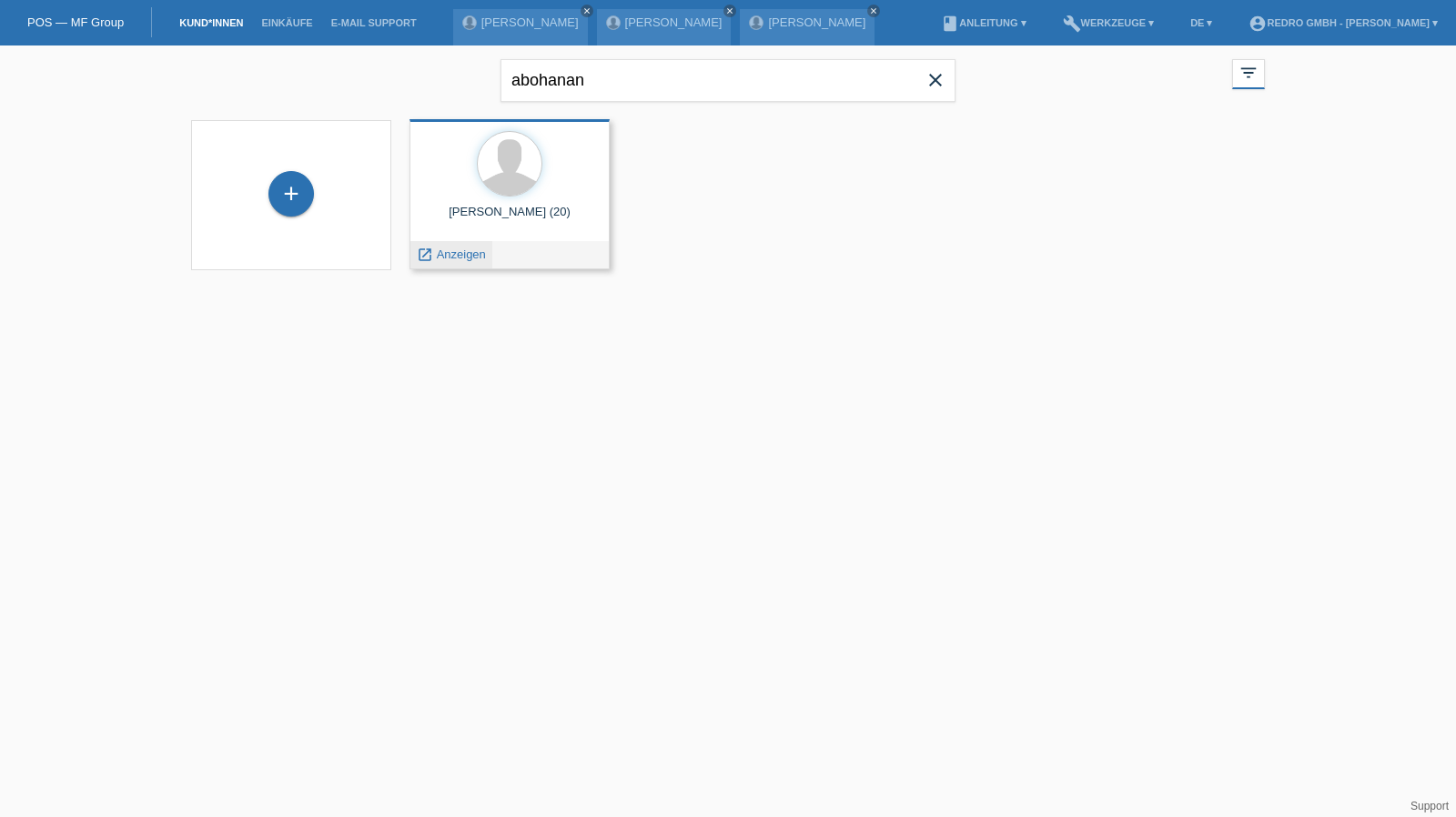
click at [465, 258] on span "Anzeigen" at bounding box center [462, 254] width 49 height 14
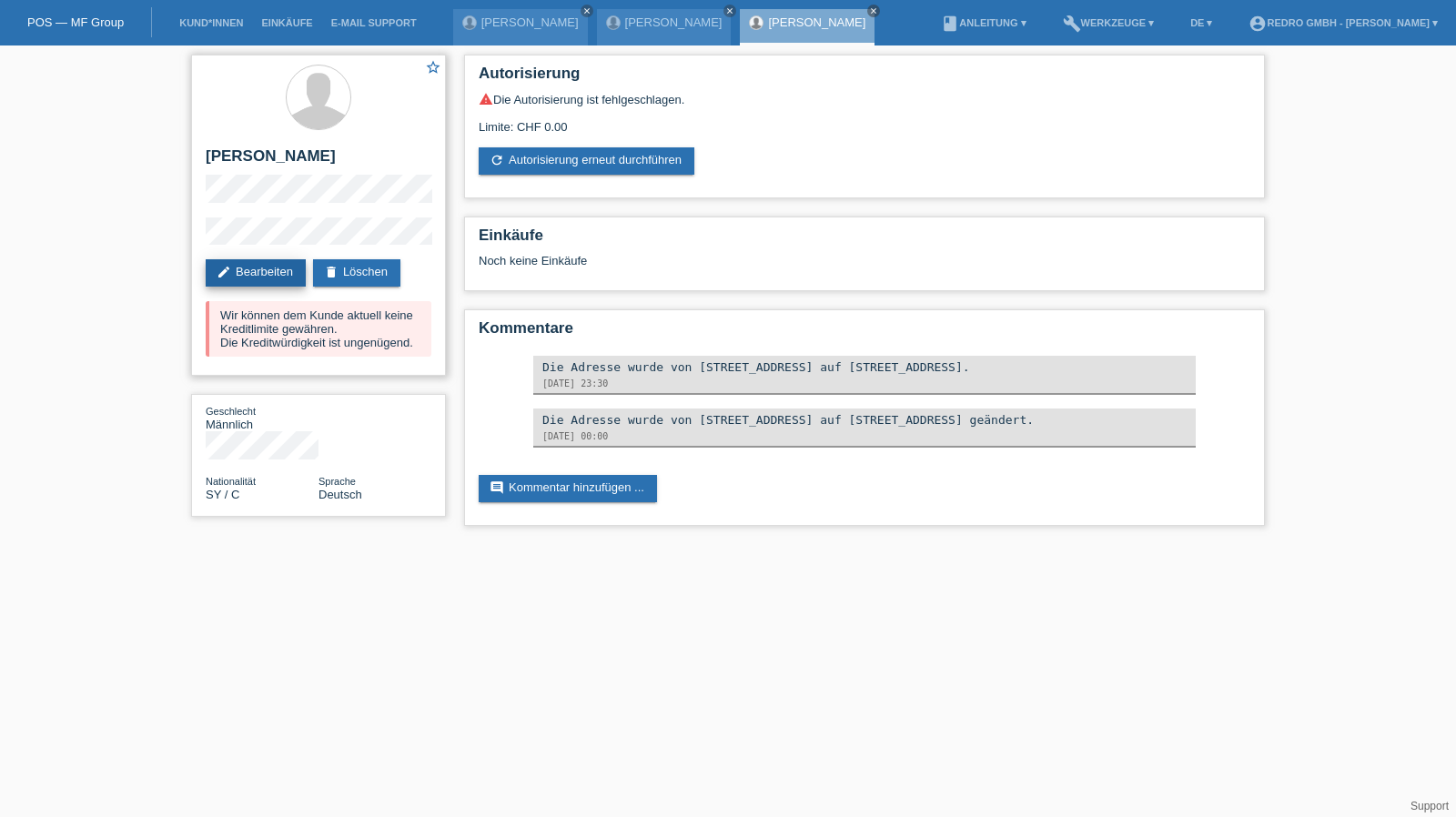
click at [283, 270] on link "edit Bearbeiten" at bounding box center [256, 273] width 100 height 27
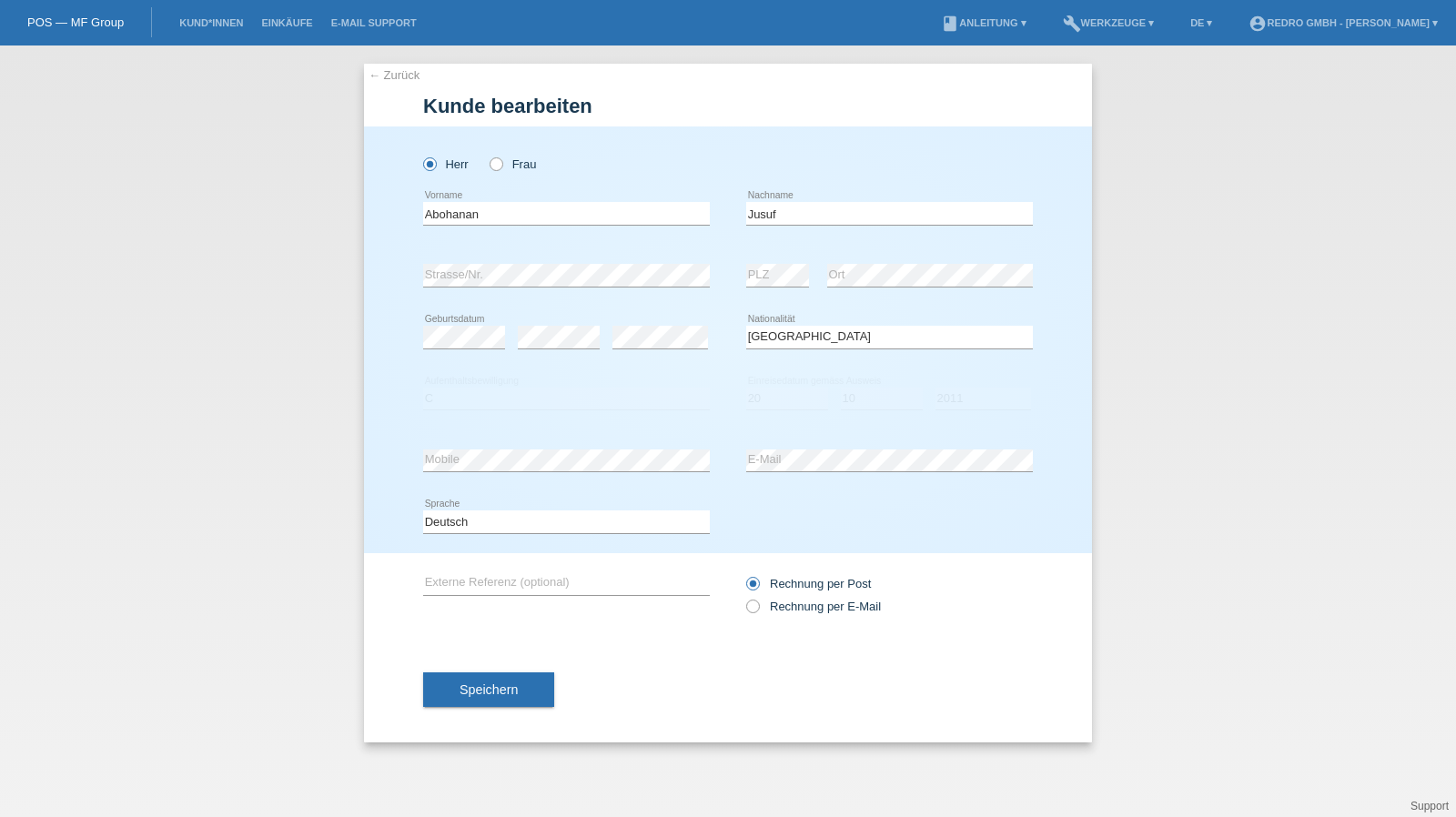
select select "SY"
select select "C"
select select "20"
select select "10"
select select "2011"
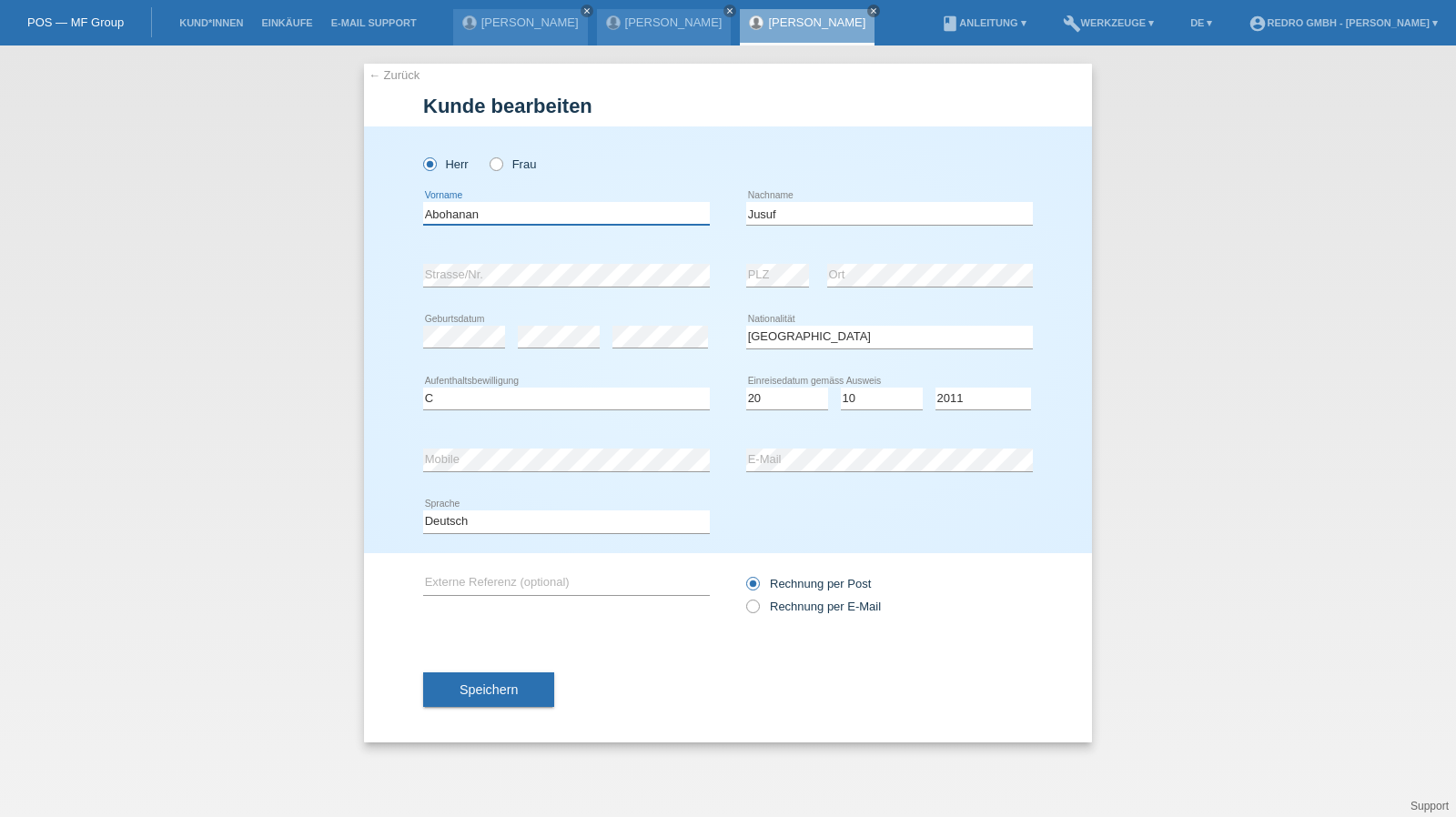
click at [551, 211] on input "Abohanan" at bounding box center [566, 213] width 287 height 23
type input "Jusuf"
type input "Abohanan"
select select "B"
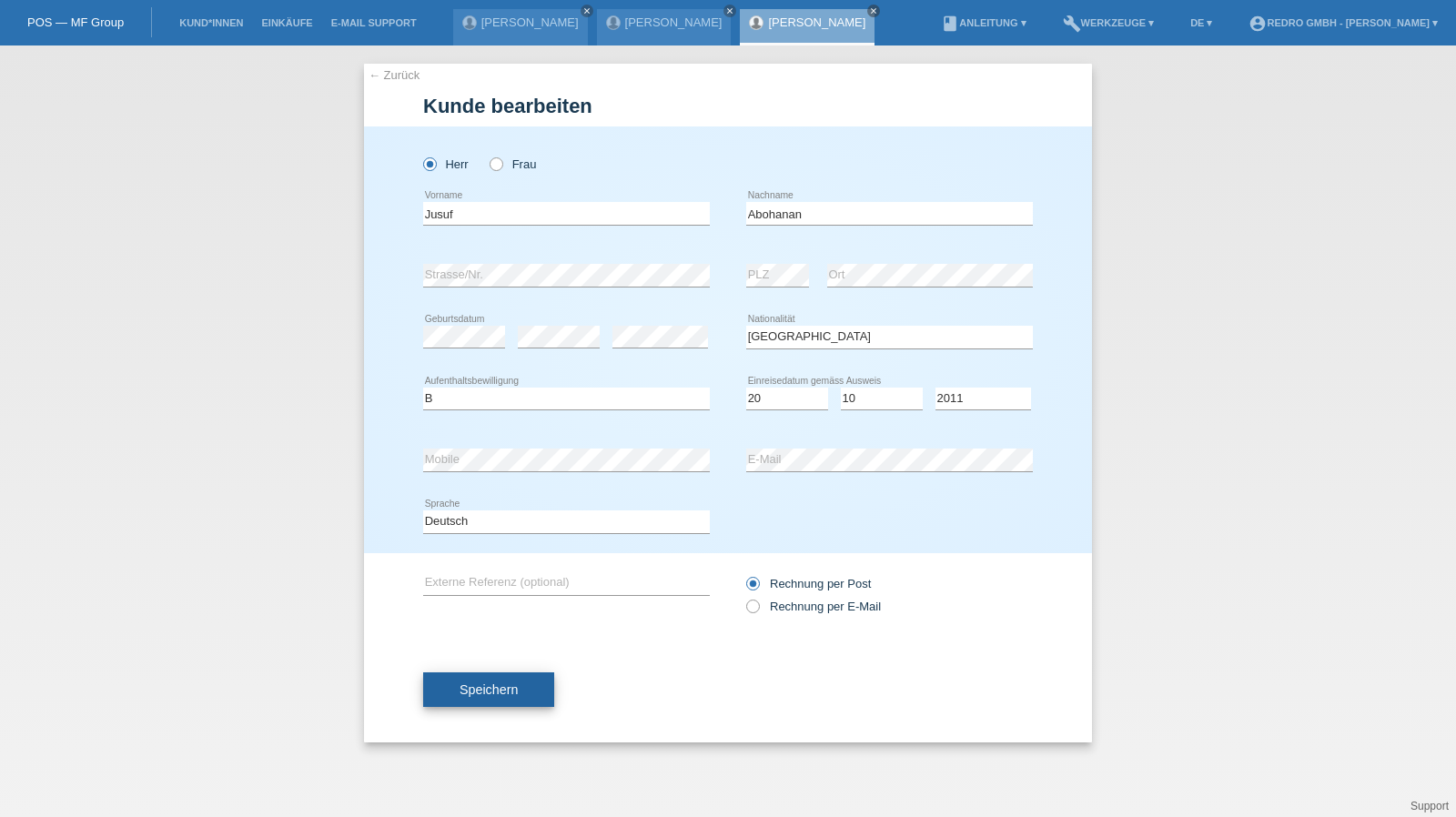
click at [525, 702] on button "Speichern" at bounding box center [488, 689] width 131 height 35
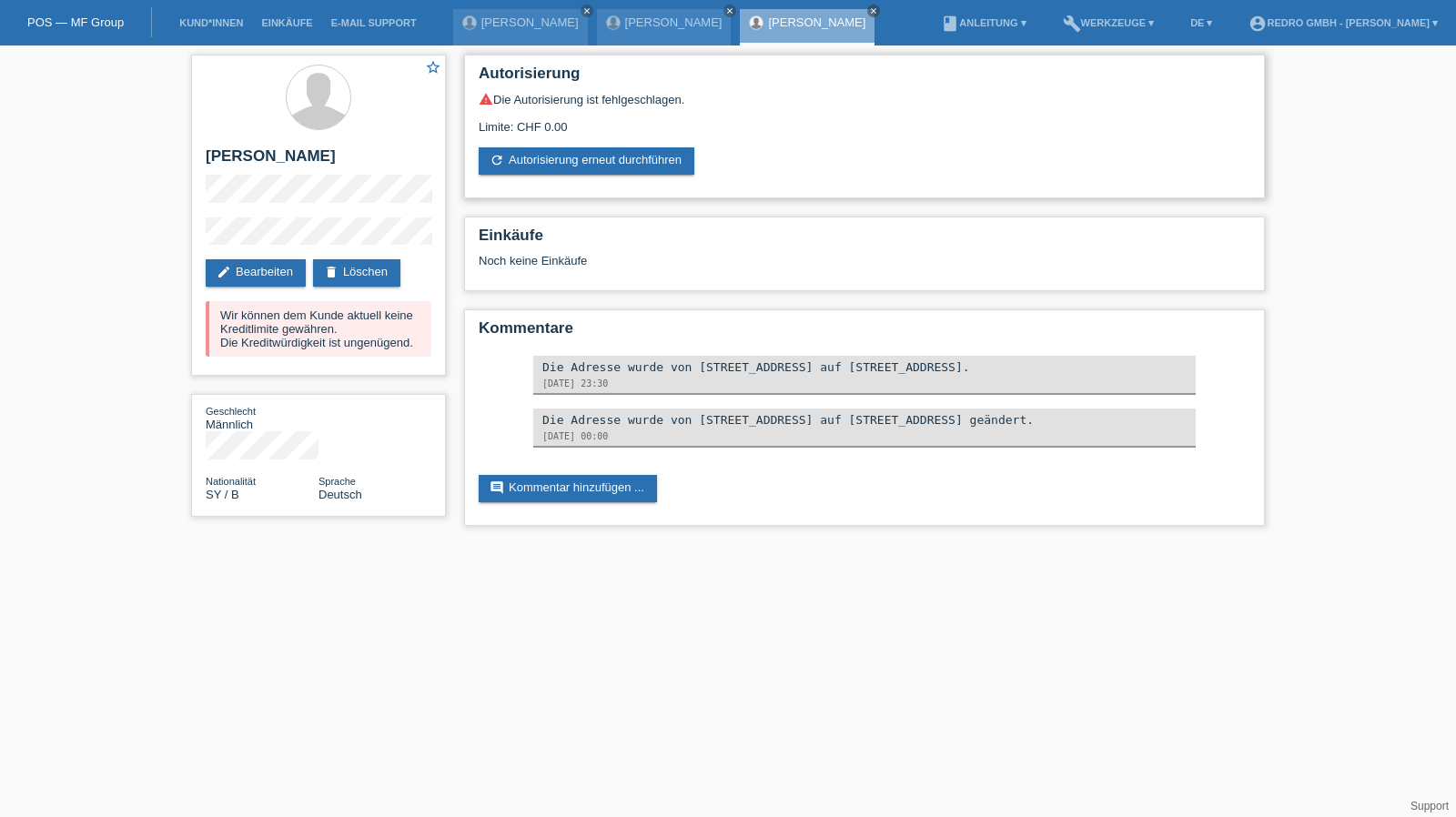
click at [570, 176] on div "Autorisierung warning Die Autorisierung ist fehlgeschlagen. Limite: CHF 0.00 re…" at bounding box center [865, 126] width 801 height 144
click at [570, 171] on link "refresh Autorisierung erneut durchführen" at bounding box center [586, 161] width 215 height 27
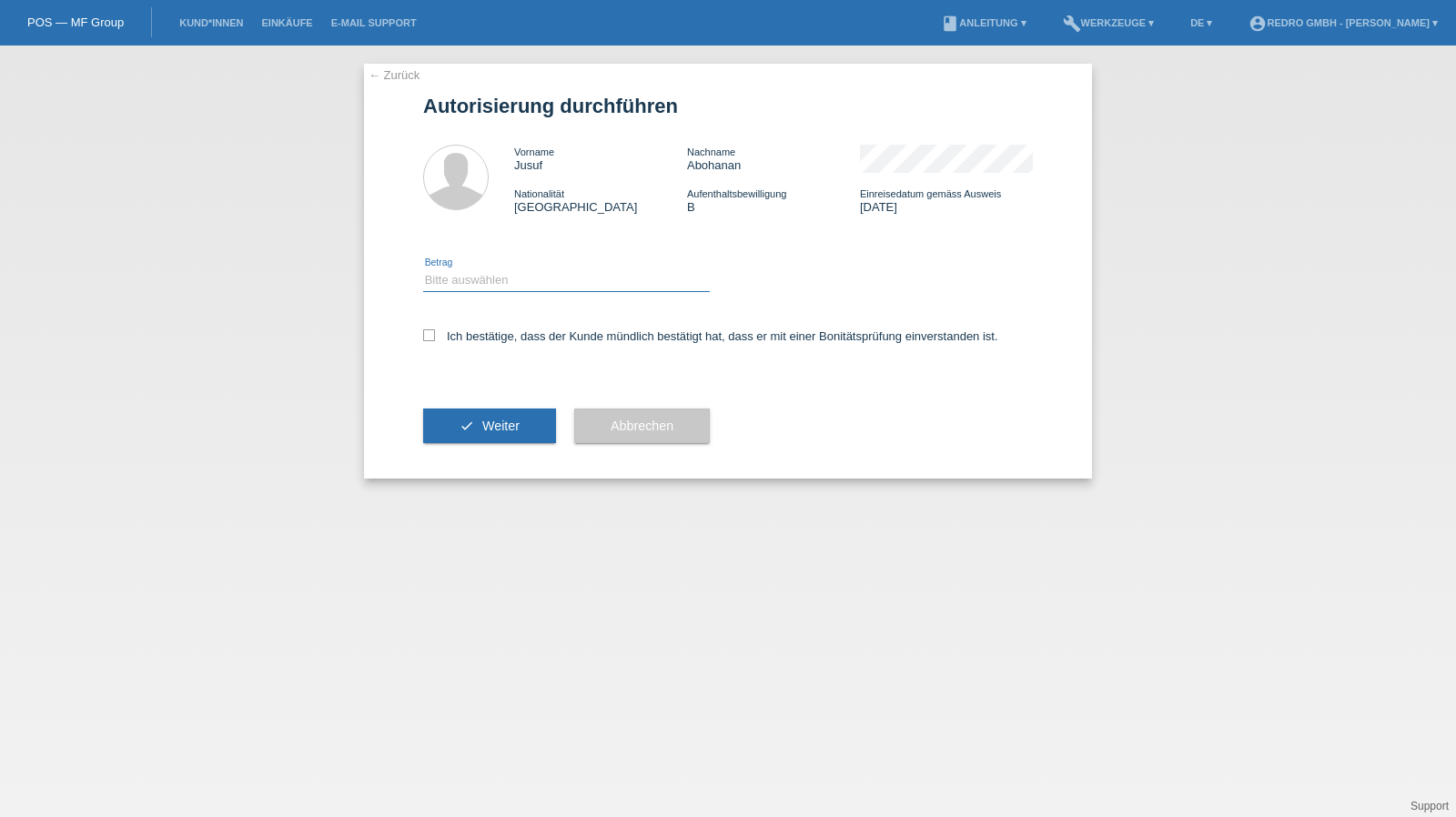
click at [452, 287] on select "Bitte auswählen CHF 1.00 - CHF 499.00 CHF 500.00 - CHF 1'999.00 CHF 2'000.00 - …" at bounding box center [566, 279] width 287 height 22
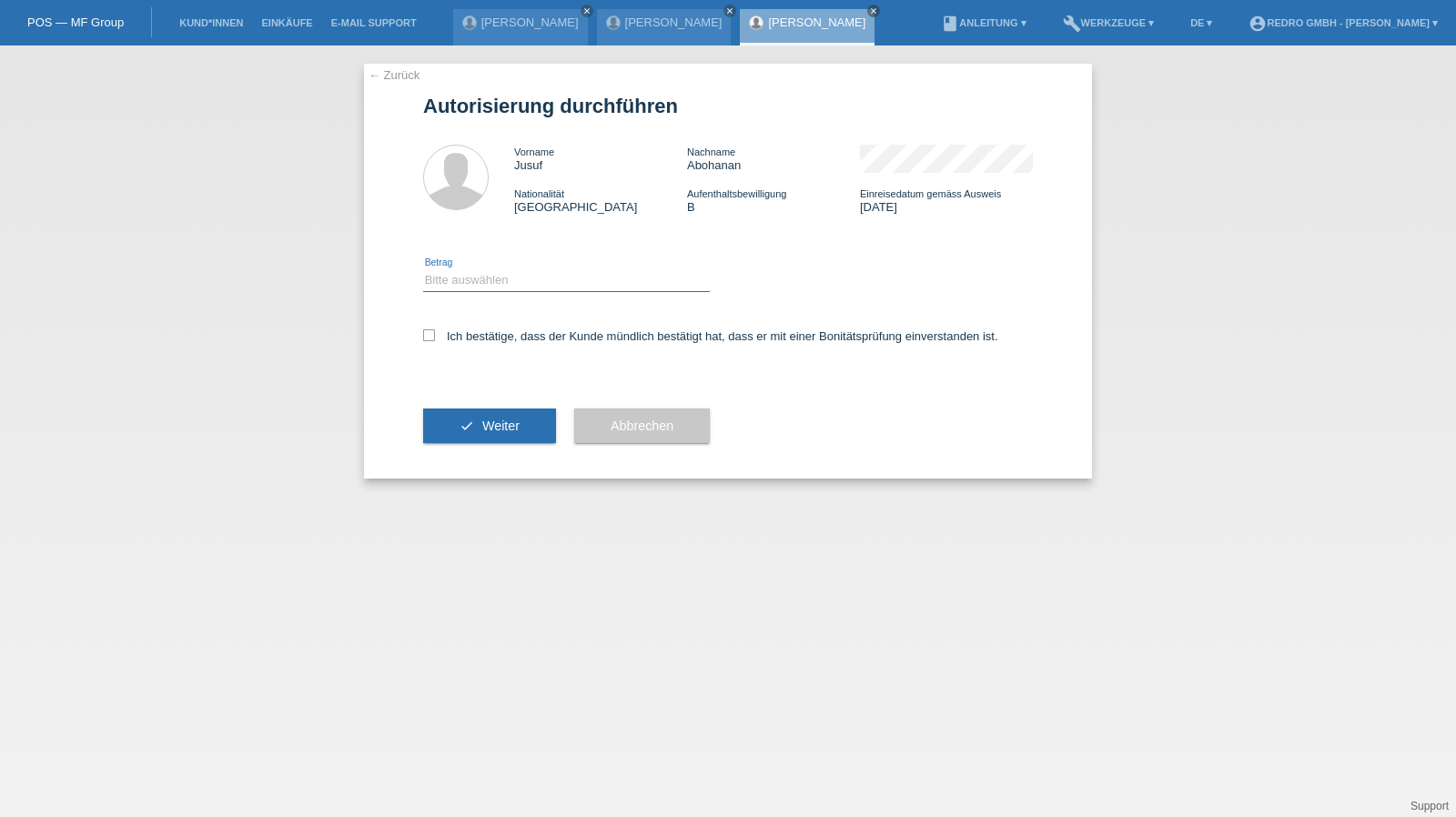
select select "1"
click at [423, 269] on select "Bitte auswählen CHF 1.00 - CHF 499.00 CHF 500.00 - CHF 1'999.00 CHF 2'000.00 - …" at bounding box center [566, 279] width 287 height 22
click at [457, 341] on label "Ich bestätige, dass der Kunde mündlich bestätigt hat, dass er mit einer Bonität…" at bounding box center [711, 336] width 576 height 14
click at [435, 341] on input "Ich bestätige, dass der Kunde mündlich bestätigt hat, dass er mit einer Bonität…" at bounding box center [429, 335] width 12 height 12
checkbox input "true"
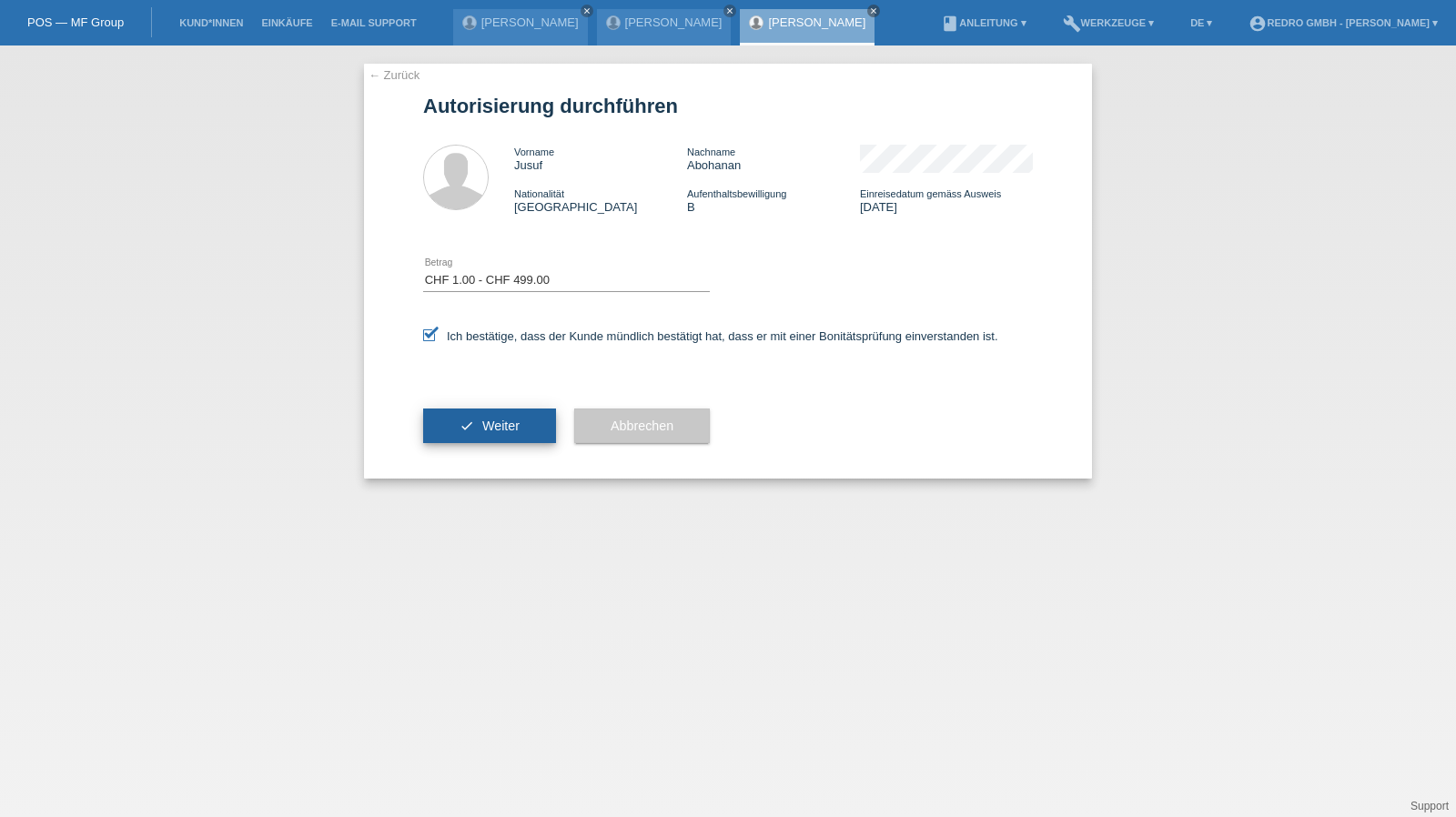
click at [495, 439] on button "check Weiter" at bounding box center [489, 426] width 133 height 35
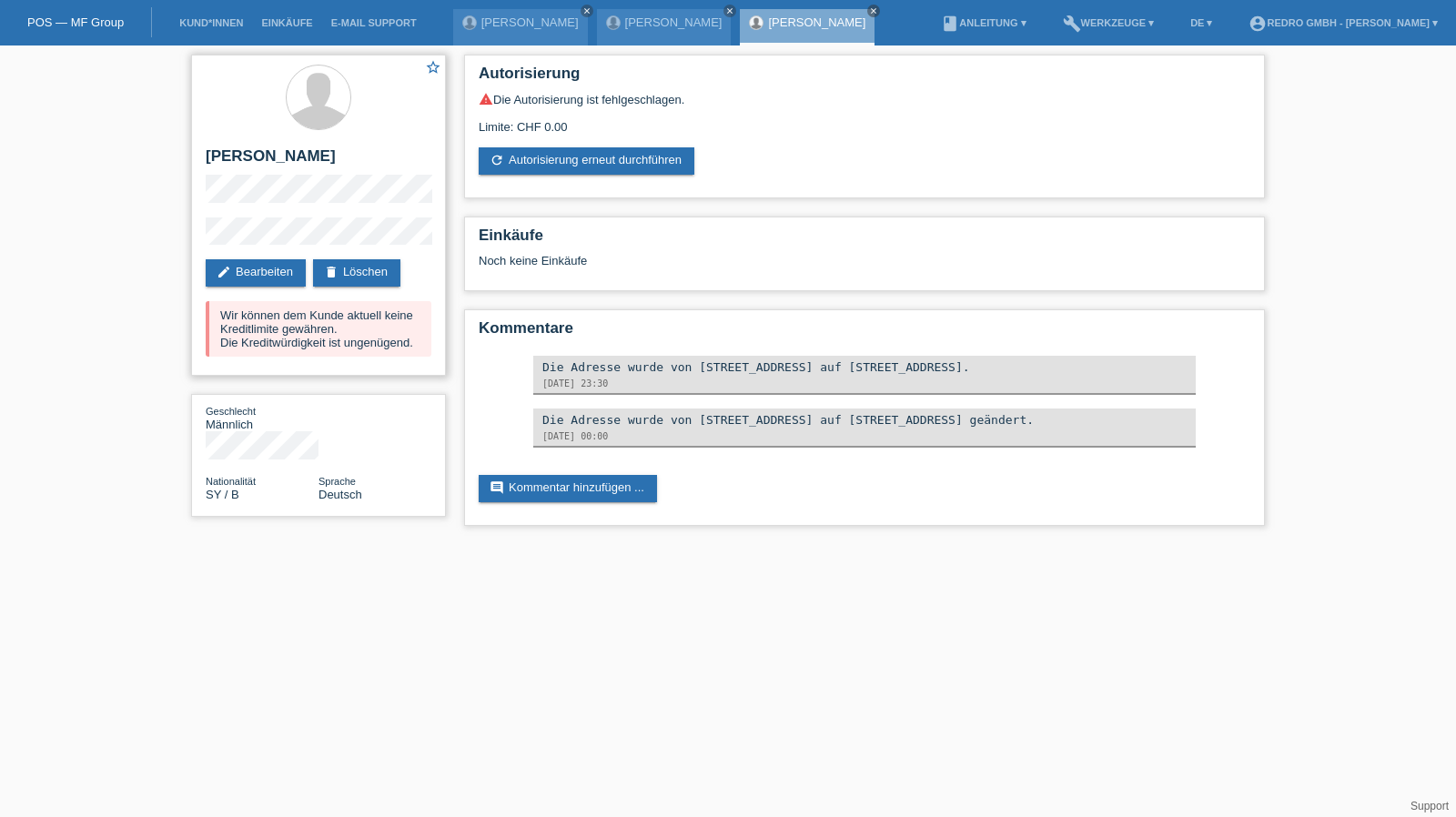
click at [285, 155] on h2 "[PERSON_NAME]" at bounding box center [319, 161] width 226 height 27
copy h2 "Abohanan"
click at [289, 152] on h2 "Jusuf Abohanan" at bounding box center [319, 161] width 226 height 27
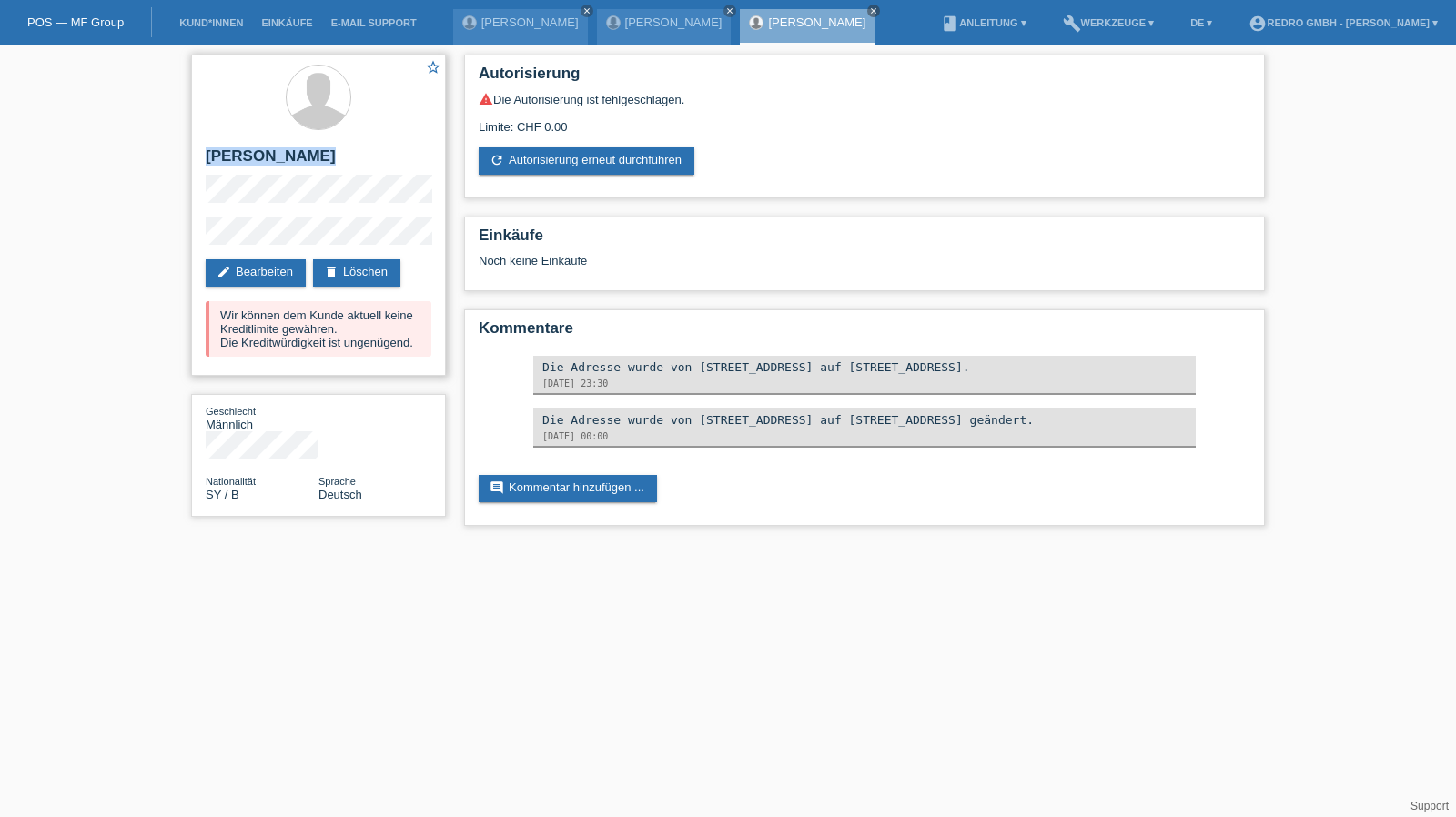
click at [289, 152] on h2 "Jusuf Abohanan" at bounding box center [319, 161] width 226 height 27
click at [120, 241] on div "star_border Jusuf Abohanan edit Bearbeiten delete Löschen Wir können dem Kunde …" at bounding box center [728, 294] width 1456 height 498
click at [625, 24] on link "[PERSON_NAME]" at bounding box center [674, 22] width 98 height 14
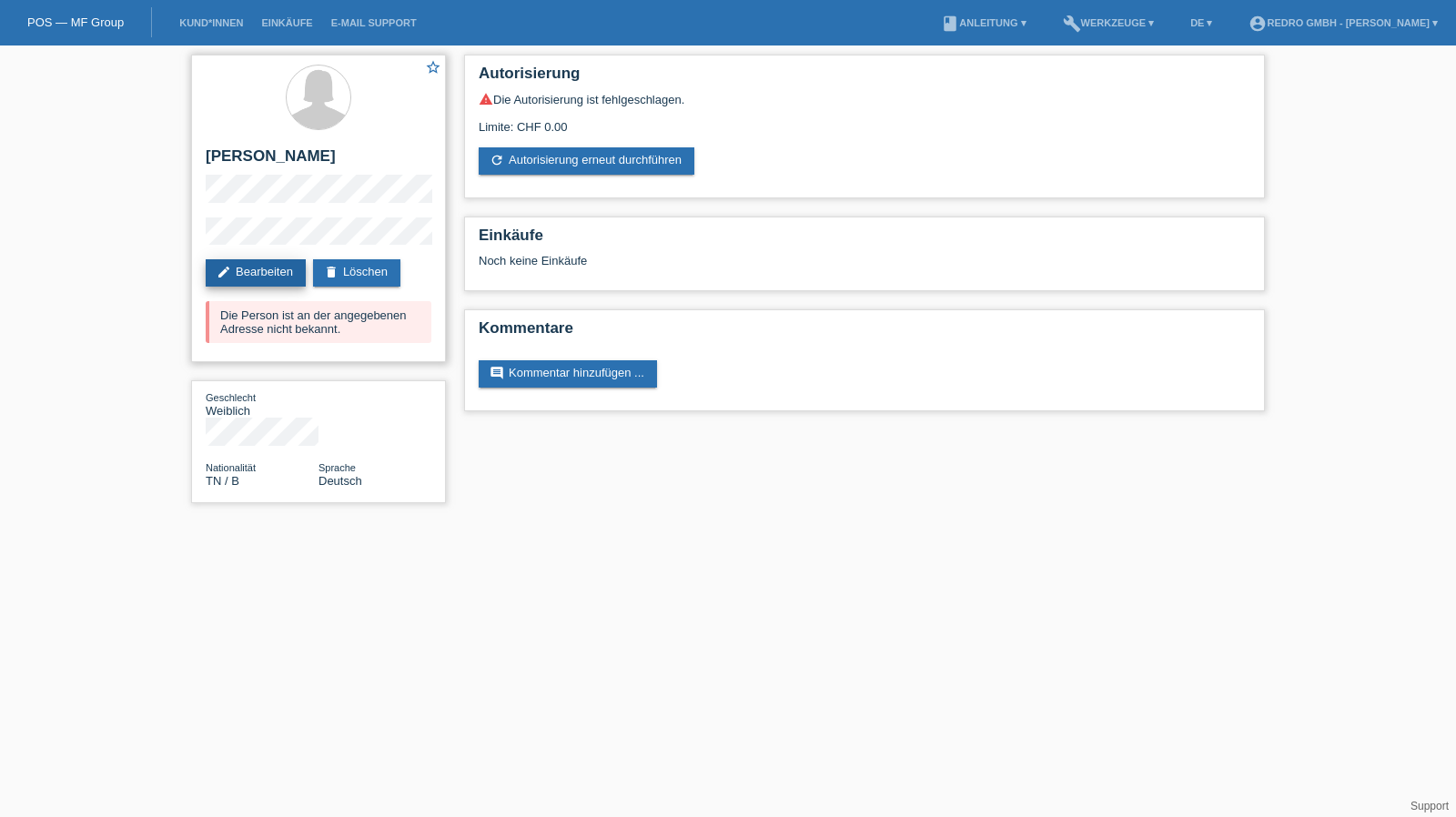
click at [243, 267] on link "edit Bearbeiten" at bounding box center [256, 273] width 100 height 27
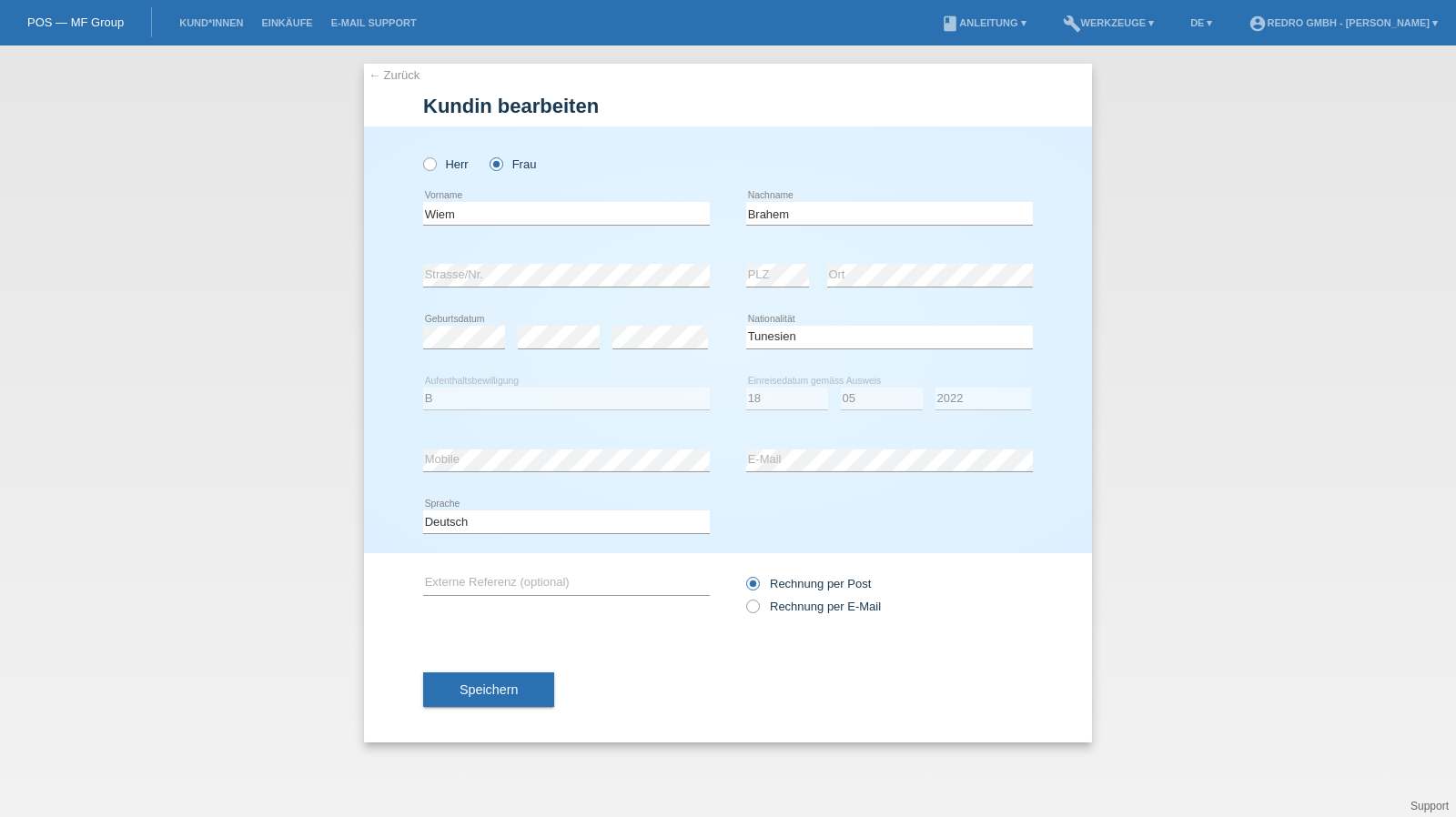
select select "TN"
select select "B"
select select "18"
select select "05"
select select "2022"
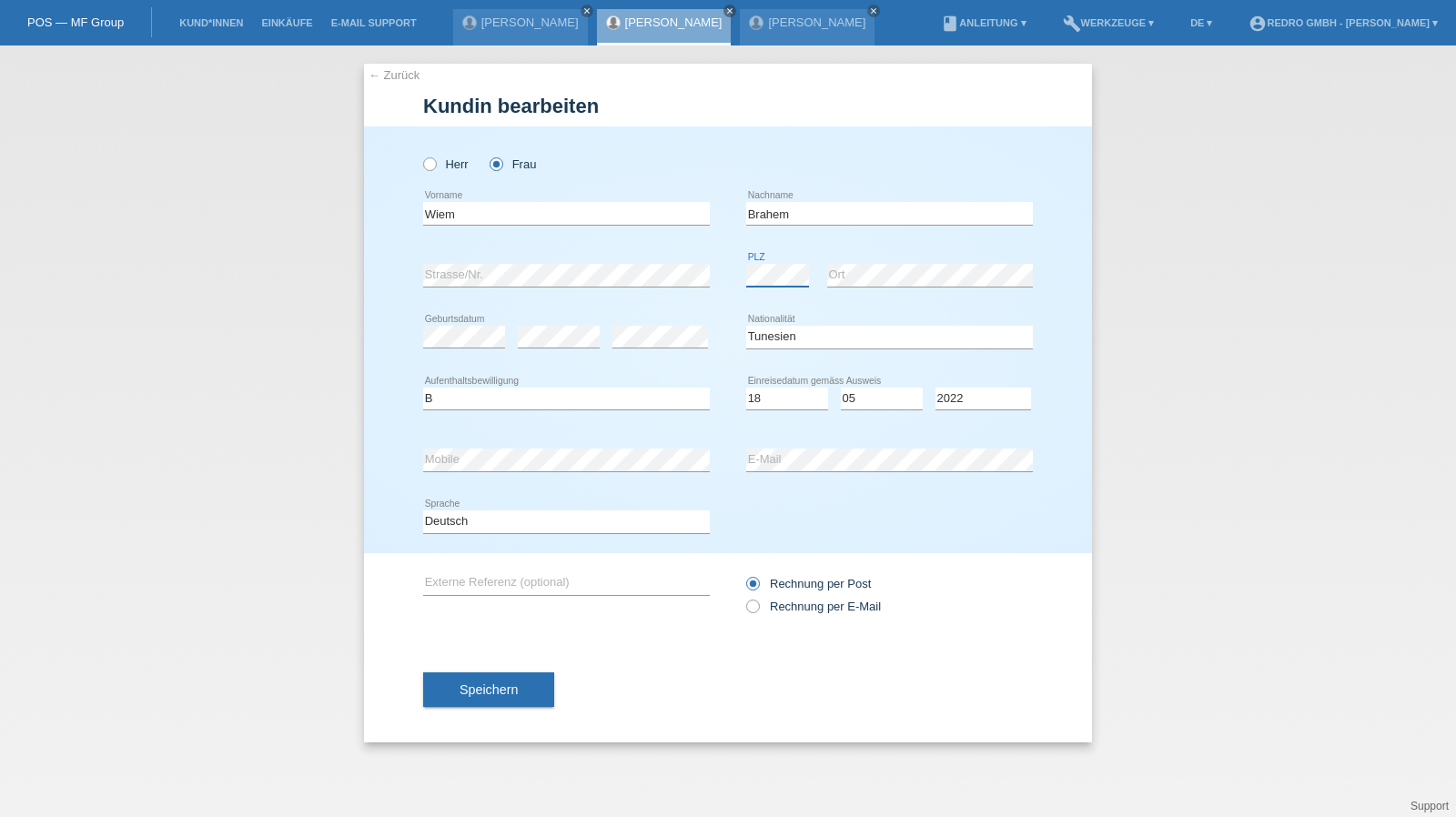
click at [781, 45] on body "POS — MF Group Kund*innen Einkäufe E-Mail Support Erik Vincze close Wiem Brahem" at bounding box center [728, 45] width 1456 height 0
click at [456, 703] on button "Speichern" at bounding box center [488, 689] width 131 height 35
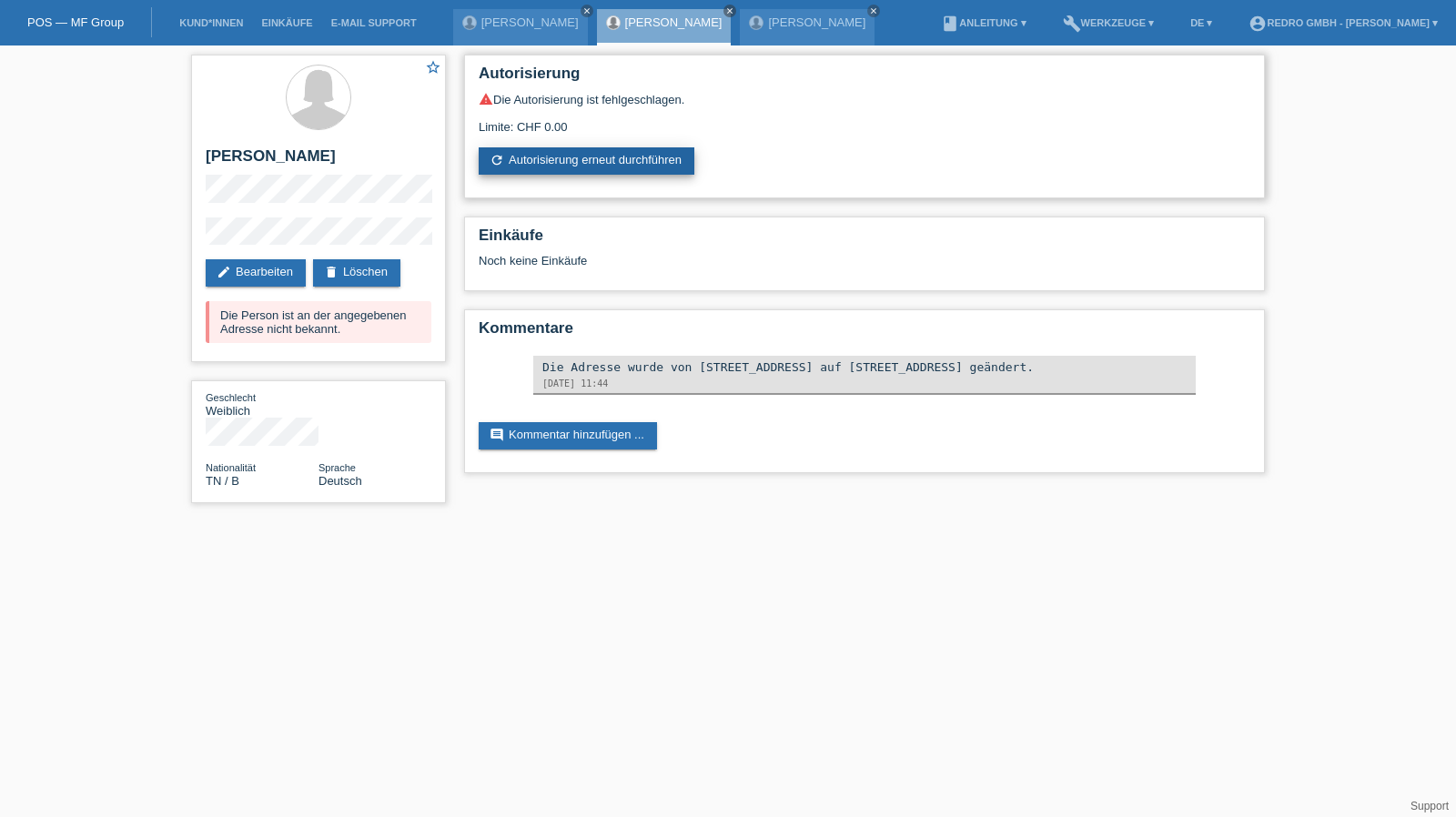
click at [650, 157] on link "refresh Autorisierung erneut durchführen" at bounding box center [586, 161] width 215 height 27
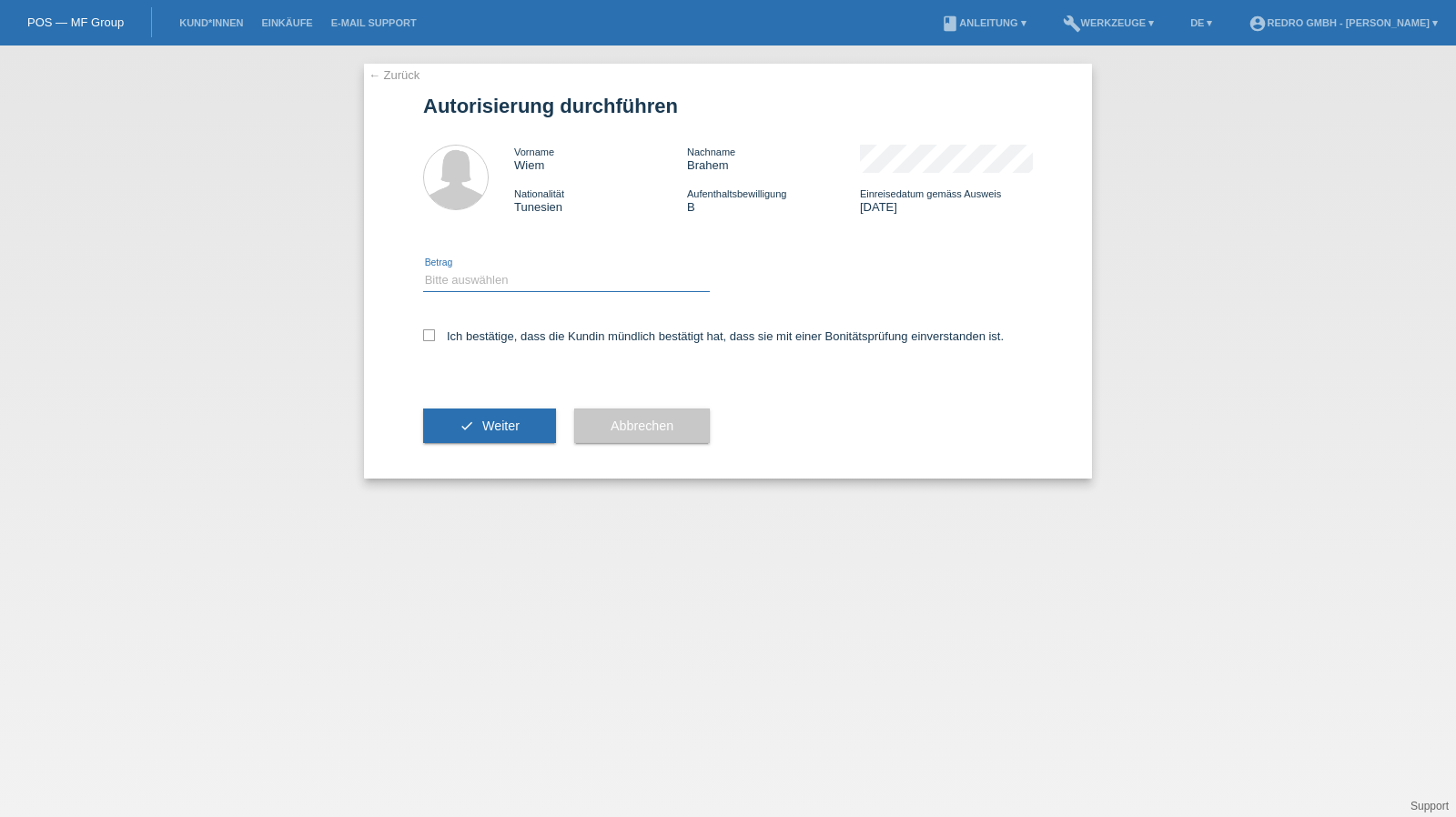
click at [510, 291] on select "Bitte auswählen CHF 1.00 - CHF 499.00 CHF 500.00 - CHF 1'999.00 CHF 2'000.00 - …" at bounding box center [566, 279] width 287 height 22
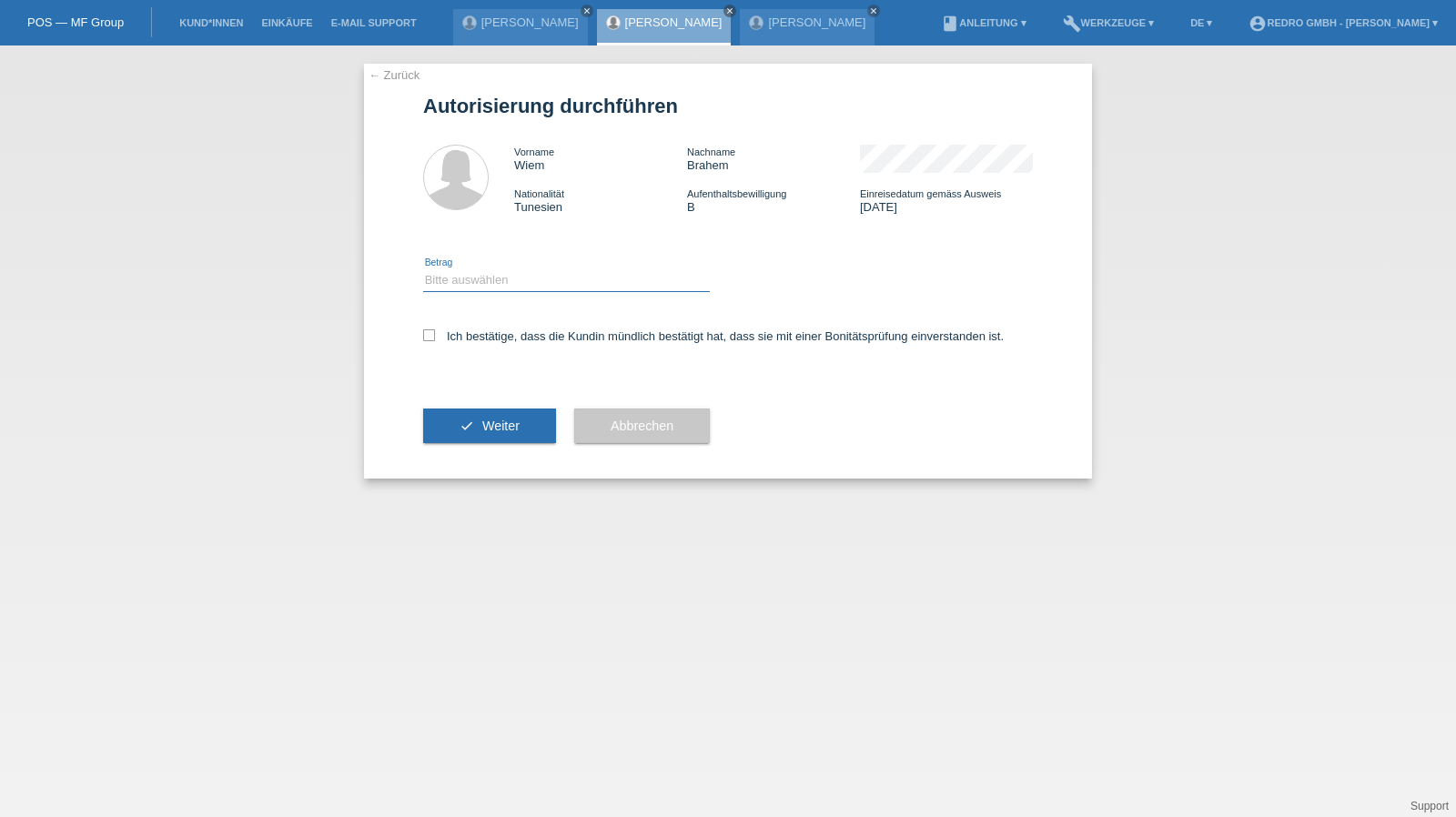
select select "1"
click at [423, 269] on select "Bitte auswählen CHF 1.00 - CHF 499.00 CHF 500.00 - CHF 1'999.00 CHF 2'000.00 - …" at bounding box center [566, 279] width 287 height 22
click at [492, 339] on label "Ich bestätige, dass die Kundin mündlich bestätigt hat, dass sie mit einer Bonit…" at bounding box center [713, 336] width 580 height 14
click at [435, 339] on input "Ich bestätige, dass die Kundin mündlich bestätigt hat, dass sie mit einer Bonit…" at bounding box center [429, 335] width 12 height 12
checkbox input "true"
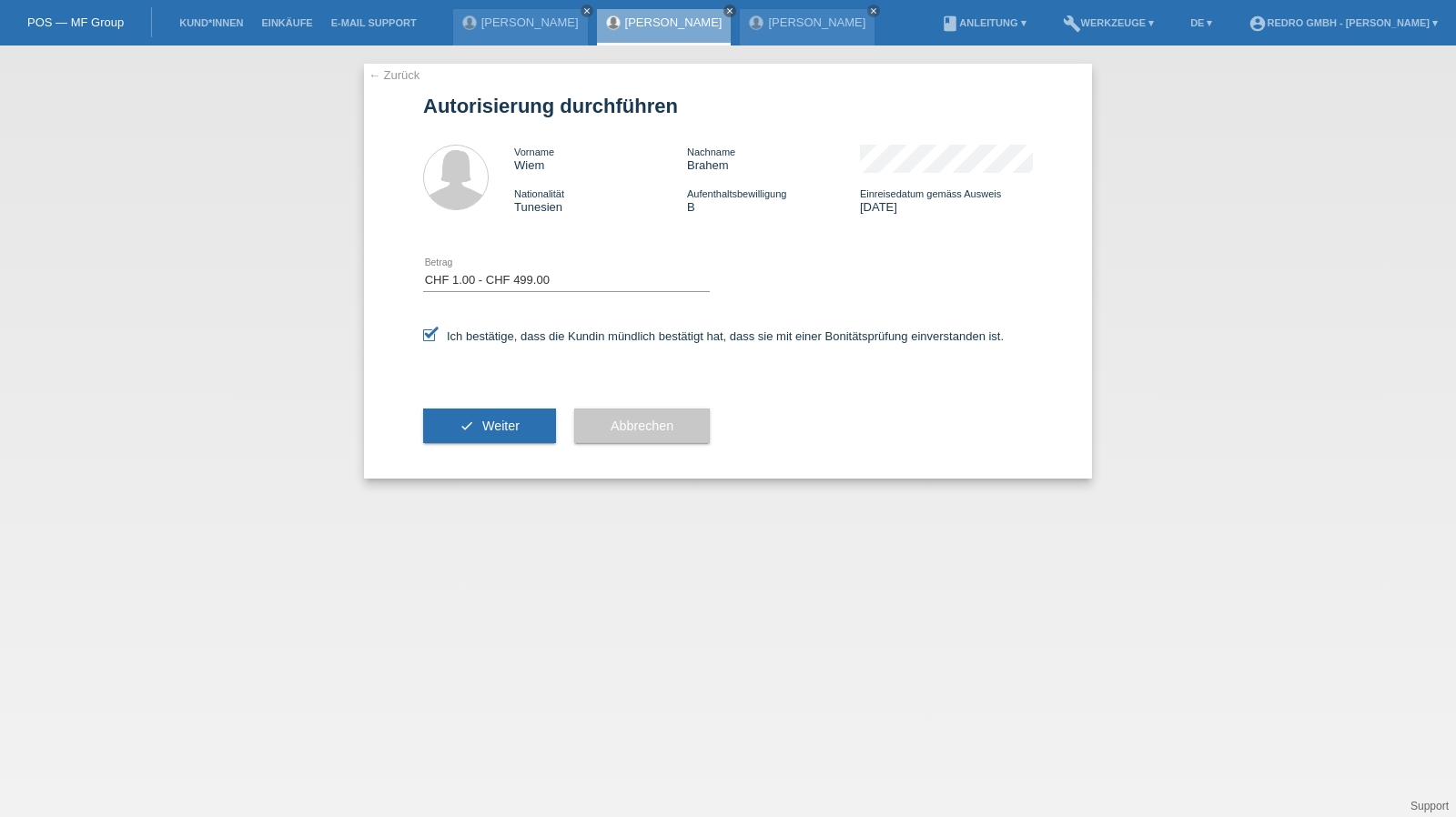
click at [451, 449] on div "check Weiter" at bounding box center [489, 426] width 133 height 105
click at [468, 434] on button "check Weiter" at bounding box center [489, 426] width 133 height 35
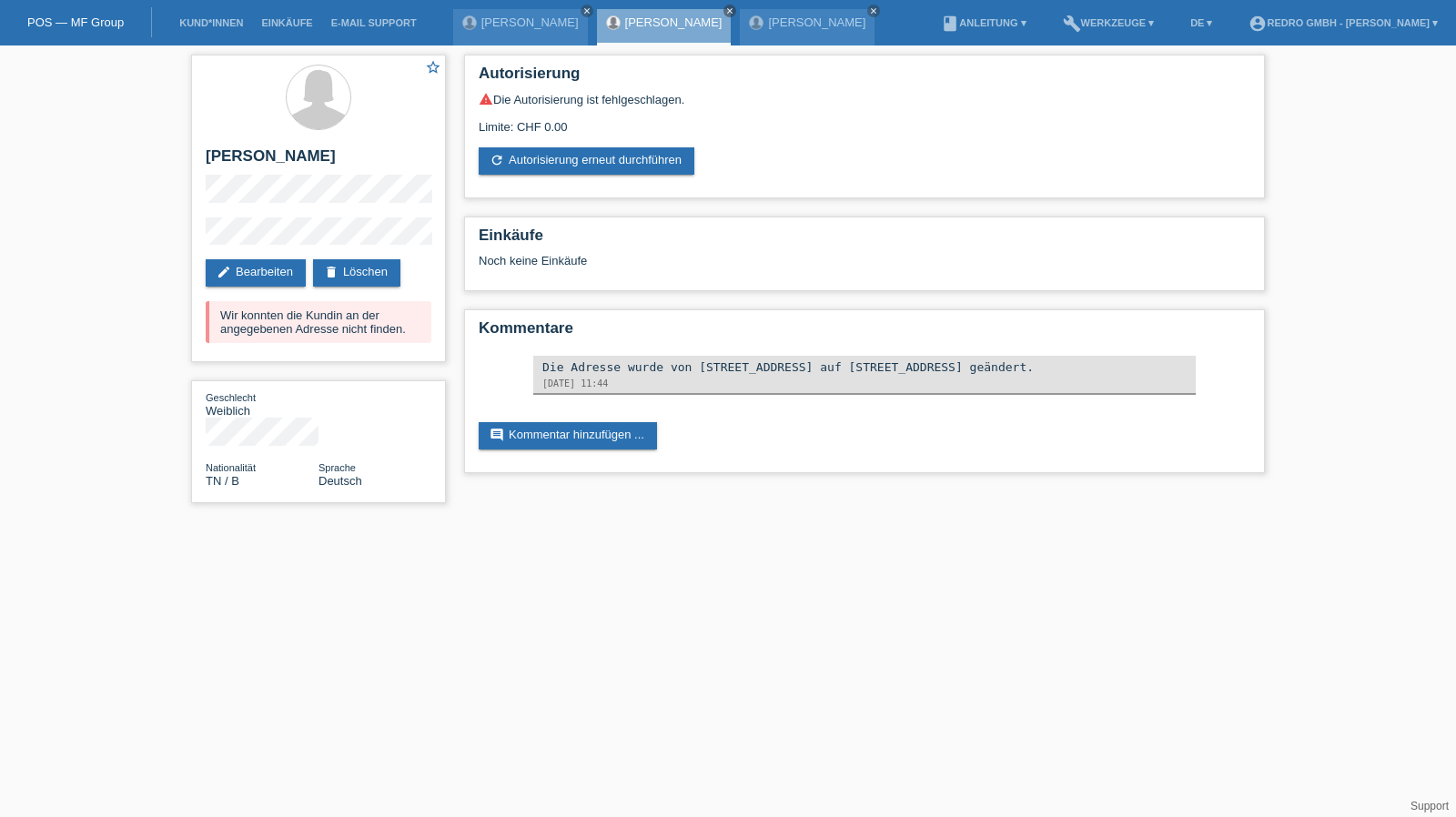
click at [221, 17] on li "Kund*innen" at bounding box center [211, 23] width 82 height 46
click at [217, 24] on link "Kund*innen" at bounding box center [211, 23] width 82 height 11
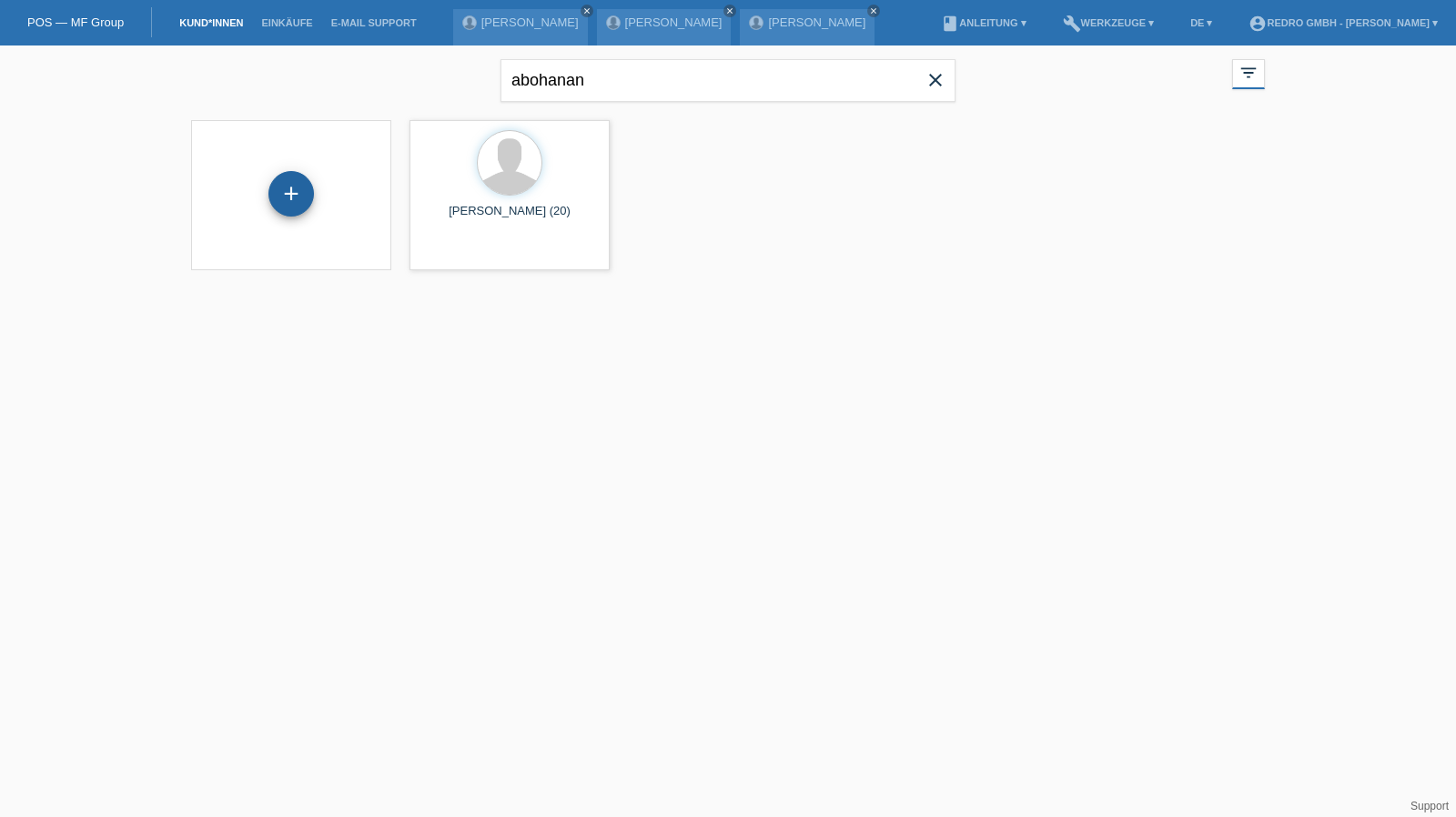
click at [290, 195] on div "+" at bounding box center [291, 194] width 45 height 45
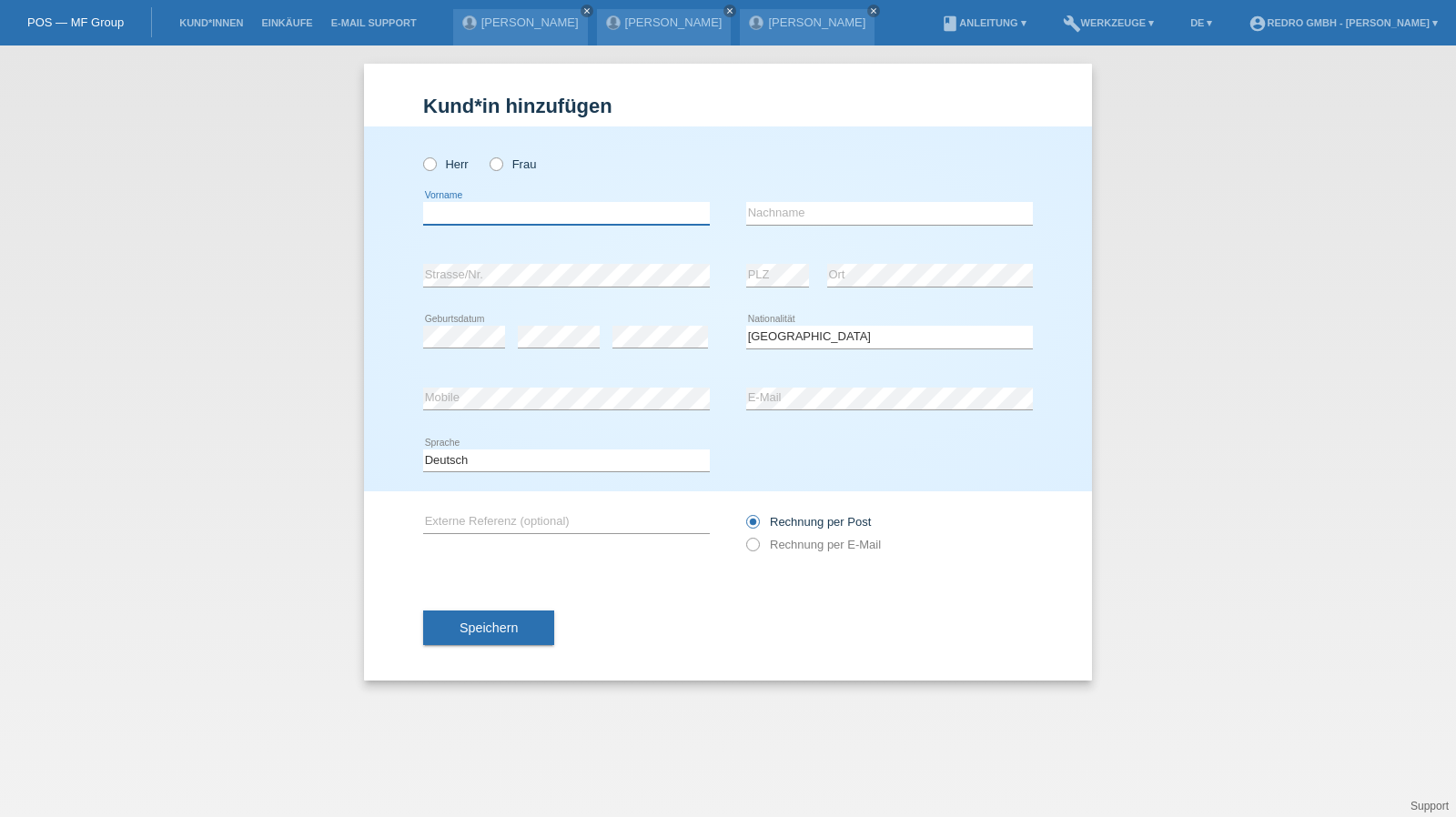
click at [521, 212] on input "text" at bounding box center [566, 213] width 287 height 23
type input "[PERSON_NAME] [PERSON_NAME]"
type input "Theurillat"
click at [824, 219] on input "Theurillat" at bounding box center [890, 213] width 287 height 23
select select "CH"
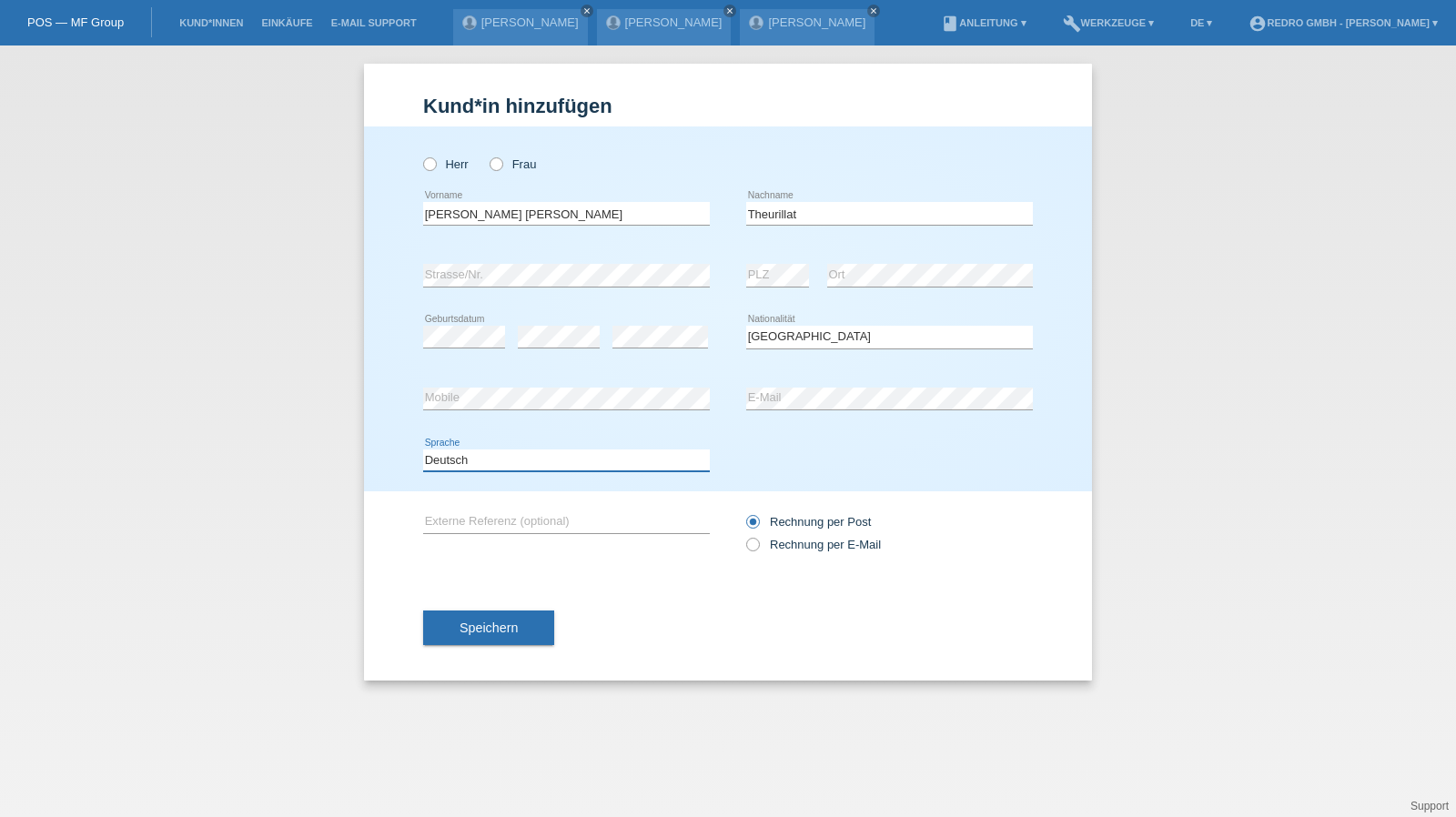
click at [456, 452] on select "Deutsch Français Italiano English" at bounding box center [566, 460] width 287 height 22
select select "fr"
click at [423, 449] on select "Deutsch Français Italiano English" at bounding box center [566, 460] width 287 height 22
click at [469, 637] on button "Speichern" at bounding box center [488, 627] width 131 height 35
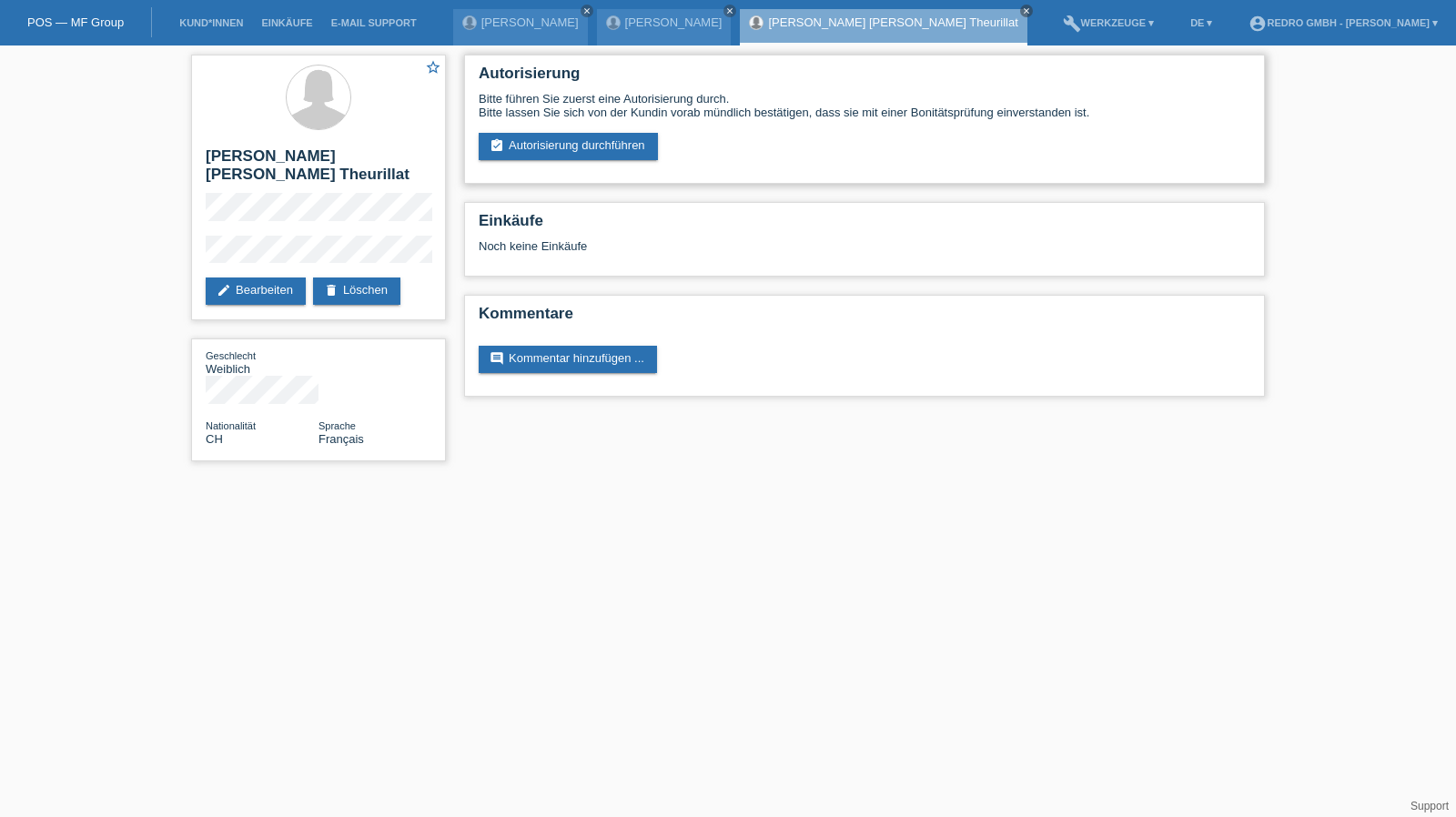
click at [544, 132] on div "Bitte führen Sie zuerst eine Autorisierung durch. Bitte lassen Sie sich von der…" at bounding box center [864, 126] width 772 height 69
click at [542, 136] on link "assignment_turned_in Autorisierung durchführen" at bounding box center [568, 146] width 180 height 27
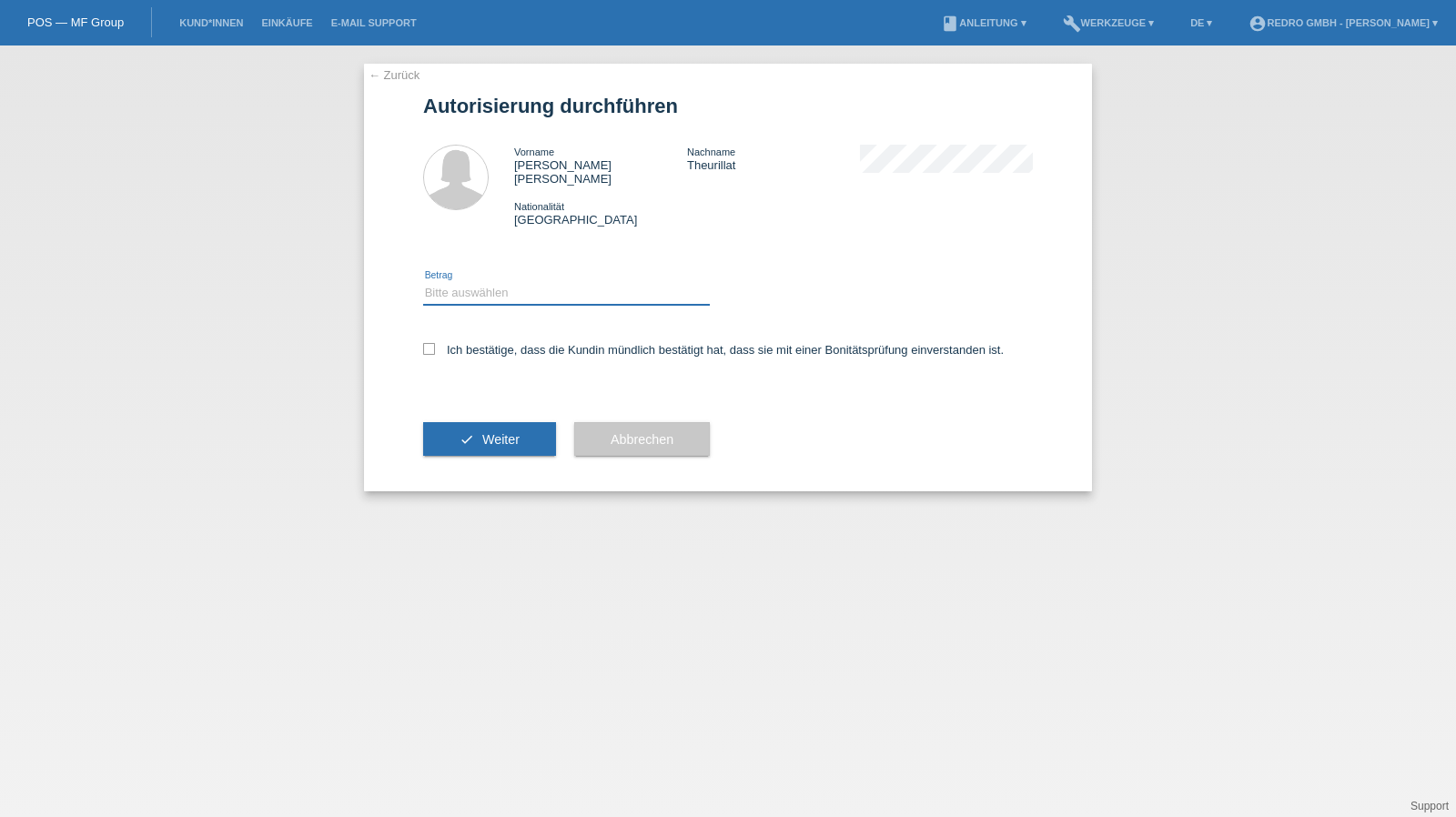
click at [494, 287] on select "Bitte auswählen CHF 1.00 - CHF 499.00 CHF 500.00 - CHF 1'999.00 CHF 2'000.00 - …" at bounding box center [566, 292] width 287 height 22
select select "1"
click at [423, 282] on select "Bitte auswählen CHF 1.00 - CHF 499.00 CHF 500.00 - CHF 1'999.00 CHF 2'000.00 - …" at bounding box center [566, 292] width 287 height 22
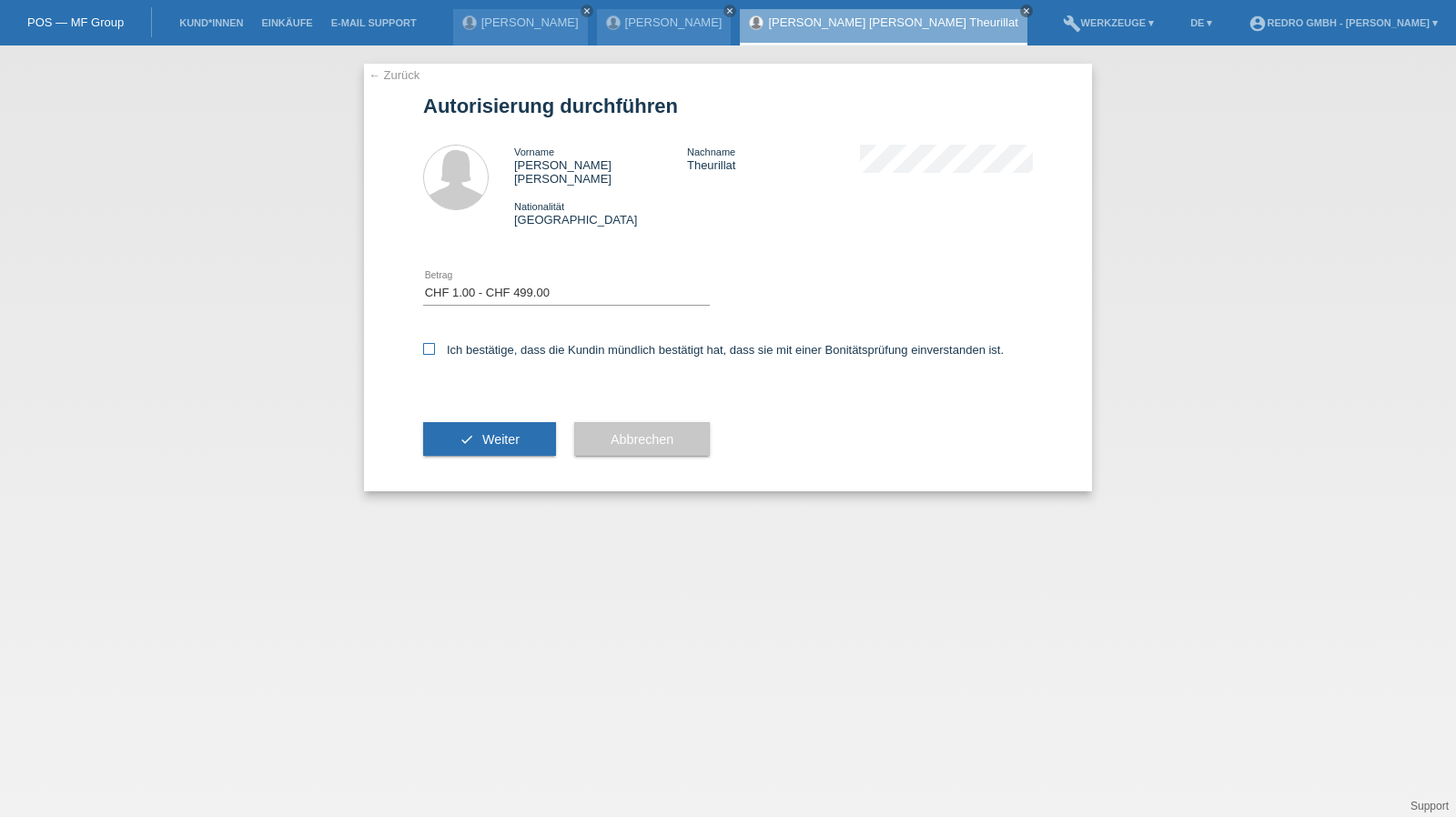
click at [467, 343] on label "Ich bestätige, dass die Kundin mündlich bestätigt hat, dass sie mit einer Bonit…" at bounding box center [713, 350] width 580 height 14
click at [435, 343] on input "Ich bestätige, dass die Kundin mündlich bestätigt hat, dass sie mit einer Bonit…" at bounding box center [429, 349] width 12 height 12
checkbox input "true"
click at [465, 431] on button "check Weiter" at bounding box center [489, 439] width 133 height 35
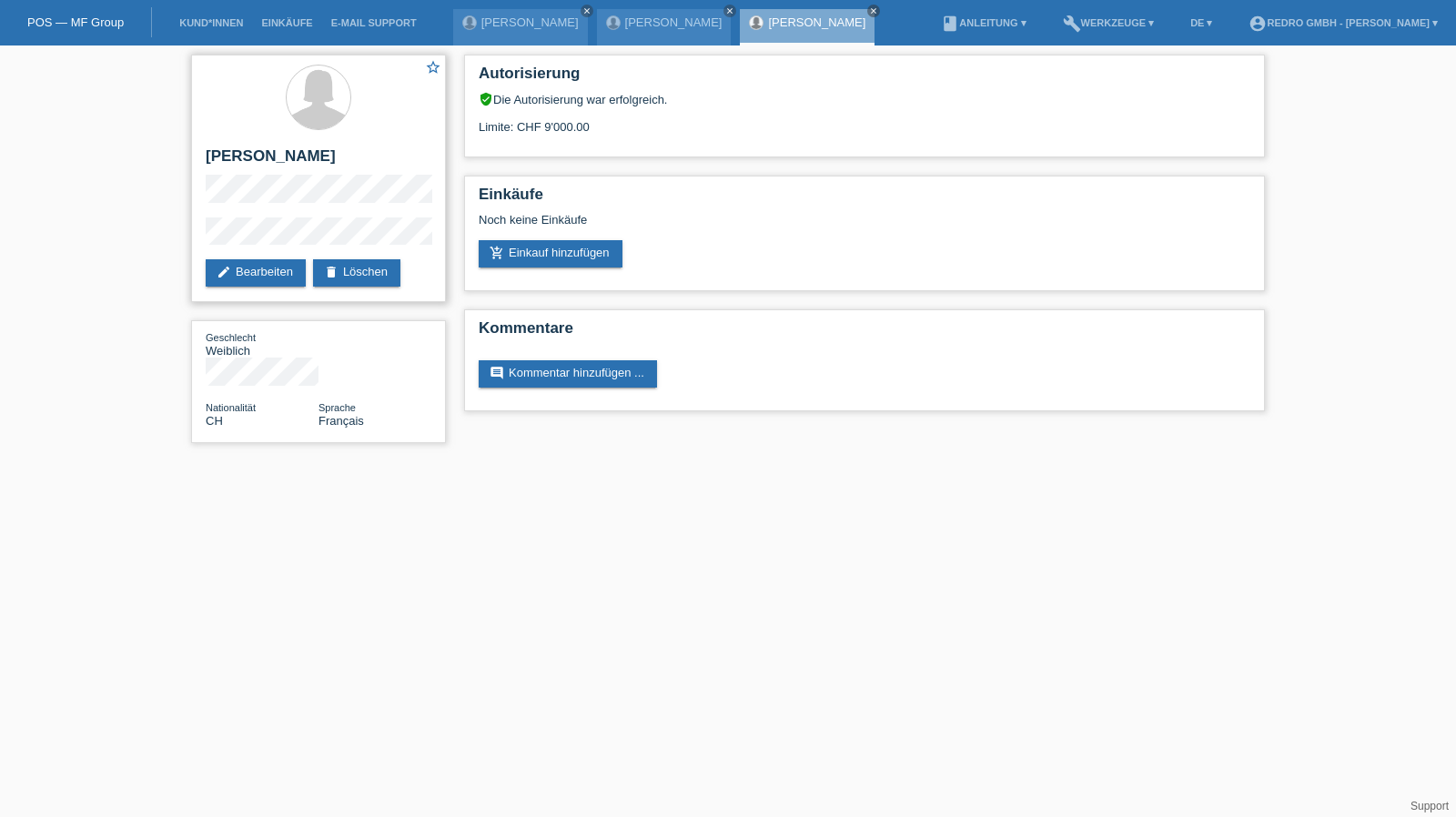
click at [282, 144] on div "star_border [PERSON_NAME] edit Bearbeiten delete Löschen" at bounding box center [318, 178] width 255 height 247
click at [275, 159] on h2 "[PERSON_NAME] [PERSON_NAME] Theurillat" at bounding box center [319, 161] width 226 height 27
click at [293, 154] on h2 "[PERSON_NAME] [PERSON_NAME] Theurillat" at bounding box center [319, 161] width 226 height 27
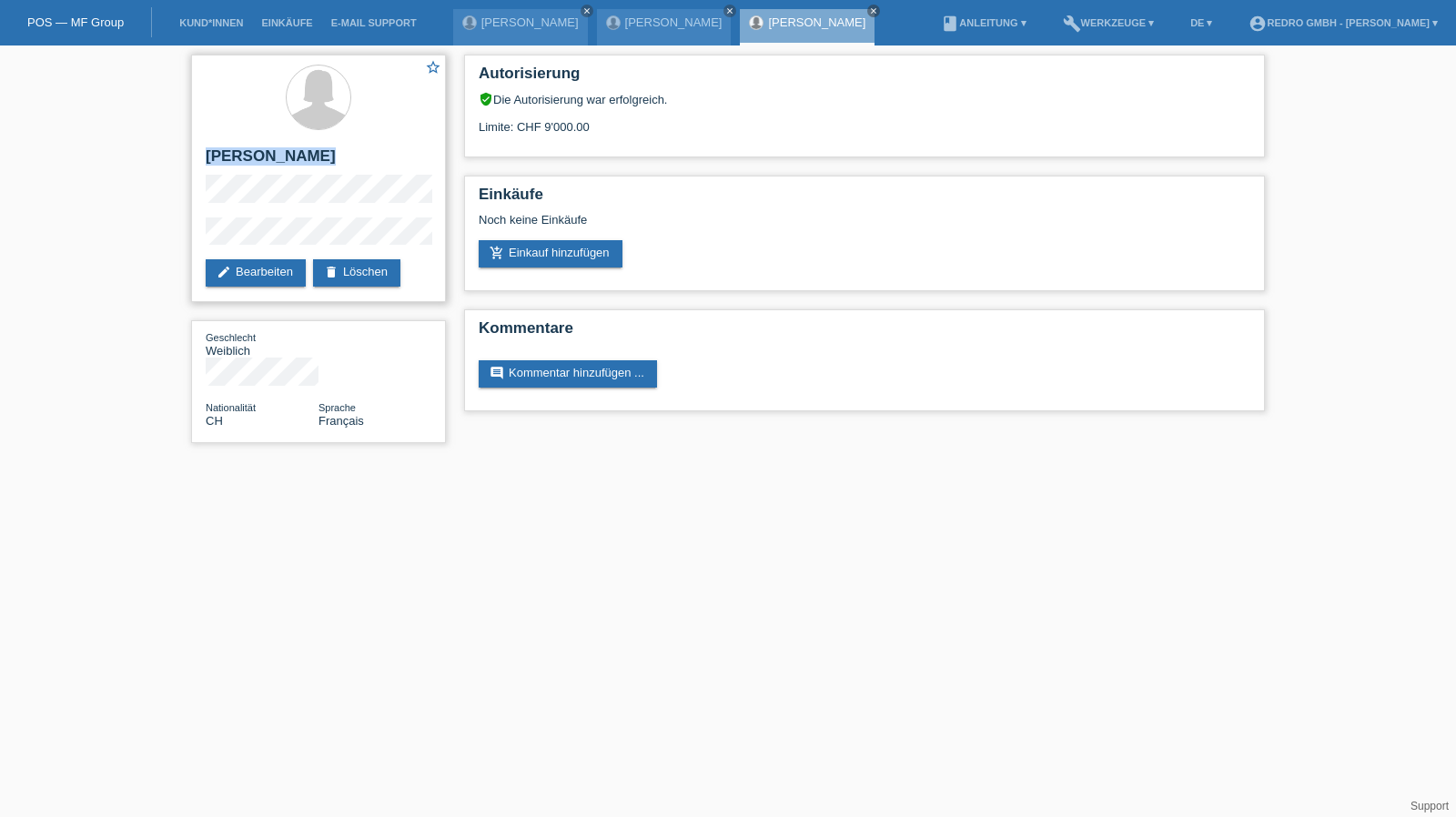
click at [293, 154] on h2 "[PERSON_NAME] [PERSON_NAME] Theurillat" at bounding box center [319, 161] width 226 height 27
click at [293, 154] on h2 "[PERSON_NAME]" at bounding box center [319, 161] width 226 height 27
copy div "[PERSON_NAME]"
click at [180, 241] on div "star_border Marie Angelie Theurillat edit Bearbeiten delete Löschen Geschlecht …" at bounding box center [728, 253] width 1456 height 416
click at [217, 19] on link "Kund*innen" at bounding box center [211, 23] width 82 height 11
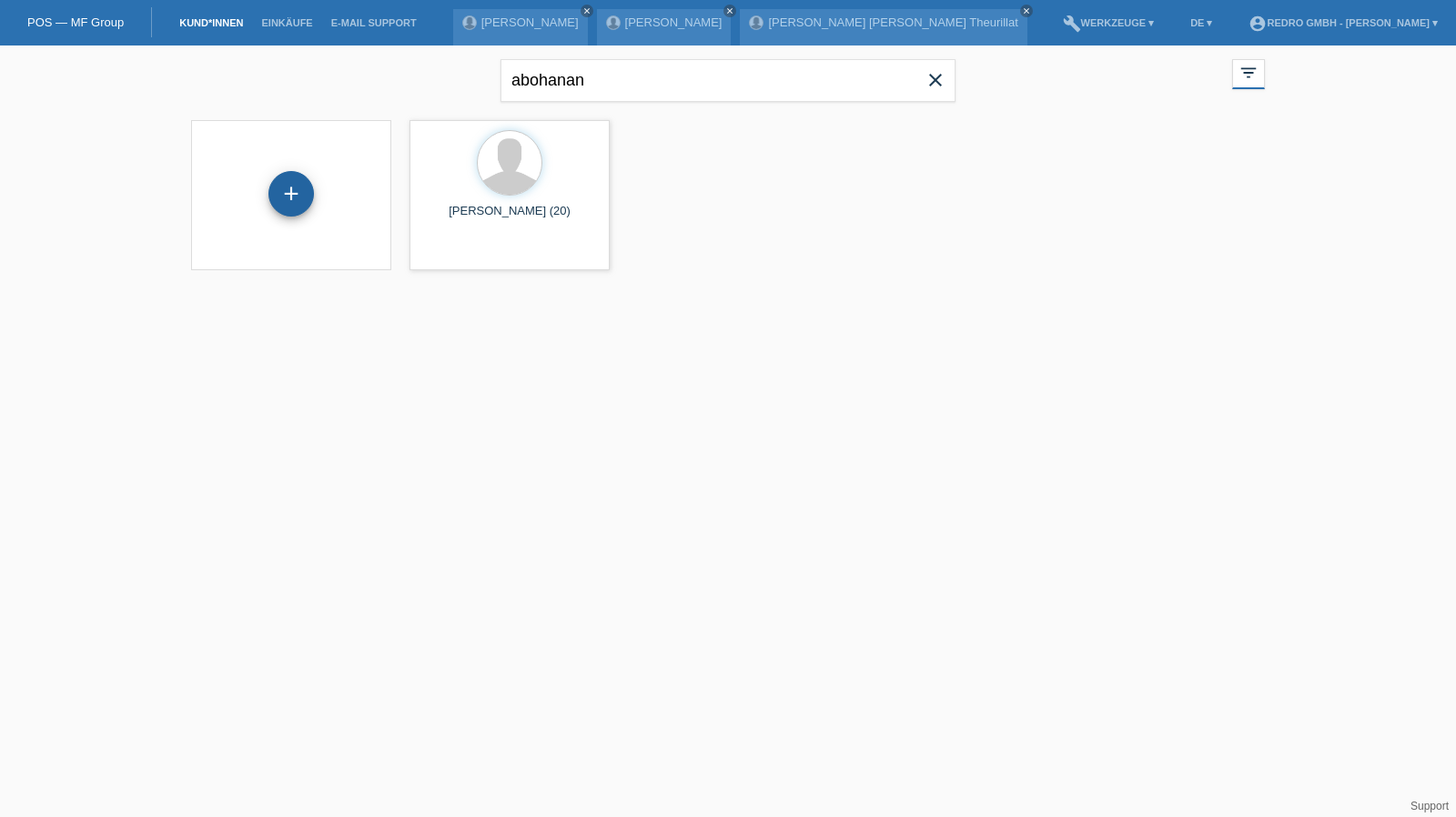
click at [302, 197] on div "+" at bounding box center [291, 194] width 45 height 45
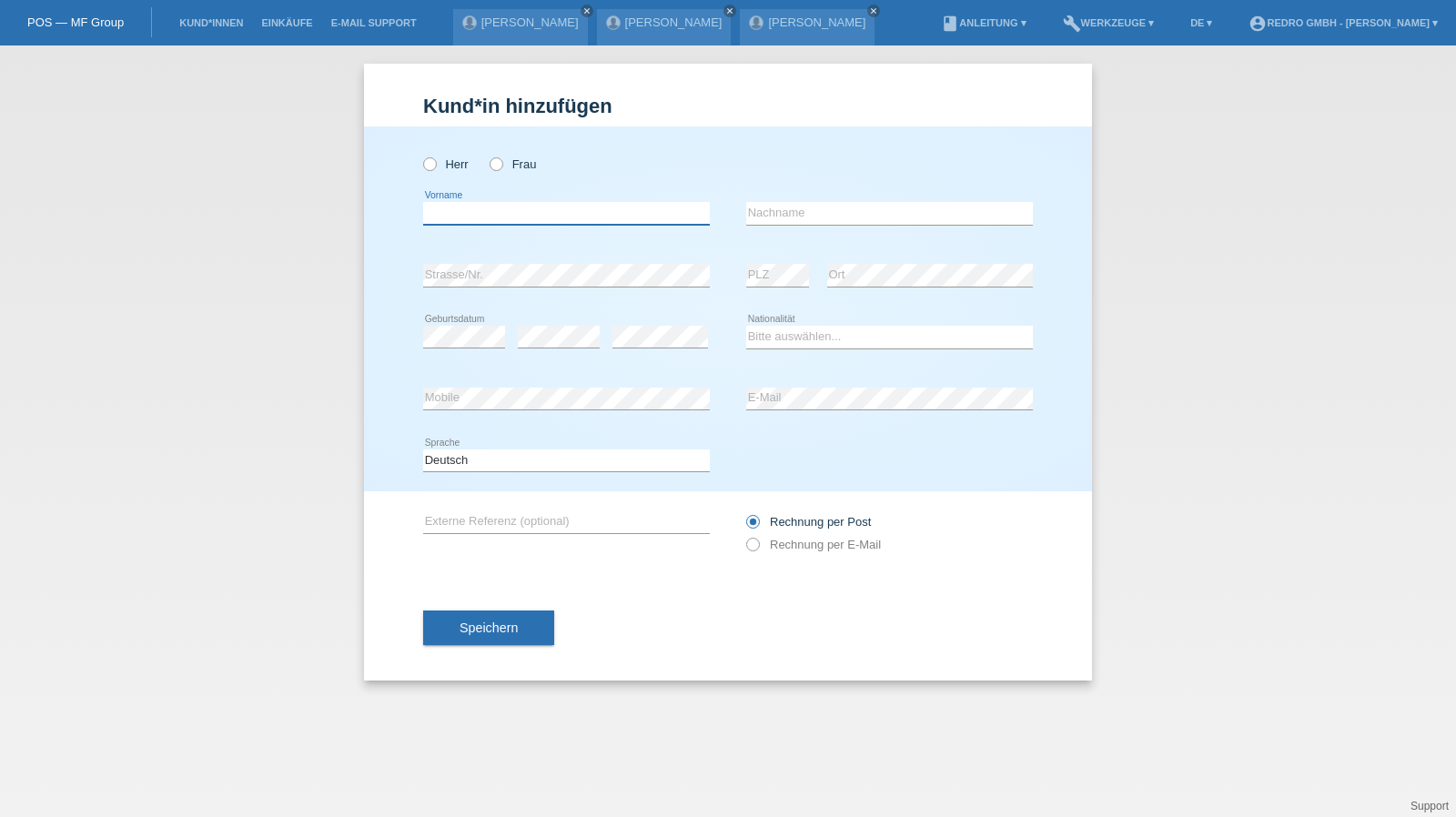
click at [512, 209] on input "text" at bounding box center [566, 213] width 287 height 23
type input "[PERSON_NAME]"
type input "Ginga"
click at [872, 219] on input "Ginga" at bounding box center [890, 213] width 287 height 23
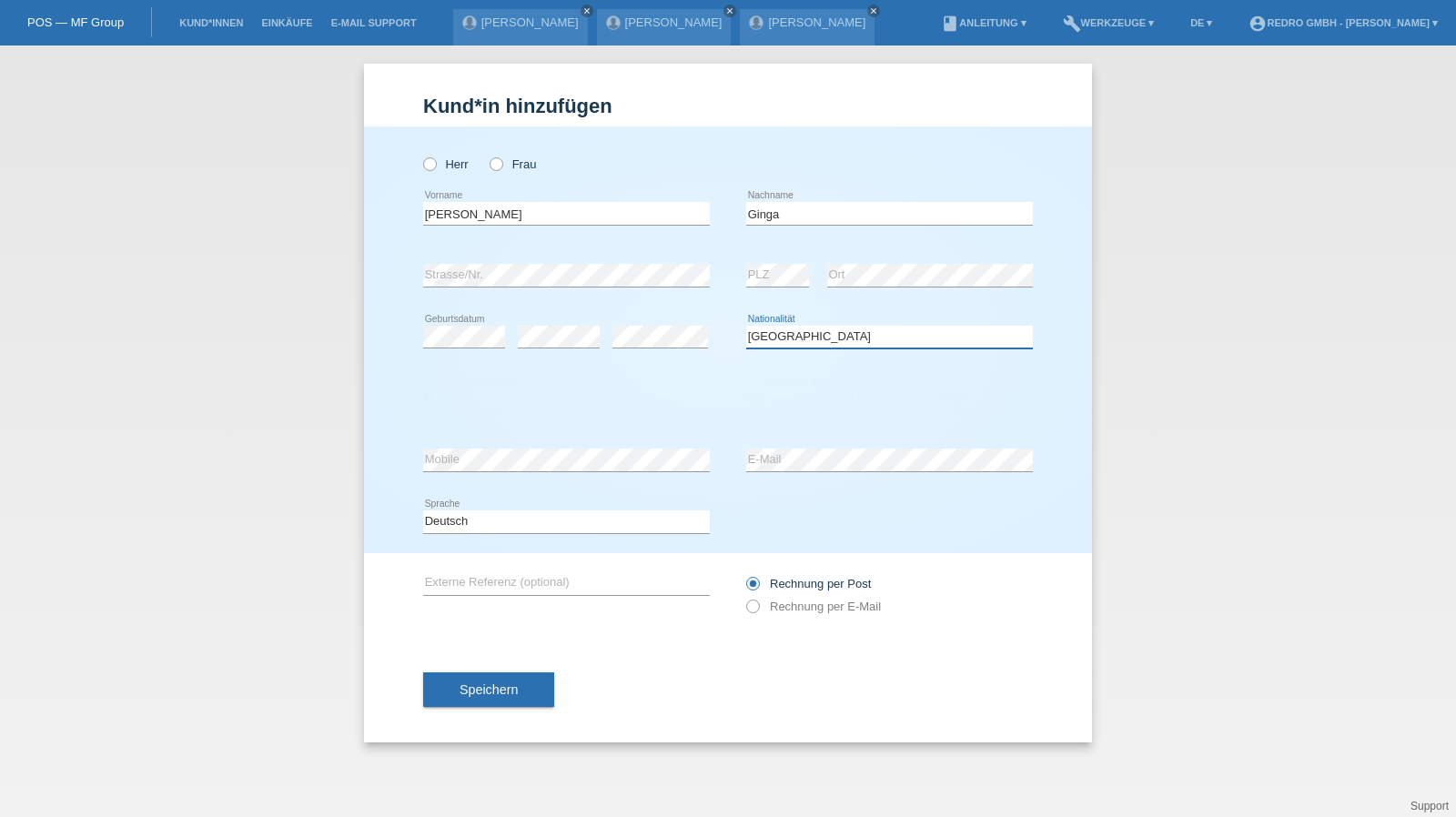
select select "RO"
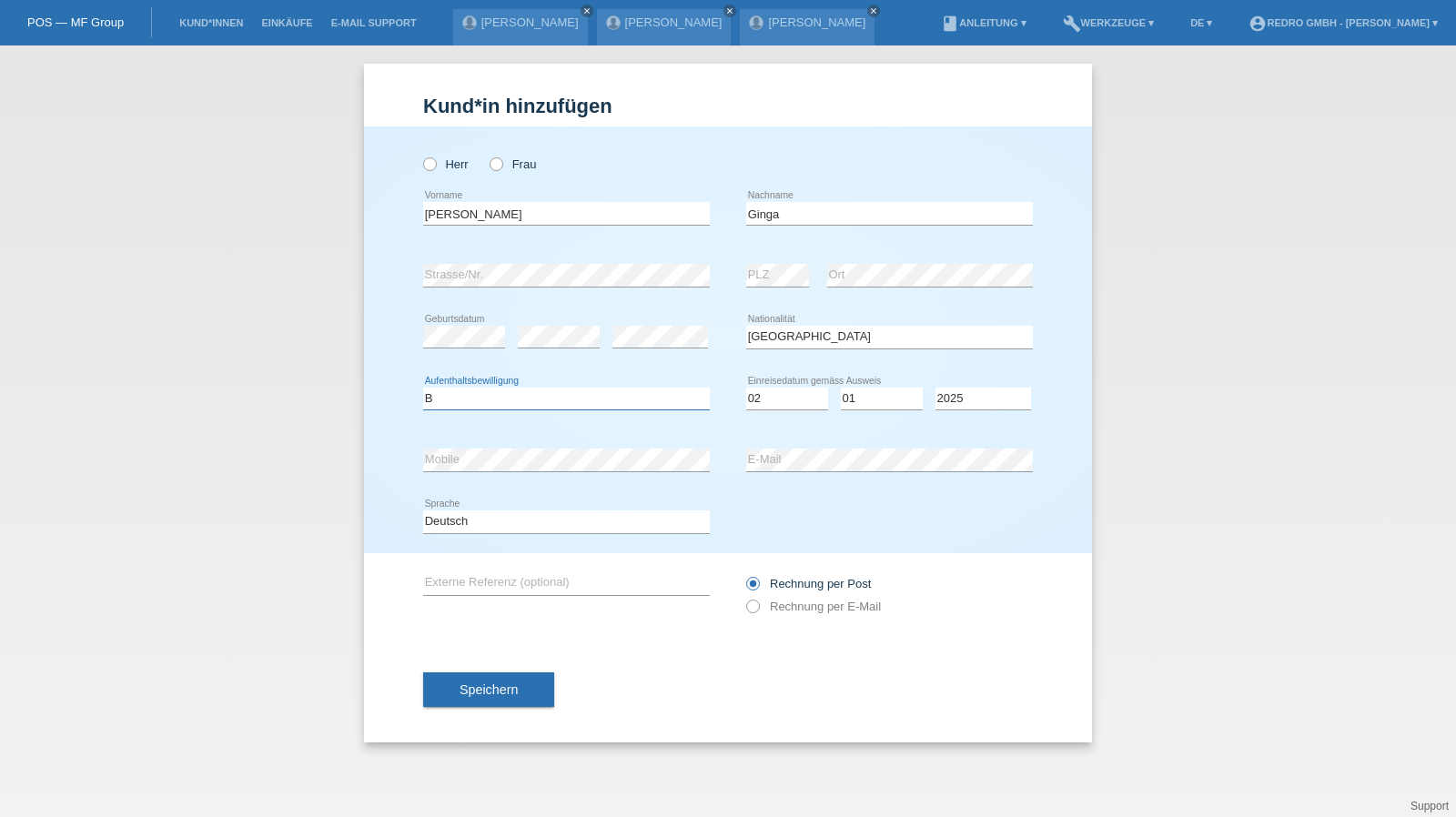
select select "B"
select select "02"
select select "01"
select select "2022"
click at [510, 678] on button "Speichern" at bounding box center [488, 689] width 131 height 35
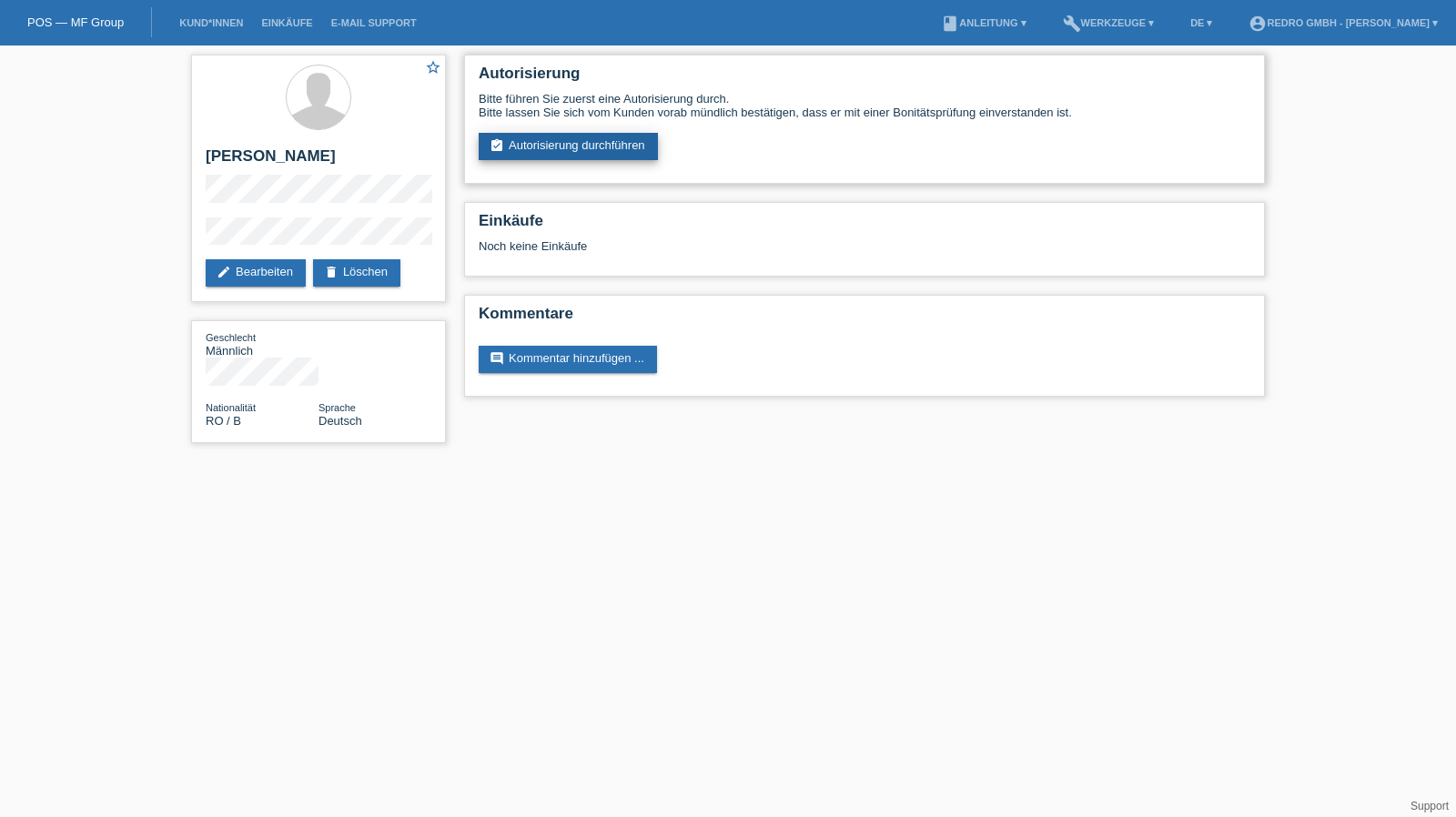
click at [599, 135] on link "assignment_turned_in Autorisierung durchführen" at bounding box center [568, 146] width 180 height 27
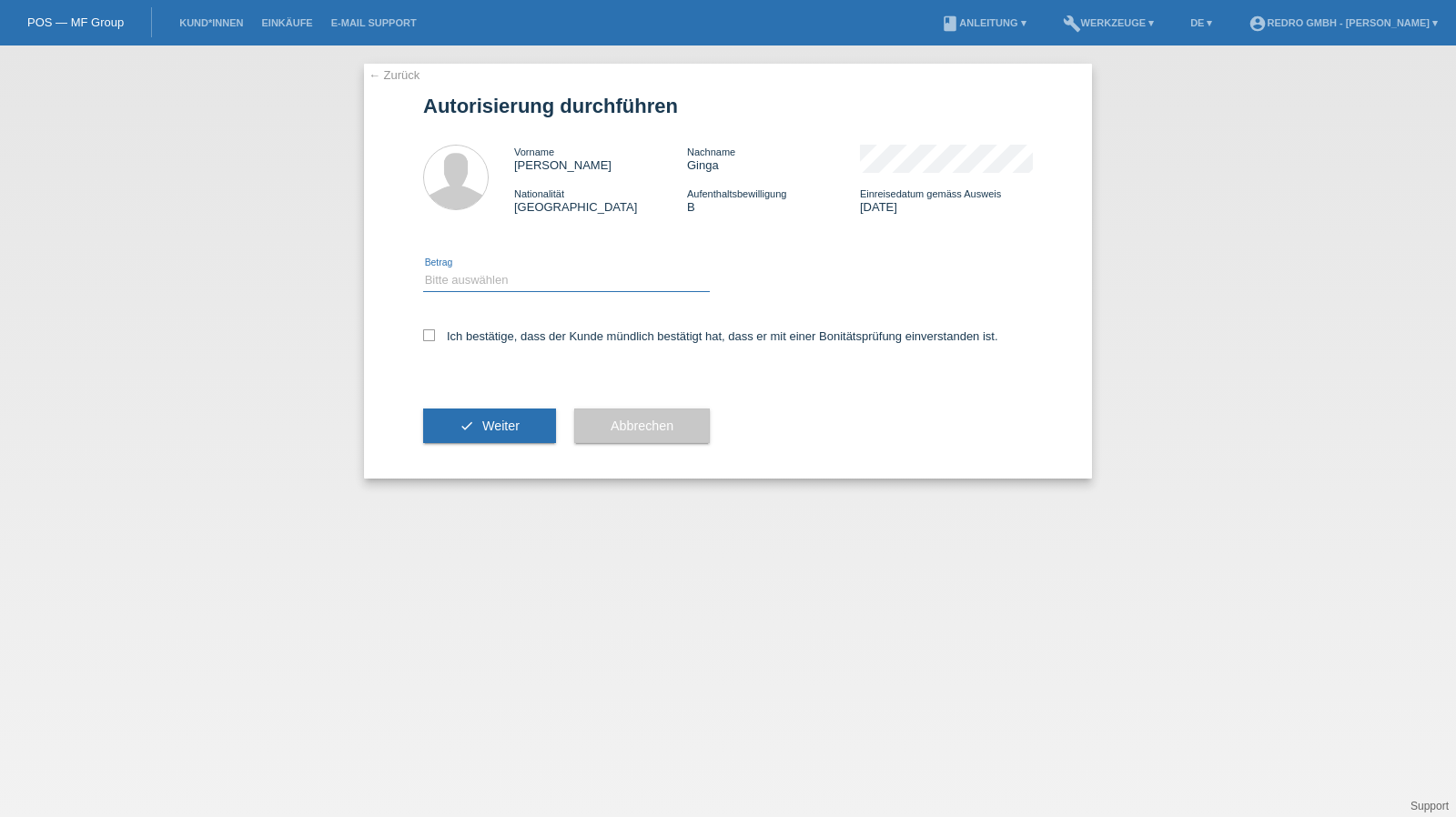
click at [508, 290] on select "Bitte auswählen CHF 1.00 - CHF 499.00 CHF 500.00 - CHF 1'999.00 CHF 2'000.00 - …" at bounding box center [566, 279] width 287 height 22
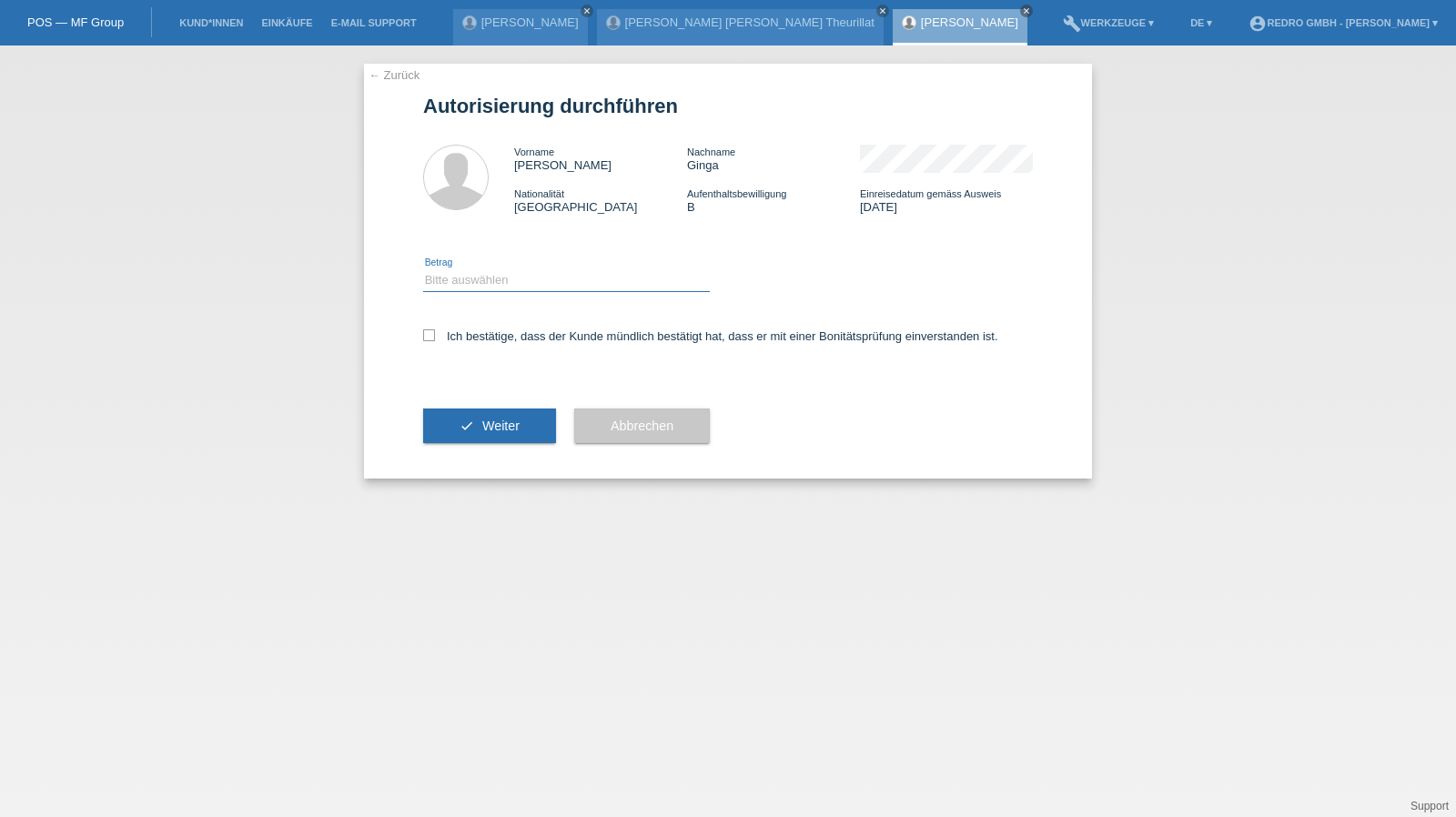
select select "1"
click at [423, 269] on select "Bitte auswählen CHF 1.00 - CHF 499.00 CHF 500.00 - CHF 1'999.00 CHF 2'000.00 - …" at bounding box center [566, 279] width 287 height 22
click at [498, 324] on div "Ich bestätige, dass der Kunde mündlich bestätigt hat, dass er mit einer Bonität…" at bounding box center [728, 342] width 609 height 62
click at [500, 338] on label "Ich bestätige, dass der Kunde mündlich bestätigt hat, dass er mit einer Bonität…" at bounding box center [711, 336] width 576 height 14
click at [435, 338] on input "Ich bestätige, dass der Kunde mündlich bestätigt hat, dass er mit einer Bonität…" at bounding box center [429, 335] width 12 height 12
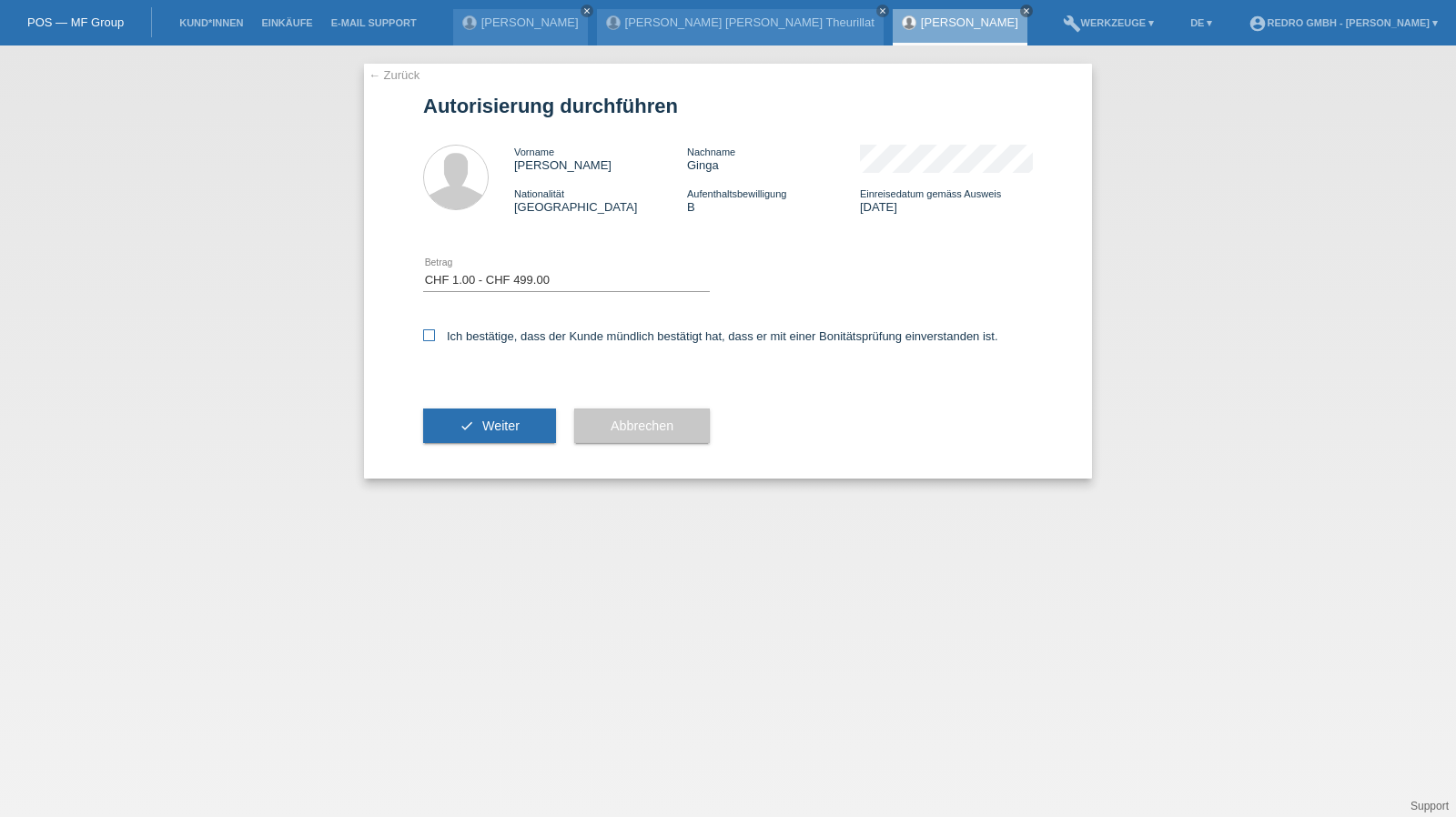
checkbox input "true"
click at [497, 413] on button "check Weiter" at bounding box center [489, 426] width 133 height 35
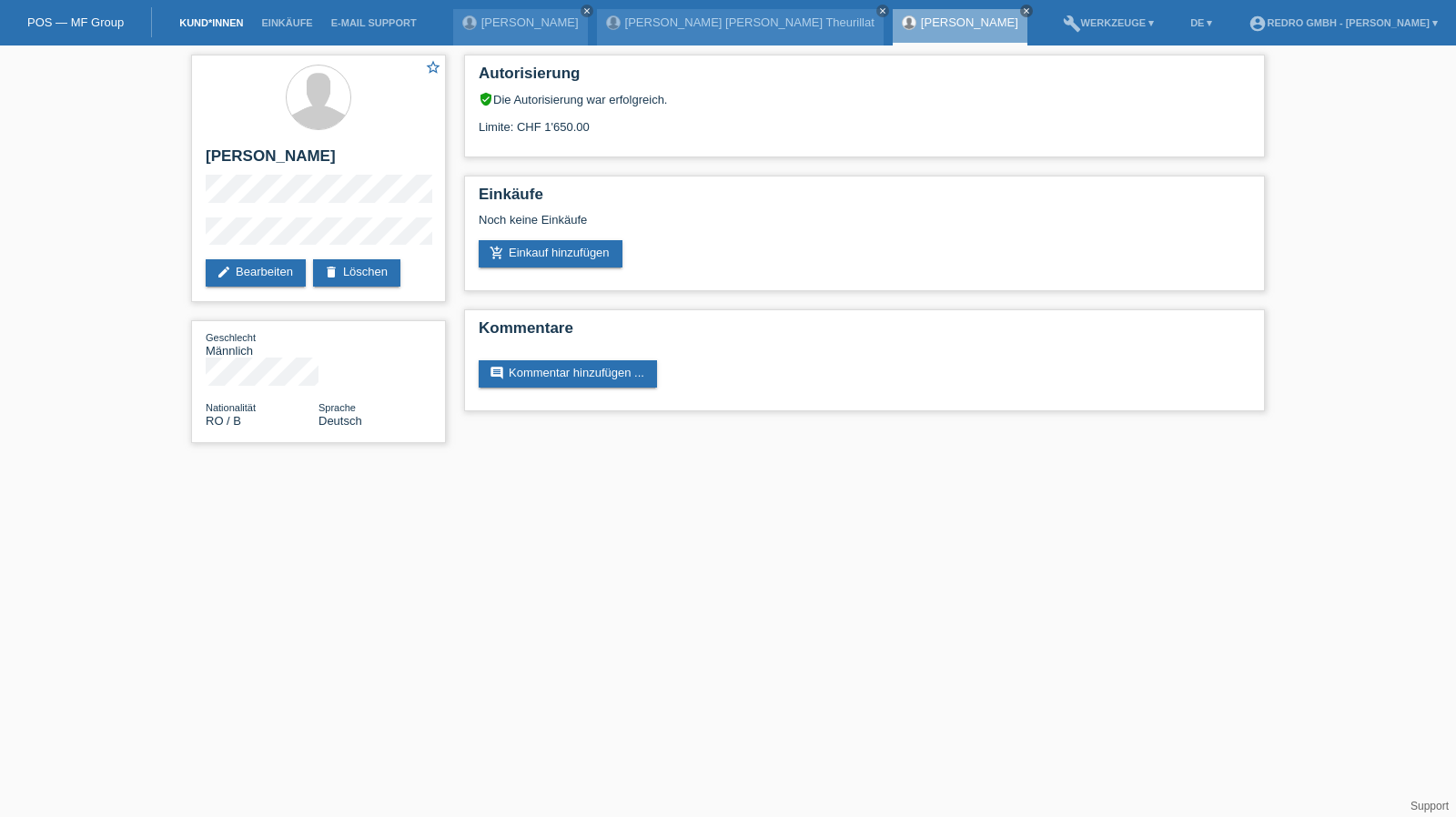
click at [233, 27] on link "Kund*innen" at bounding box center [211, 23] width 82 height 11
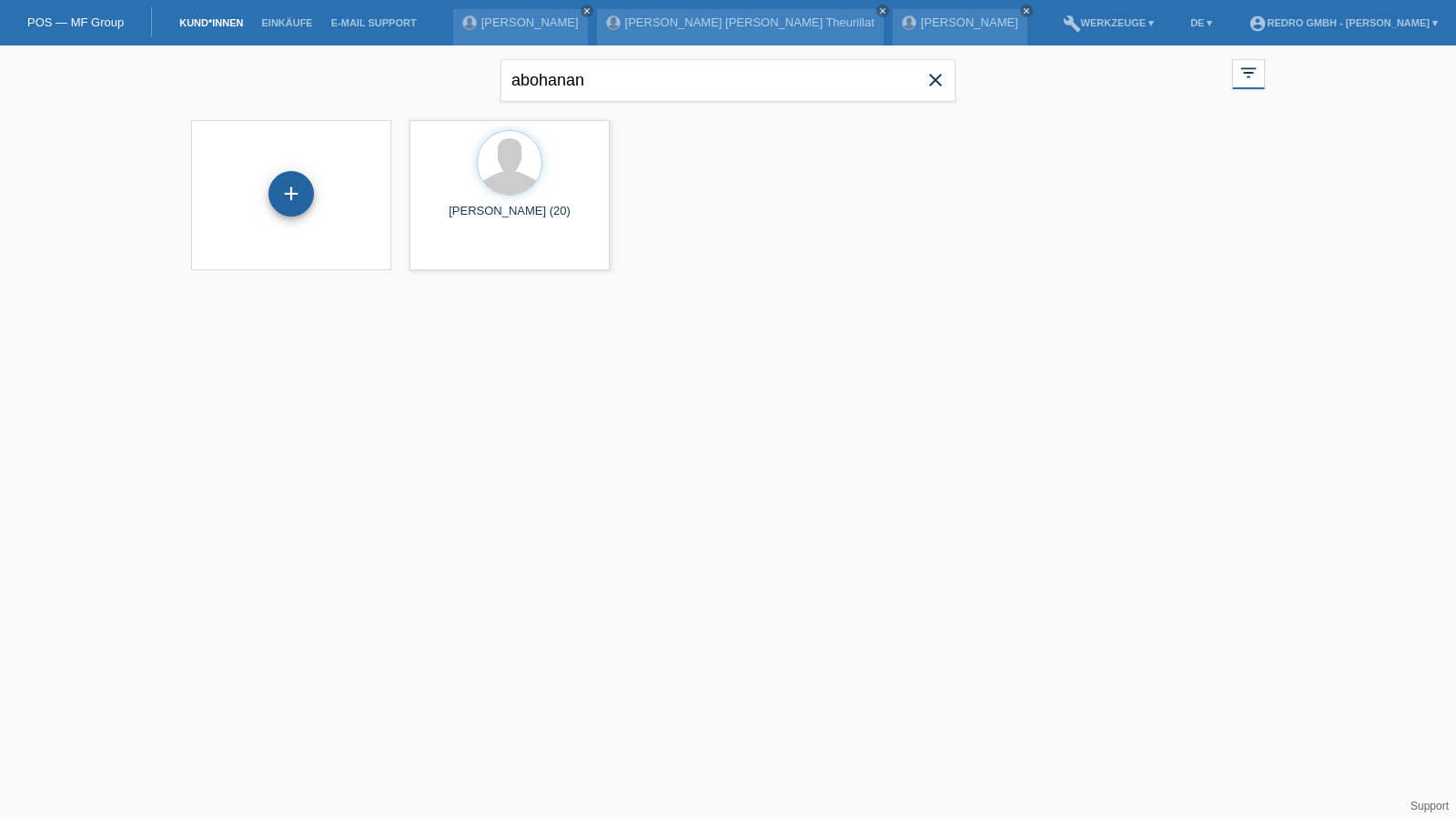
click at [271, 183] on div "+" at bounding box center [291, 194] width 43 height 31
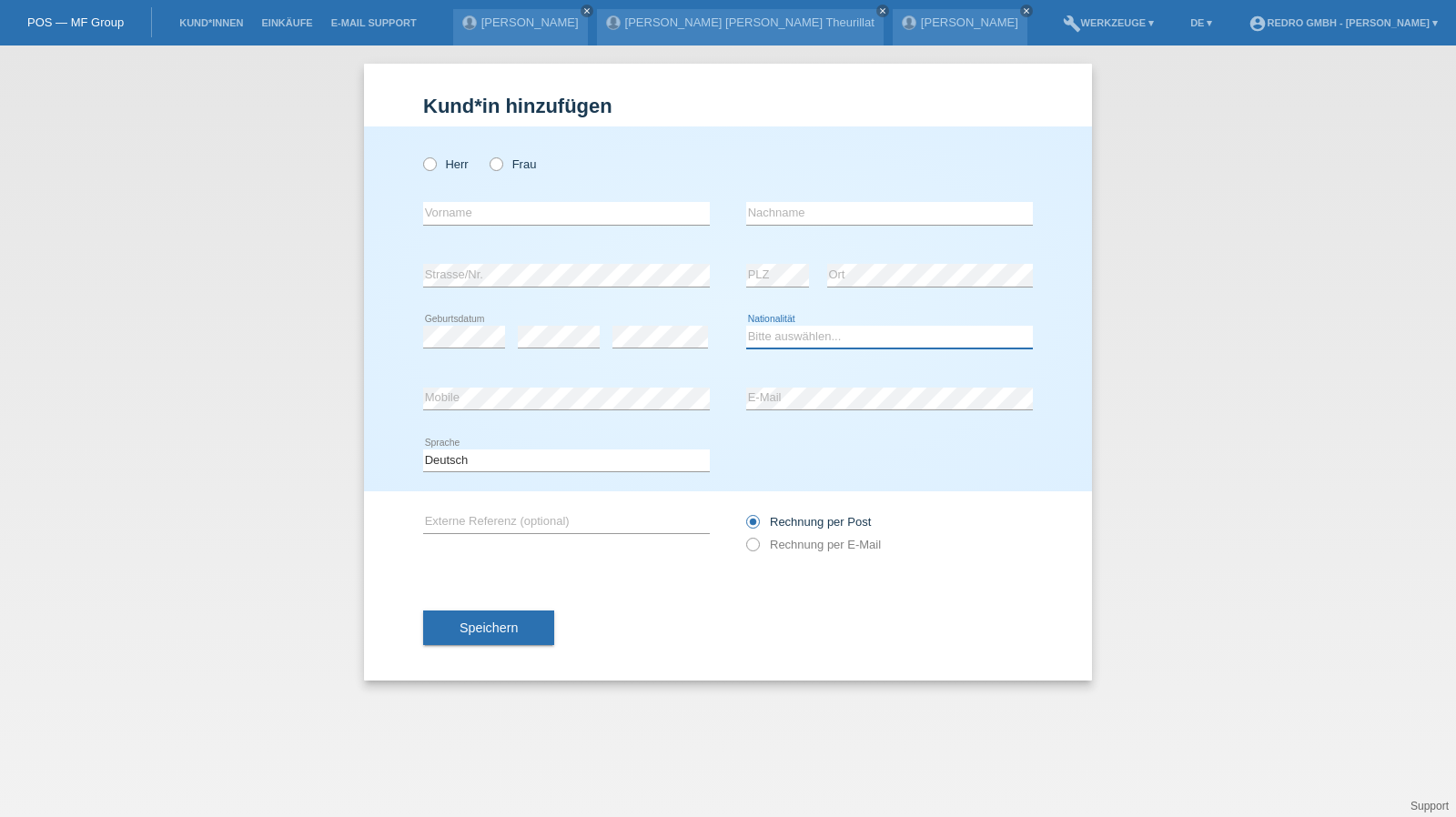
click at [836, 345] on select "Bitte auswählen... [GEOGRAPHIC_DATA] [GEOGRAPHIC_DATA] [GEOGRAPHIC_DATA] [GEOGR…" at bounding box center [890, 336] width 287 height 22
click at [836, 345] on select "Bitte auswählen... Schweiz Deutschland Liechtenstein Österreich ------------ Af…" at bounding box center [890, 336] width 287 height 22
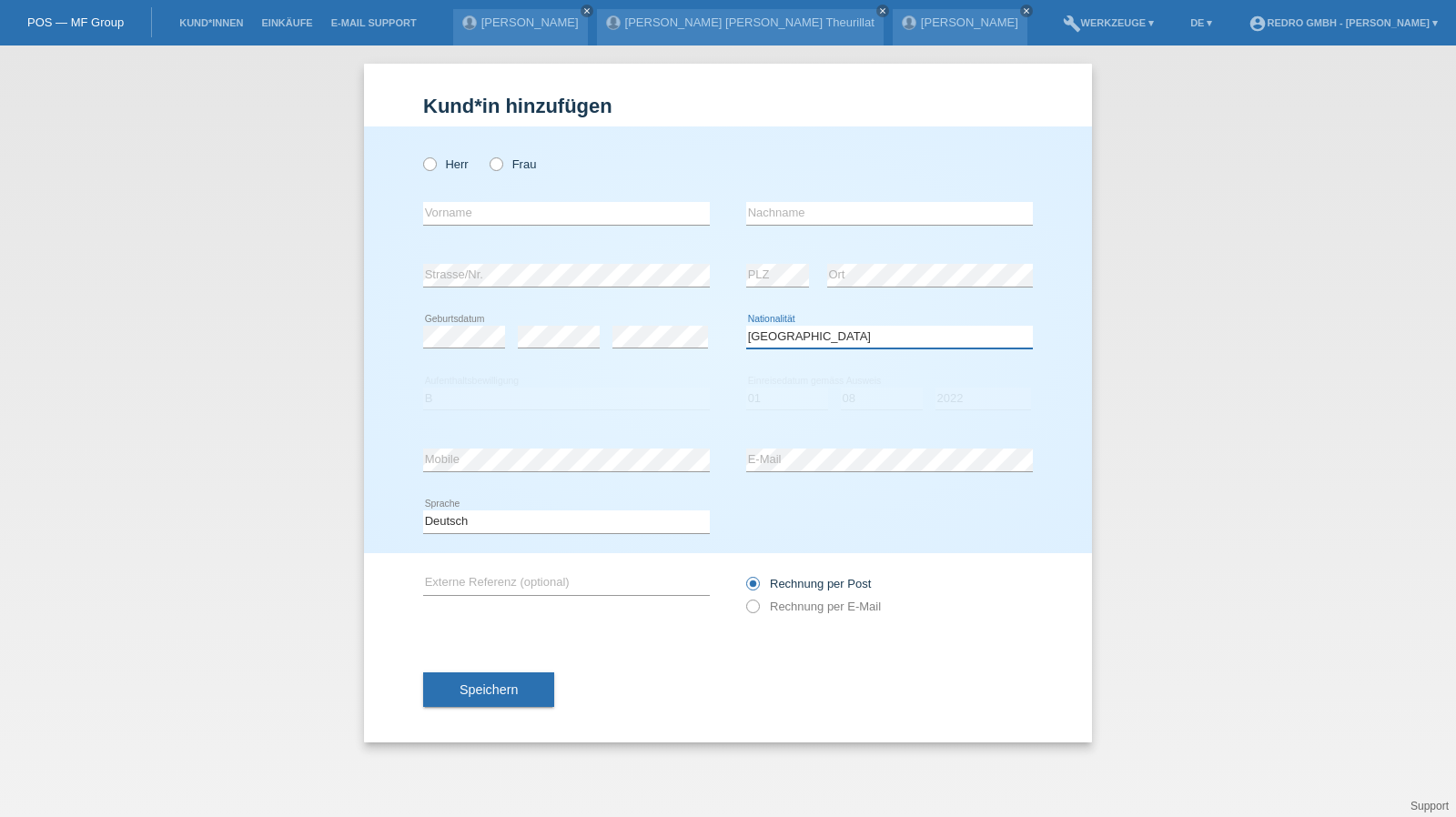
select select "PT"
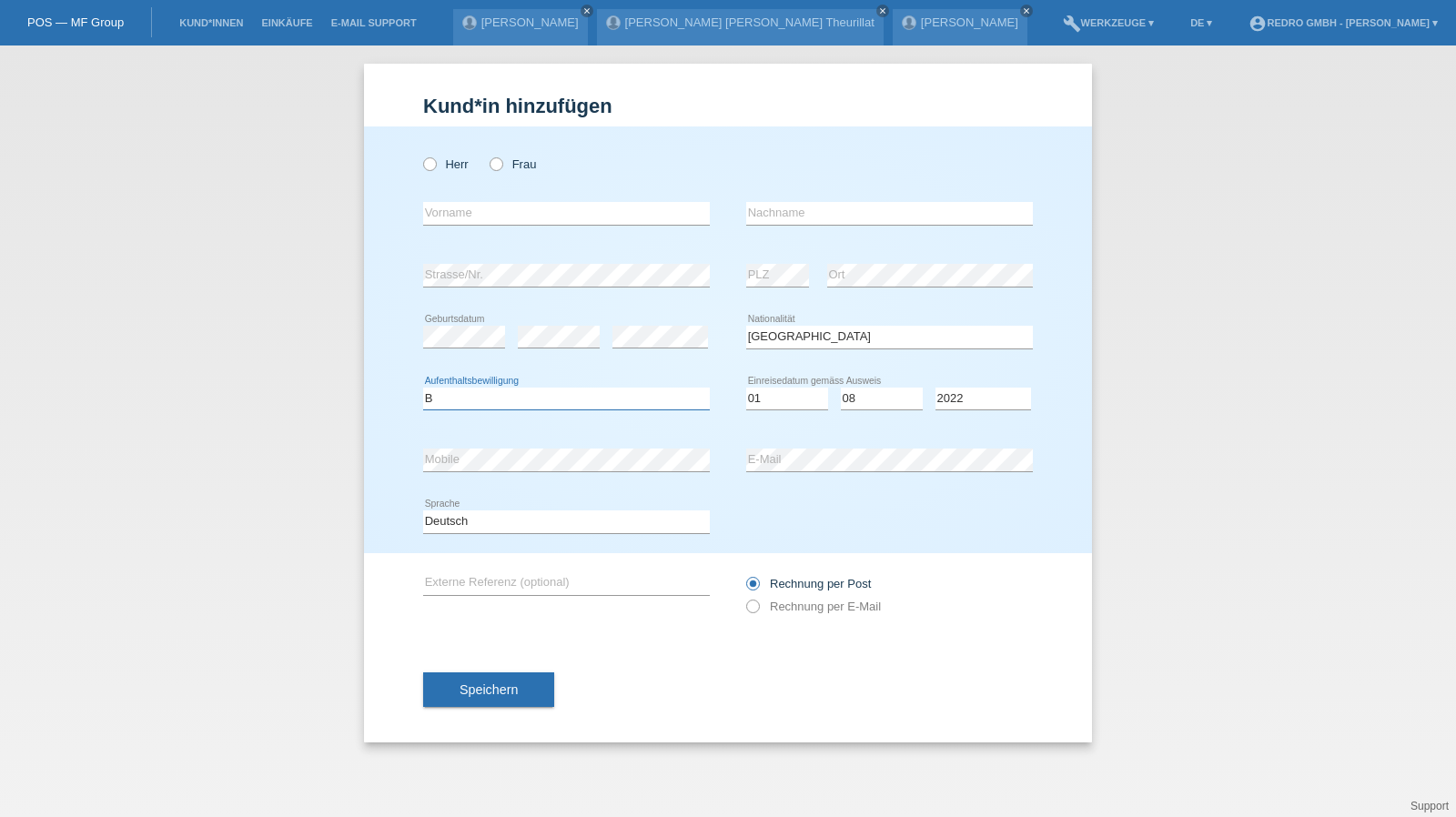
select select "B"
select select "01"
click at [514, 686] on span "Speichern" at bounding box center [489, 689] width 58 height 14
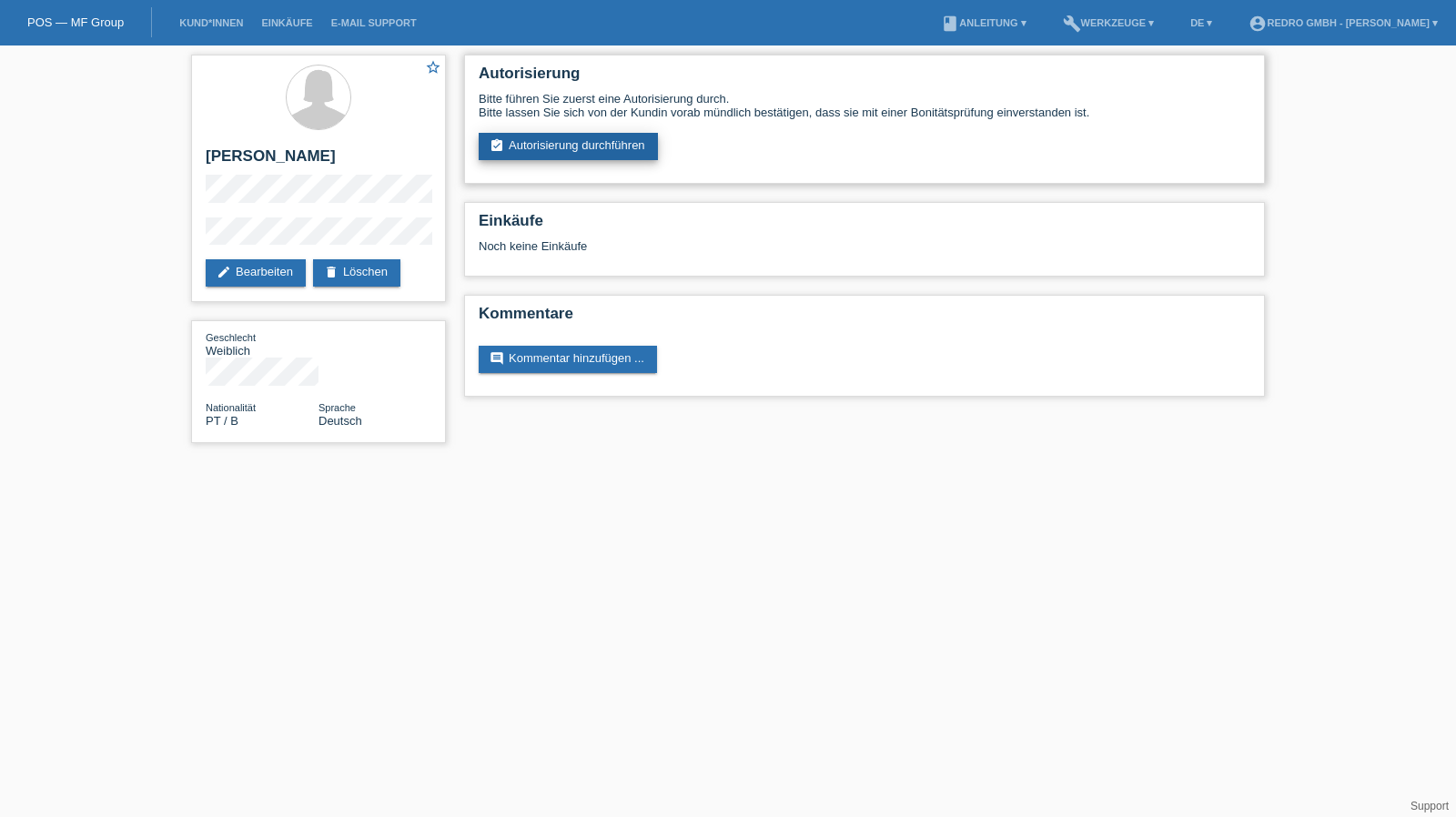
click at [562, 140] on link "assignment_turned_in Autorisierung durchführen" at bounding box center [568, 146] width 180 height 27
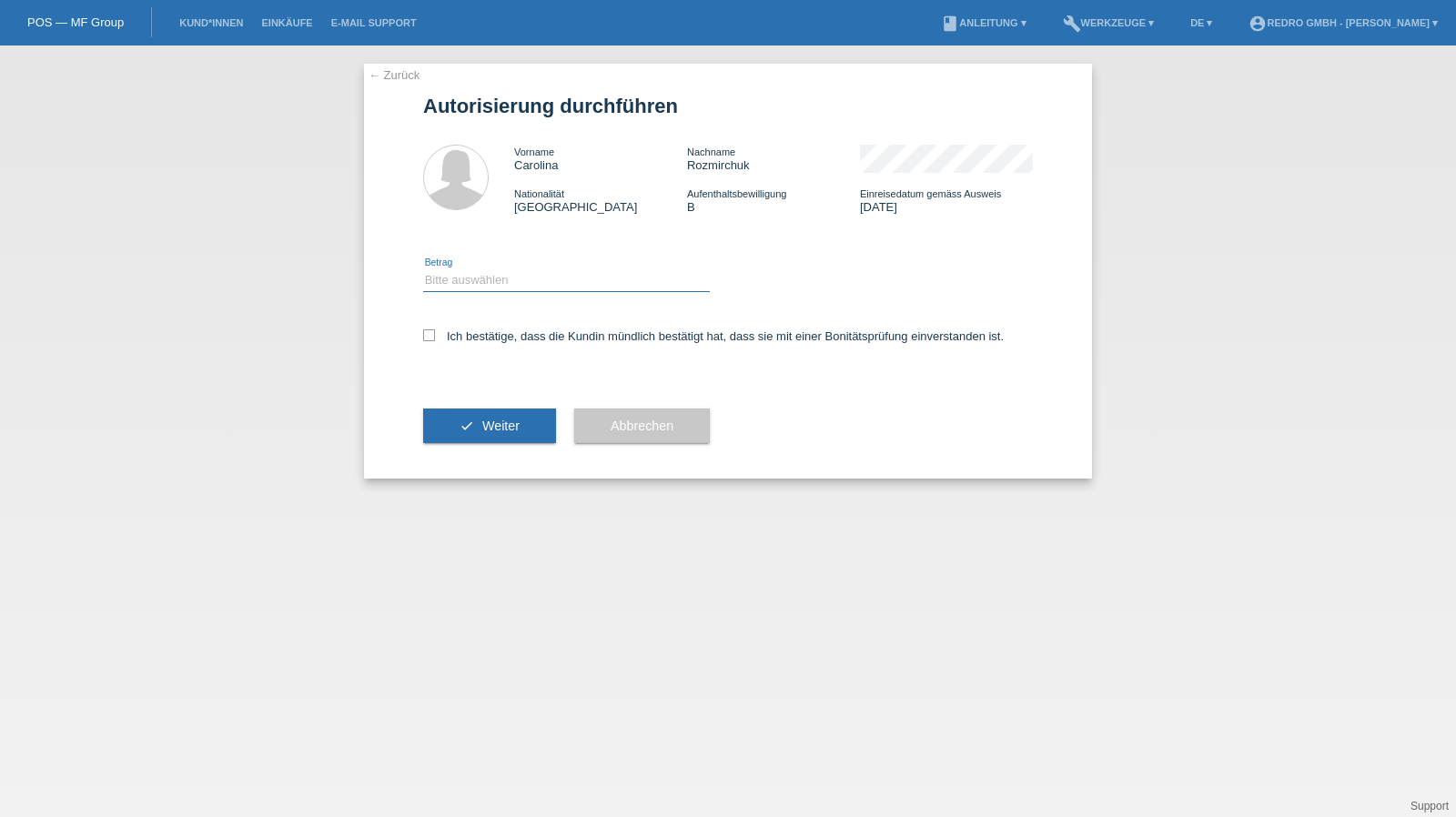
click at [513, 280] on select "Bitte auswählen CHF 1.00 - CHF 499.00 CHF 500.00 - CHF 1'999.00 CHF 2'000.00 - …" at bounding box center [566, 279] width 287 height 22
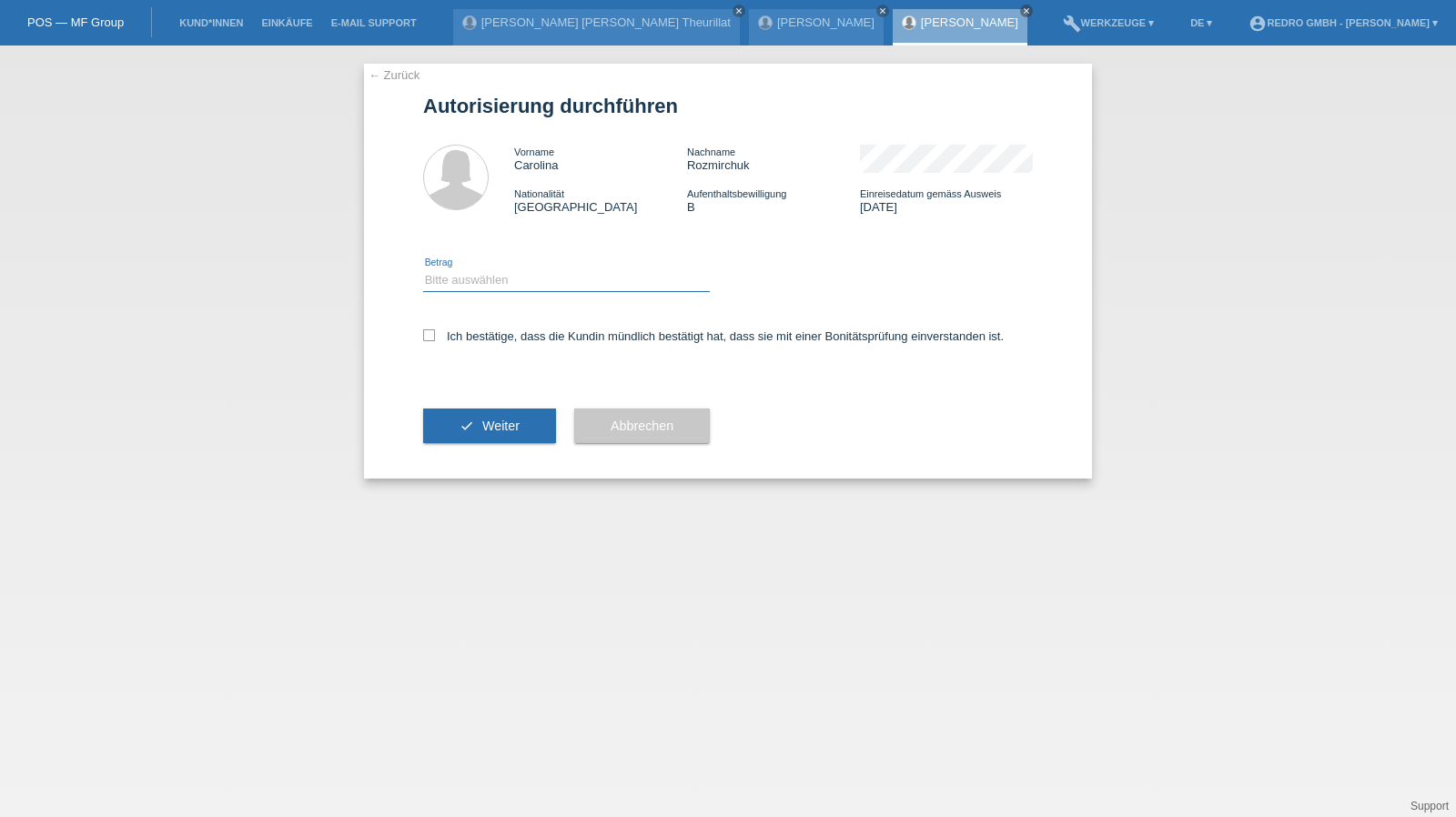
select select "1"
click at [423, 269] on select "Bitte auswählen CHF 1.00 - CHF 499.00 CHF 500.00 - CHF 1'999.00 CHF 2'000.00 - …" at bounding box center [566, 279] width 287 height 22
click at [475, 332] on label "Ich bestätige, dass die Kundin mündlich bestätigt hat, dass sie mit einer Bonit…" at bounding box center [713, 336] width 580 height 14
click at [435, 332] on input "Ich bestätige, dass die Kundin mündlich bestätigt hat, dass sie mit einer Bonit…" at bounding box center [429, 335] width 12 height 12
checkbox input "true"
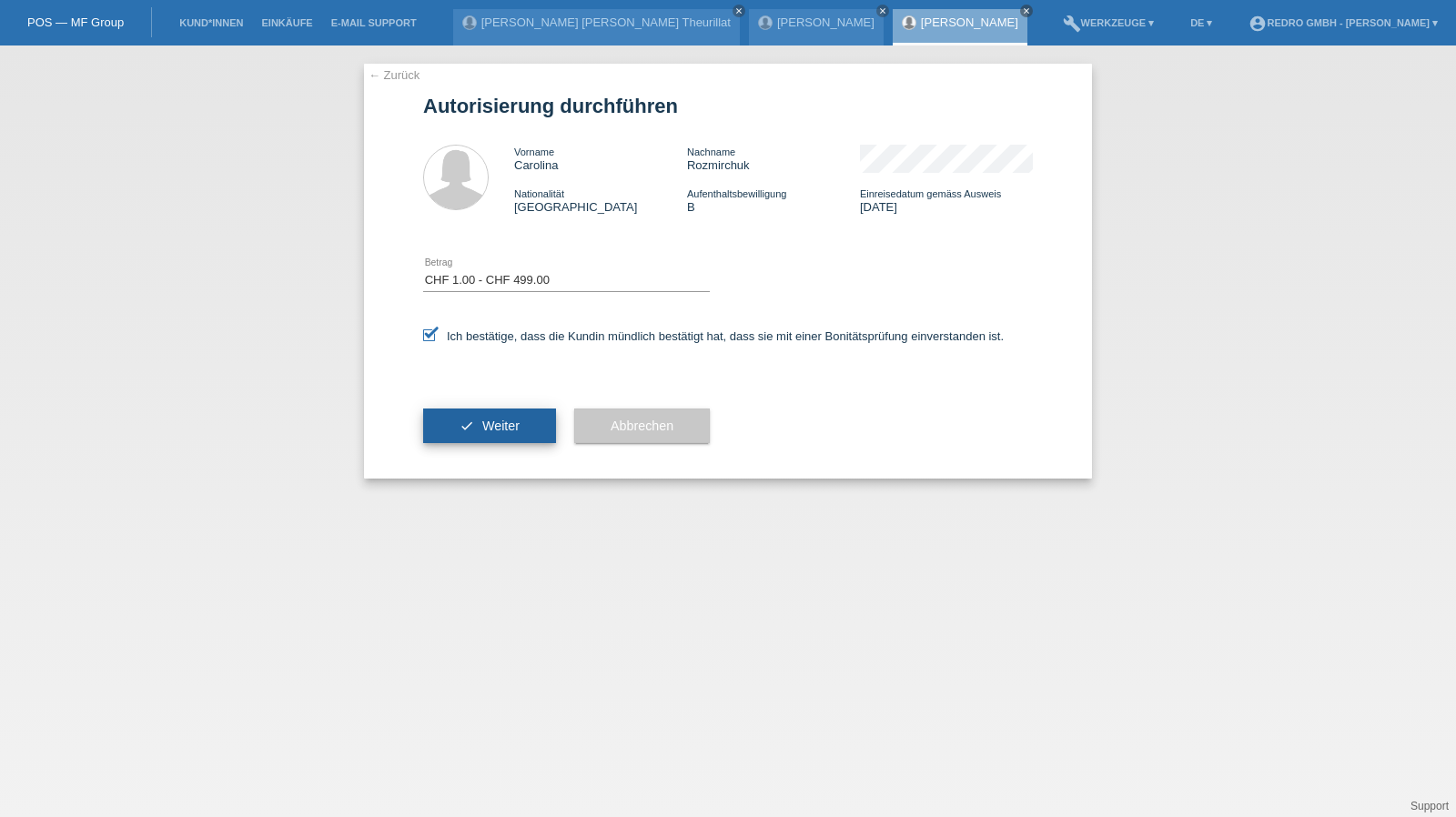
click at [483, 432] on span "Weiter" at bounding box center [501, 425] width 38 height 14
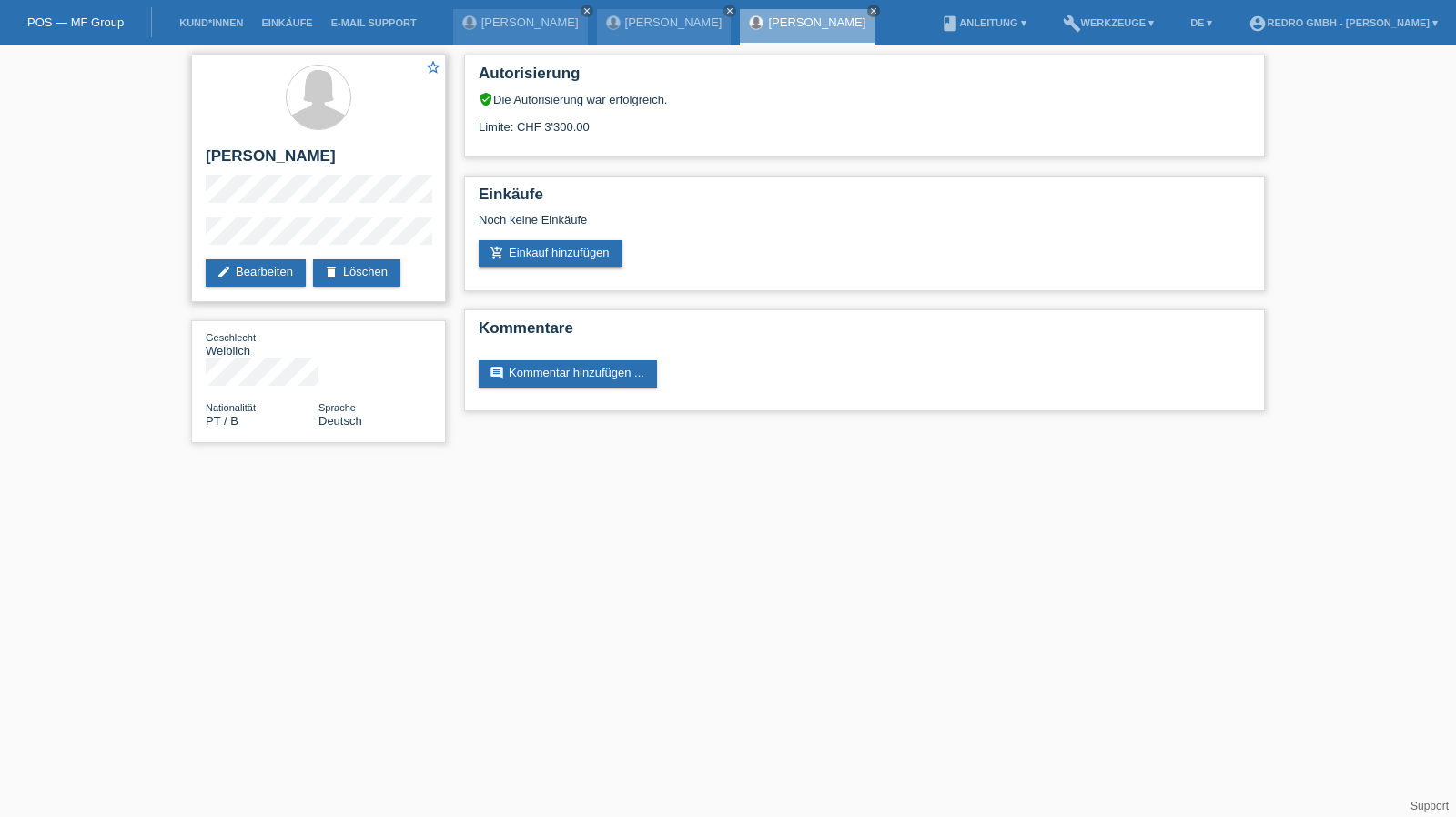
click at [300, 154] on h2 "[PERSON_NAME]" at bounding box center [319, 161] width 226 height 27
copy div "[PERSON_NAME]"
click at [186, 241] on div "star_border Carolina Rozmirchuk edit Bearbeiten delete Löschen Geschlecht Weibl…" at bounding box center [319, 253] width 273 height 416
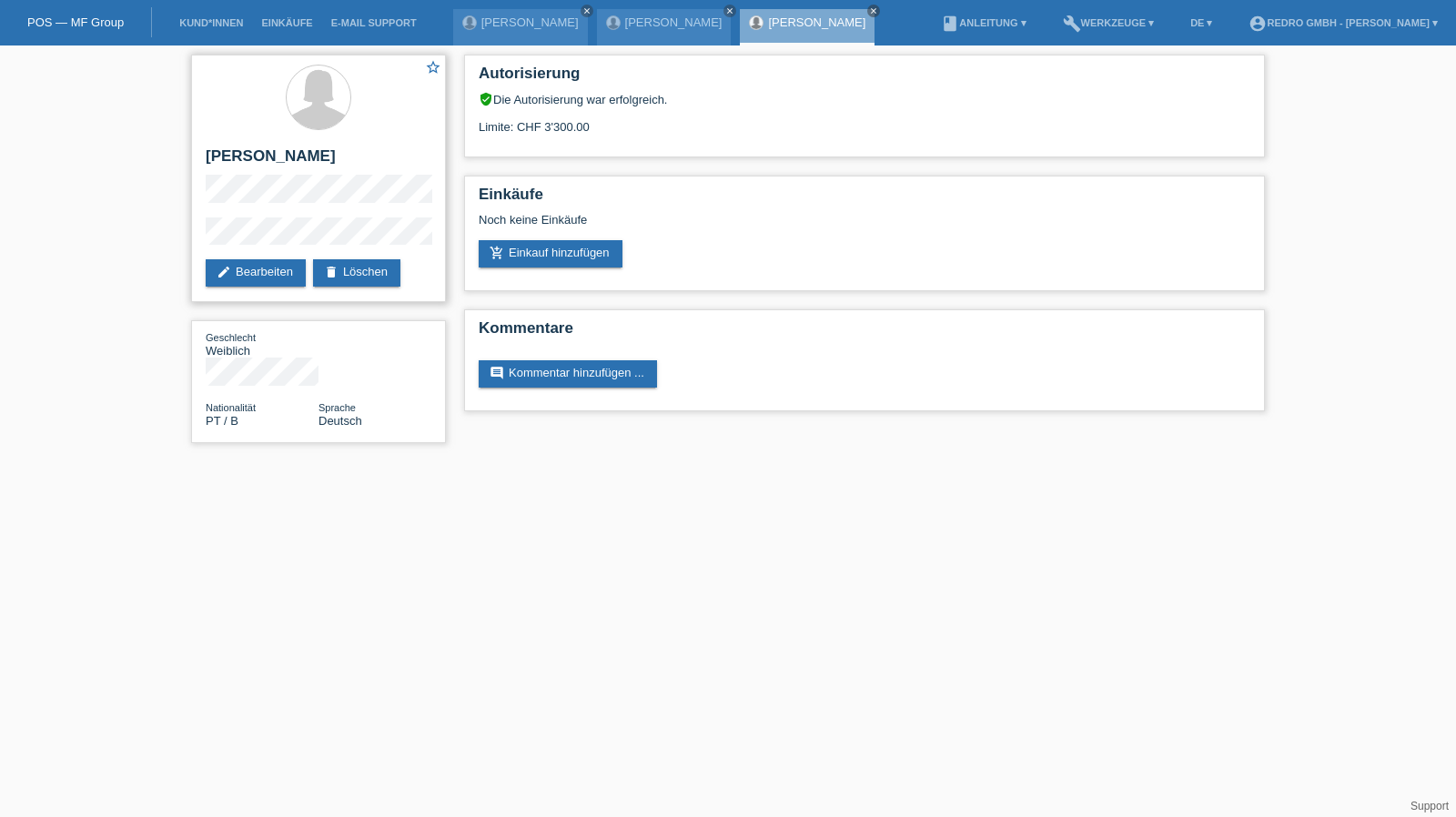
click at [277, 155] on h2 "[PERSON_NAME]" at bounding box center [319, 161] width 226 height 27
drag, startPoint x: 277, startPoint y: 155, endPoint x: 273, endPoint y: 144, distance: 11.7
click at [277, 155] on h2 "[PERSON_NAME]" at bounding box center [319, 161] width 226 height 27
copy div "[PERSON_NAME]"
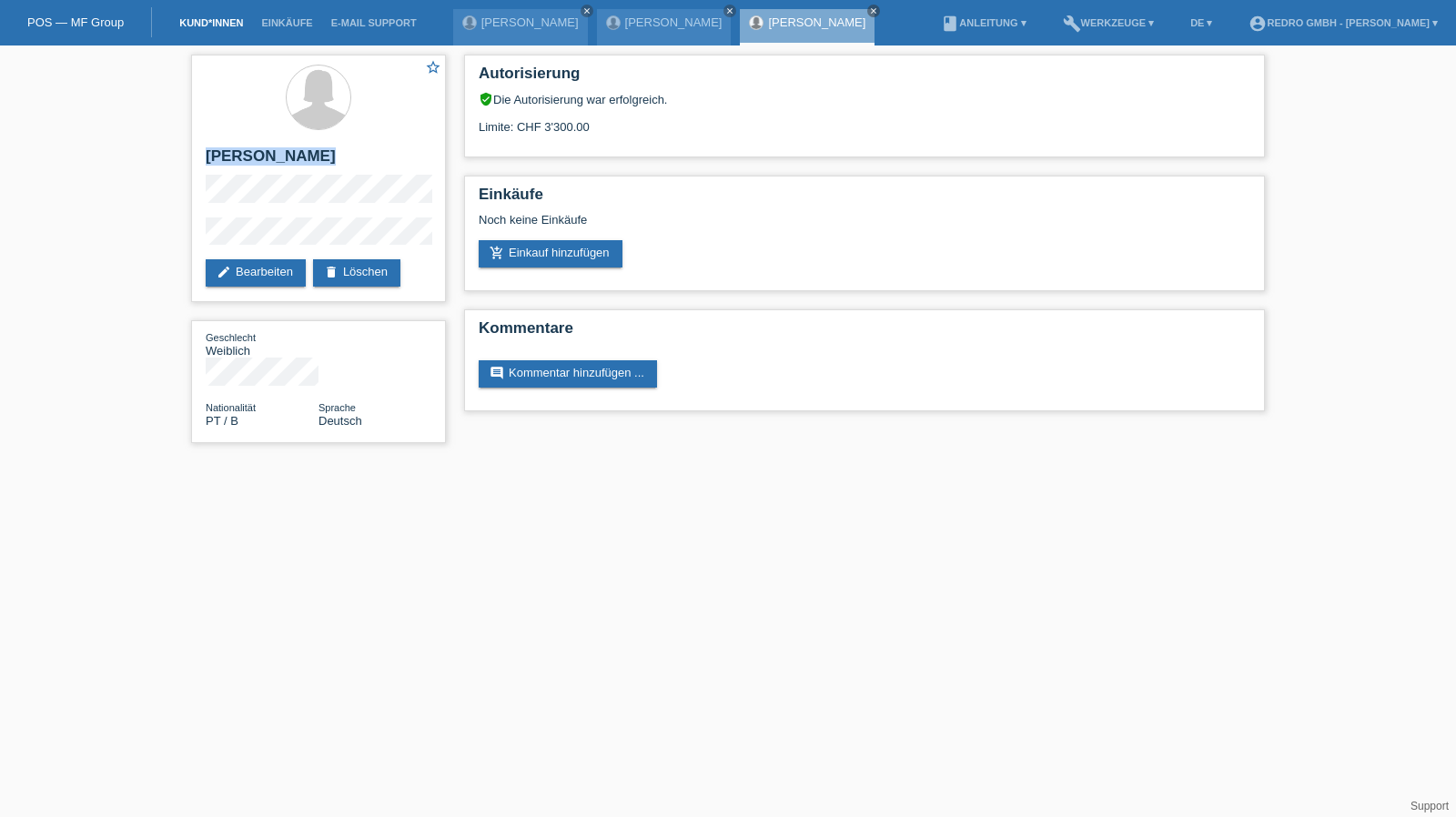
click at [183, 21] on link "Kund*innen" at bounding box center [211, 23] width 82 height 11
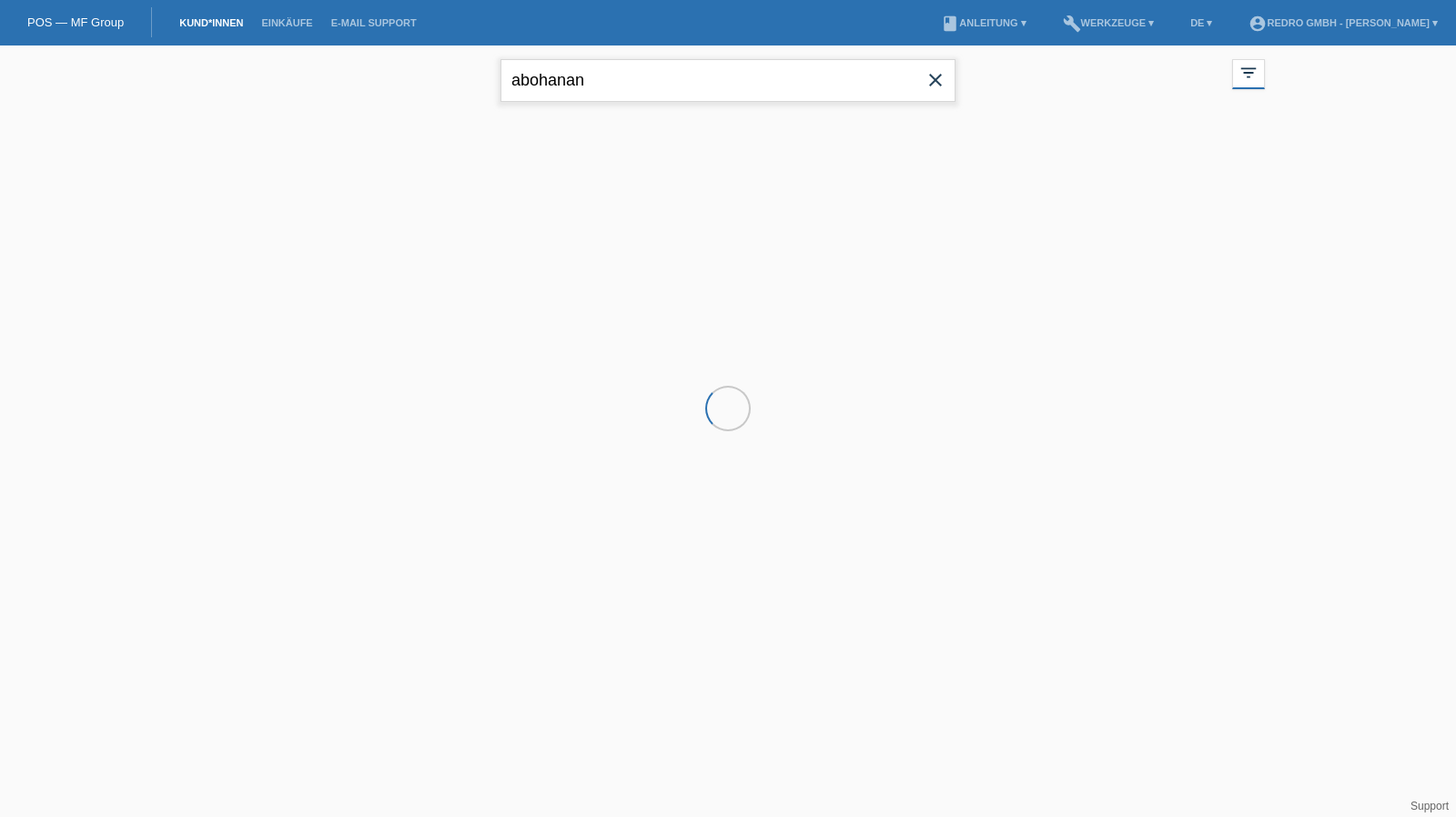
click at [742, 77] on input "abohanan" at bounding box center [728, 80] width 455 height 42
type input "wiem"
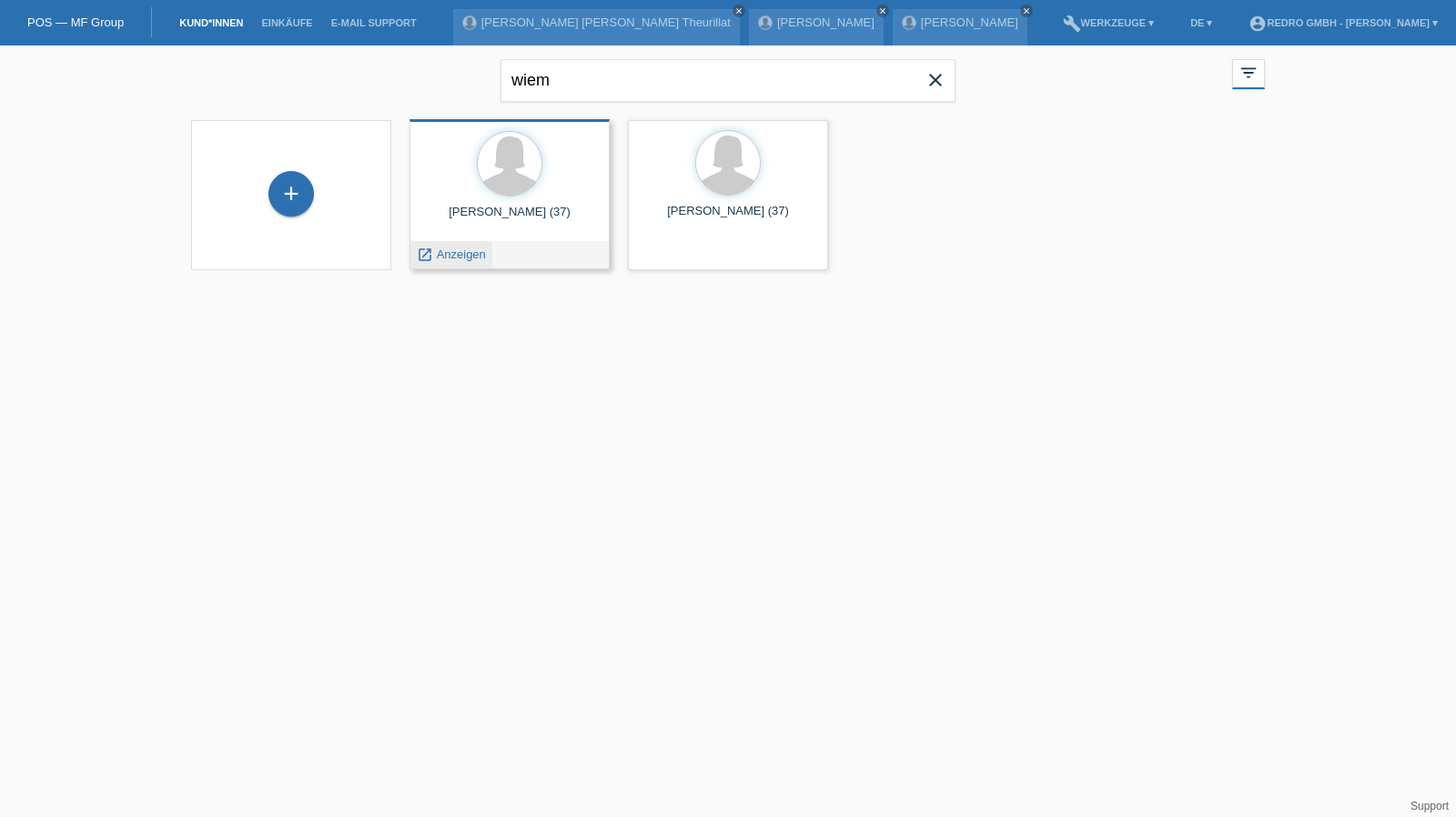
click at [459, 254] on span "Anzeigen" at bounding box center [462, 254] width 49 height 14
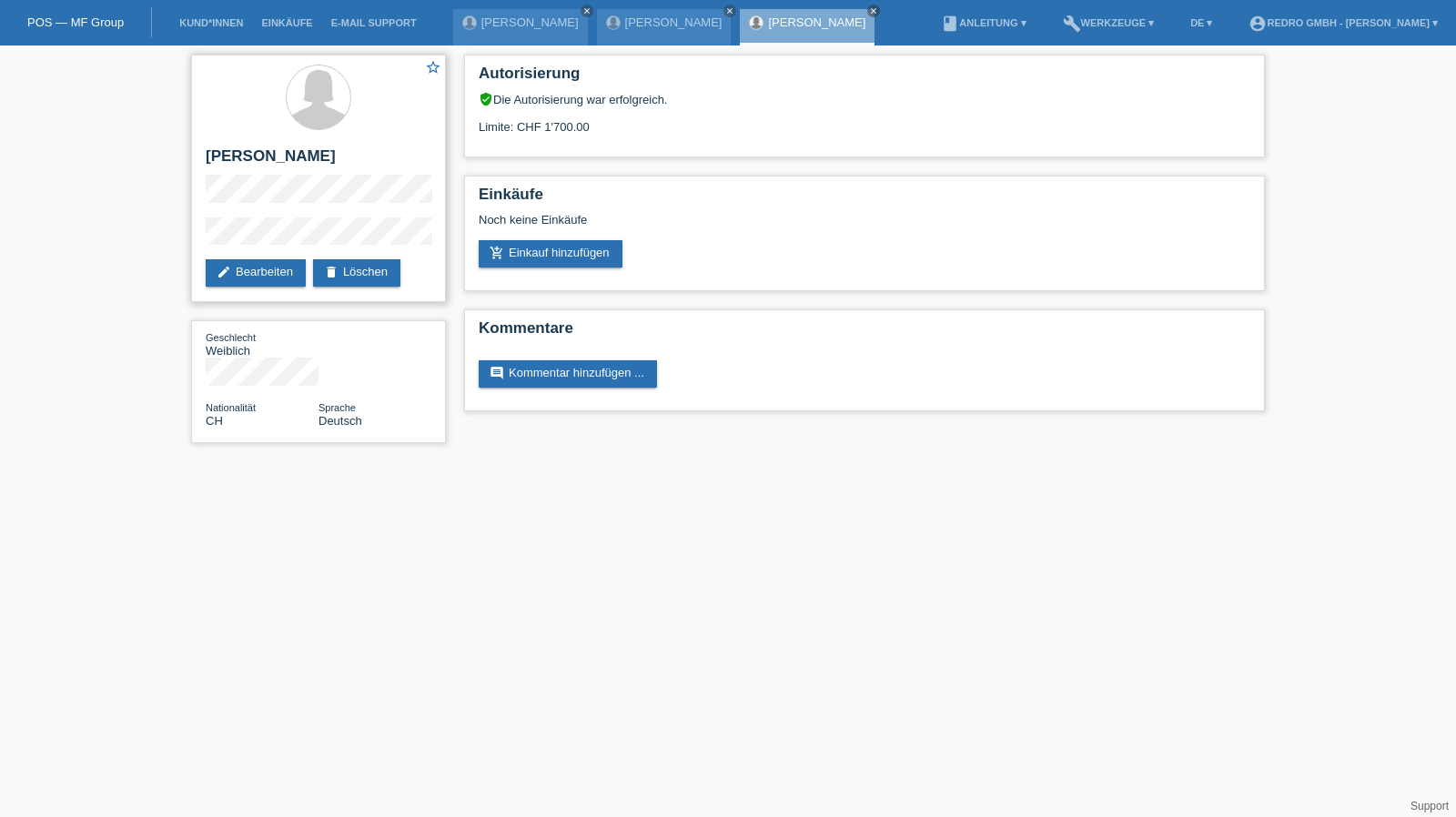
click at [266, 155] on h2 "[PERSON_NAME]" at bounding box center [319, 161] width 226 height 27
copy div "[PERSON_NAME]"
click at [172, 236] on div "star_border Wiem Amami edit Bearbeiten delete Löschen Geschlecht Weiblich Natio…" at bounding box center [728, 253] width 1456 height 416
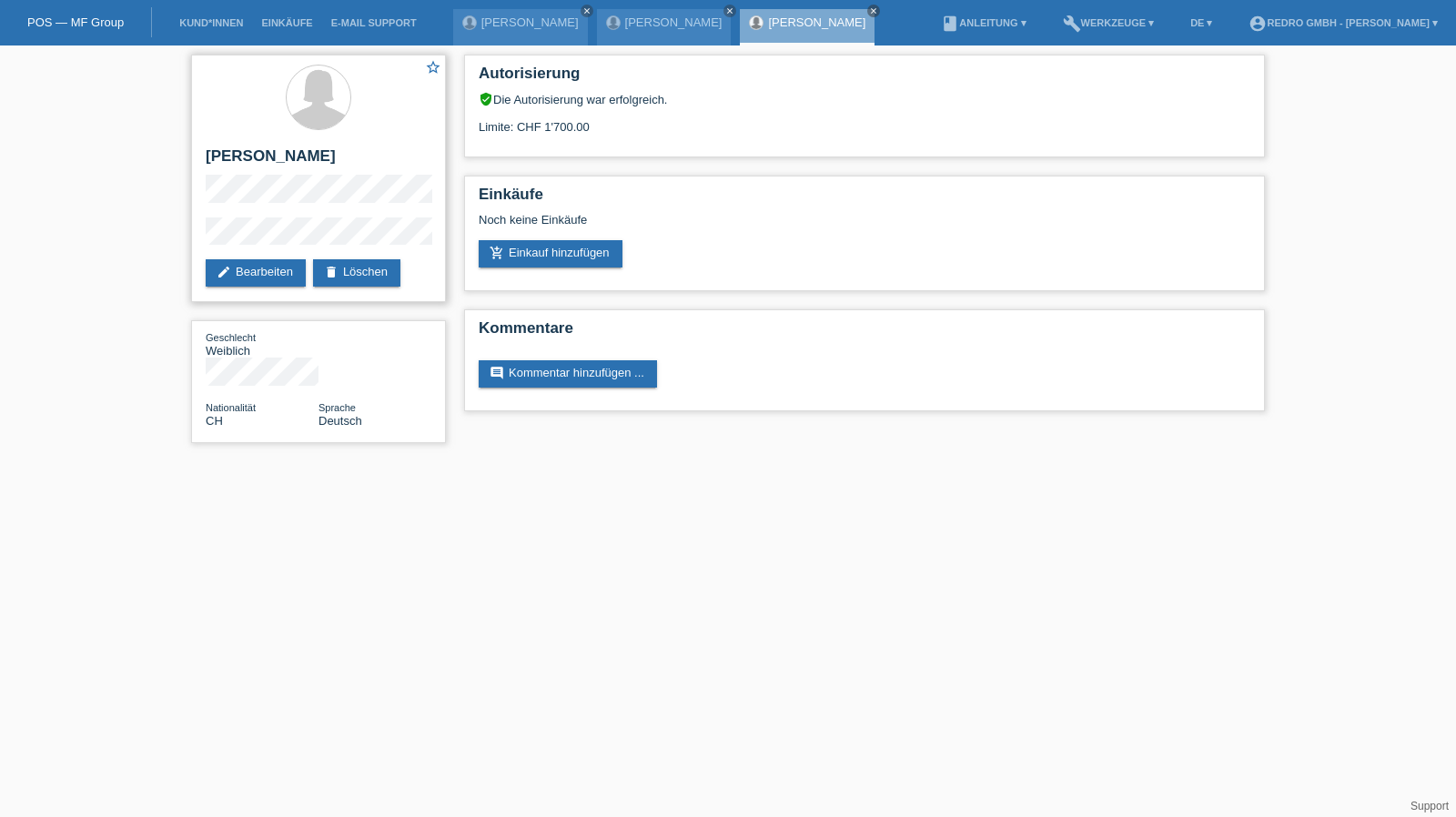
click at [268, 156] on h2 "[PERSON_NAME]" at bounding box center [319, 161] width 226 height 27
copy h2 "Amami"
click at [205, 17] on link "Kund*innen" at bounding box center [211, 23] width 82 height 11
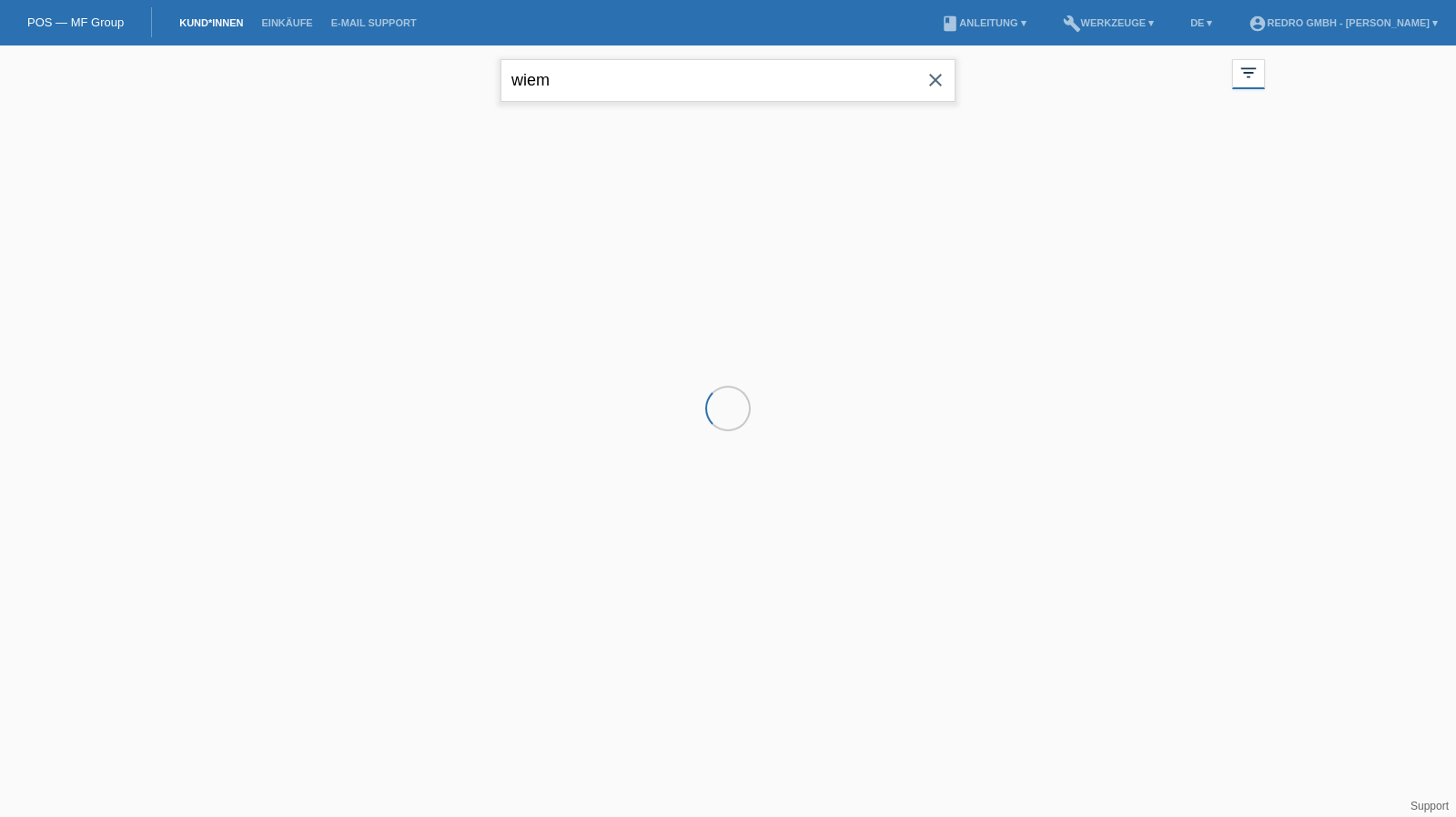
click at [709, 80] on input "wiem" at bounding box center [728, 80] width 455 height 42
paste input "Vehbija"
type input "Vehbija"
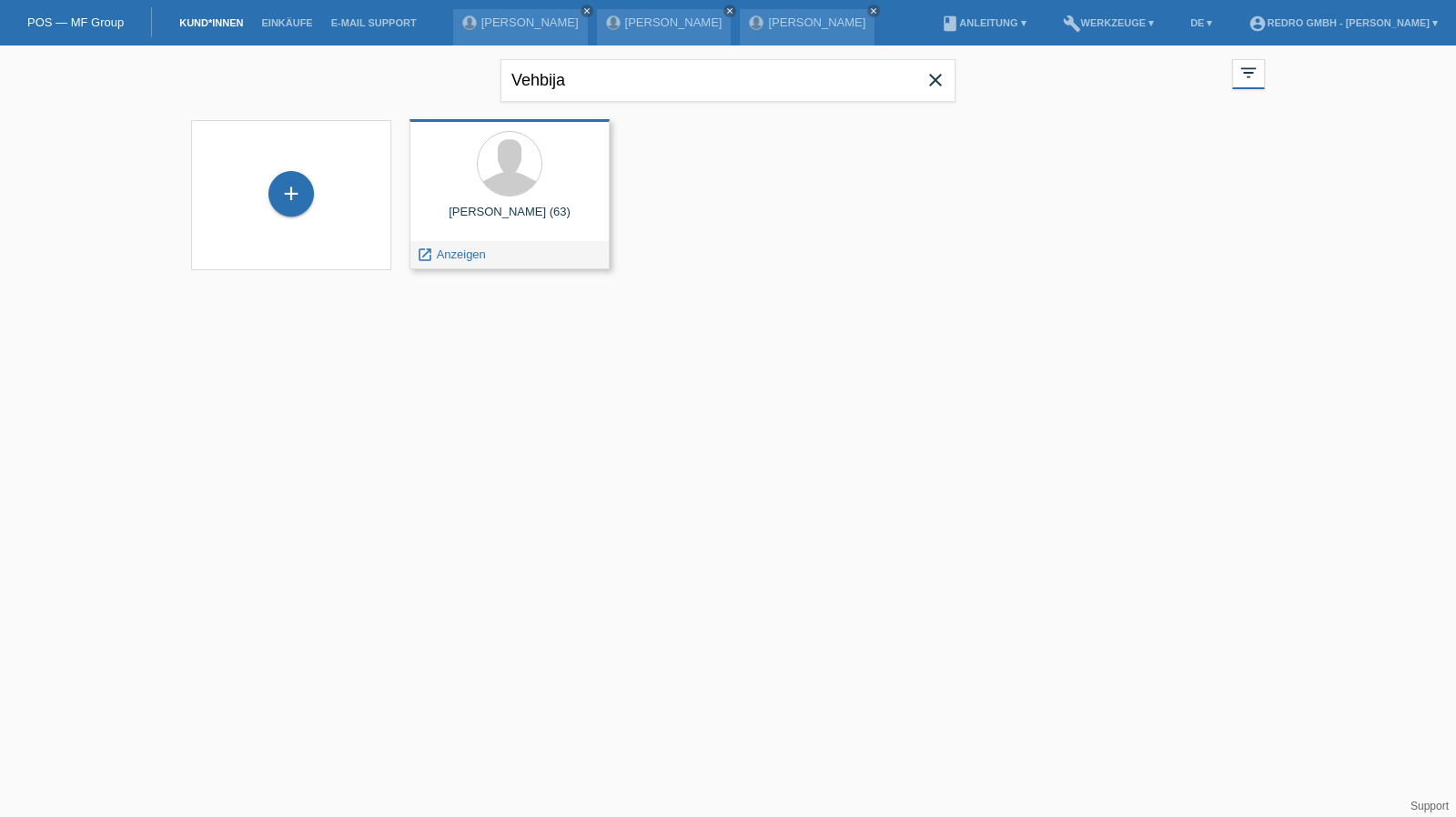
click at [453, 249] on span "Anzeigen" at bounding box center [462, 254] width 49 height 14
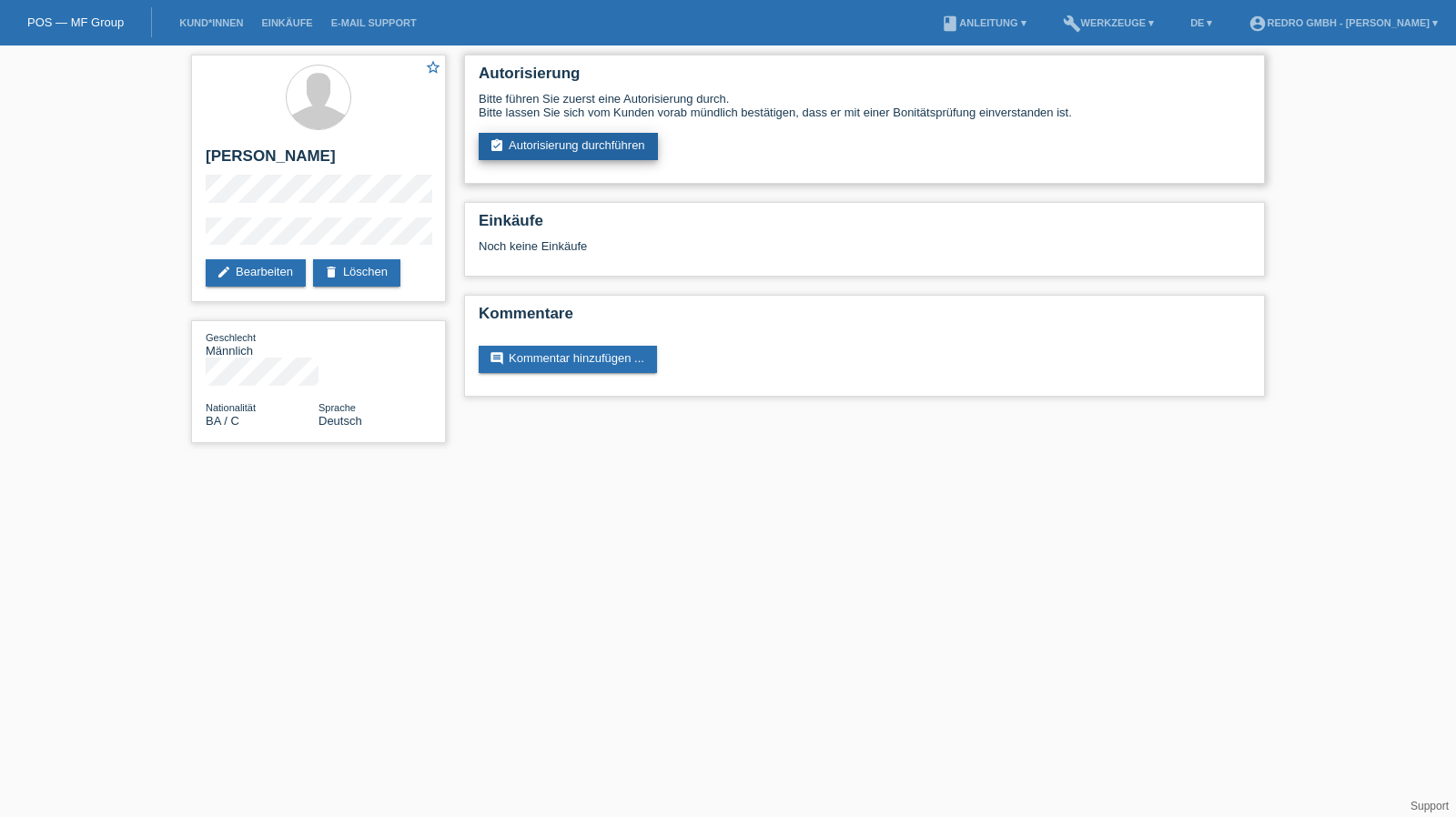
click at [577, 147] on link "assignment_turned_in Autorisierung durchführen" at bounding box center [568, 146] width 180 height 27
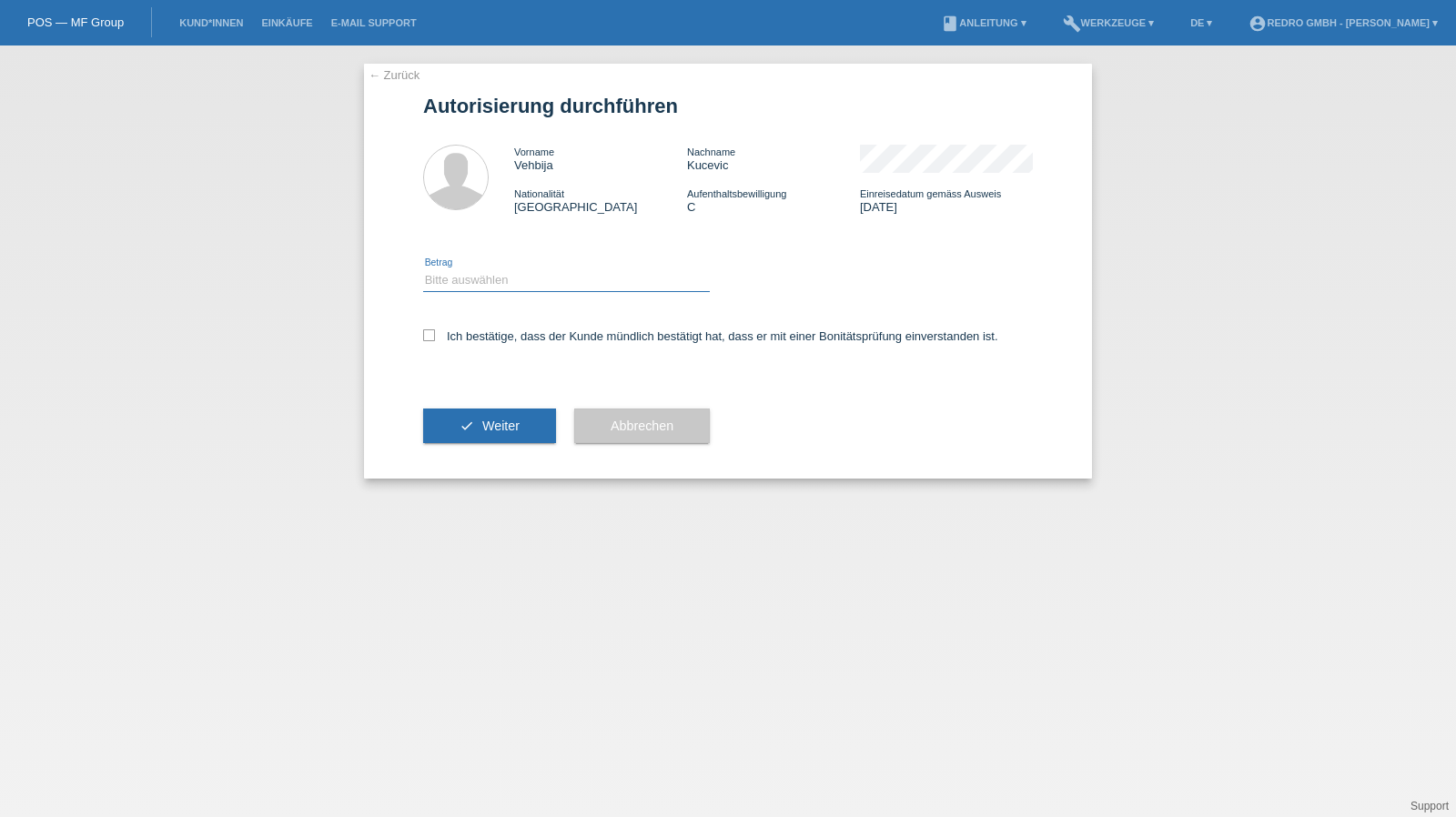
click at [496, 273] on select "Bitte auswählen CHF 1.00 - CHF 499.00 CHF 500.00 - CHF 1'999.00 CHF 2'000.00 - …" at bounding box center [566, 279] width 287 height 22
select select "1"
click at [423, 269] on select "Bitte auswählen CHF 1.00 - CHF 499.00 CHF 500.00 - CHF 1'999.00 CHF 2'000.00 - …" at bounding box center [566, 279] width 287 height 22
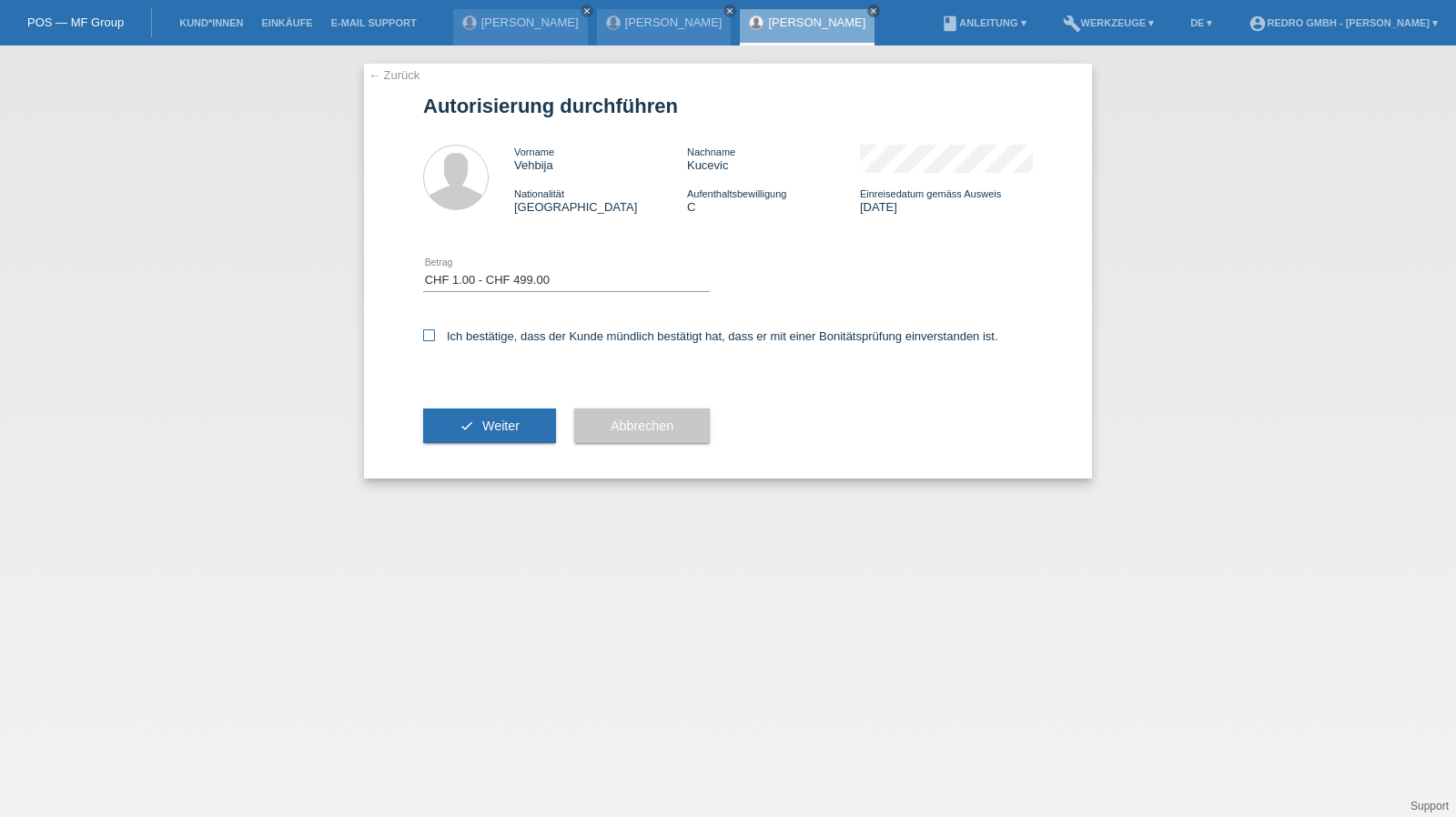
click at [480, 330] on label "Ich bestätige, dass der Kunde mündlich bestätigt hat, dass er mit einer Bonität…" at bounding box center [711, 336] width 576 height 14
click at [435, 330] on input "Ich bestätige, dass der Kunde mündlich bestätigt hat, dass er mit einer Bonität…" at bounding box center [429, 335] width 12 height 12
checkbox input "true"
click at [473, 414] on button "check Weiter" at bounding box center [489, 426] width 133 height 35
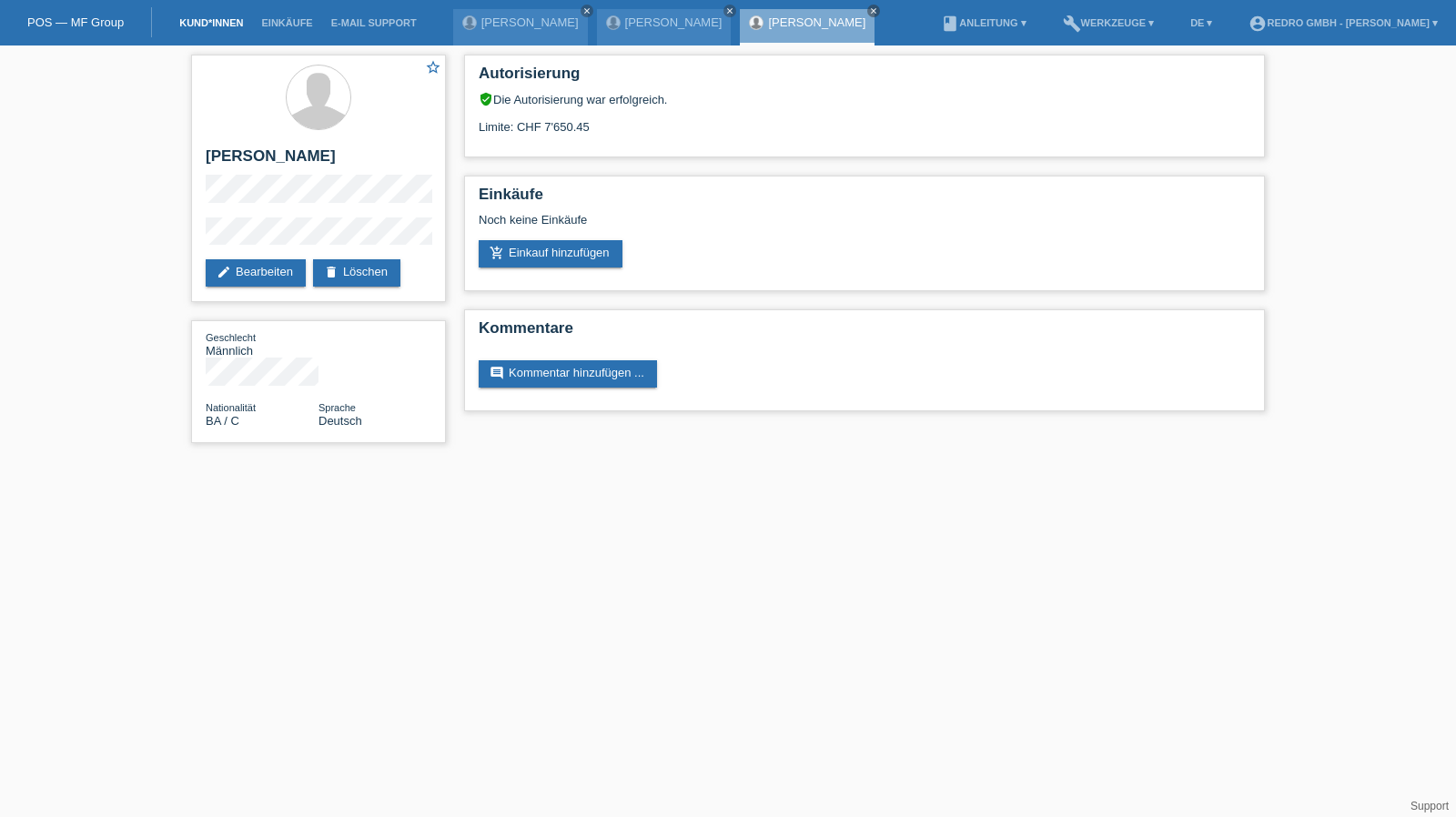
click at [223, 26] on link "Kund*innen" at bounding box center [211, 23] width 82 height 11
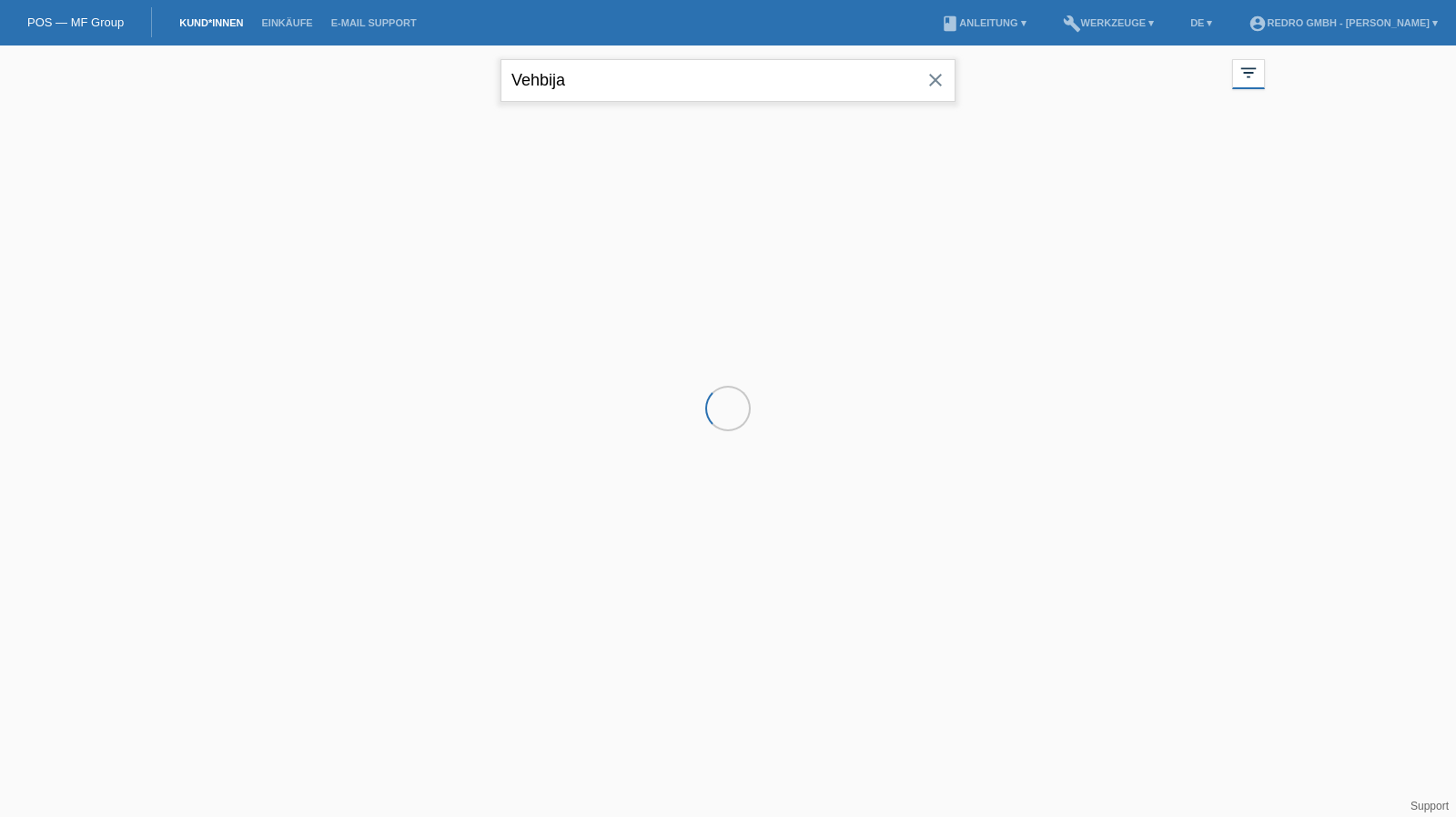
click at [662, 83] on input "Vehbija" at bounding box center [728, 80] width 455 height 42
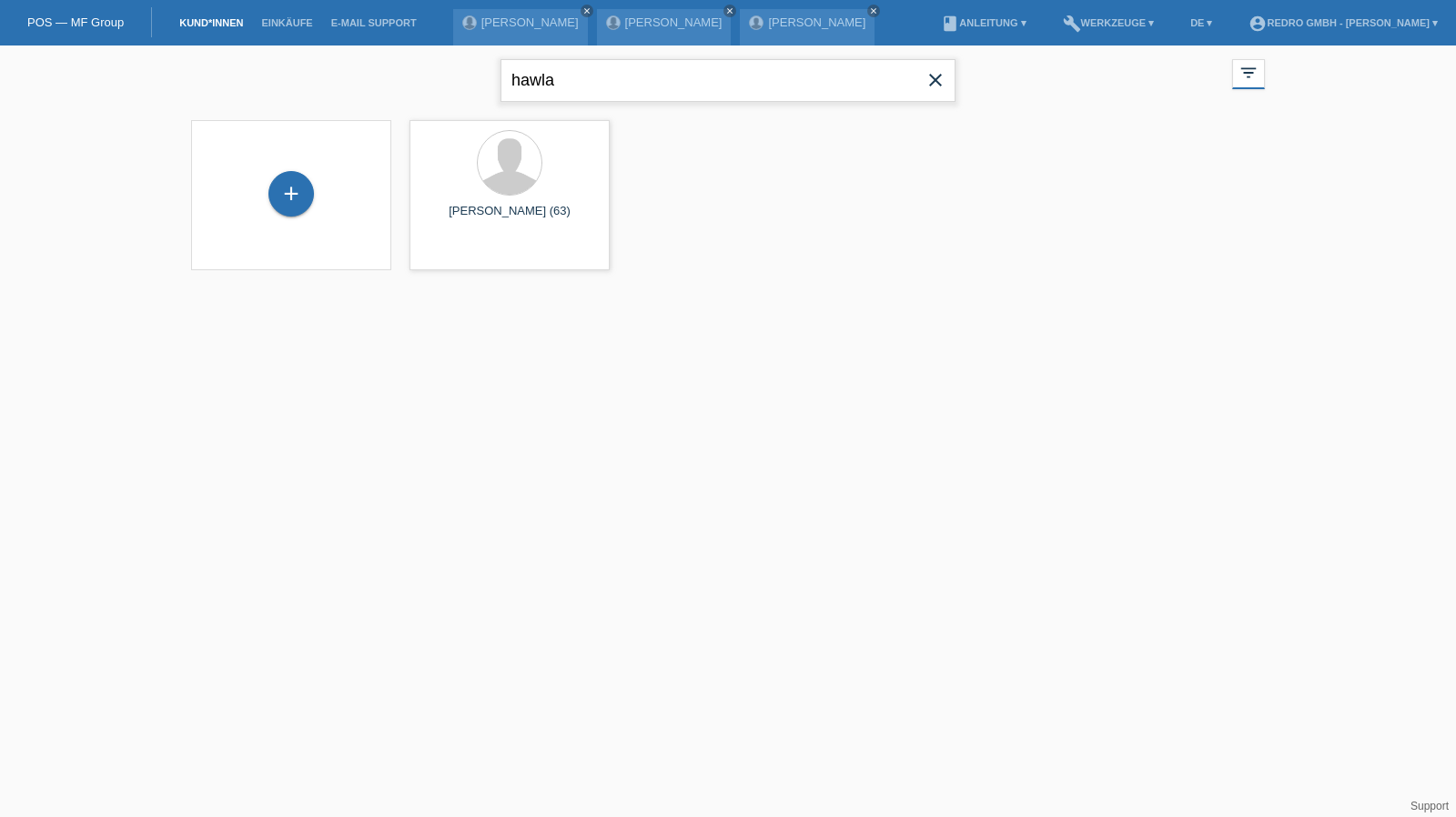
type input "hawla"
click at [475, 259] on span "Anzeigen" at bounding box center [462, 254] width 49 height 14
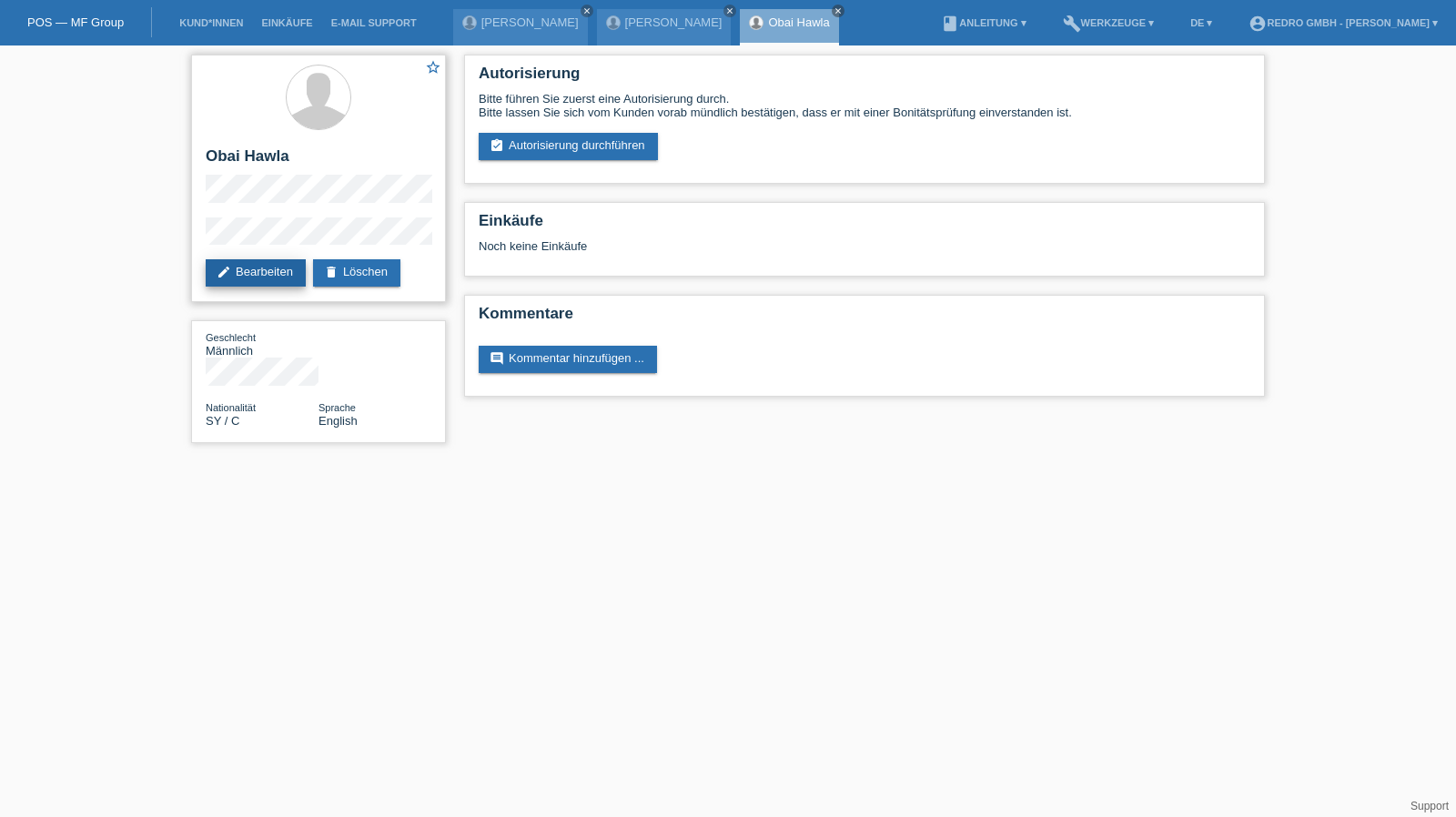
click at [266, 281] on link "edit Bearbeiten" at bounding box center [256, 273] width 100 height 27
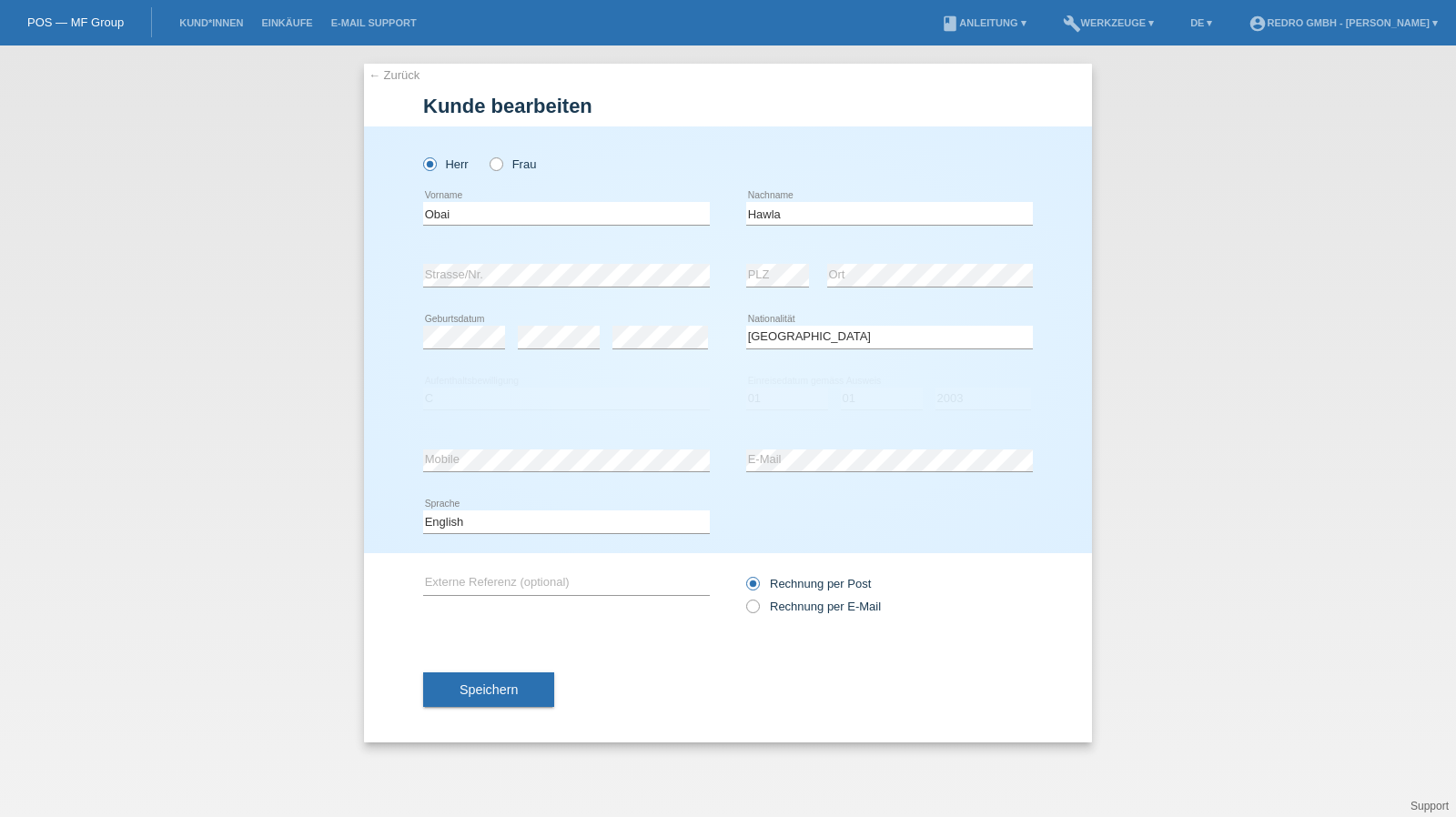
select select "SY"
select select "C"
select select "01"
select select "2003"
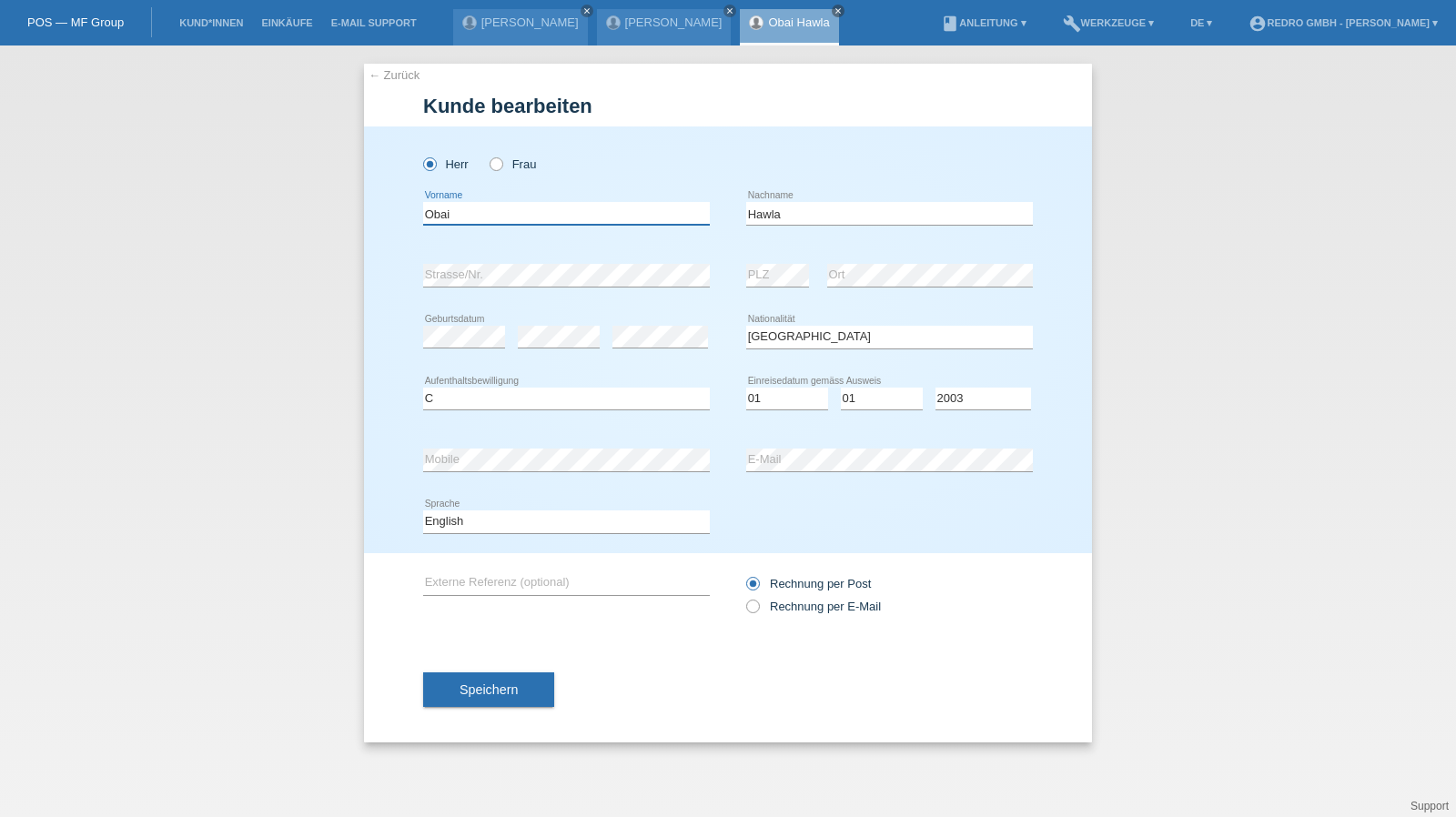
click at [538, 219] on input "Obai" at bounding box center [566, 213] width 287 height 23
type input "[PERSON_NAME]"
click at [840, 222] on input "Hawla" at bounding box center [890, 213] width 287 height 23
select select "SY"
select select "B"
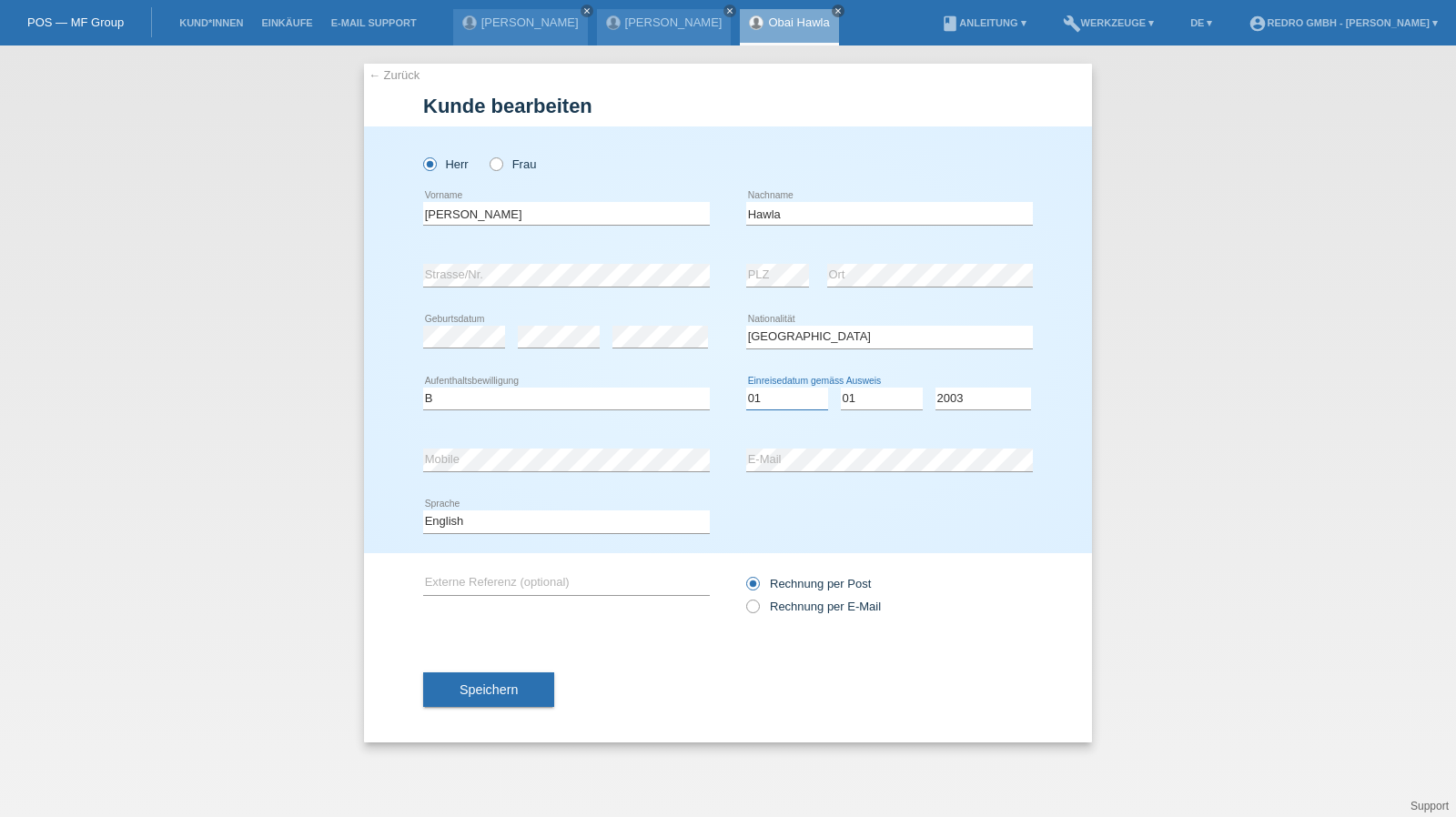
click at [753, 397] on select "Tag 01 02 03 04 05 06 07 08 09 10 11" at bounding box center [787, 398] width 82 height 22
select select "31"
select select "05"
select select "2016"
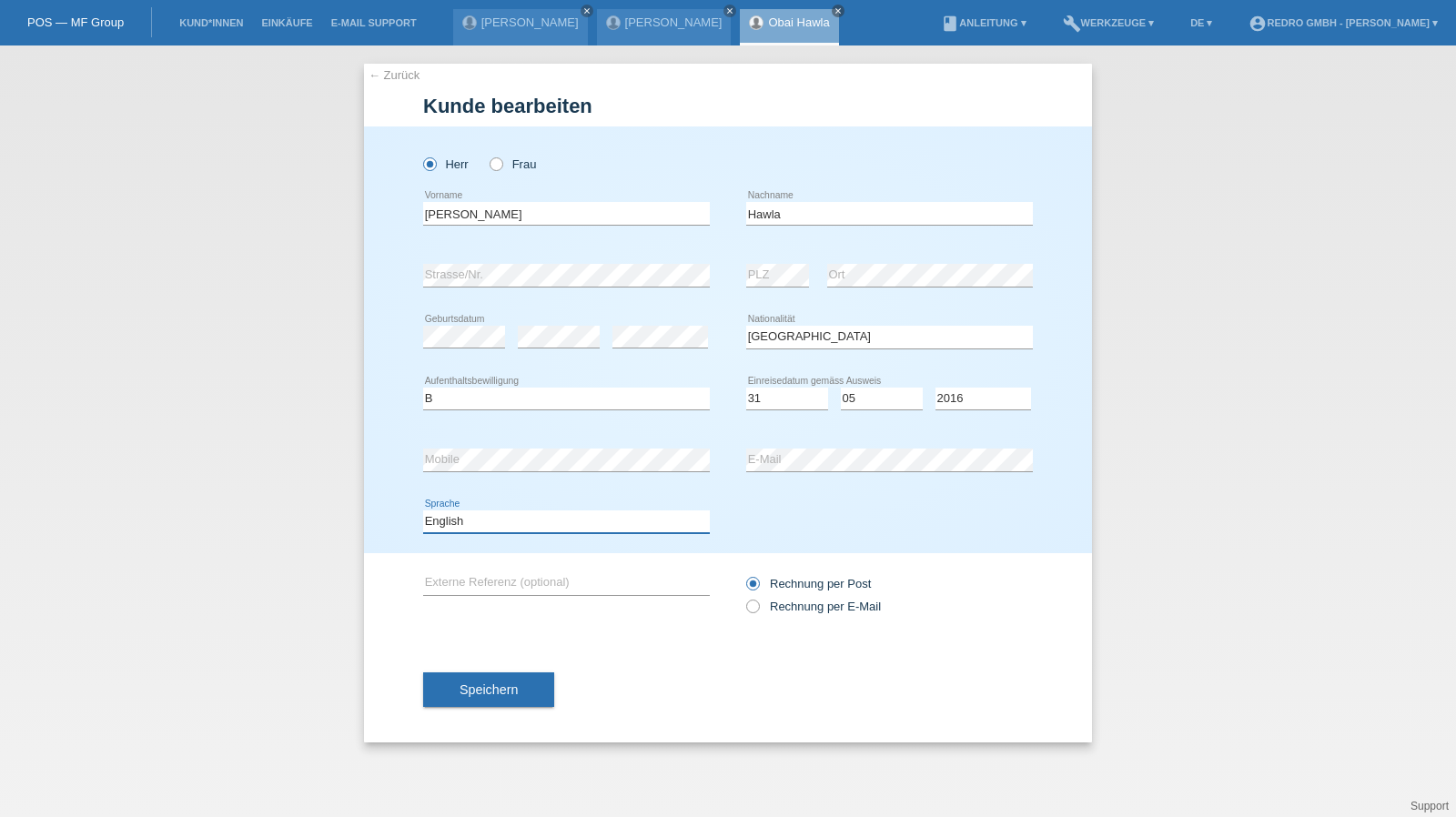
click at [453, 512] on select "Deutsch Français Italiano English" at bounding box center [566, 521] width 287 height 22
select select "de"
click at [423, 511] on select "Deutsch Français Italiano English" at bounding box center [566, 521] width 287 height 22
click at [513, 704] on button "Speichern" at bounding box center [488, 689] width 131 height 35
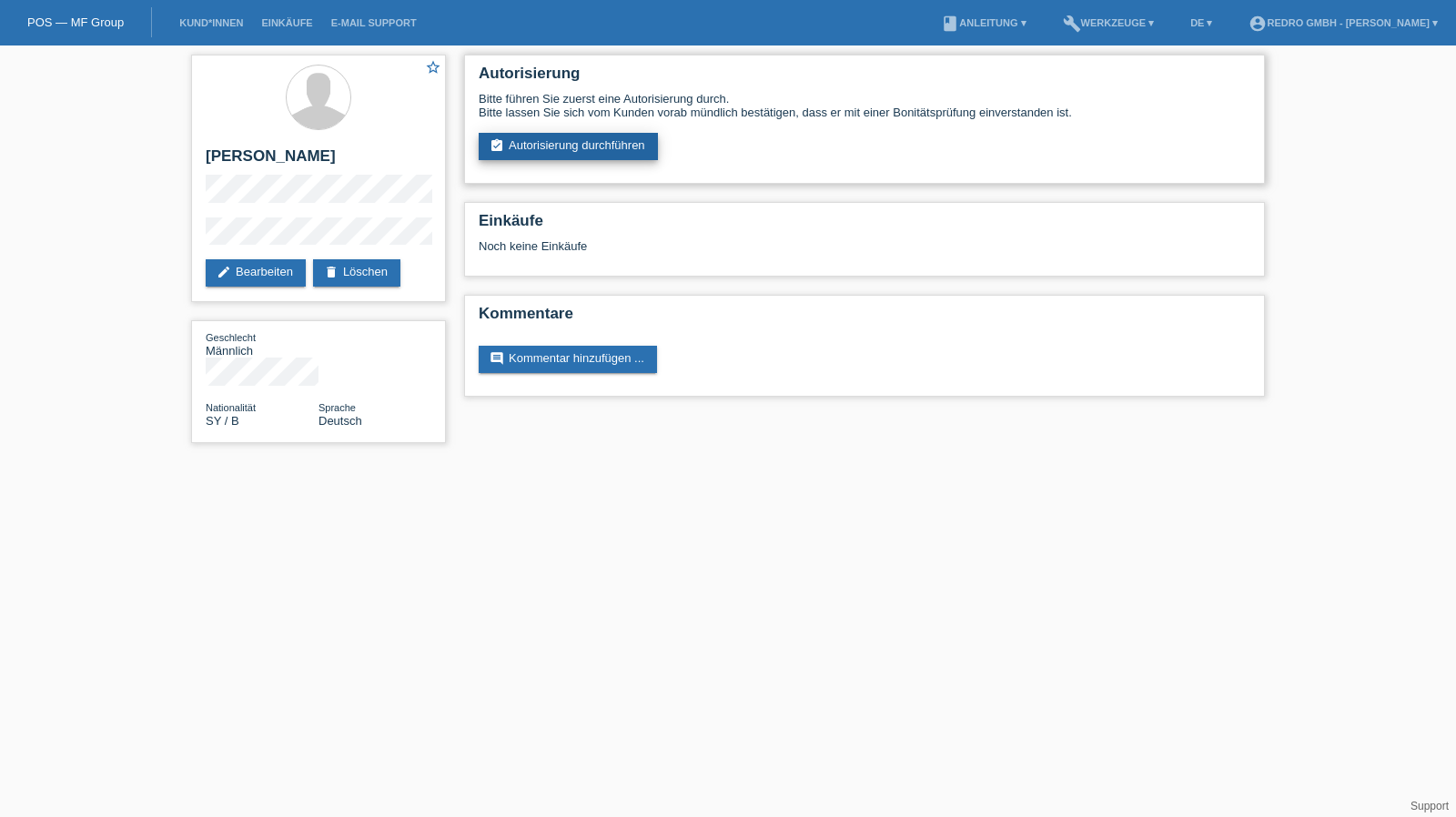
click at [546, 157] on link "assignment_turned_in Autorisierung durchführen" at bounding box center [568, 146] width 180 height 27
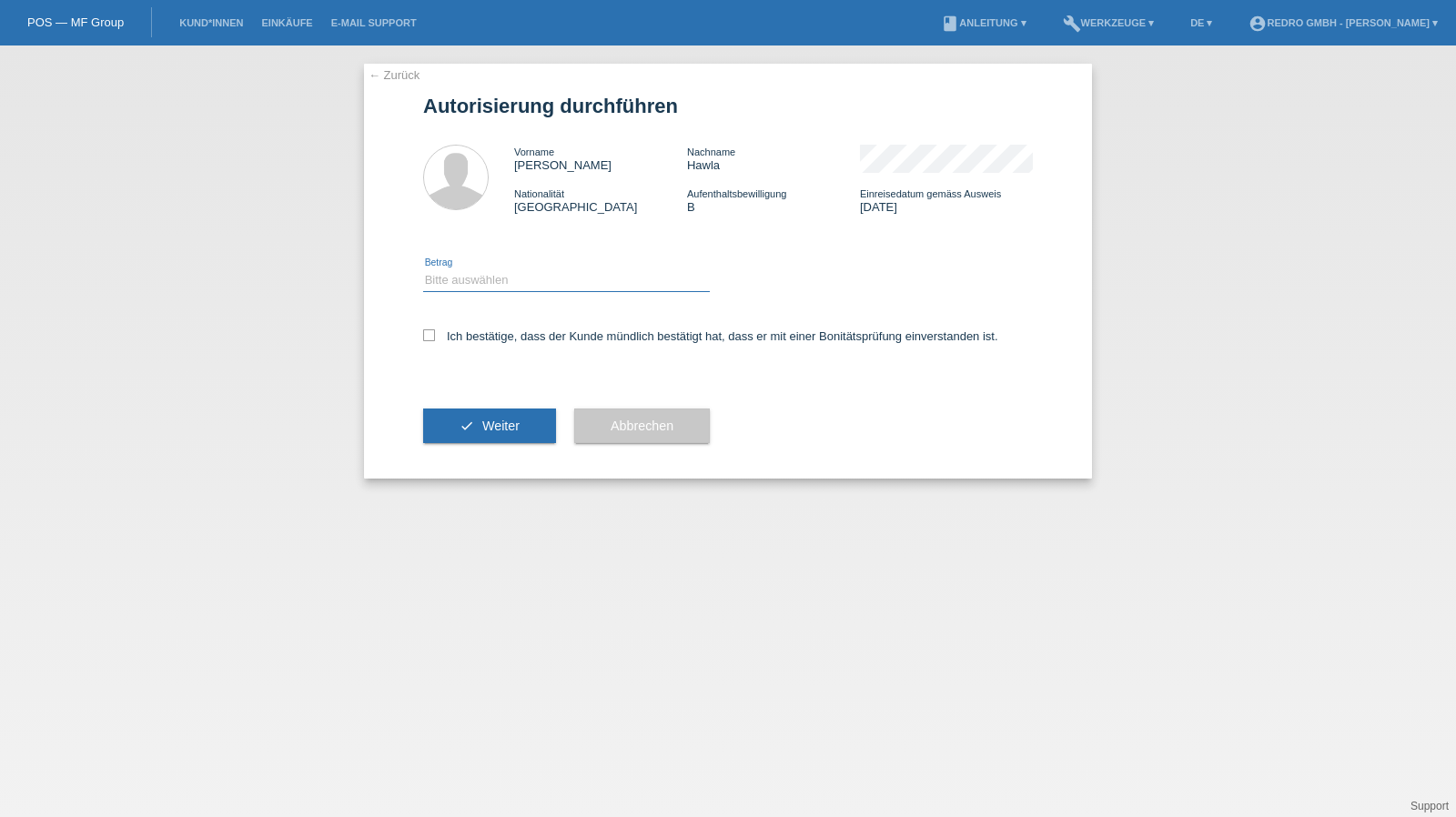
click at [510, 291] on select "Bitte auswählen CHF 1.00 - CHF 499.00 CHF 500.00 - CHF 1'999.00 CHF 2'000.00 - …" at bounding box center [566, 279] width 287 height 22
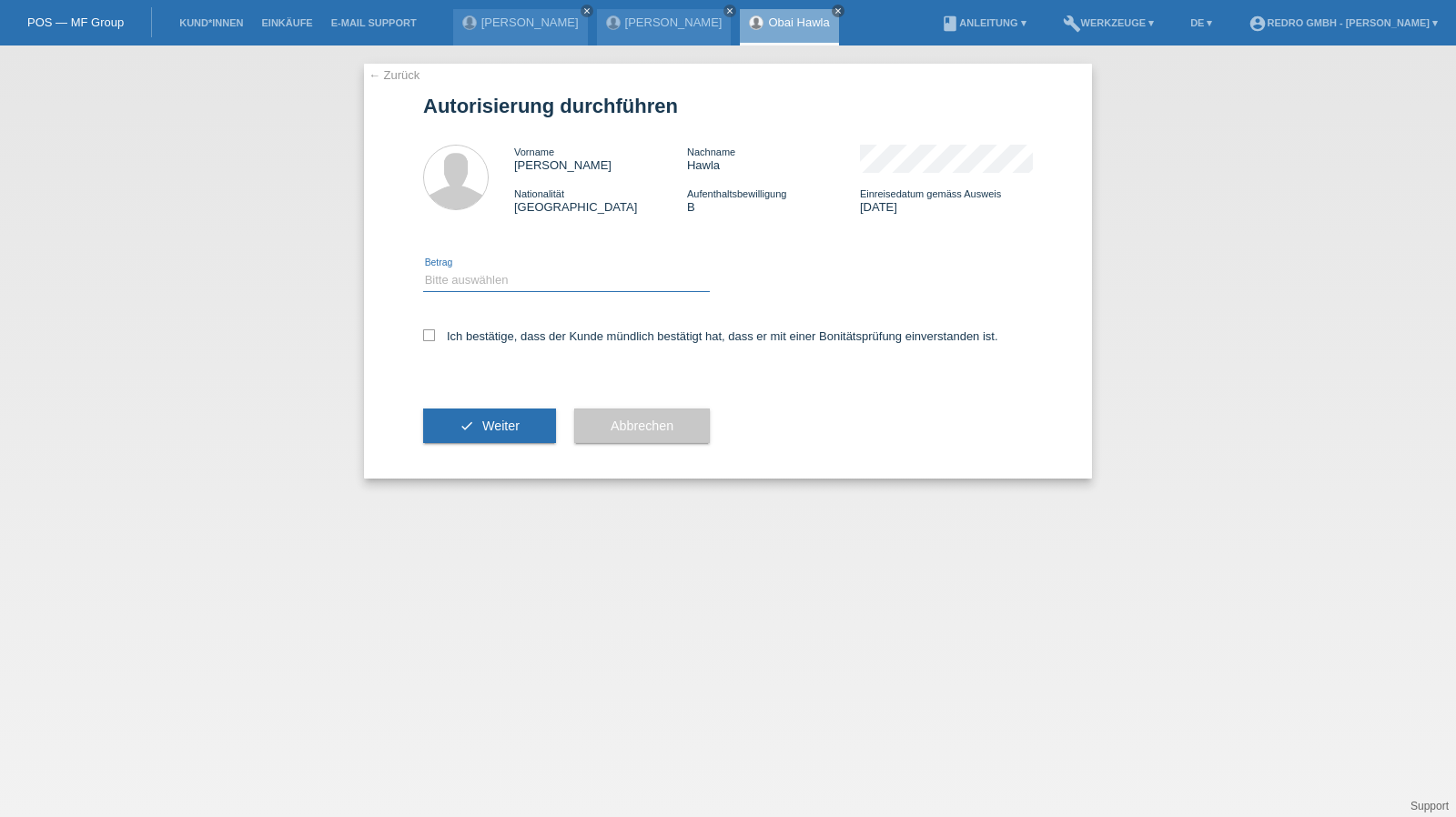
select select "1"
click at [423, 269] on select "Bitte auswählen CHF 1.00 - CHF 499.00 CHF 500.00 - CHF 1'999.00 CHF 2'000.00 - …" at bounding box center [566, 279] width 287 height 22
click at [488, 345] on div "Ich bestätige, dass der Kunde mündlich bestätigt hat, dass er mit einer Bonität…" at bounding box center [728, 342] width 609 height 62
click at [490, 336] on label "Ich bestätige, dass der Kunde mündlich bestätigt hat, dass er mit einer Bonität…" at bounding box center [711, 336] width 576 height 14
click at [435, 336] on input "Ich bestätige, dass der Kunde mündlich bestätigt hat, dass er mit einer Bonität…" at bounding box center [429, 335] width 12 height 12
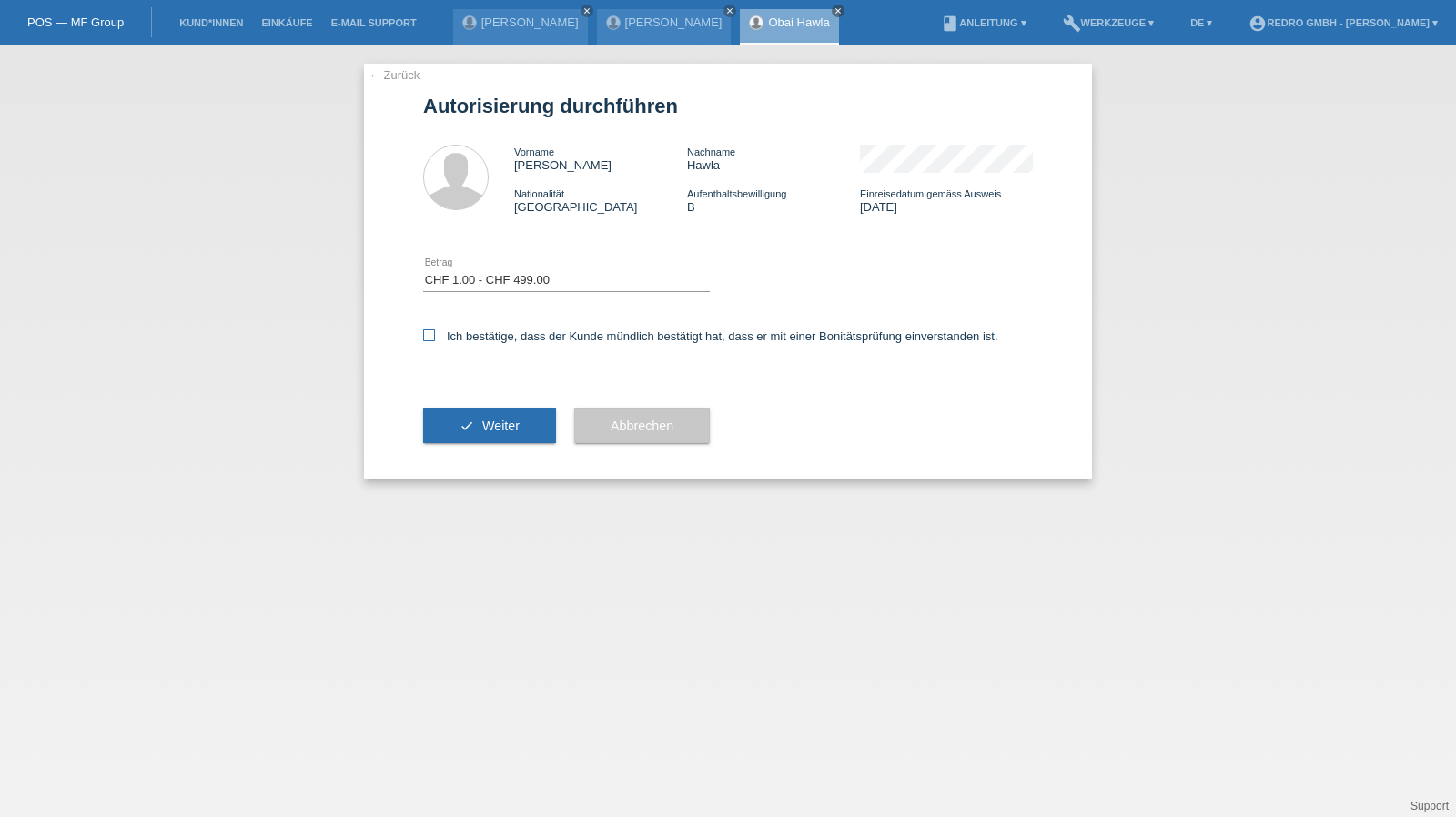
checkbox input "true"
click at [477, 421] on button "check Weiter" at bounding box center [489, 426] width 133 height 35
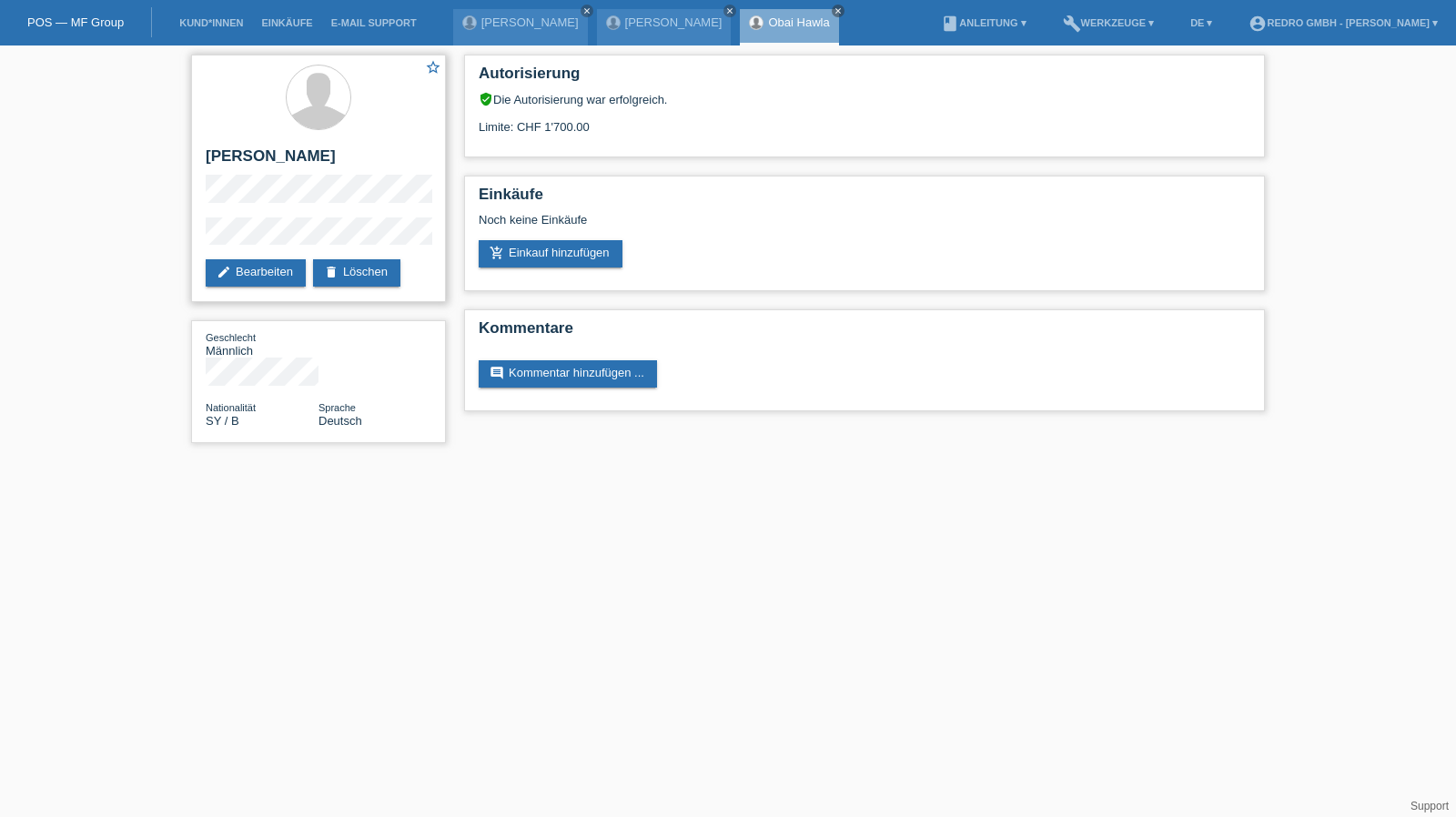
click at [277, 157] on h2 "Obai Fayez Hawla" at bounding box center [319, 161] width 226 height 27
click at [277, 157] on h2 "[PERSON_NAME]" at bounding box center [319, 161] width 226 height 27
copy div "[PERSON_NAME]"
click at [282, 280] on link "edit Bearbeiten" at bounding box center [256, 273] width 100 height 27
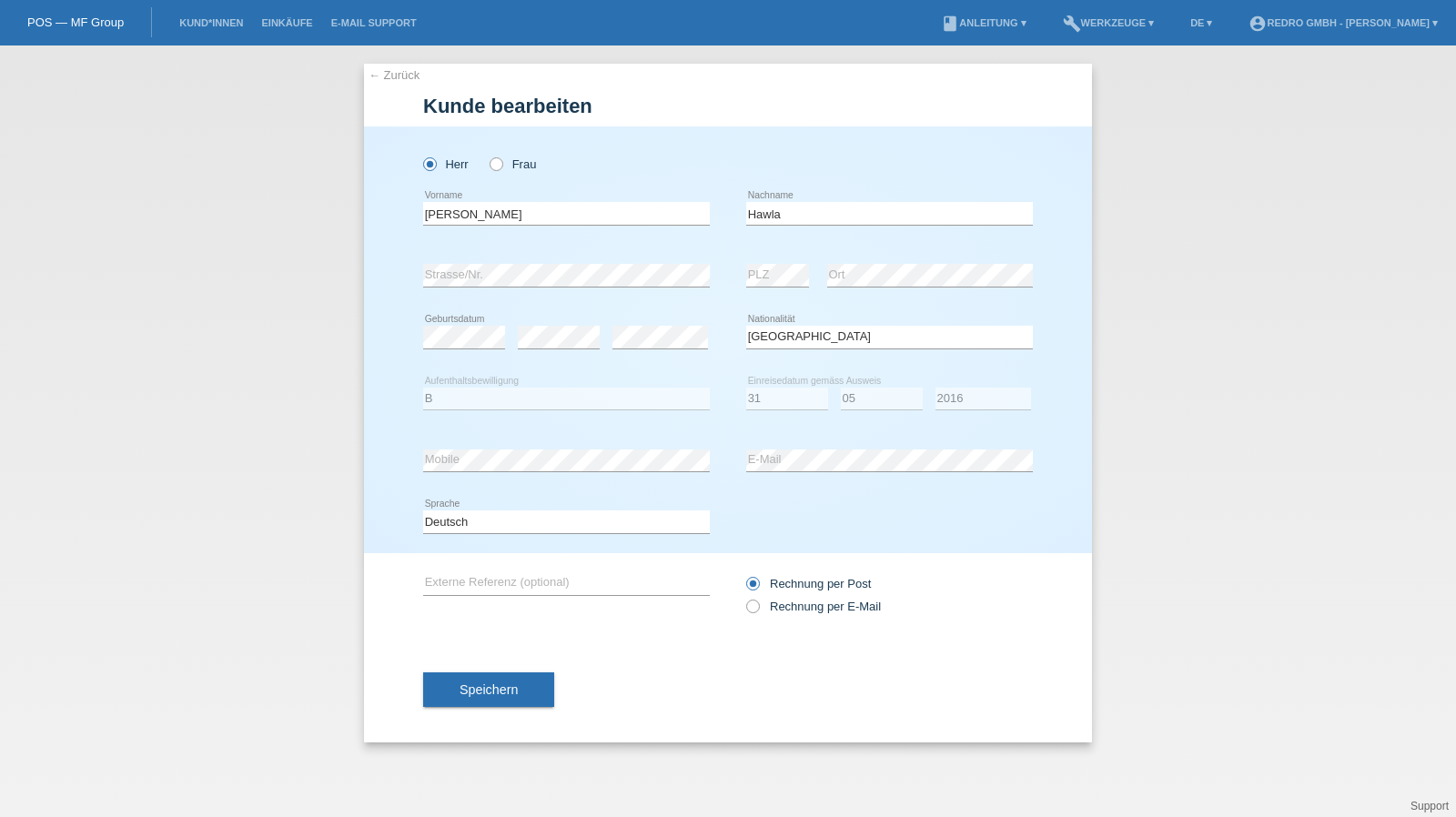
select select "SY"
select select "B"
select select "31"
select select "05"
select select "2016"
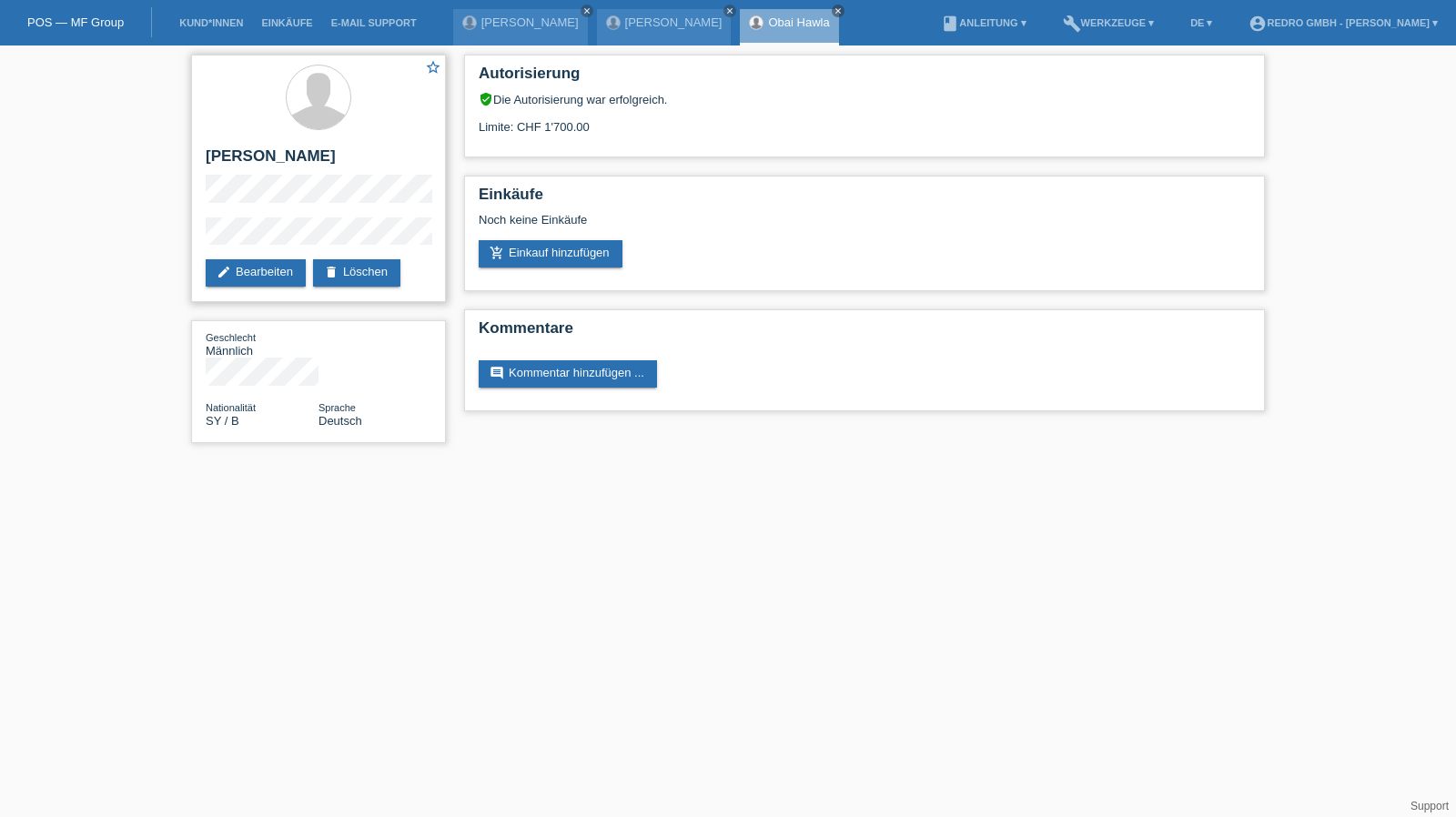
click at [203, 238] on div "star_border [PERSON_NAME] edit Bearbeiten delete Löschen" at bounding box center [318, 178] width 255 height 247
click at [185, 21] on link "Kund*innen" at bounding box center [211, 23] width 82 height 11
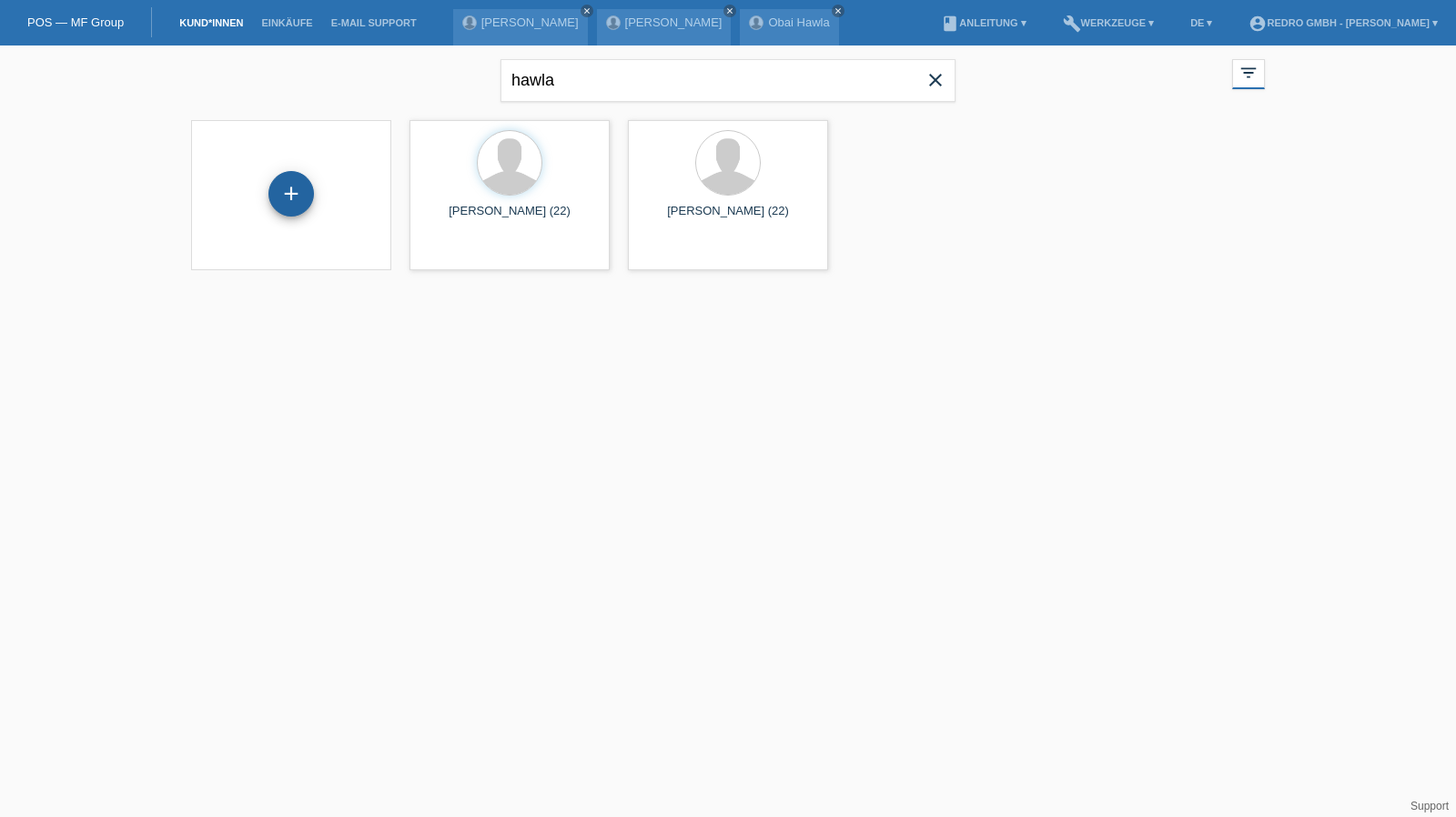
click at [282, 194] on div "+" at bounding box center [291, 194] width 45 height 45
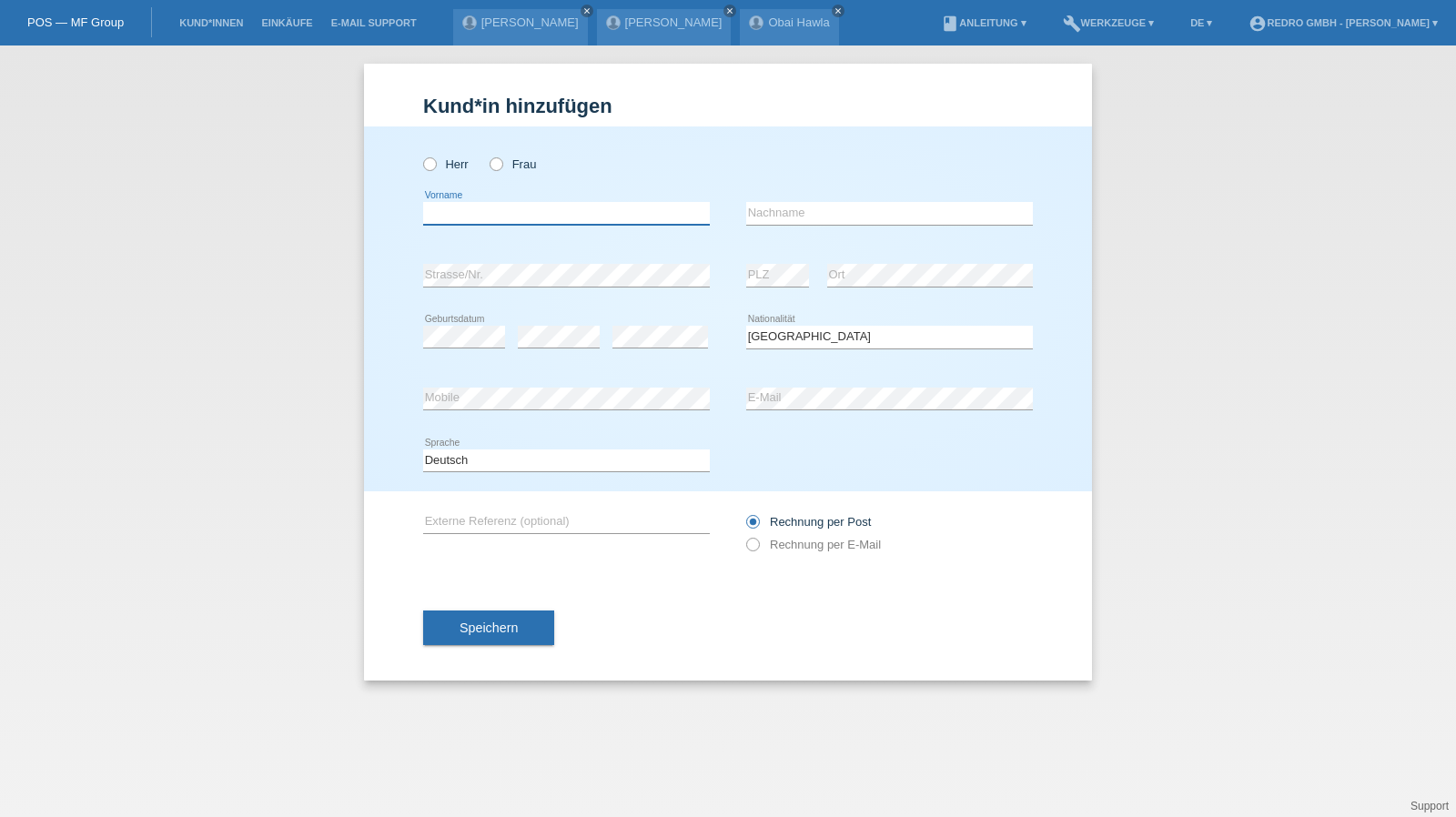
click at [533, 212] on input "text" at bounding box center [566, 213] width 287 height 23
type input "[PERSON_NAME]"
type input "Studer"
select select "CH"
click at [488, 622] on span "Speichern" at bounding box center [489, 627] width 58 height 14
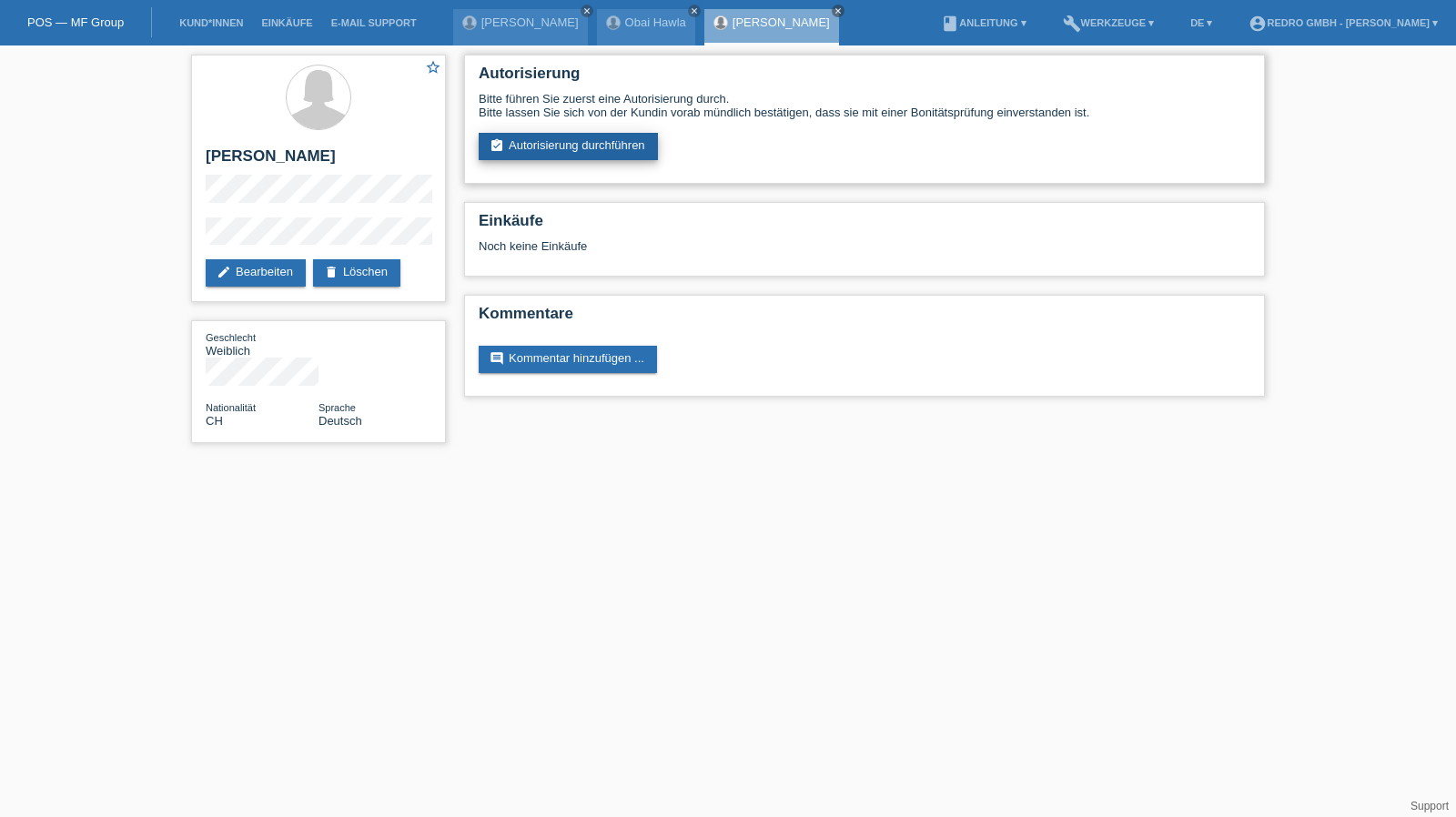
click at [584, 149] on link "assignment_turned_in Autorisierung durchführen" at bounding box center [568, 146] width 180 height 27
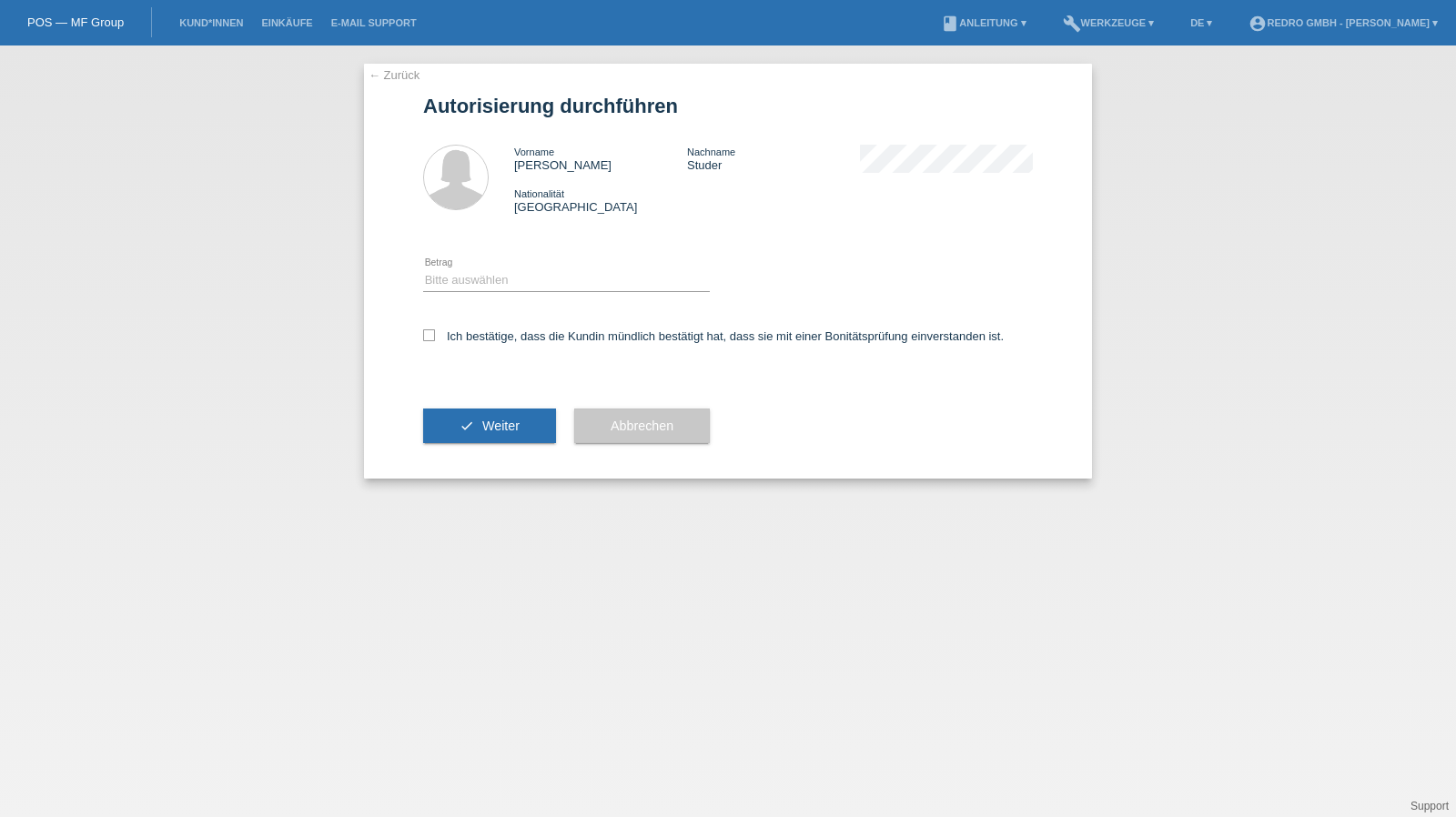
click at [515, 296] on div "Bitte auswählen CHF 1.00 - CHF 499.00 CHF 500.00 - CHF 1'999.00 CHF 2'000.00 - …" at bounding box center [566, 281] width 287 height 62
click at [519, 287] on select "Bitte auswählen CHF 1.00 - CHF 499.00 CHF 500.00 - CHF 1'999.00 CHF 2'000.00 - …" at bounding box center [566, 279] width 287 height 22
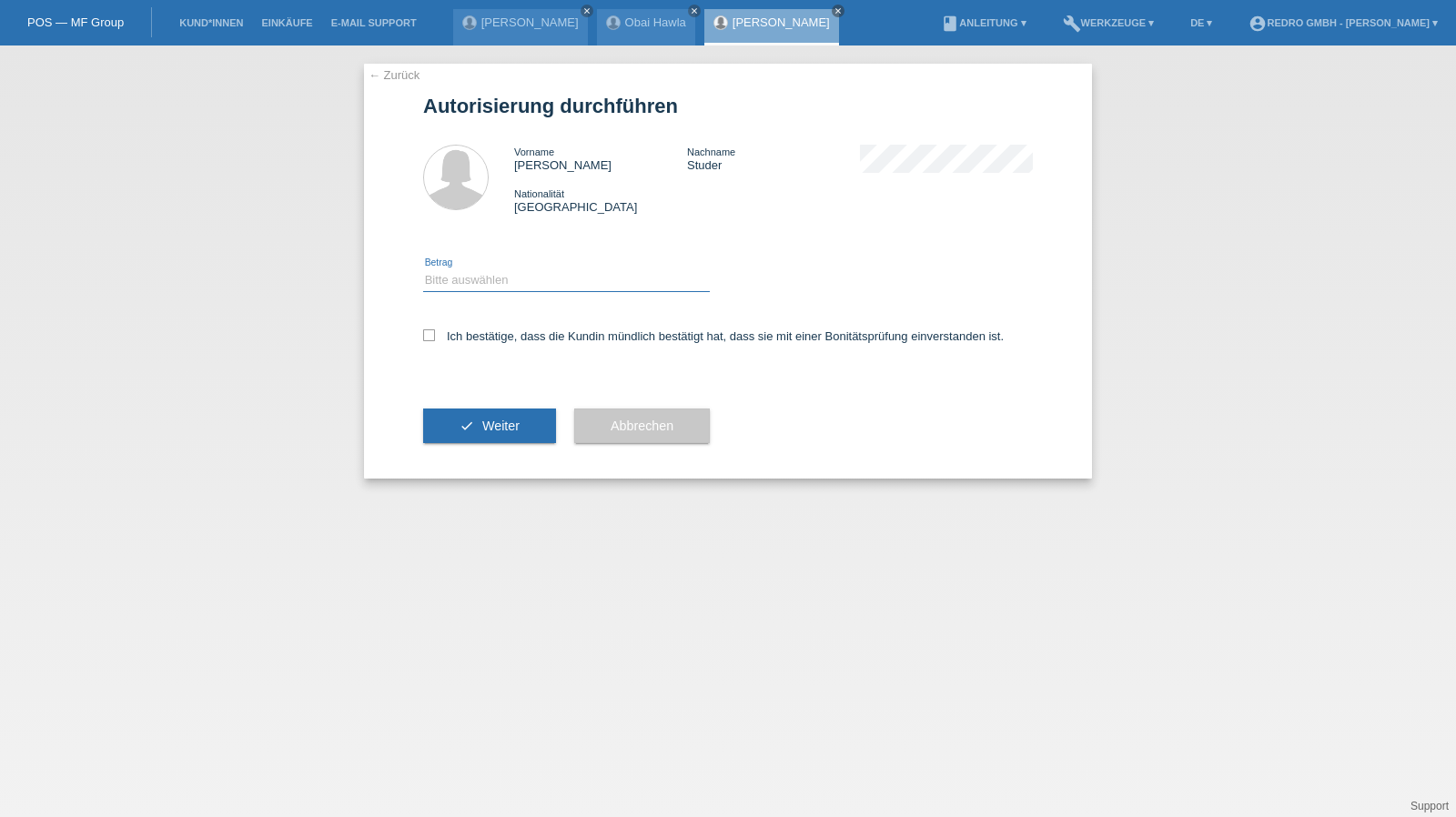
select select "1"
click at [423, 269] on select "Bitte auswählen CHF 1.00 - CHF 499.00 CHF 500.00 - CHF 1'999.00 CHF 2'000.00 - …" at bounding box center [566, 279] width 287 height 22
click at [504, 345] on div "Ich bestätige, dass die Kundin mündlich bestätigt hat, dass sie mit einer Bonit…" at bounding box center [728, 342] width 609 height 62
click at [525, 336] on label "Ich bestätige, dass die Kundin mündlich bestätigt hat, dass sie mit einer Bonit…" at bounding box center [713, 336] width 580 height 14
click at [435, 336] on input "Ich bestätige, dass die Kundin mündlich bestätigt hat, dass sie mit einer Bonit…" at bounding box center [429, 335] width 12 height 12
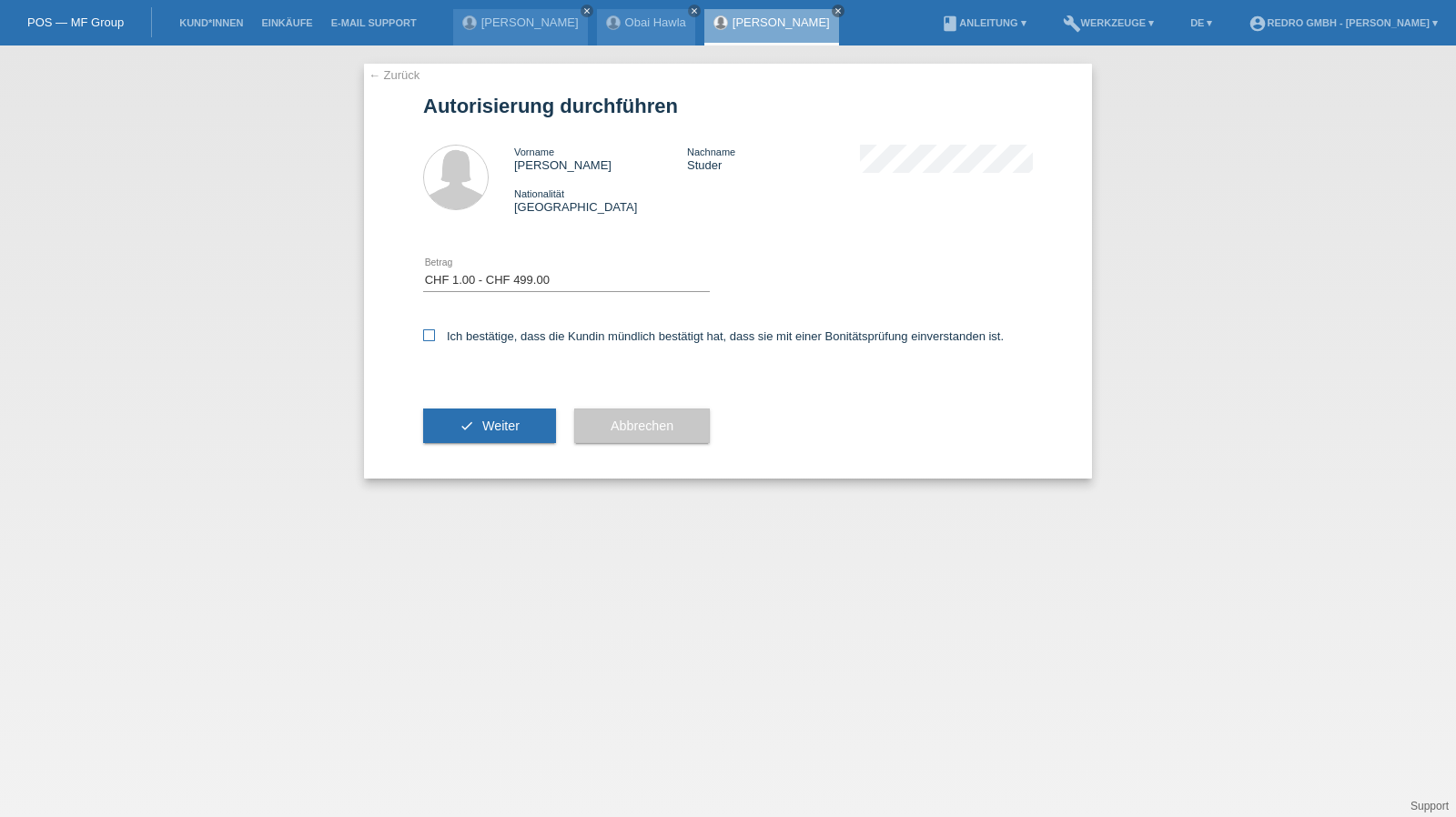
checkbox input "true"
click at [480, 426] on button "check Weiter" at bounding box center [489, 426] width 133 height 35
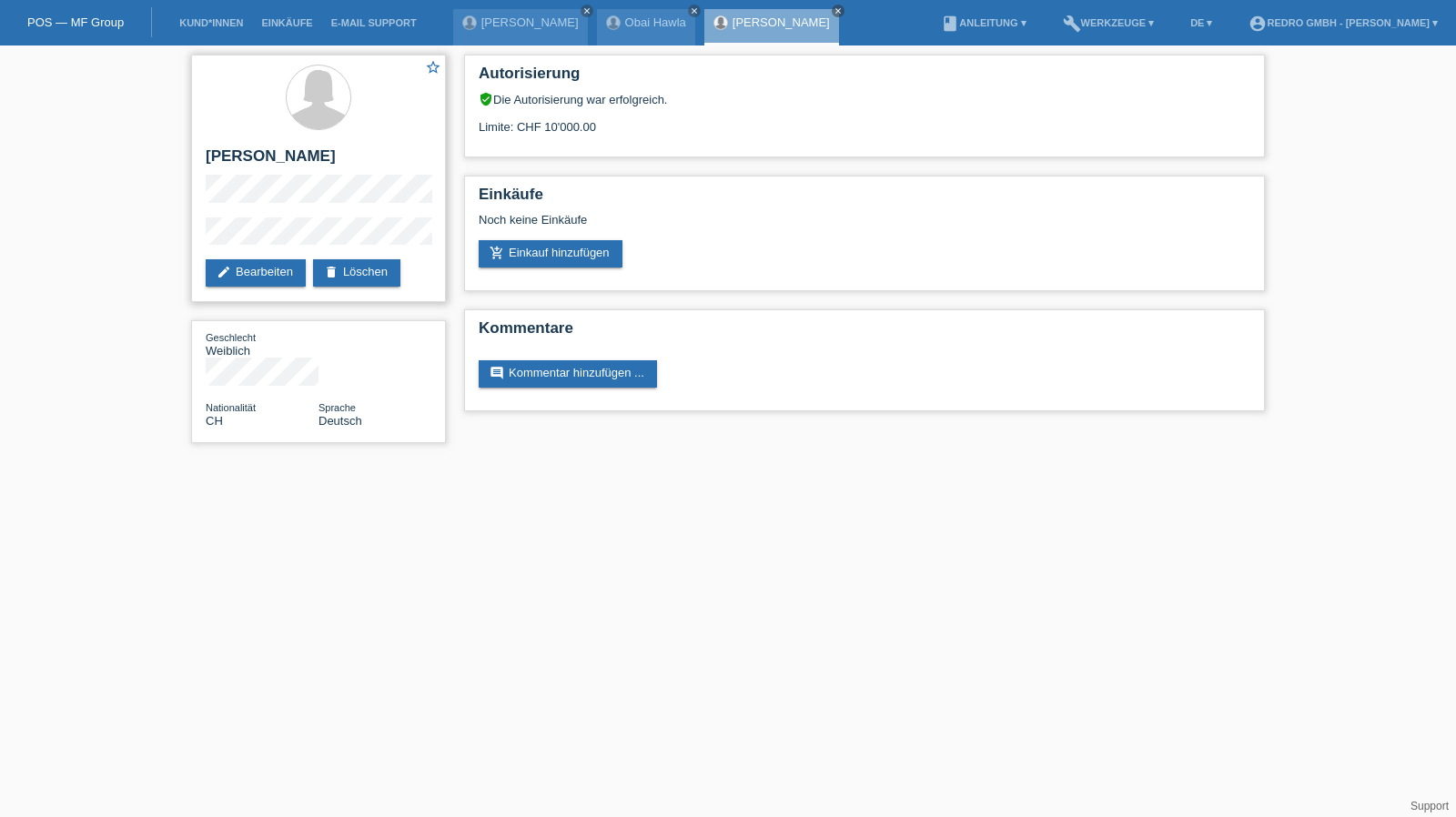
click at [253, 158] on h2 "[PERSON_NAME]" at bounding box center [319, 161] width 226 height 27
copy div "[PERSON_NAME]"
click at [182, 243] on div "star_border [PERSON_NAME] edit Bearbeiten delete Löschen Geschlecht Weiblich Na…" at bounding box center [319, 253] width 273 height 416
